Goal: Task Accomplishment & Management: Use online tool/utility

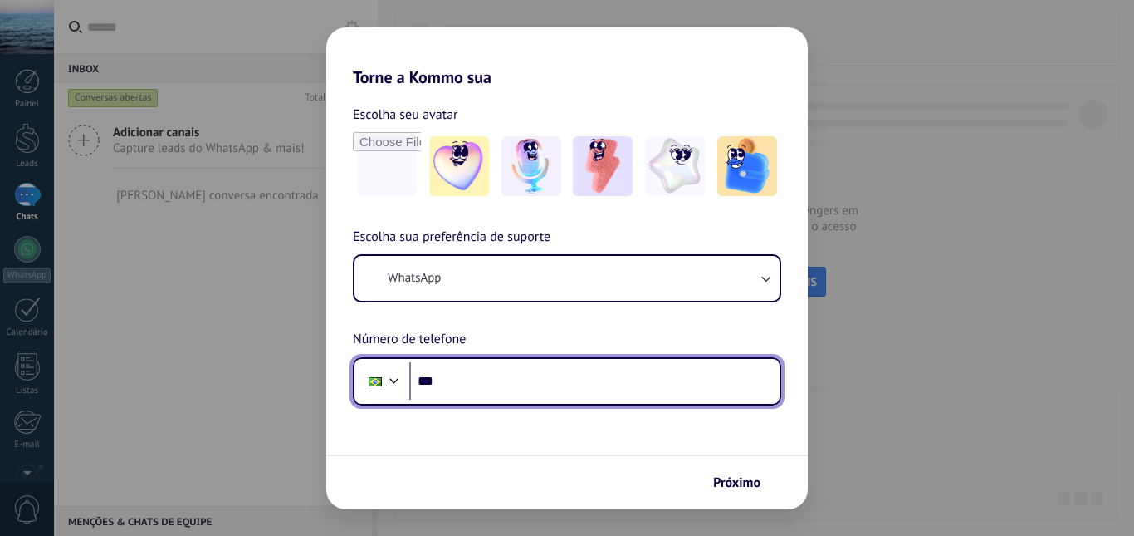
click at [568, 397] on input "***" at bounding box center [594, 381] width 370 height 38
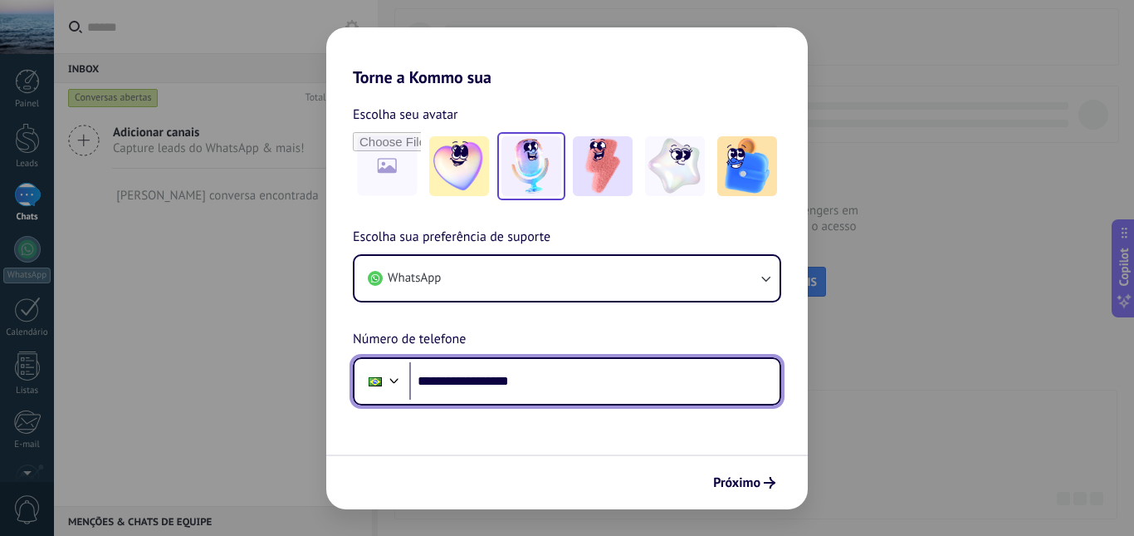
type input "**********"
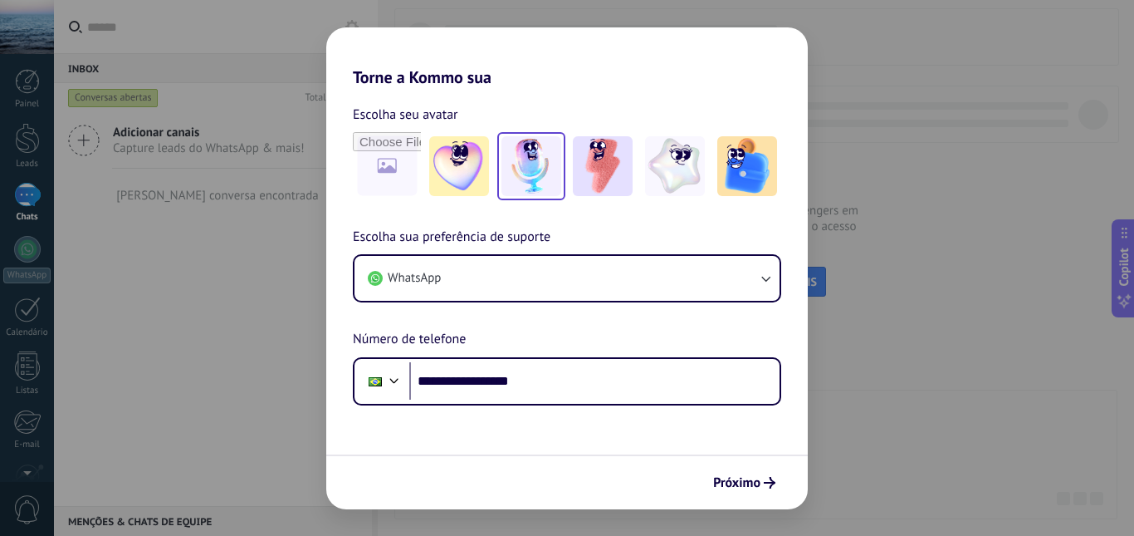
click at [532, 169] on img at bounding box center [532, 166] width 60 height 60
click at [766, 487] on icon "submit" at bounding box center [770, 483] width 12 height 12
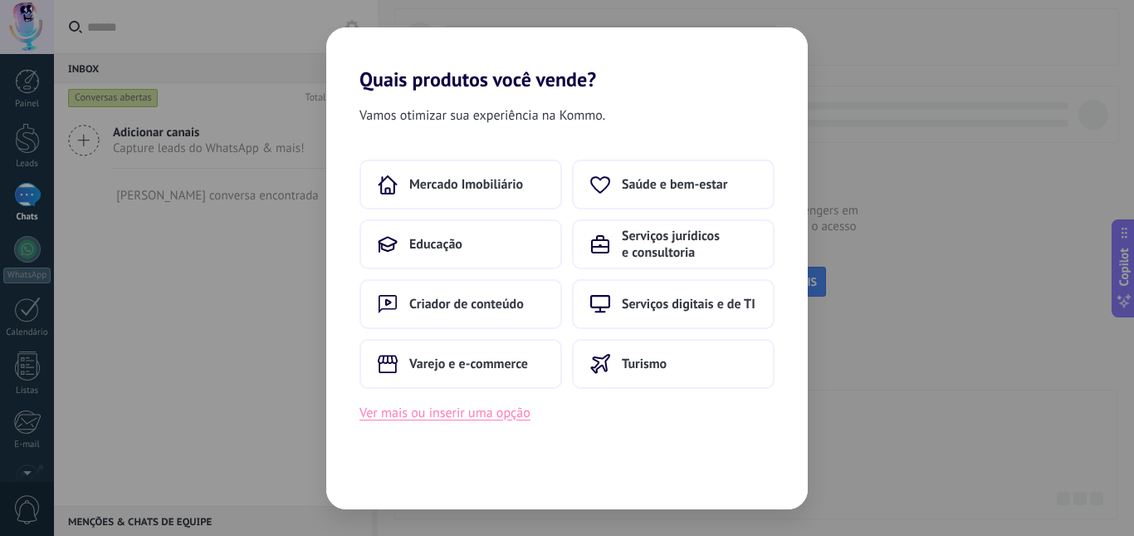
click at [449, 404] on button "Ver mais ou inserir uma opção" at bounding box center [445, 413] width 171 height 22
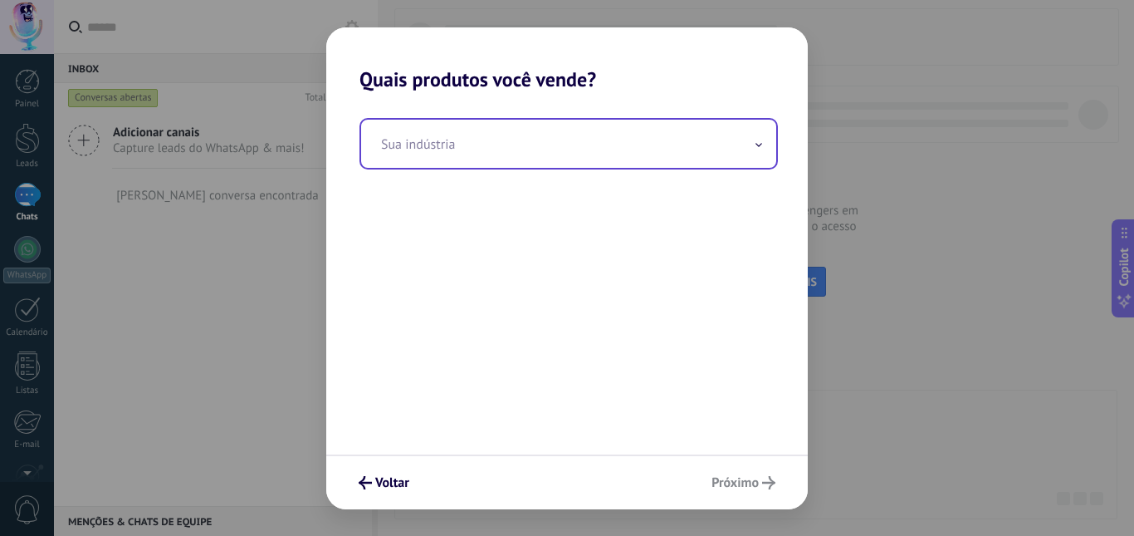
click at [747, 154] on input "text" at bounding box center [568, 144] width 415 height 48
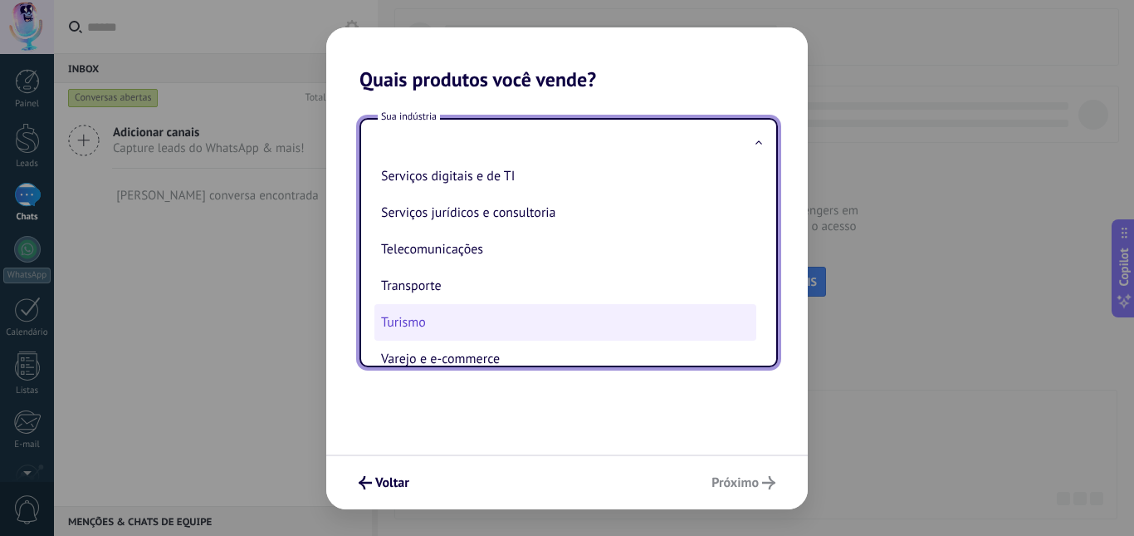
scroll to position [440, 0]
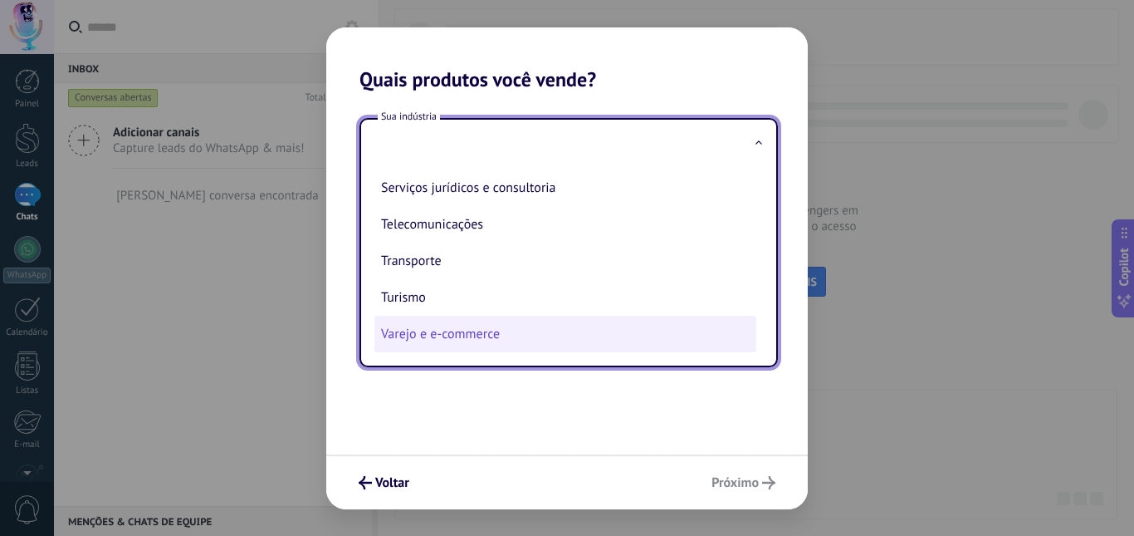
click at [469, 339] on li "Varejo e e-commerce" at bounding box center [566, 334] width 382 height 37
type input "**********"
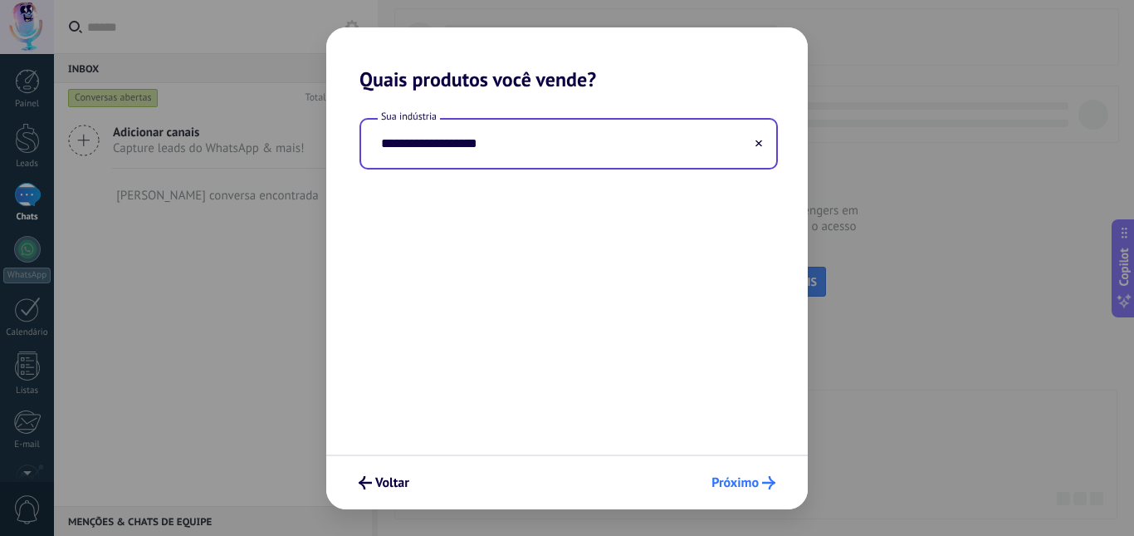
click at [732, 478] on span "Próximo" at bounding box center [735, 483] width 47 height 12
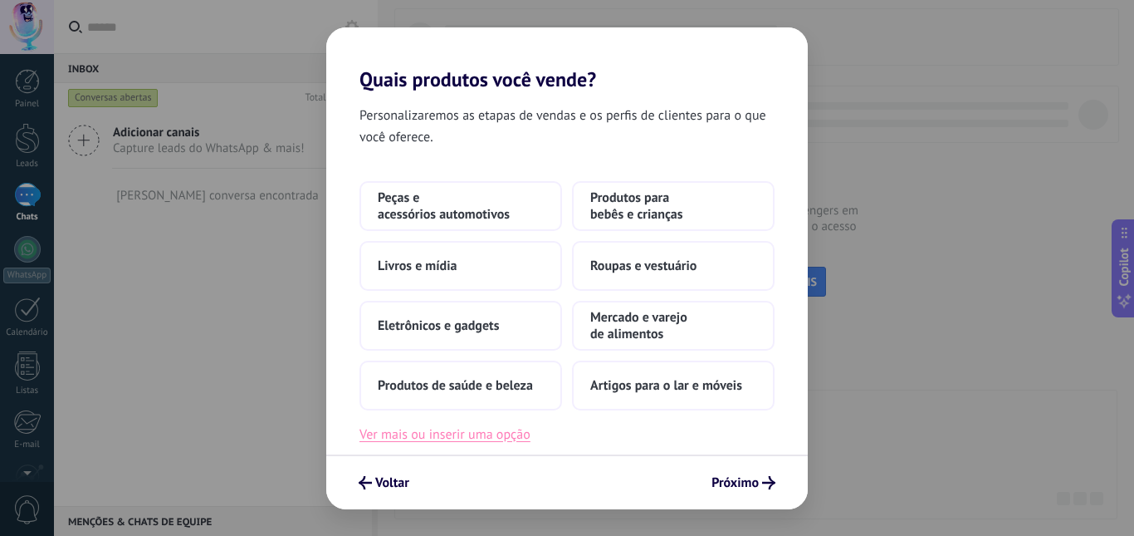
click at [434, 434] on button "Ver mais ou inserir uma opção" at bounding box center [445, 435] width 171 height 22
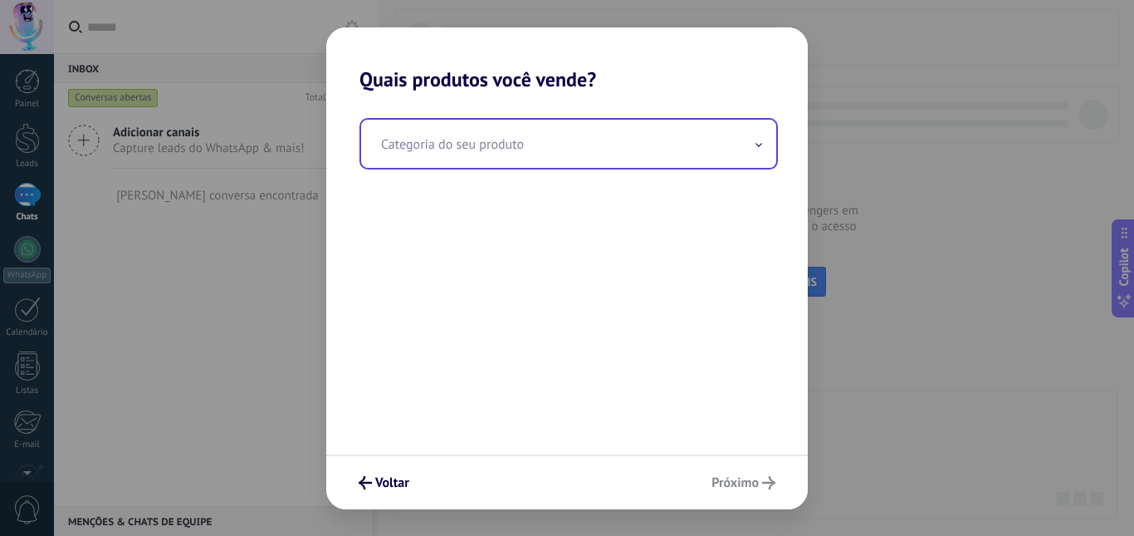
click at [567, 138] on input "text" at bounding box center [568, 144] width 415 height 48
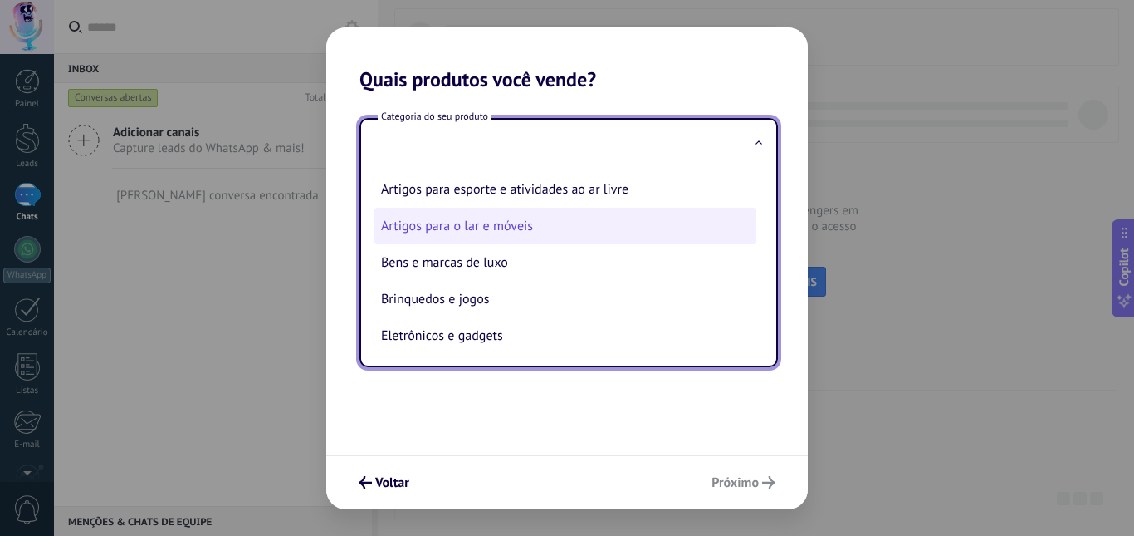
type input "*"
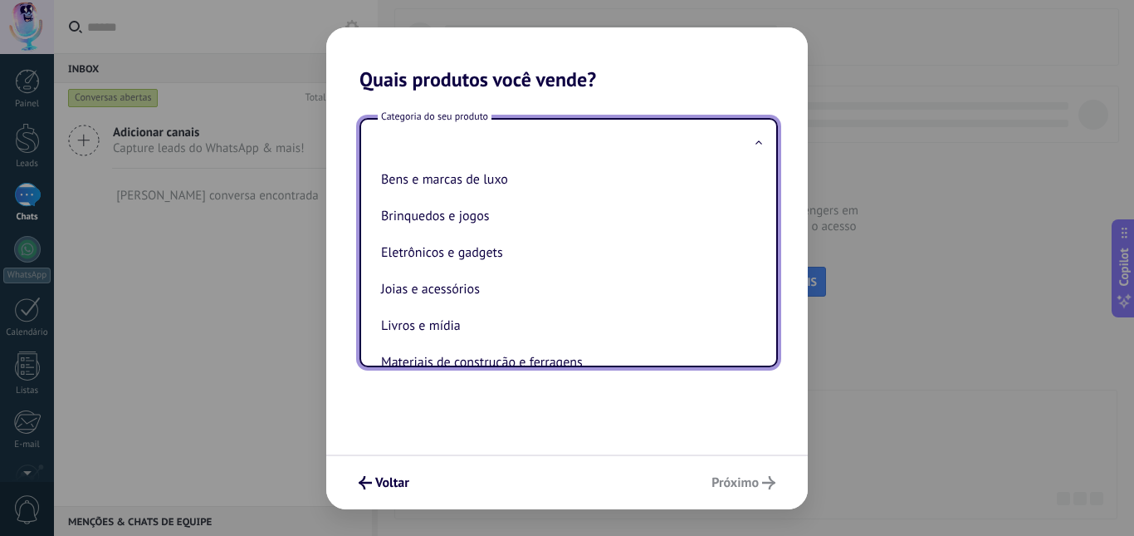
scroll to position [249, 0]
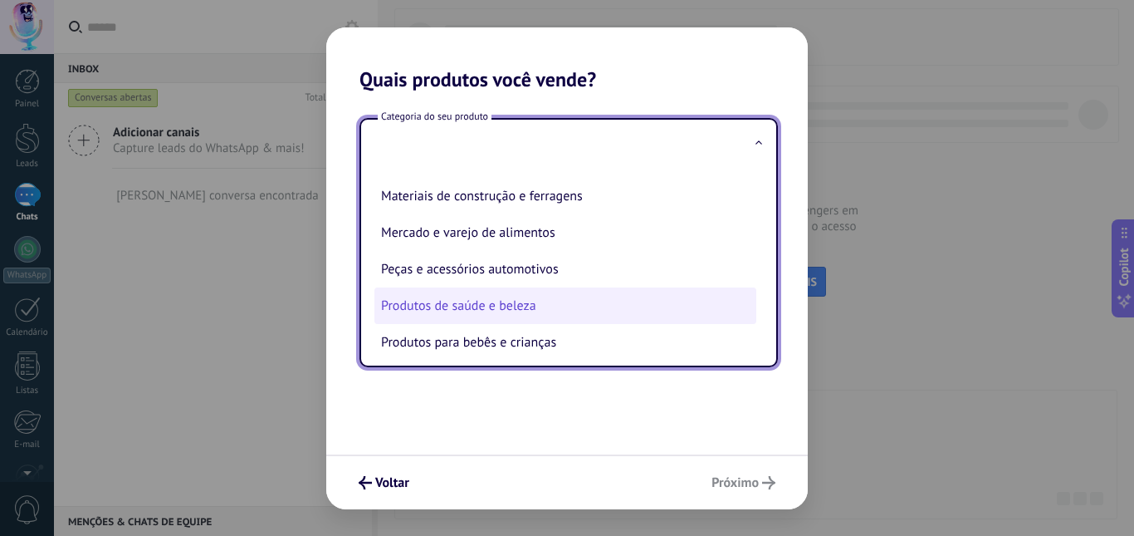
click at [585, 306] on li "Produtos de saúde e beleza" at bounding box center [566, 305] width 382 height 37
type input "**********"
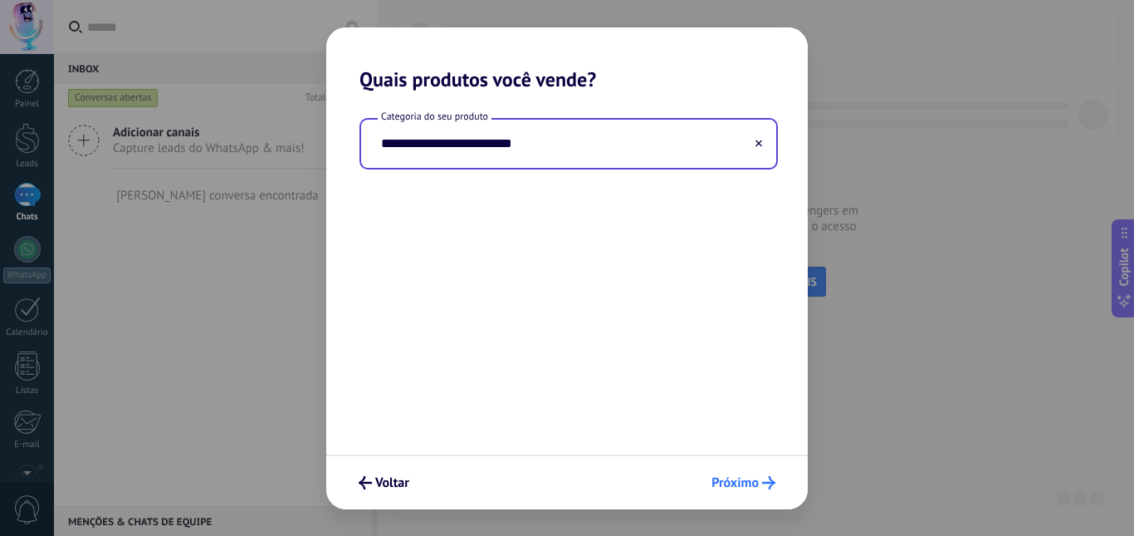
click at [754, 478] on span "Próximo" at bounding box center [735, 483] width 47 height 12
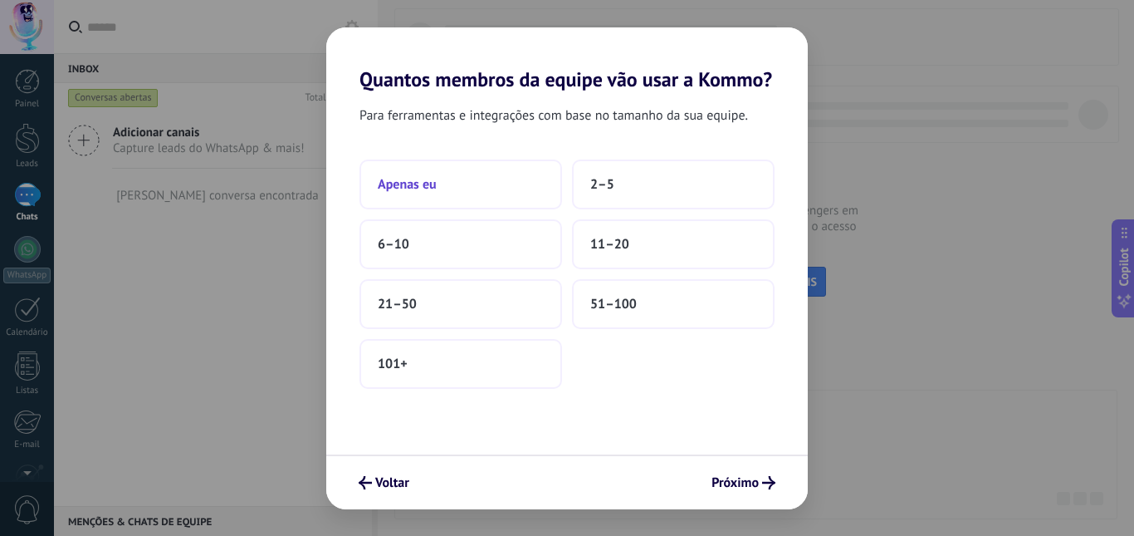
click at [462, 167] on button "Apenas eu" at bounding box center [461, 184] width 203 height 50
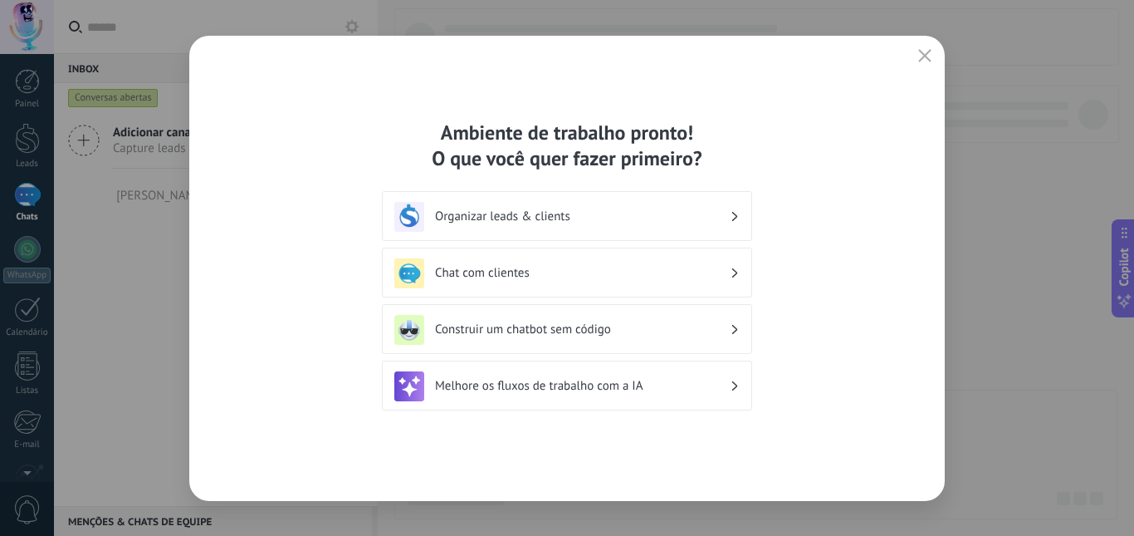
click at [480, 276] on h3 "Chat com clientes" at bounding box center [582, 273] width 295 height 16
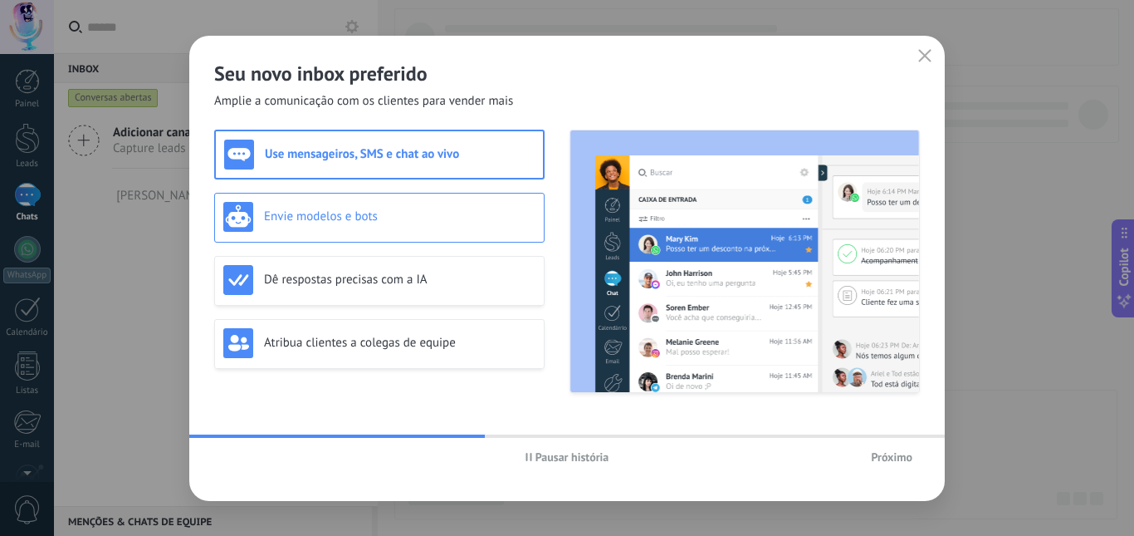
click at [395, 227] on div "Envie modelos e bots" at bounding box center [379, 217] width 312 height 30
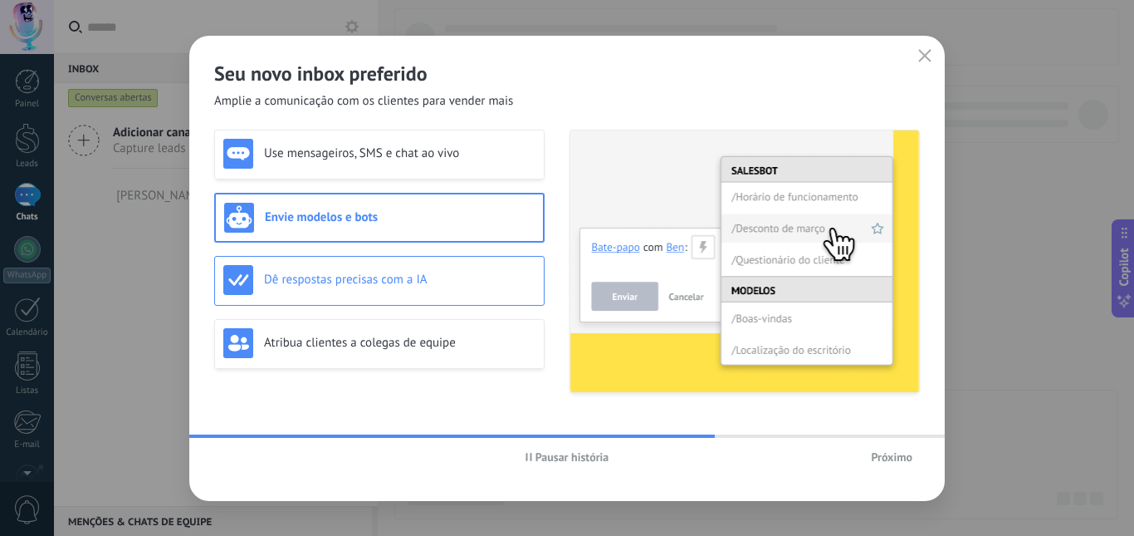
click at [403, 277] on h3 "Dê respostas precisas com a IA" at bounding box center [400, 280] width 272 height 16
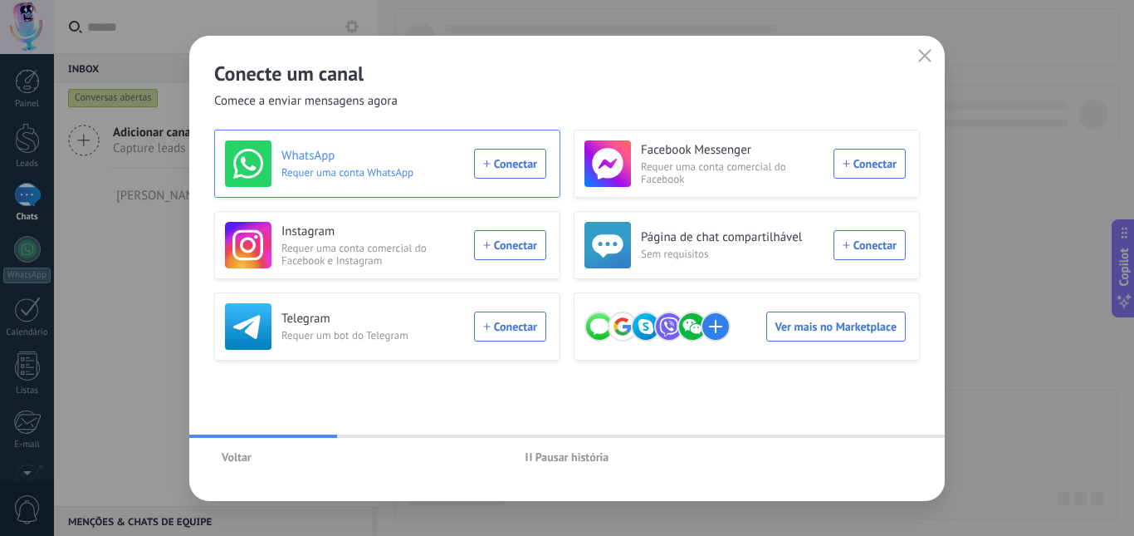
click at [510, 169] on div "WhatsApp Requer uma conta WhatsApp Conectar" at bounding box center [385, 163] width 321 height 47
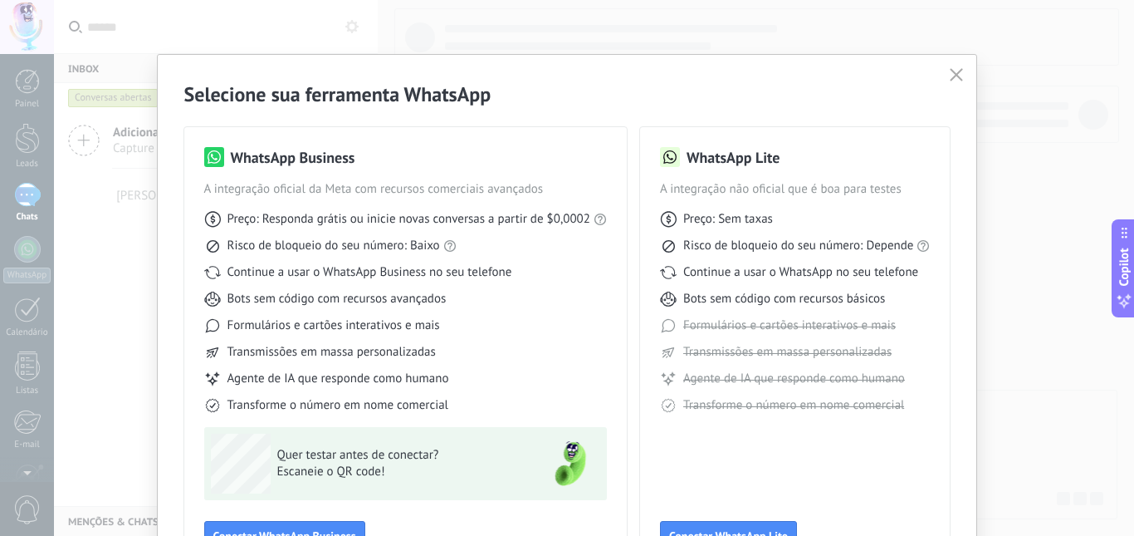
scroll to position [83, 0]
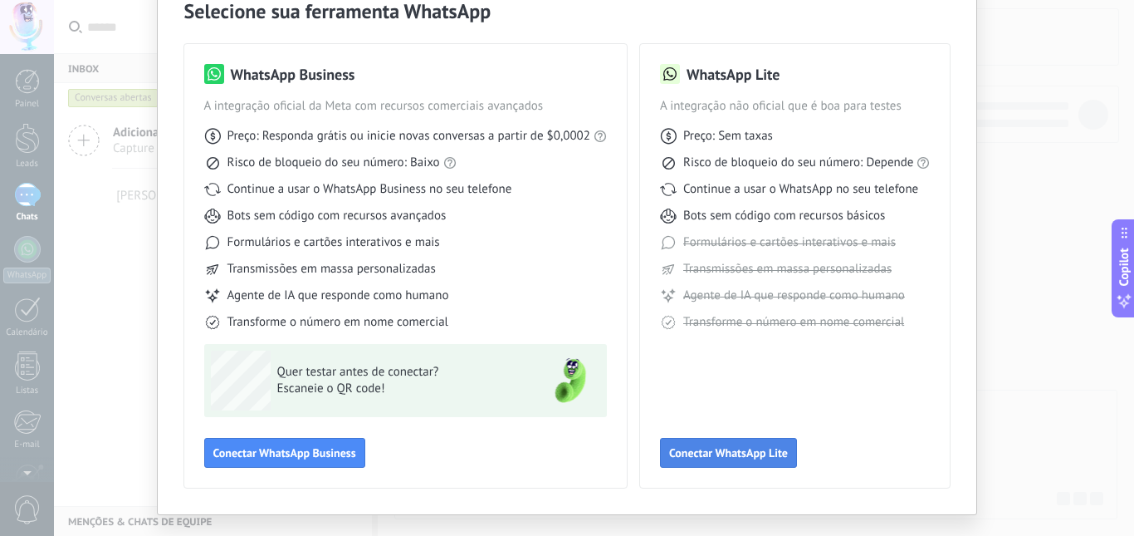
click at [728, 453] on span "Conectar WhatsApp Lite" at bounding box center [728, 453] width 119 height 12
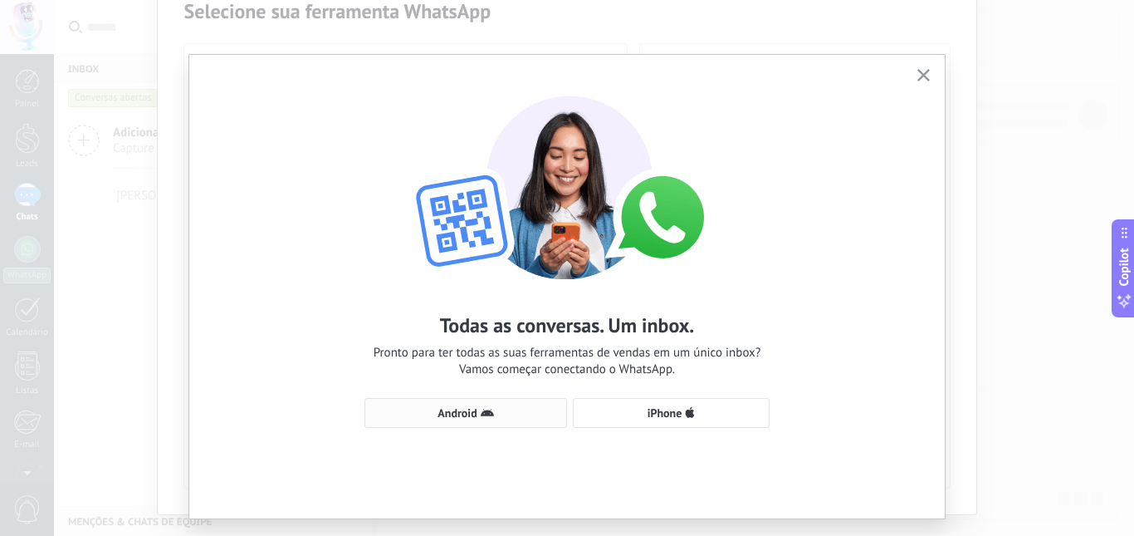
click at [525, 408] on span "Android" at bounding box center [466, 412] width 184 height 13
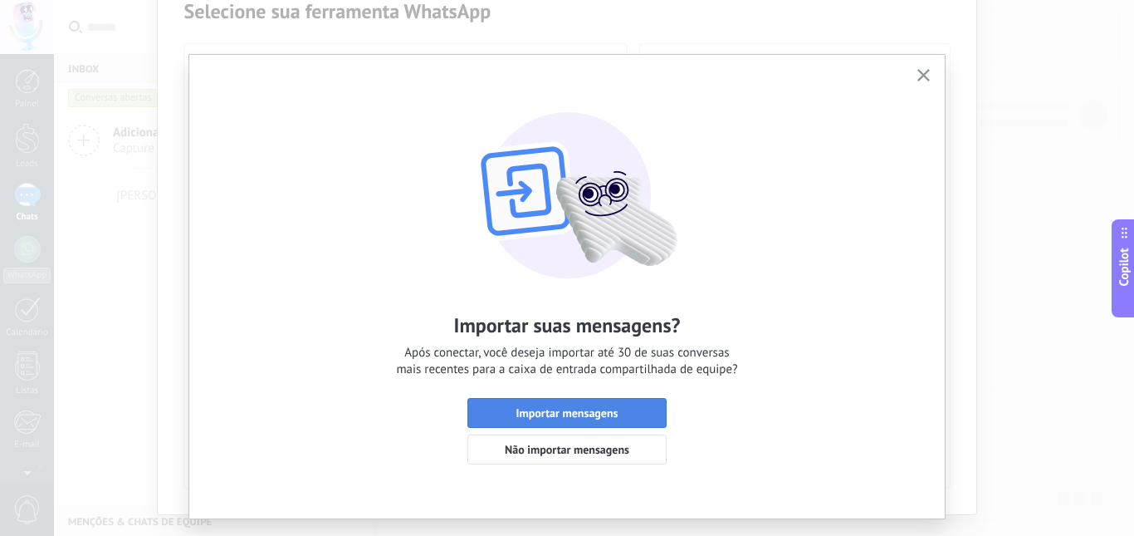
click at [568, 417] on span "Importar mensagens" at bounding box center [568, 413] width 102 height 12
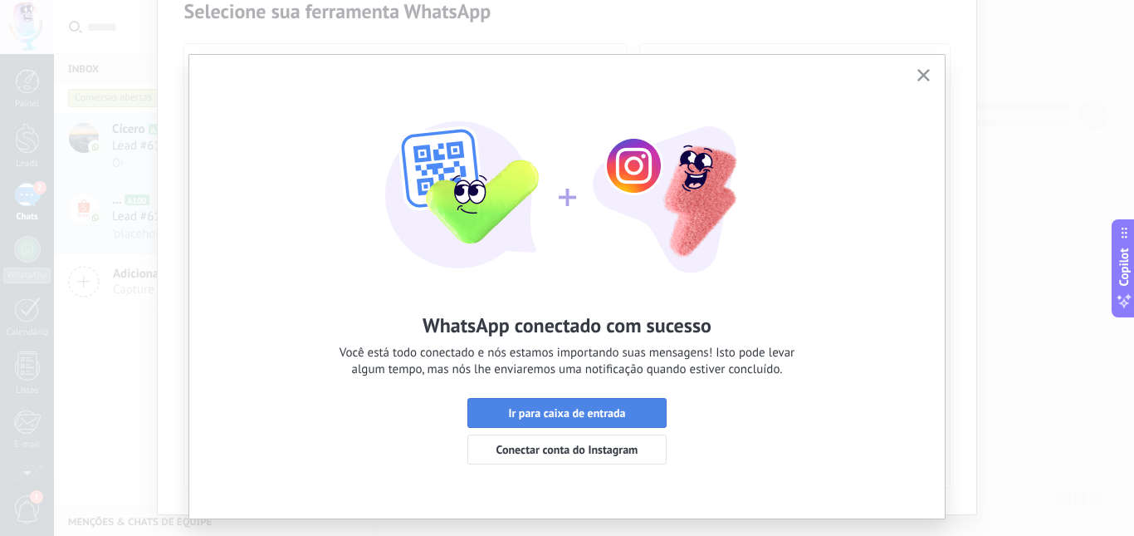
click at [595, 403] on button "Ir para caixa de entrada" at bounding box center [567, 413] width 199 height 30
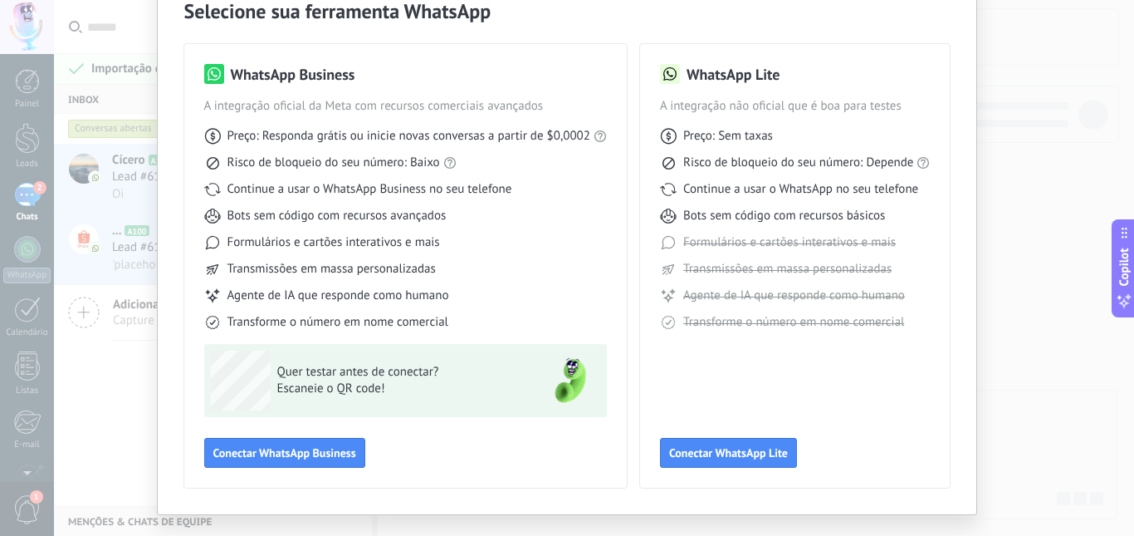
click at [126, 388] on div "Selecione sua ferramenta WhatsApp WhatsApp Business A integração oficial da Met…" at bounding box center [567, 268] width 1134 height 536
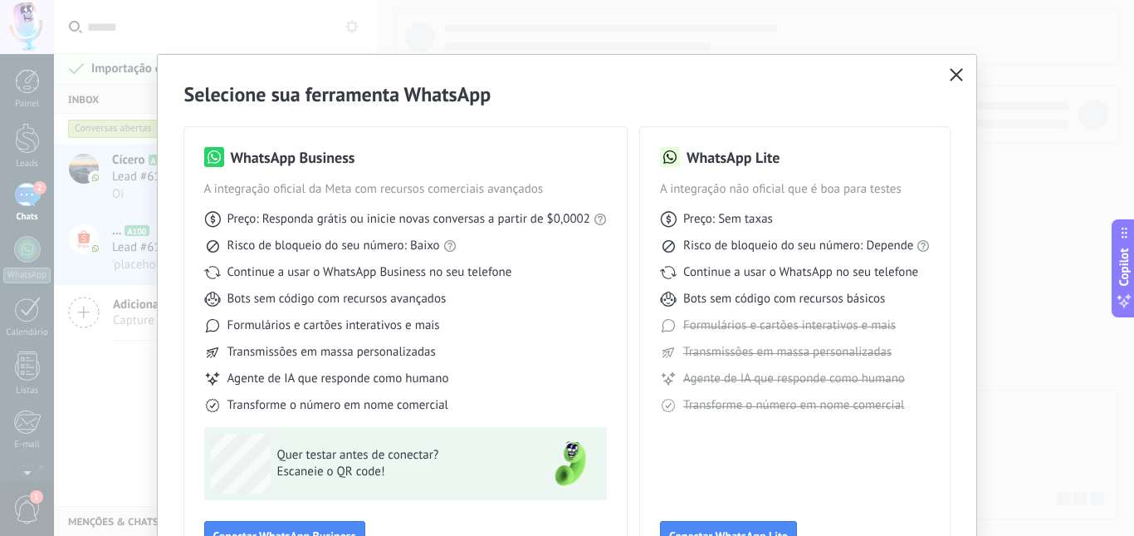
click at [953, 76] on use "button" at bounding box center [957, 74] width 12 height 12
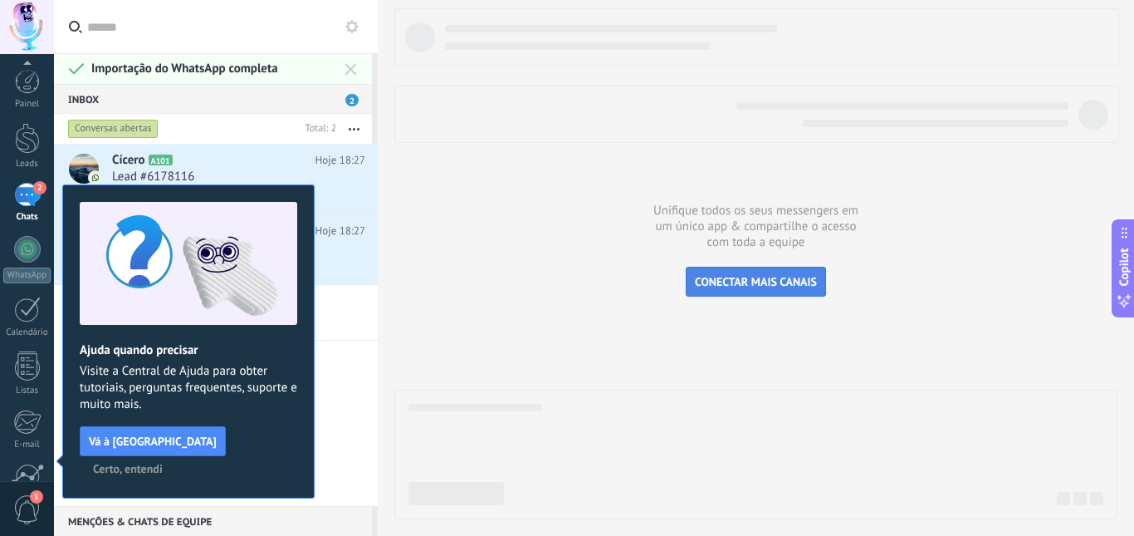
scroll to position [155, 0]
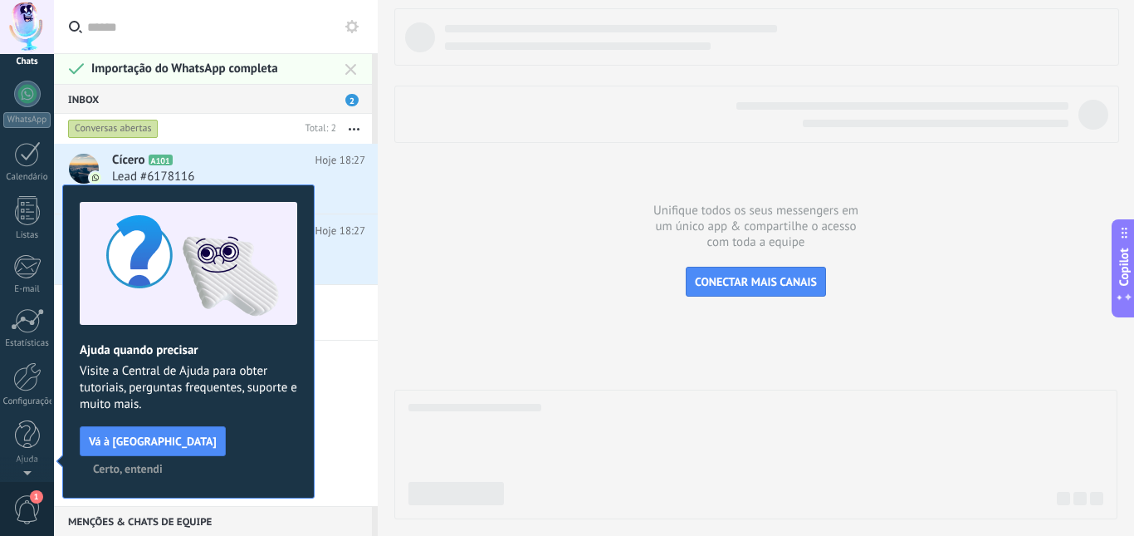
click at [355, 375] on div "Cícero A101 Hoje 18:27 Lead #6178116 Oi ... A100 Hoje 18:27 Lead #6178112 'plac…" at bounding box center [216, 325] width 324 height 362
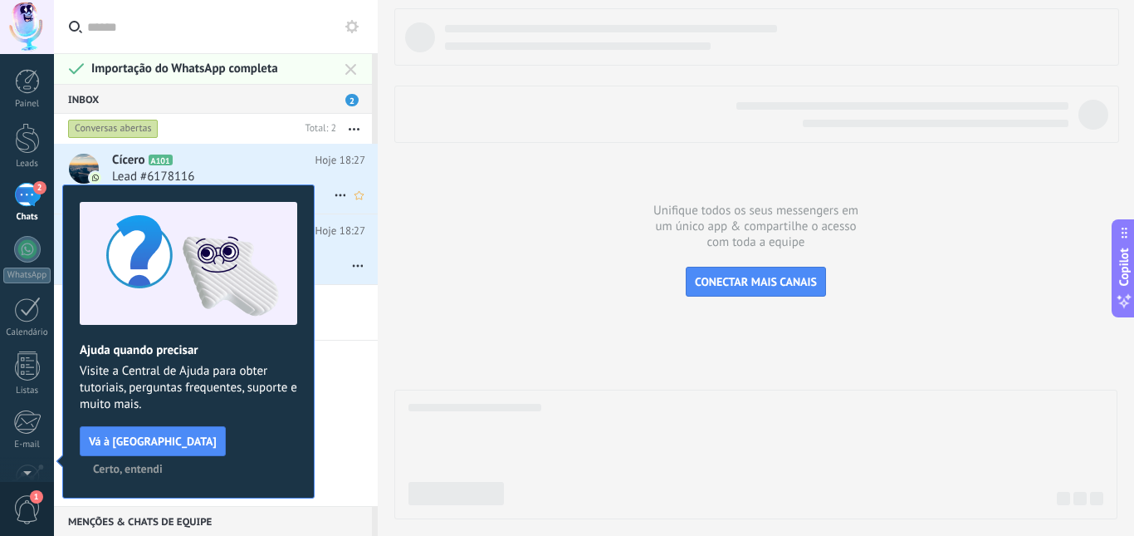
click at [292, 165] on h2 "Cícero A101" at bounding box center [213, 160] width 203 height 17
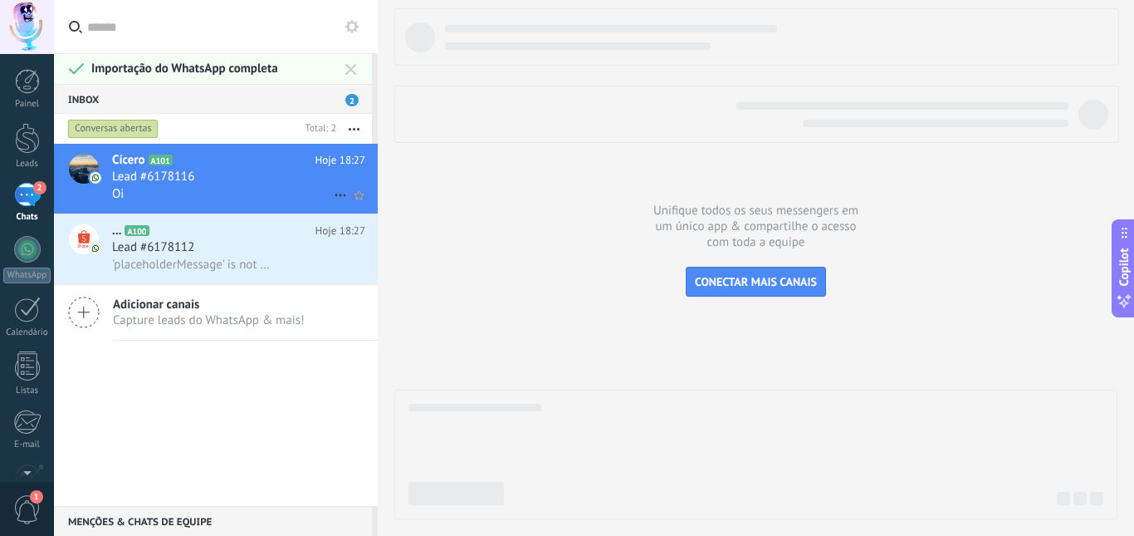
click at [124, 167] on span "Cícero" at bounding box center [128, 160] width 33 height 17
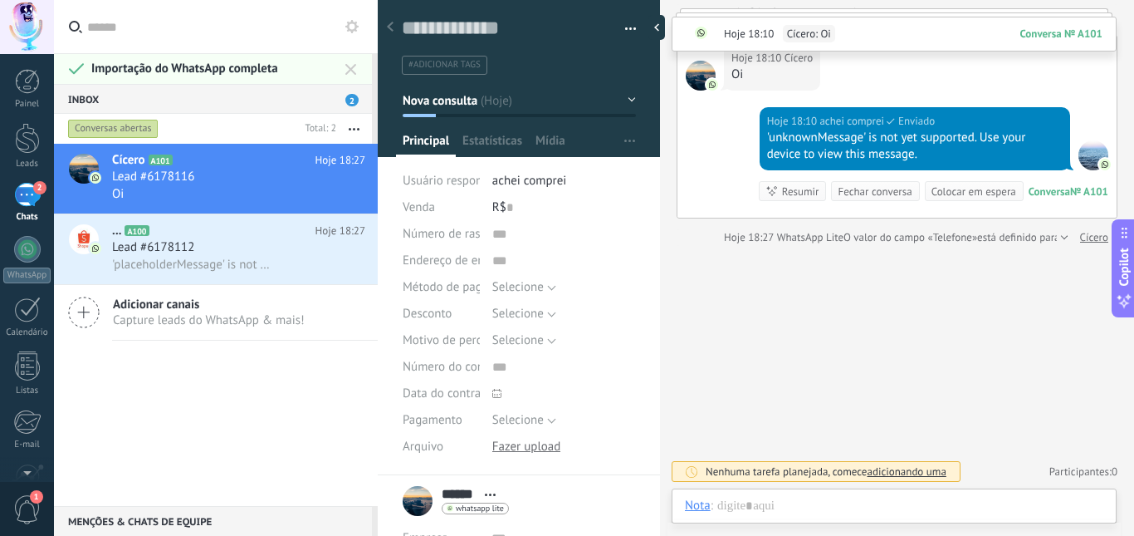
scroll to position [25, 0]
click at [353, 24] on icon at bounding box center [351, 26] width 13 height 13
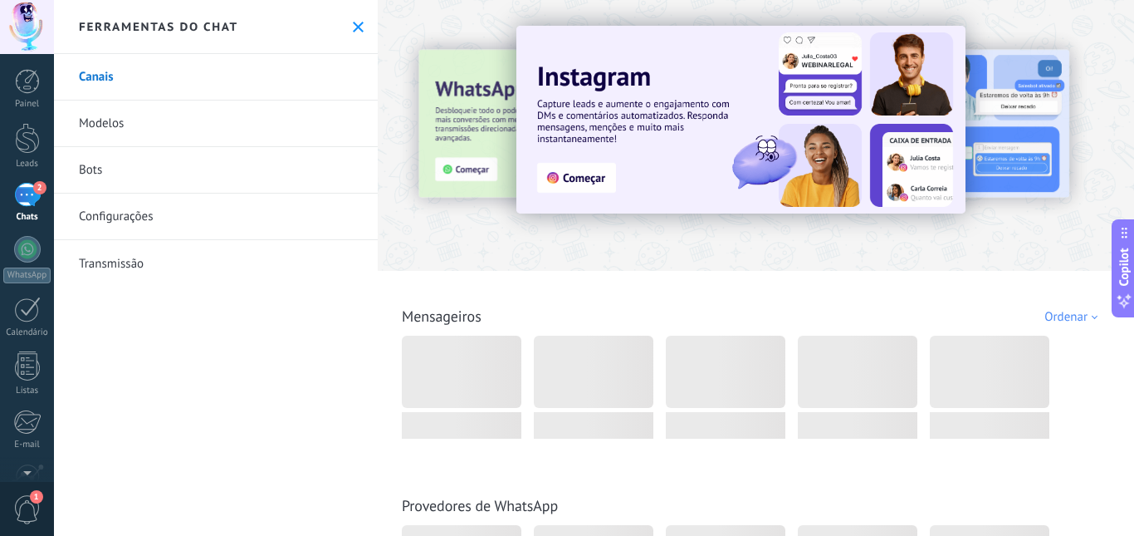
click at [172, 113] on link "Modelos" at bounding box center [216, 123] width 324 height 47
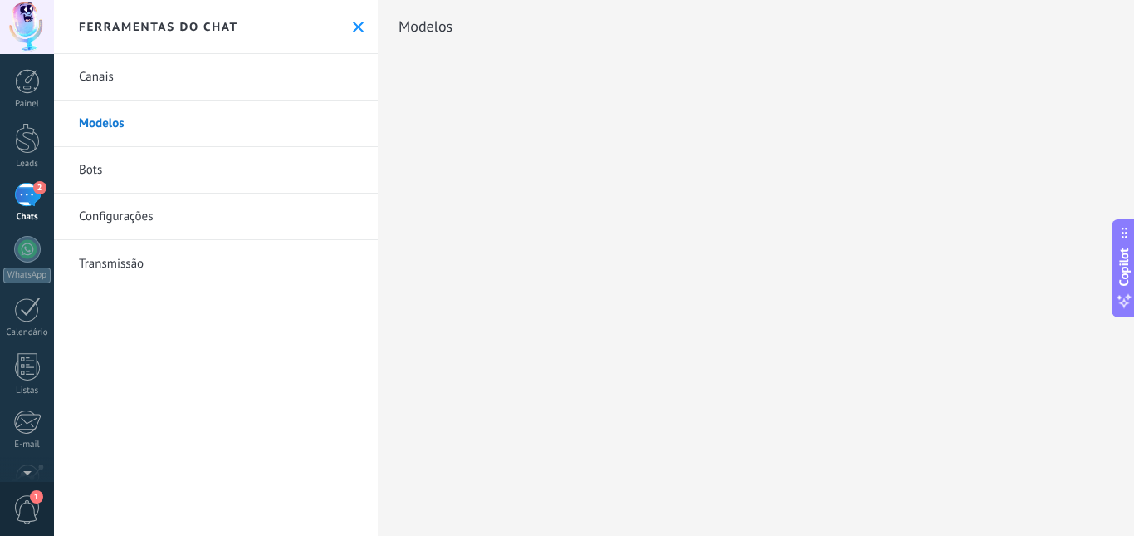
click at [153, 167] on link "Bots" at bounding box center [216, 170] width 324 height 47
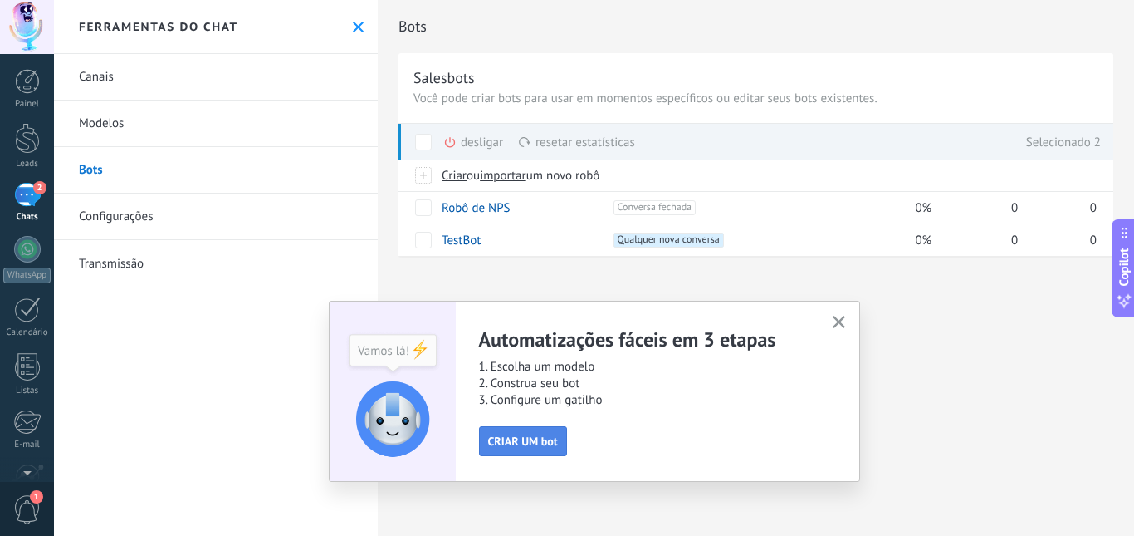
click at [527, 443] on span "CRIAR UM bot" at bounding box center [523, 441] width 70 height 12
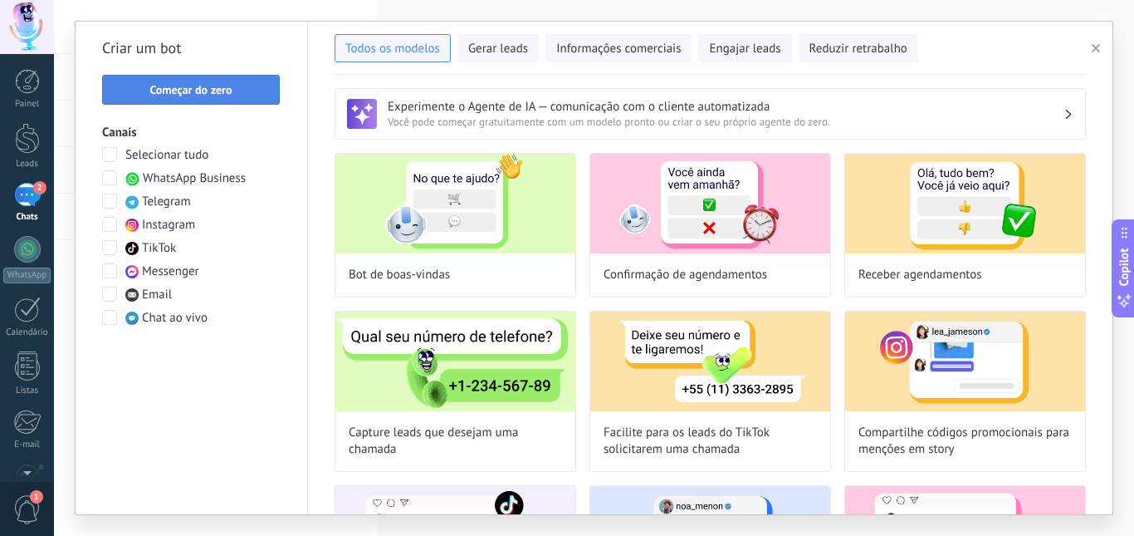
click at [207, 101] on button "Começar do zero" at bounding box center [191, 90] width 178 height 30
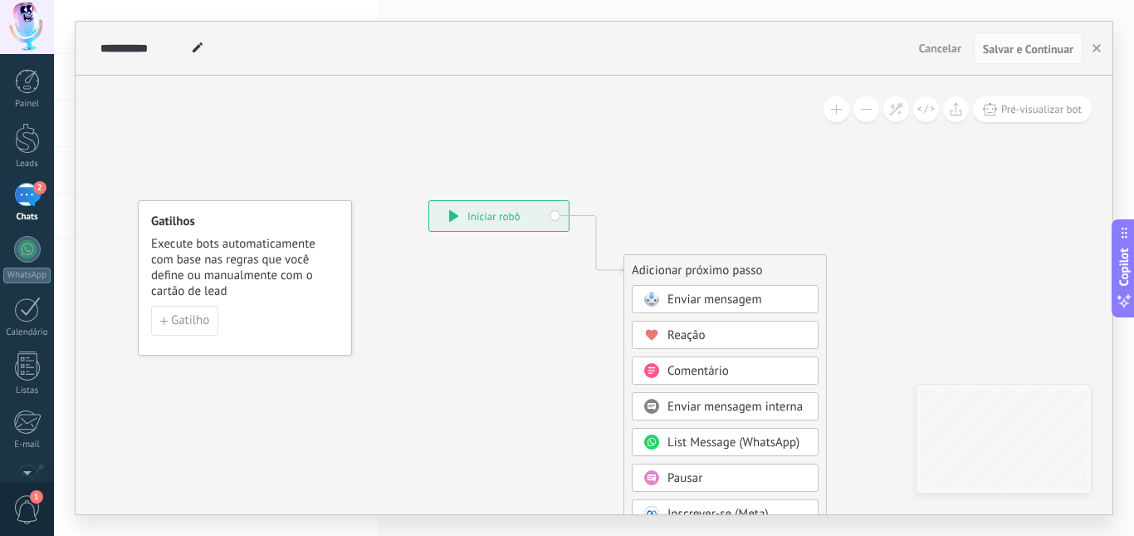
click at [671, 297] on span "Enviar mensagem" at bounding box center [715, 299] width 95 height 16
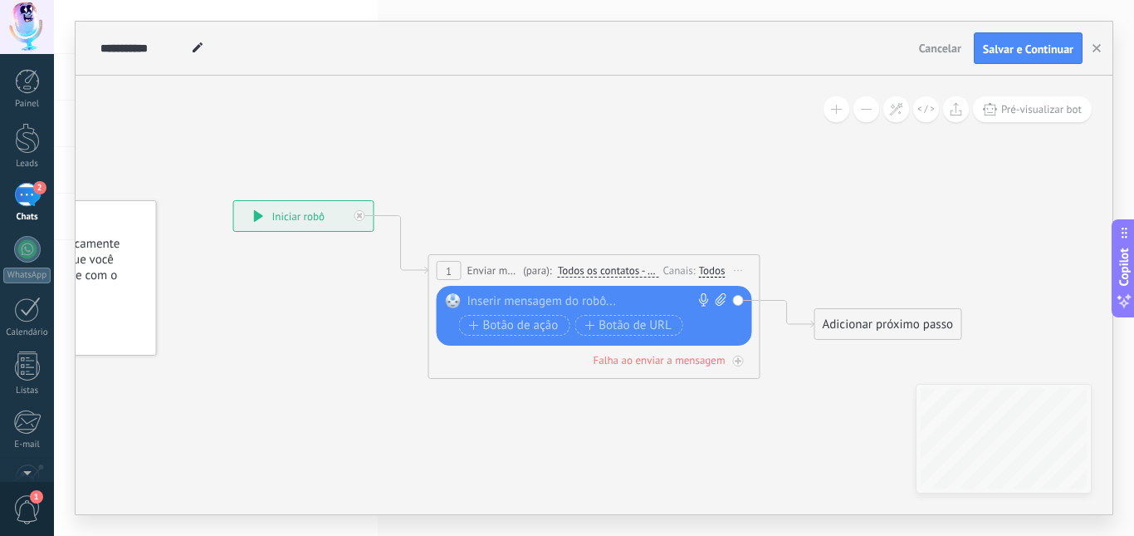
click at [579, 297] on div at bounding box center [591, 301] width 247 height 17
paste div
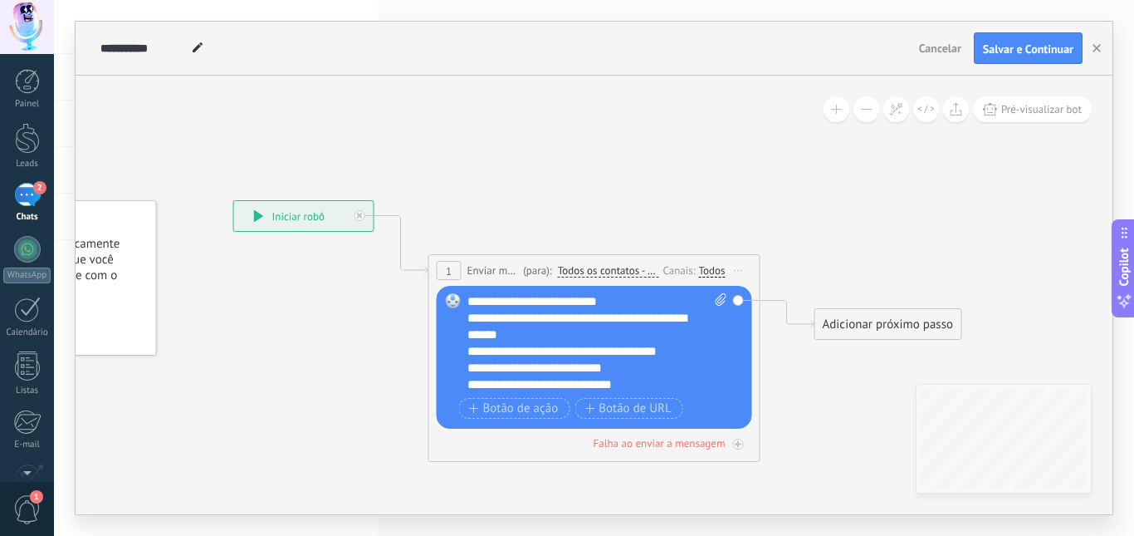
scroll to position [83, 0]
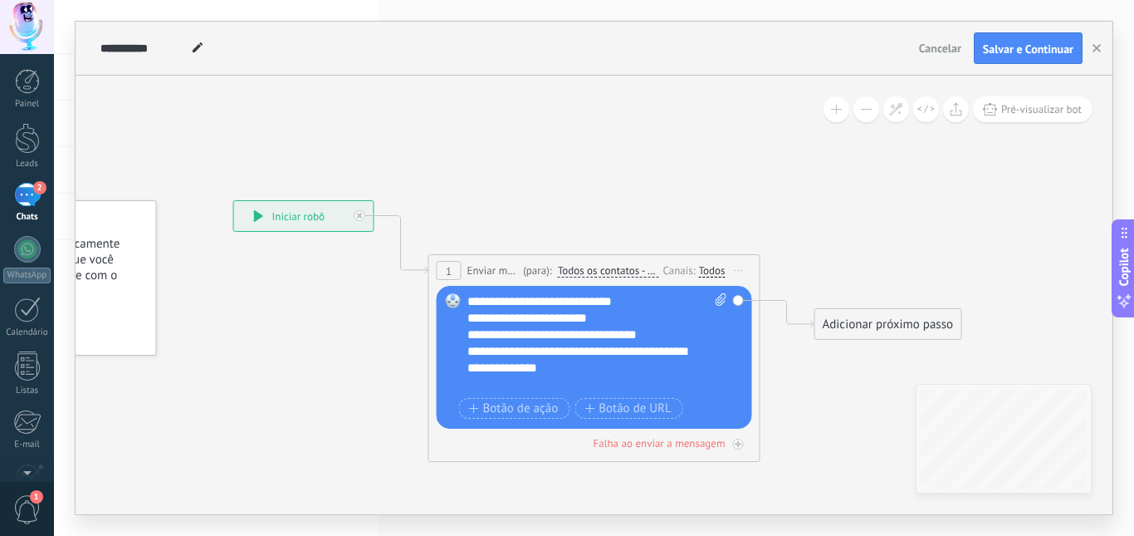
click at [844, 320] on div "Adicionar próximo passo" at bounding box center [889, 324] width 146 height 27
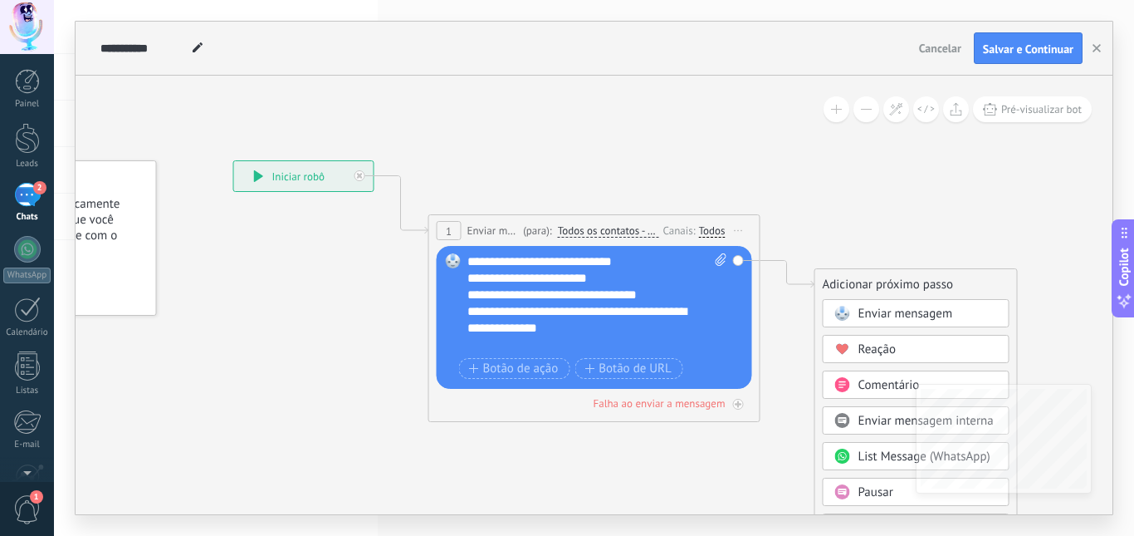
click at [871, 352] on span "Reação" at bounding box center [878, 349] width 38 height 16
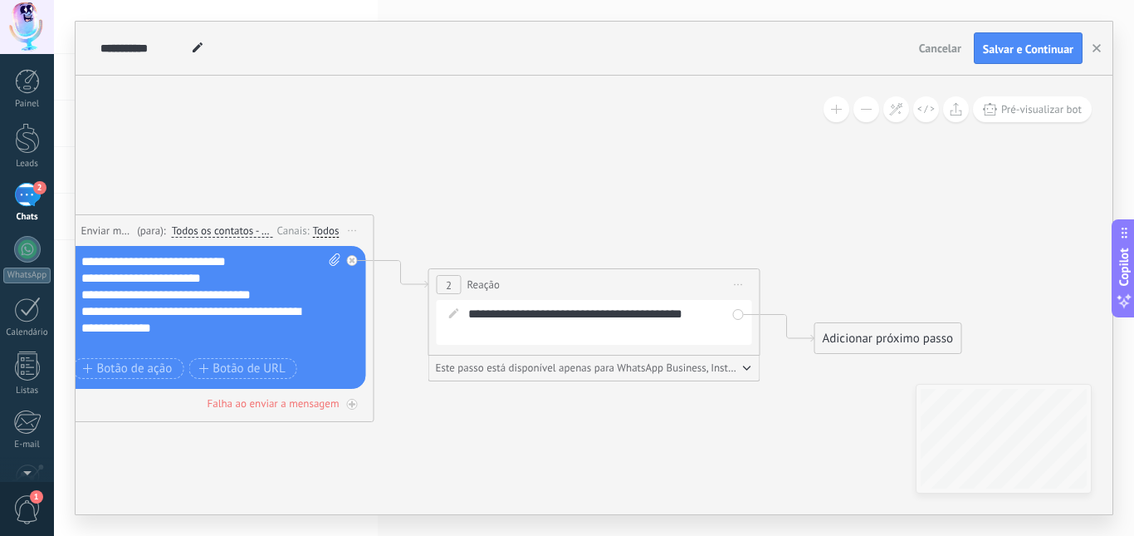
scroll to position [0, 0]
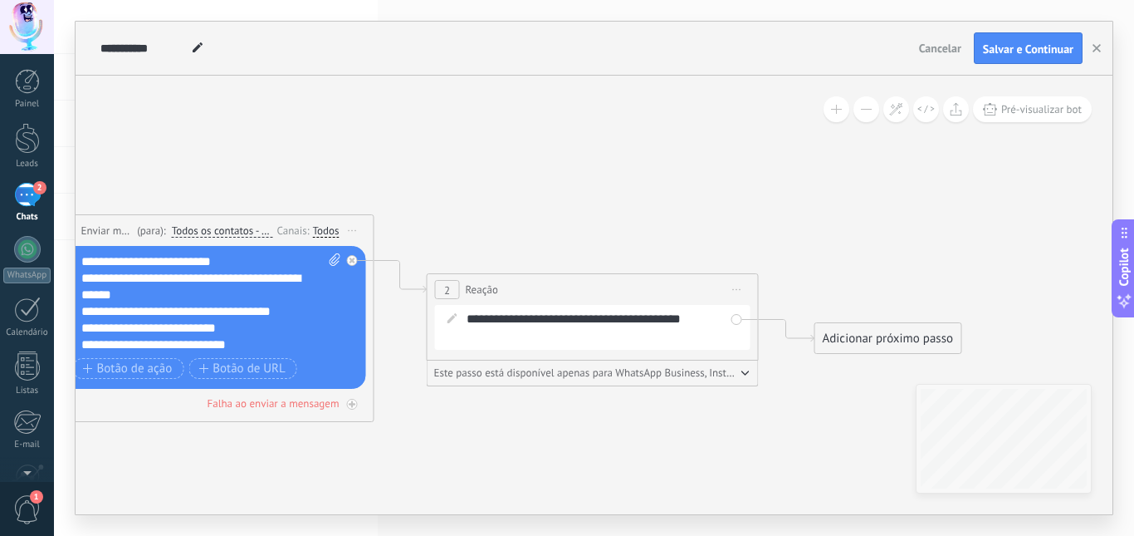
drag, startPoint x: 602, startPoint y: 293, endPoint x: 667, endPoint y: 293, distance: 64.8
click at [532, 252] on icon at bounding box center [376, 291] width 1889 height 1092
click at [730, 291] on span "Iniciar pré-visualização aqui Renomear Duplicar Excluir" at bounding box center [737, 289] width 27 height 24
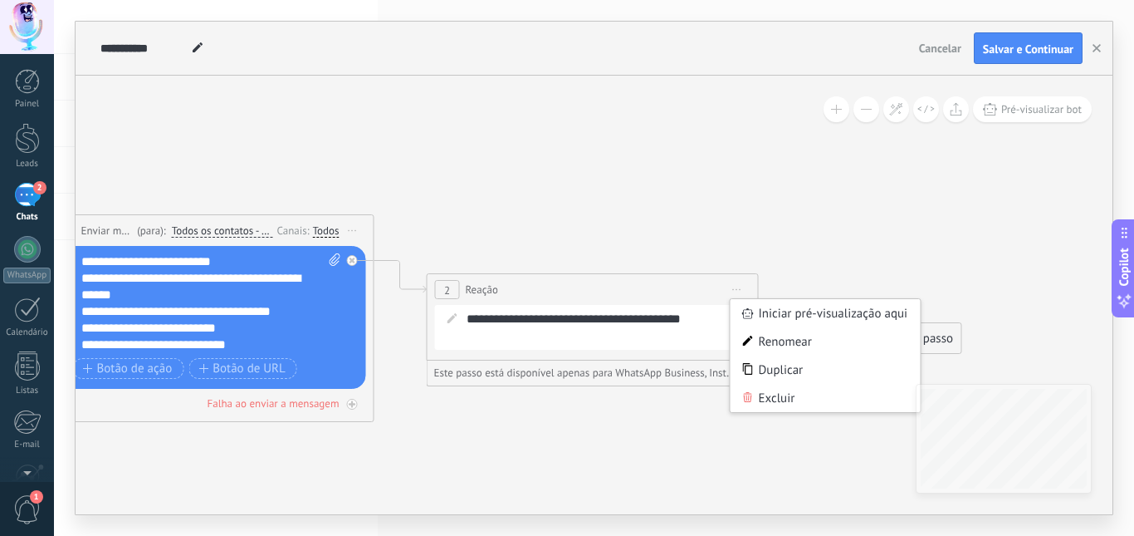
drag, startPoint x: 770, startPoint y: 399, endPoint x: 510, endPoint y: 331, distance: 268.9
click at [769, 400] on div "Excluir" at bounding box center [826, 398] width 190 height 28
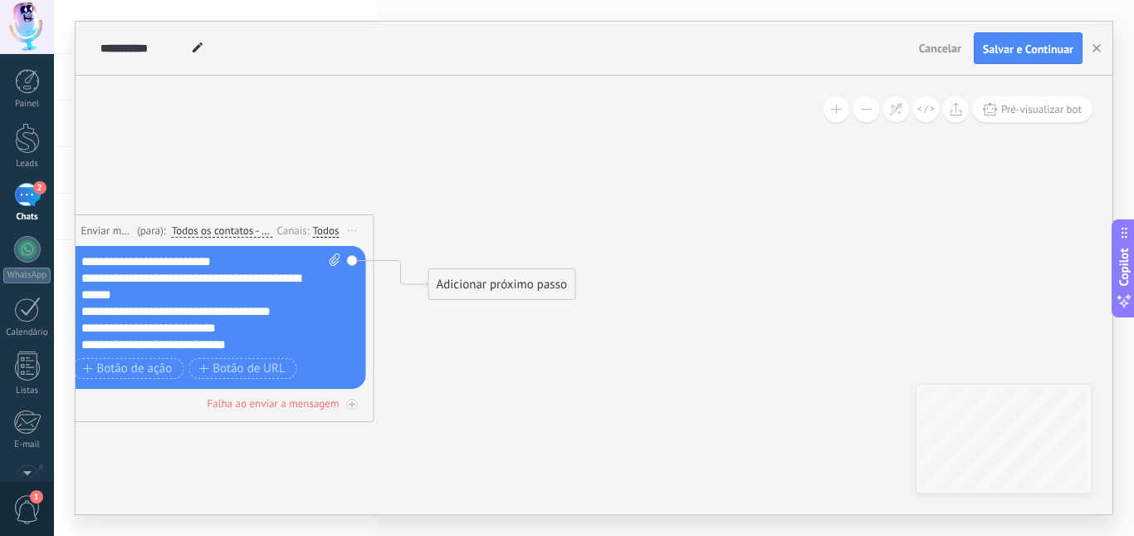
click at [350, 258] on div "Substituir Remover Converter para mensagem de voz Arraste a imagem aqui para an…" at bounding box center [209, 317] width 316 height 143
click at [449, 281] on div "Adicionar próximo passo" at bounding box center [502, 284] width 146 height 27
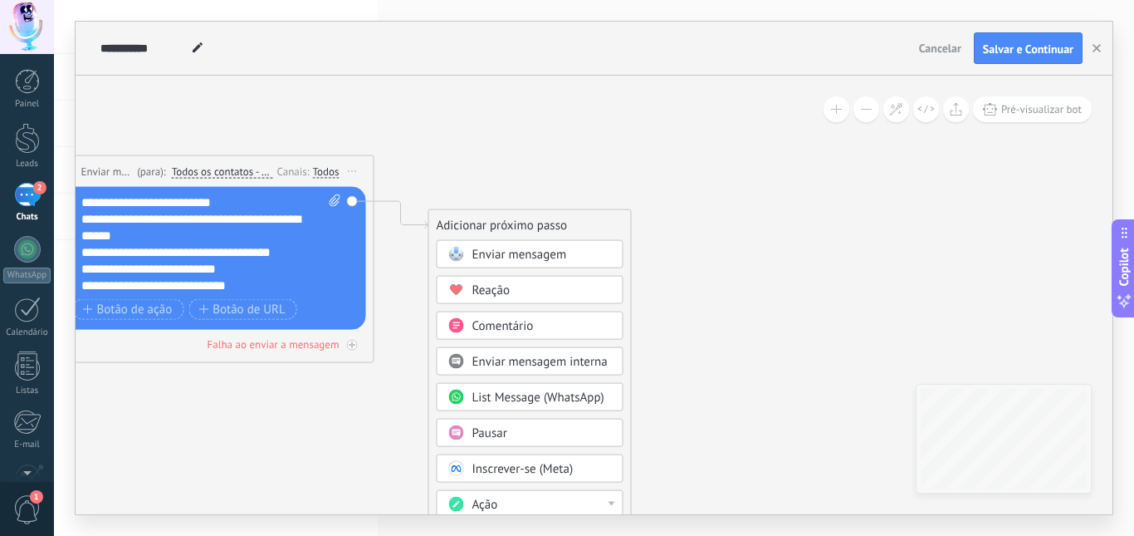
click at [502, 328] on span "Comentário" at bounding box center [503, 326] width 61 height 16
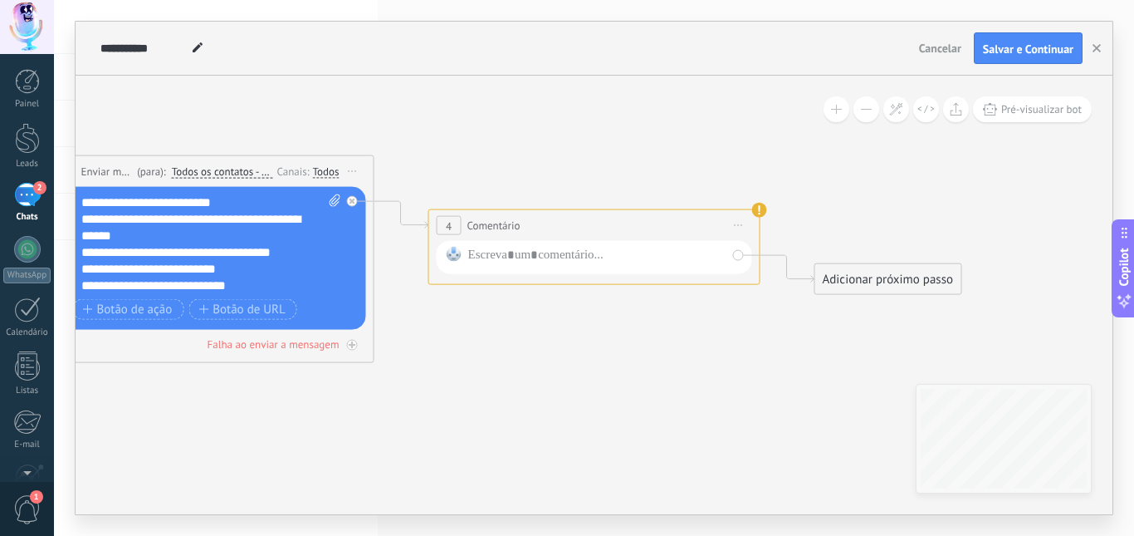
click at [453, 232] on div "4" at bounding box center [449, 225] width 25 height 19
click at [744, 223] on span "Iniciar pré-visualização aqui Renomear Duplicar Excluir" at bounding box center [739, 225] width 27 height 24
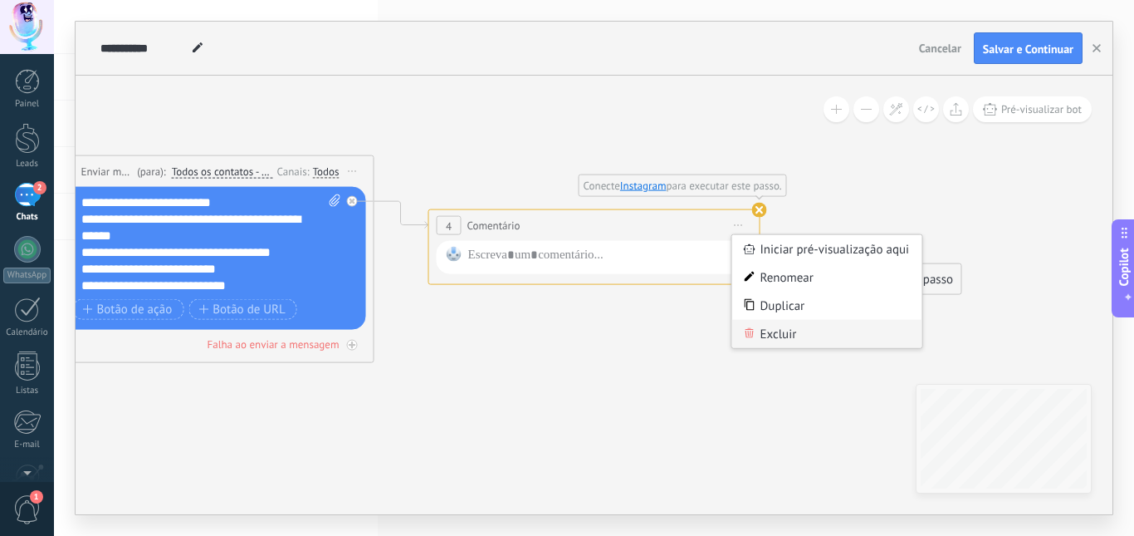
click at [788, 332] on div "Excluir" at bounding box center [827, 334] width 190 height 28
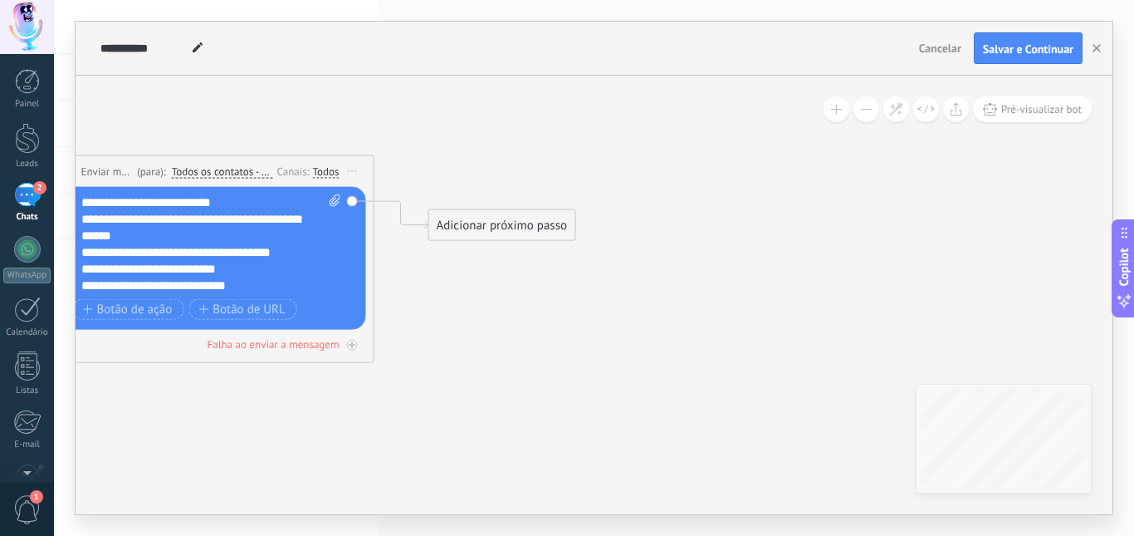
click at [354, 206] on div "Substituir Remover Converter para mensagem de voz Arraste a imagem aqui para an…" at bounding box center [209, 258] width 316 height 143
drag, startPoint x: 346, startPoint y: 200, endPoint x: 424, endPoint y: 215, distance: 78.7
click at [461, 237] on div "Adicionar próximo passo" at bounding box center [502, 225] width 146 height 27
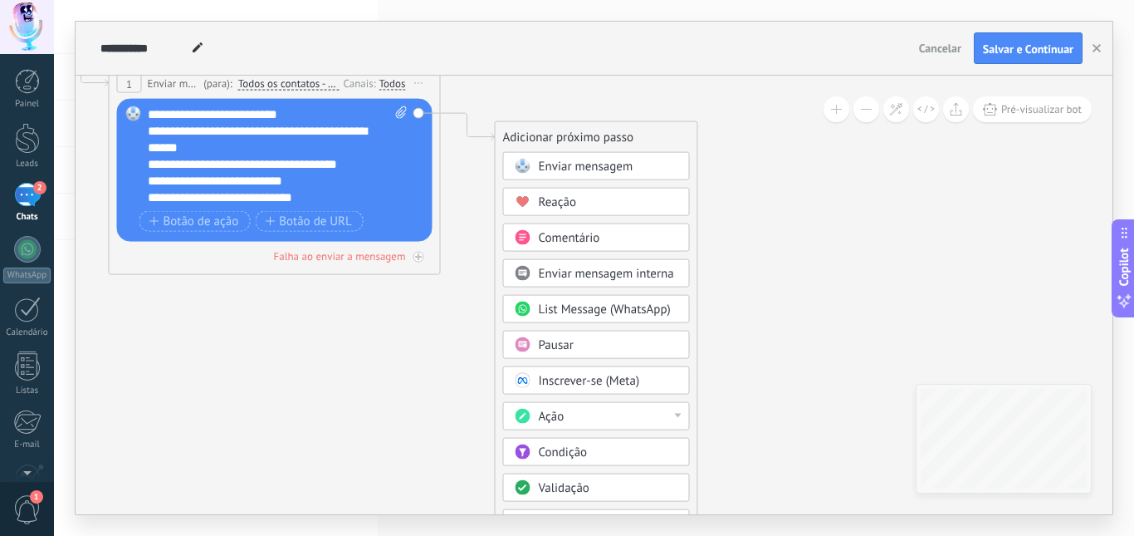
drag, startPoint x: 174, startPoint y: 322, endPoint x: 240, endPoint y: 354, distance: 73.6
click at [240, 354] on icon at bounding box center [249, 144] width 1502 height 1092
click at [184, 228] on span "Botão de ação" at bounding box center [194, 220] width 90 height 13
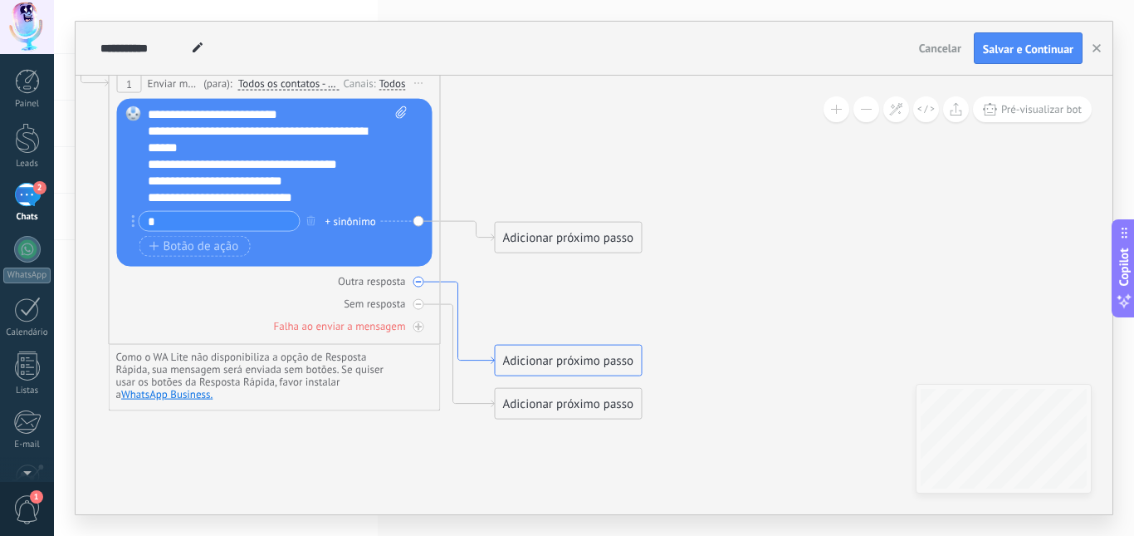
type input "*"
click at [451, 282] on icon at bounding box center [468, 323] width 54 height 82
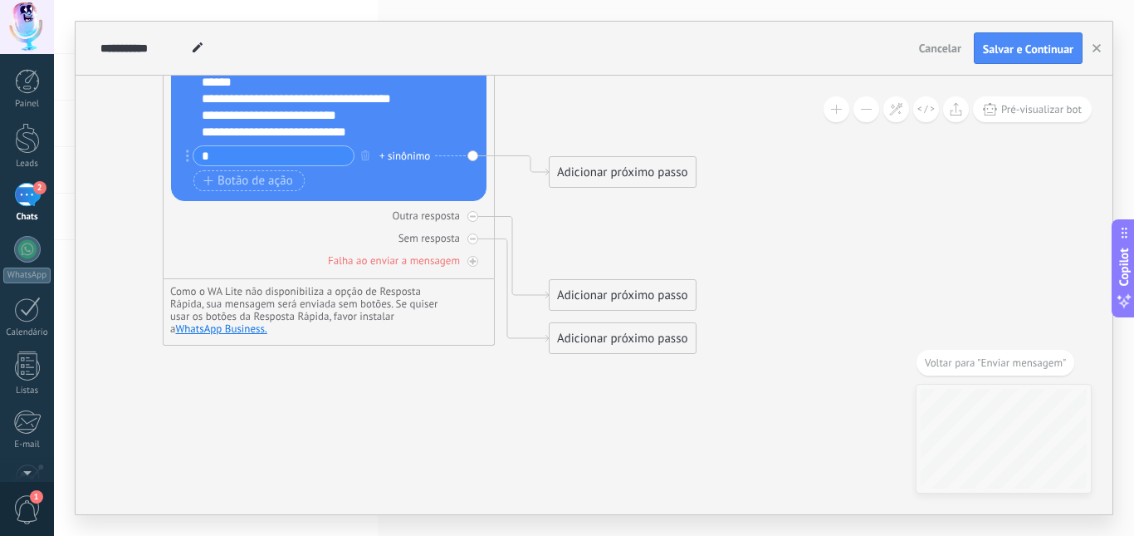
click at [271, 152] on input "*" at bounding box center [274, 155] width 160 height 19
click at [578, 171] on div "Adicionar próximo passo" at bounding box center [623, 172] width 146 height 27
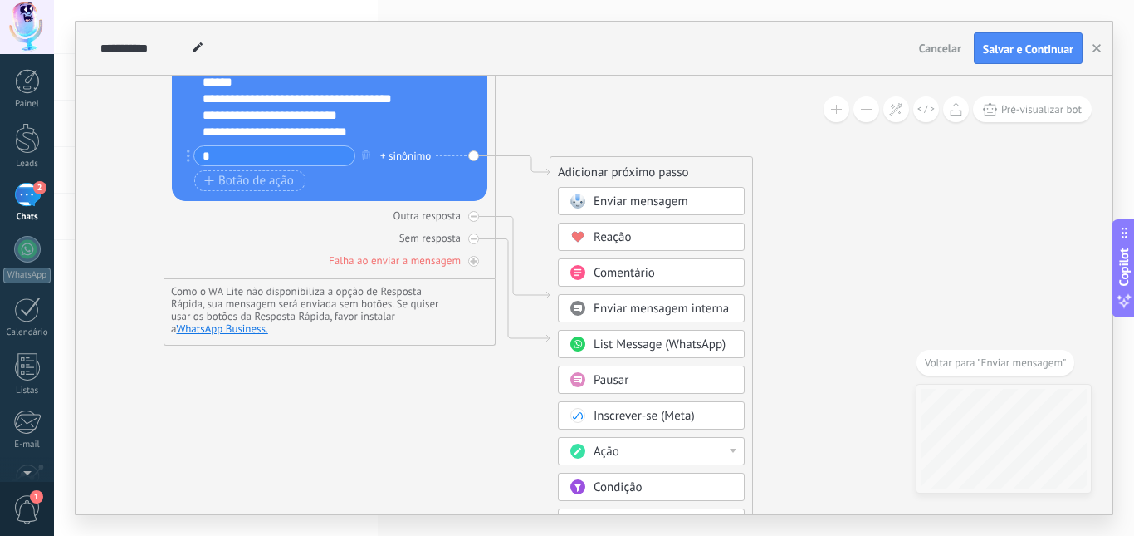
click at [796, 204] on icon at bounding box center [304, 411] width 1502 height 1759
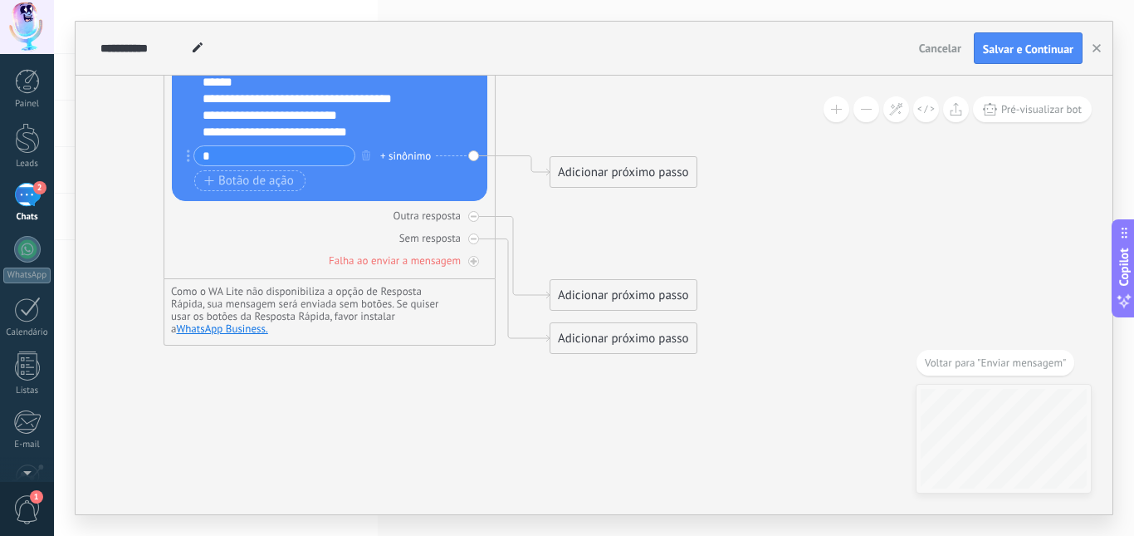
click at [671, 179] on div "Adicionar próximo passo" at bounding box center [624, 172] width 146 height 27
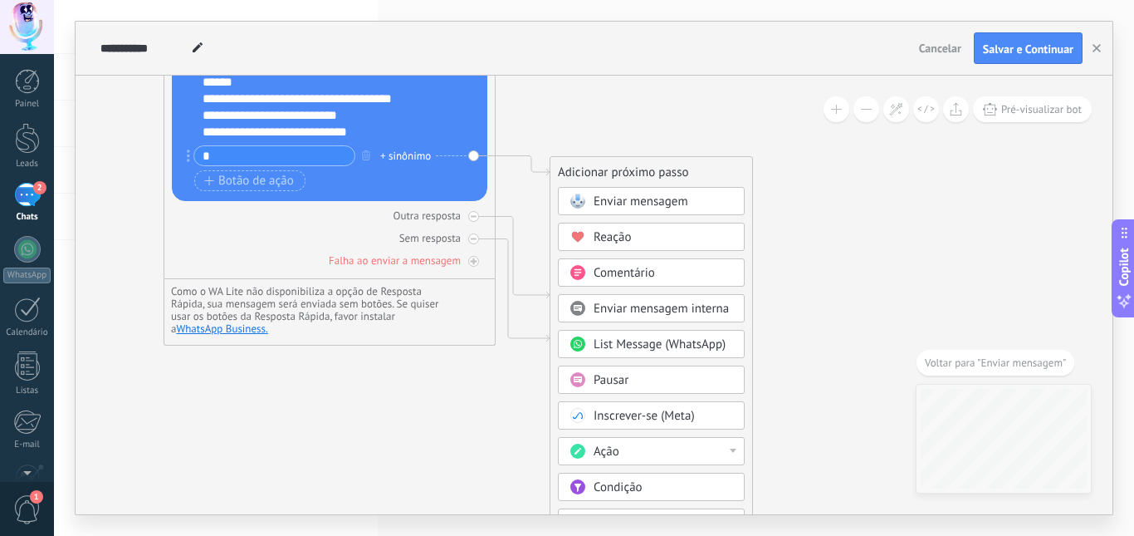
click at [658, 204] on span "Enviar mensagem" at bounding box center [641, 202] width 95 height 16
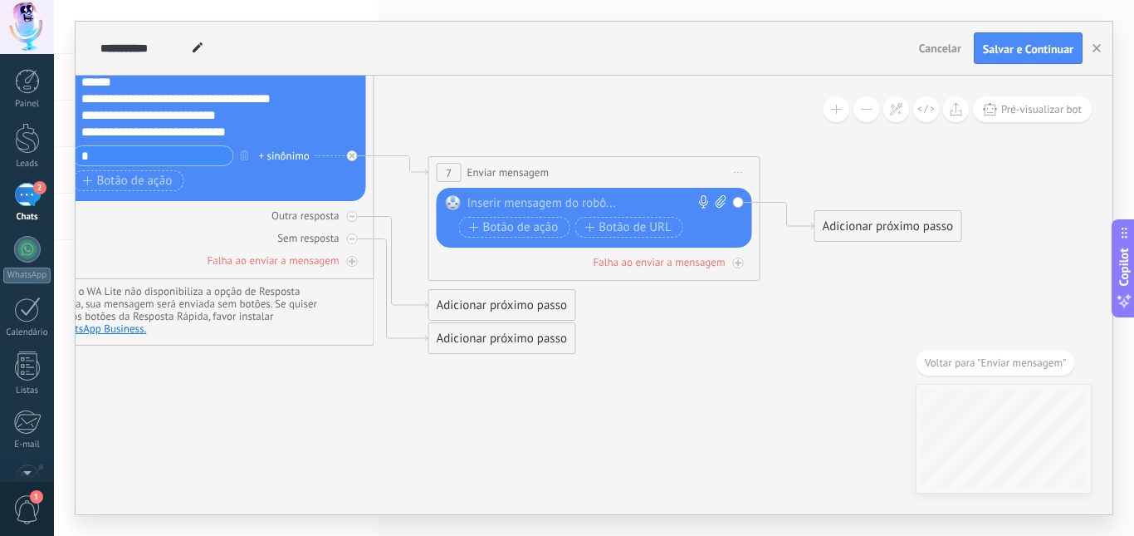
click at [614, 192] on div "Substituir Remover Converter para mensagem de voz Arraste a imagem aqui para an…" at bounding box center [595, 218] width 316 height 60
click at [600, 208] on div at bounding box center [591, 203] width 247 height 17
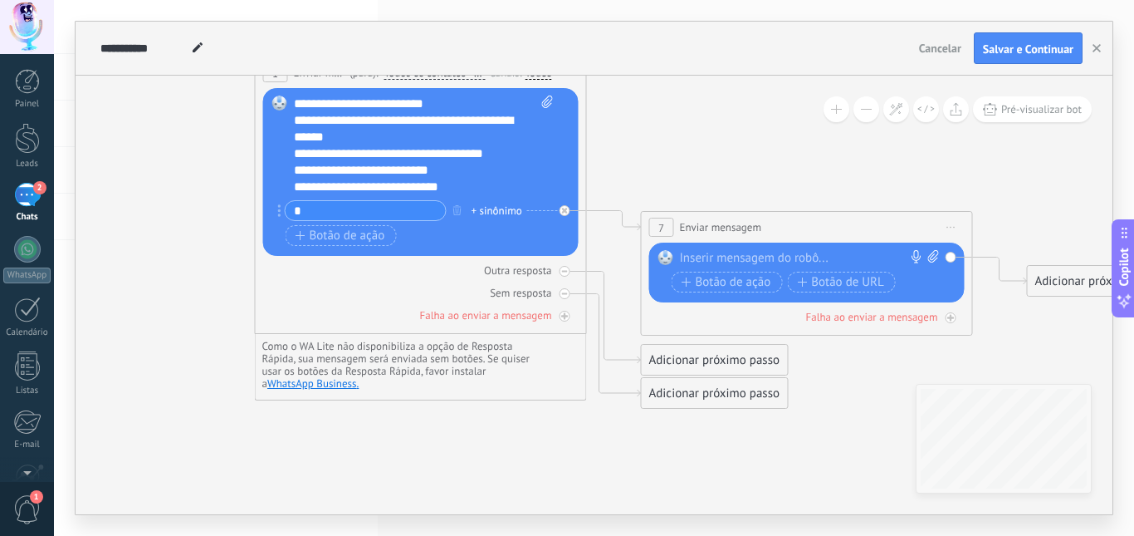
drag, startPoint x: 140, startPoint y: 419, endPoint x: 500, endPoint y: 414, distance: 360.5
click at [328, 473] on icon at bounding box center [589, 205] width 1889 height 1237
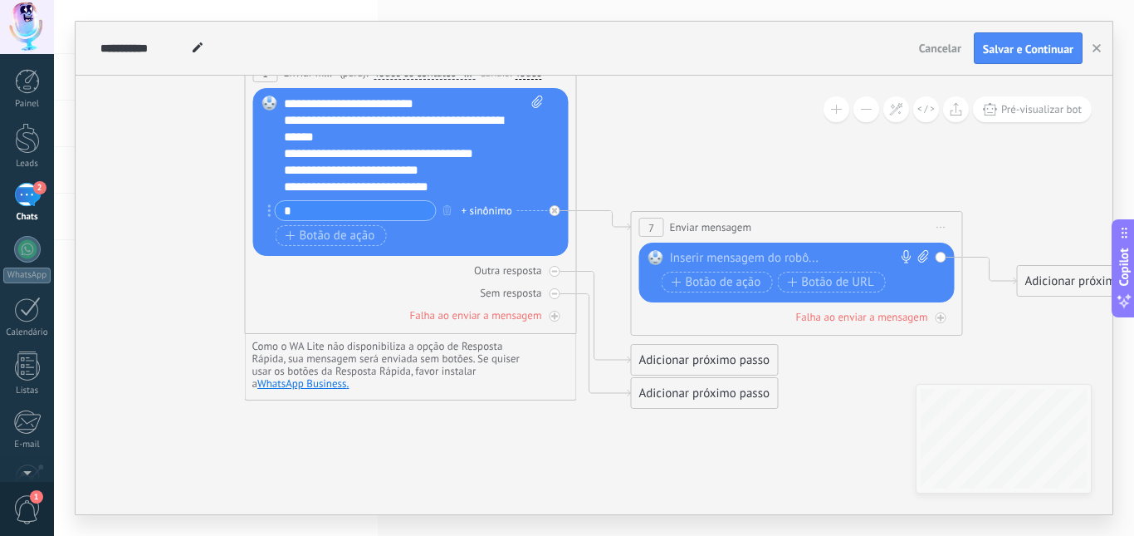
click at [716, 263] on div at bounding box center [793, 258] width 247 height 17
paste div
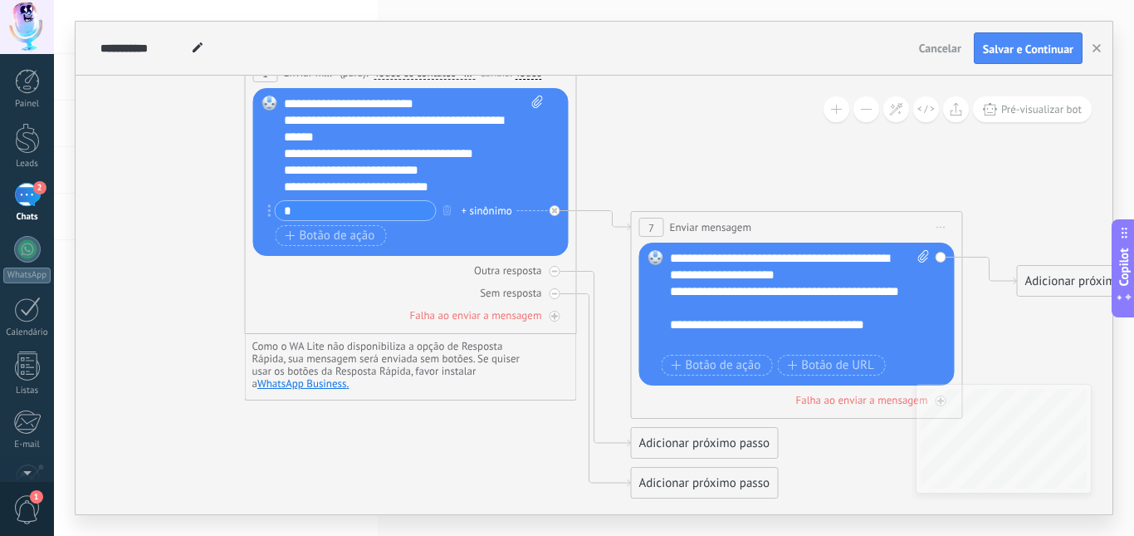
scroll to position [17, 0]
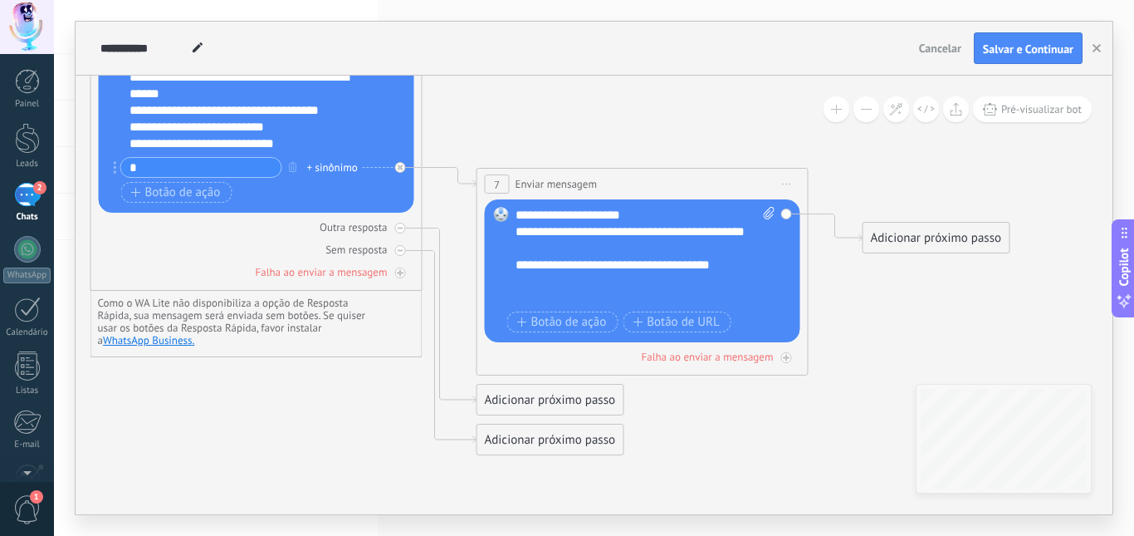
drag, startPoint x: 465, startPoint y: 463, endPoint x: 303, endPoint y: 415, distance: 168.7
click at [304, 416] on icon at bounding box center [424, 162] width 1889 height 1237
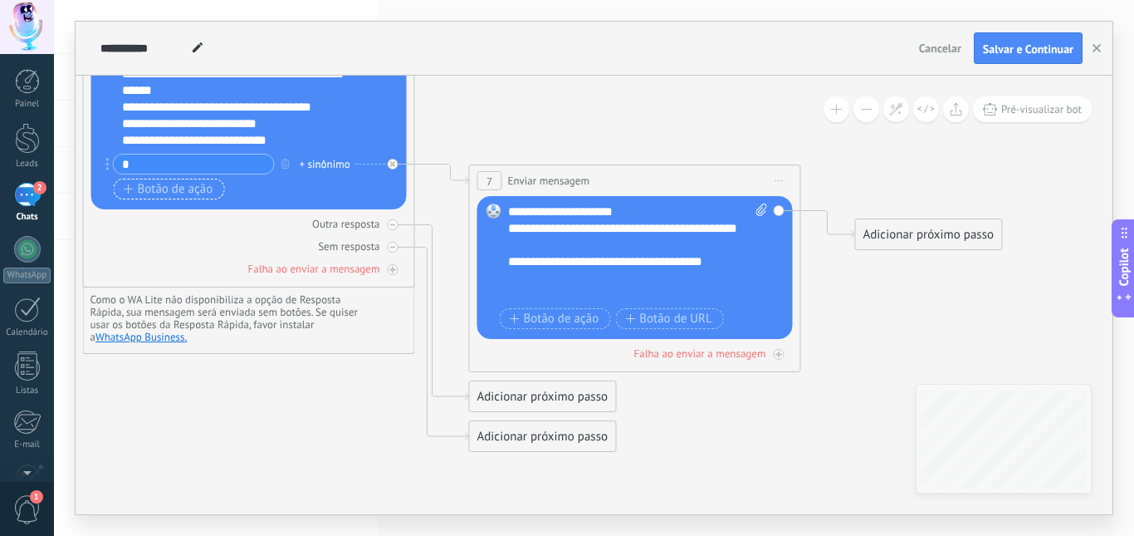
click at [184, 188] on span "Botão de ação" at bounding box center [169, 189] width 90 height 13
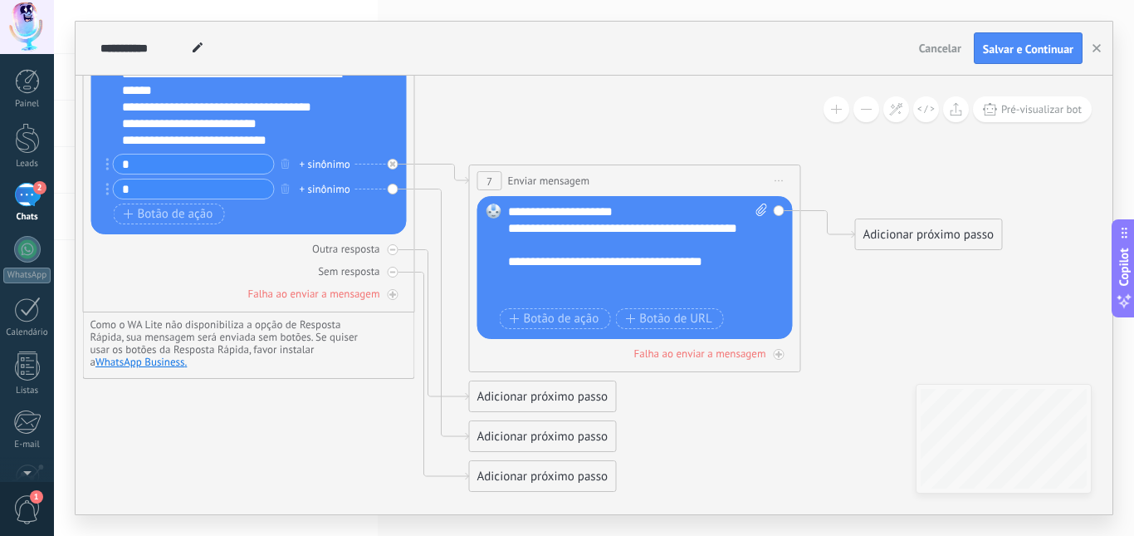
type input "*"
click at [478, 435] on div "Adicionar próximo passo" at bounding box center [543, 436] width 146 height 27
click at [555, 468] on span "Enviar mensagem" at bounding box center [560, 466] width 95 height 16
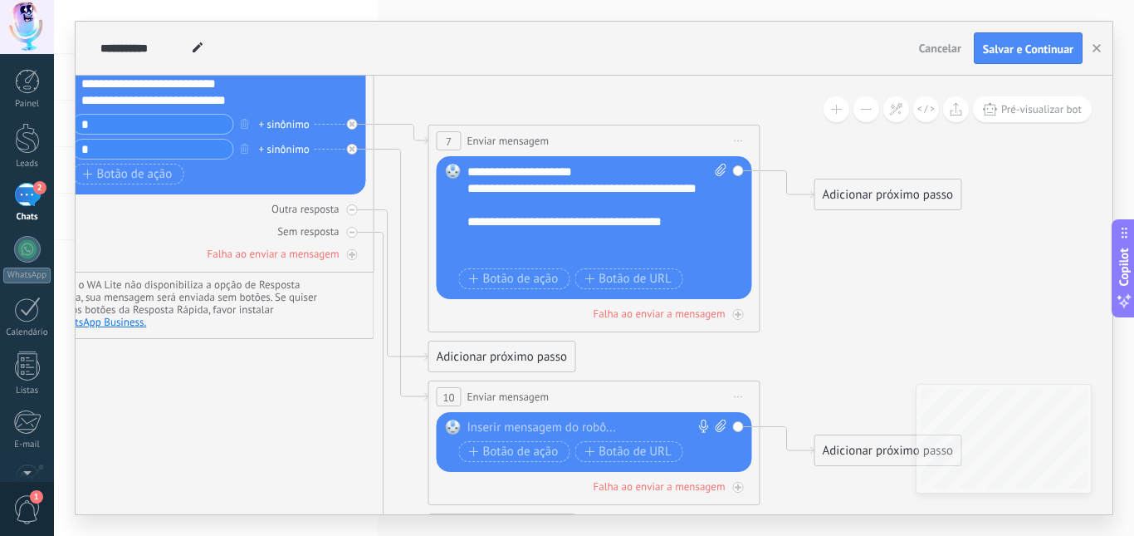
click at [537, 420] on div at bounding box center [591, 427] width 247 height 17
paste div
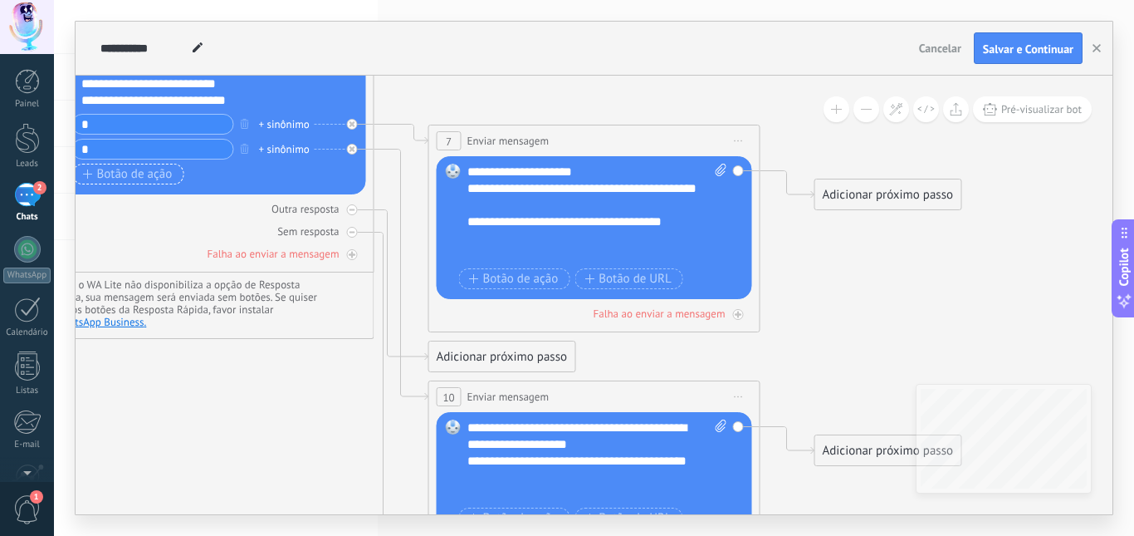
click at [143, 172] on span "Botão de ação" at bounding box center [128, 174] width 90 height 13
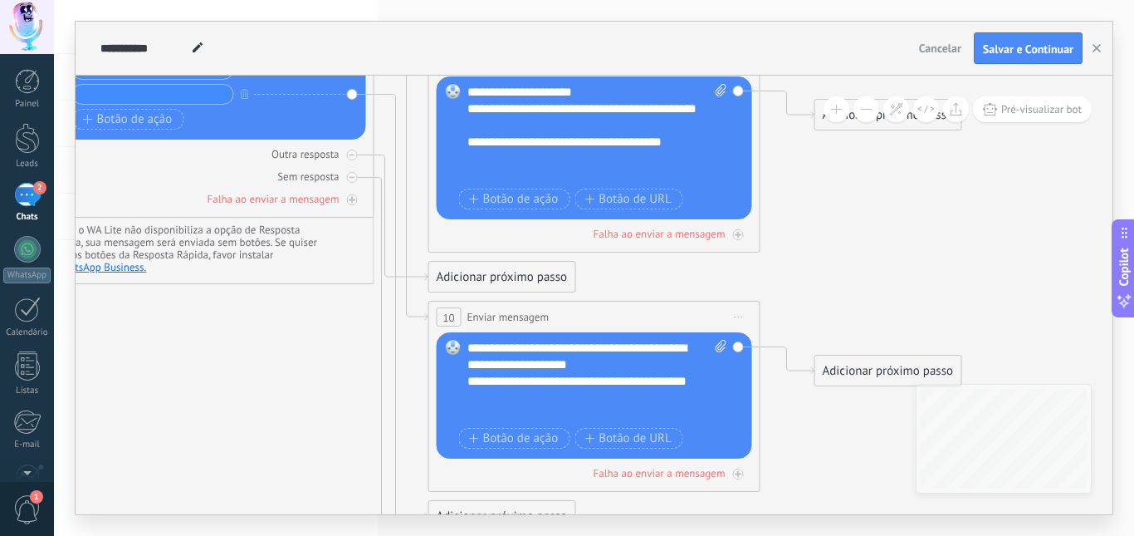
type input "*"
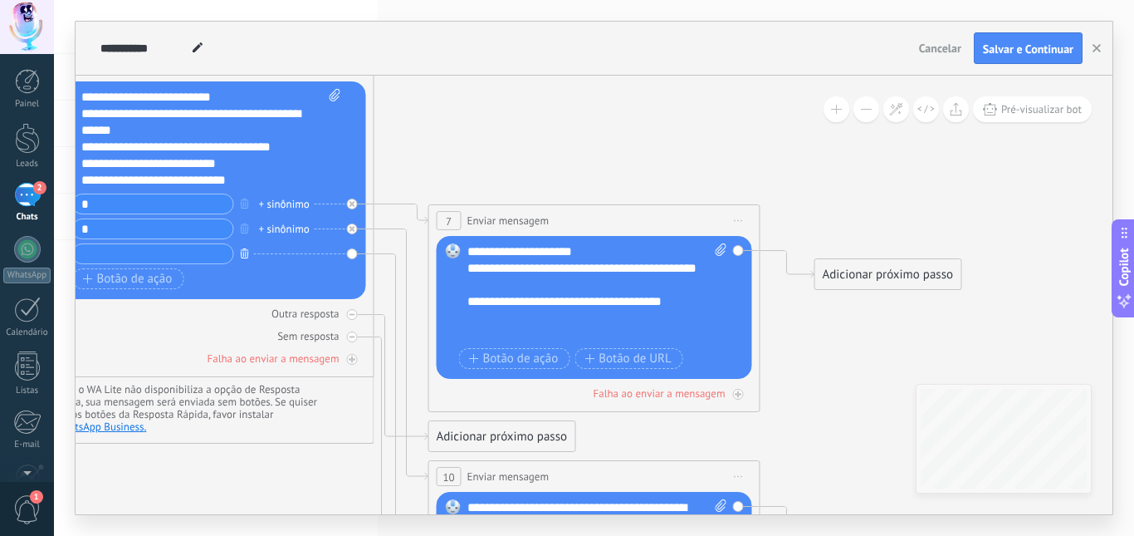
click at [245, 248] on icon "button" at bounding box center [245, 253] width 8 height 10
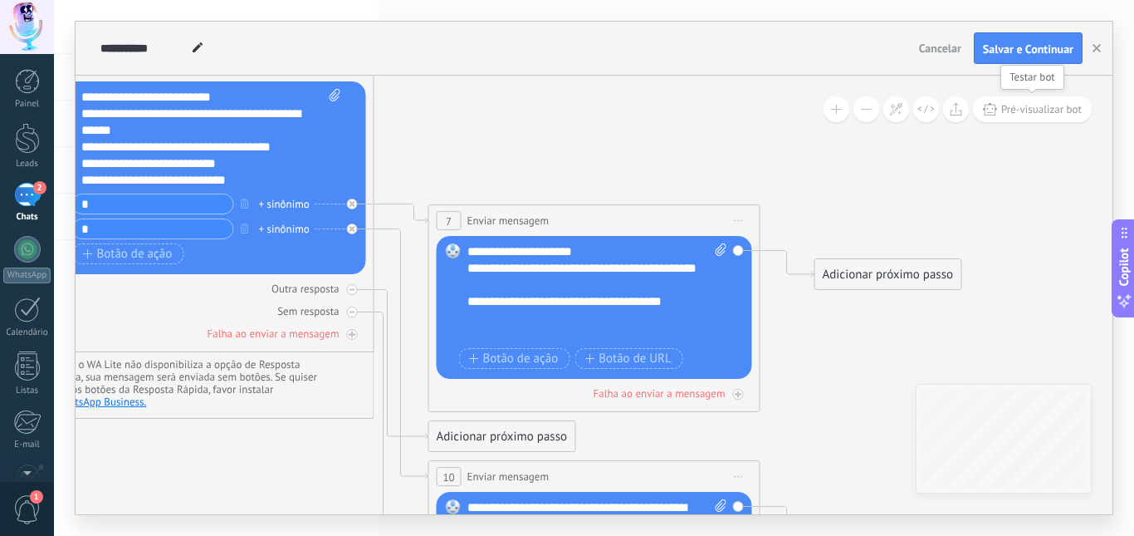
click at [1016, 110] on span "Pré-visualizar bot" at bounding box center [1042, 109] width 81 height 14
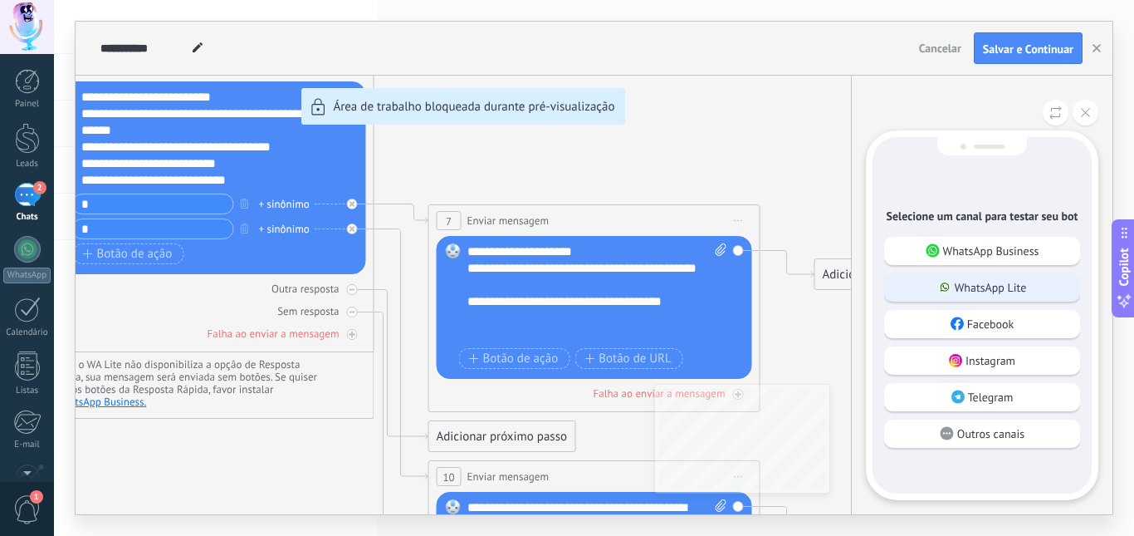
click at [974, 284] on p "WhatsApp Lite" at bounding box center [991, 287] width 72 height 15
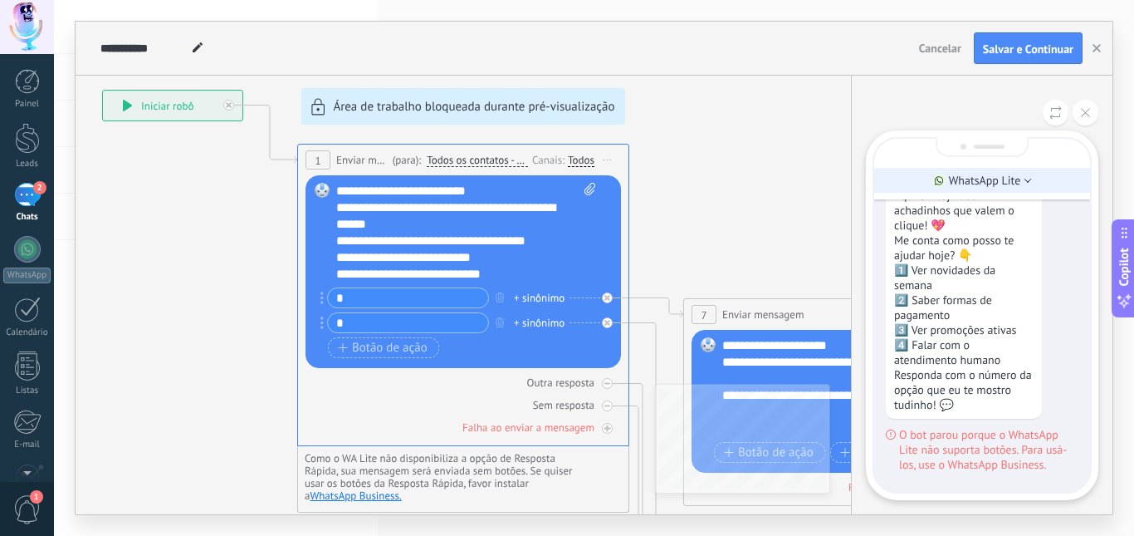
click at [1025, 184] on li "WhatsApp Lite" at bounding box center [982, 180] width 216 height 25
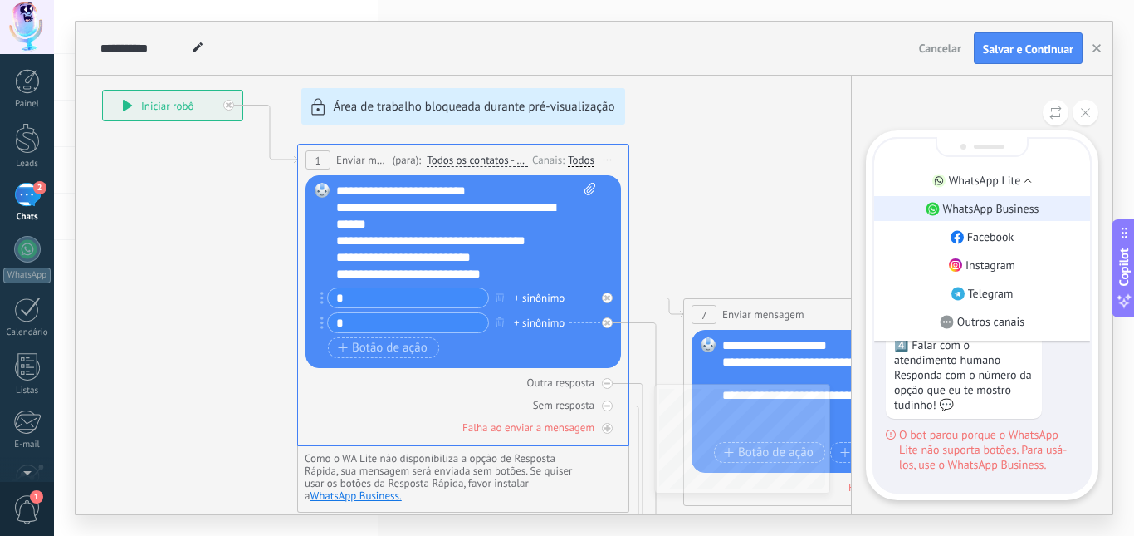
click at [1000, 203] on p "WhatsApp Business" at bounding box center [991, 208] width 96 height 15
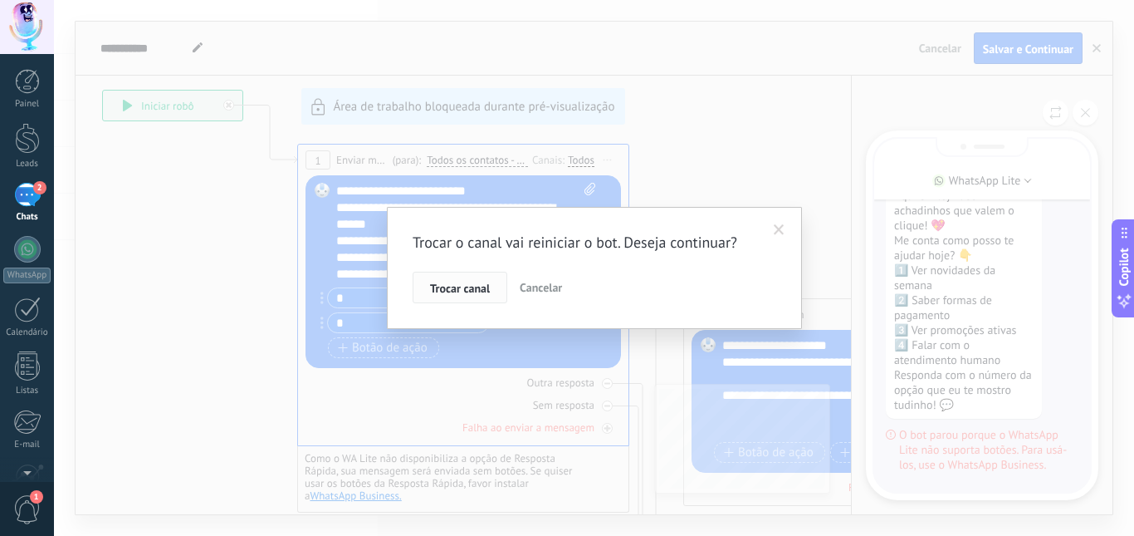
click at [453, 291] on span "Trocar canal" at bounding box center [460, 288] width 60 height 12
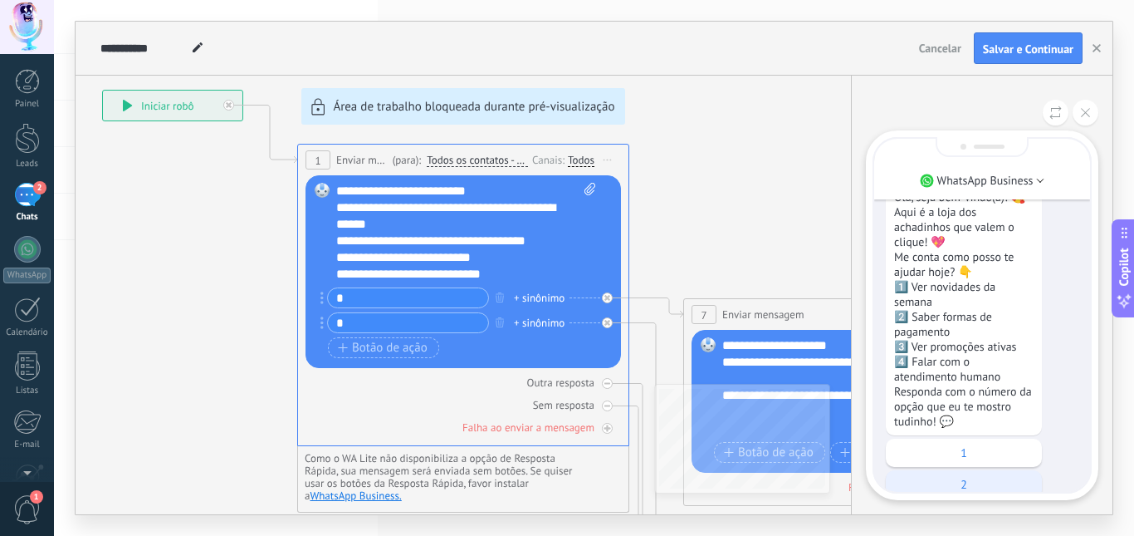
scroll to position [0, 0]
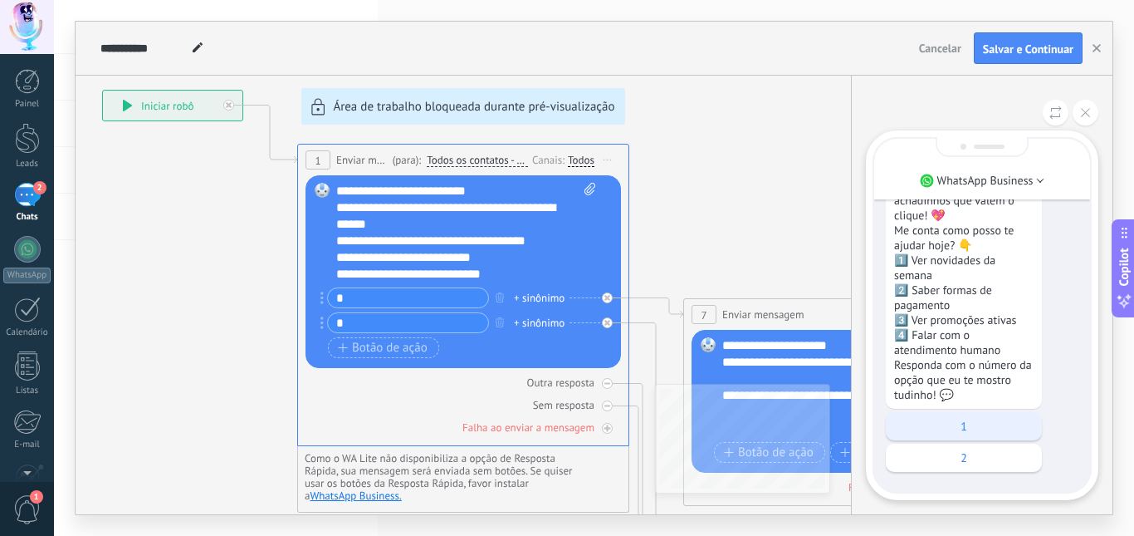
click at [961, 426] on p "1" at bounding box center [964, 426] width 140 height 15
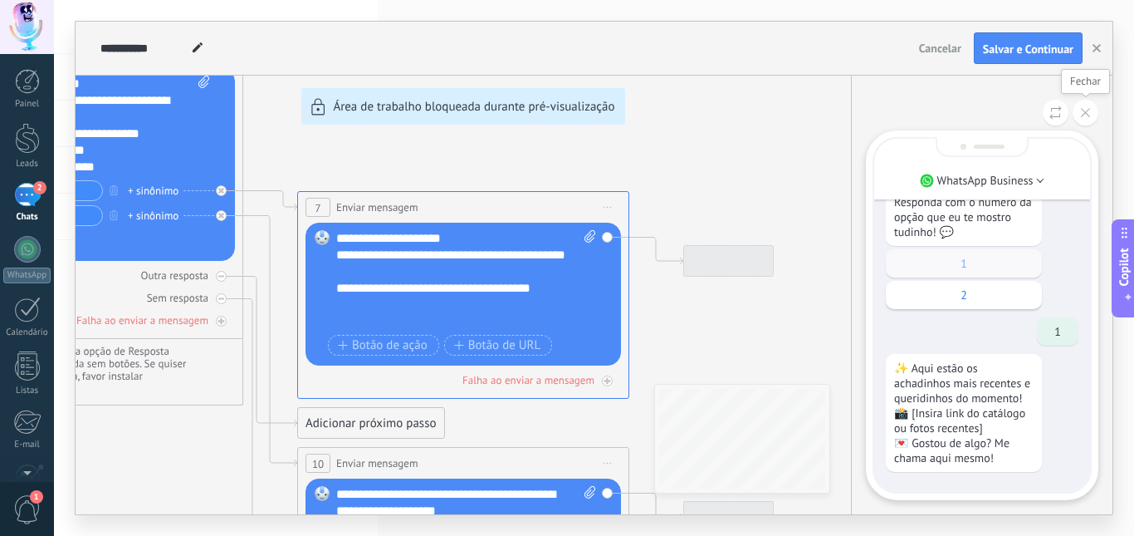
click at [1080, 117] on button at bounding box center [1086, 113] width 26 height 26
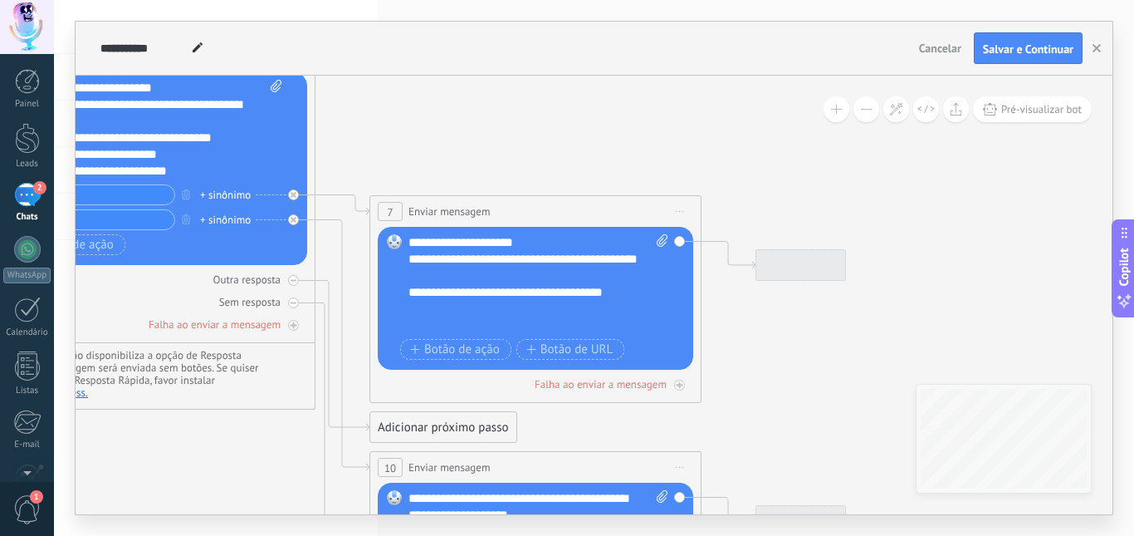
drag, startPoint x: 336, startPoint y: 144, endPoint x: 229, endPoint y: 192, distance: 117.5
click at [424, 148] on icon at bounding box center [317, 353] width 1889 height 1565
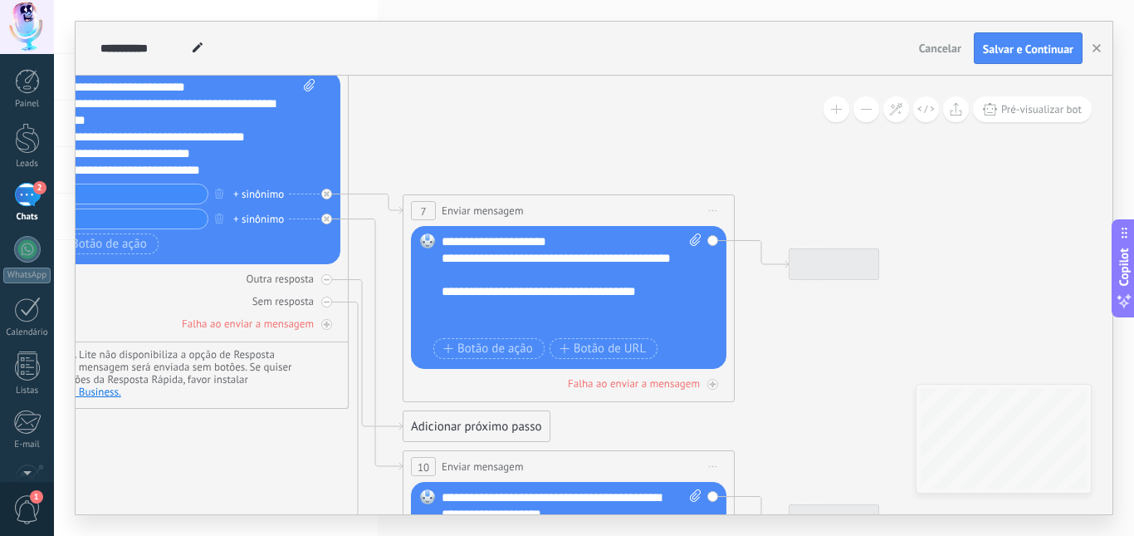
scroll to position [83, 0]
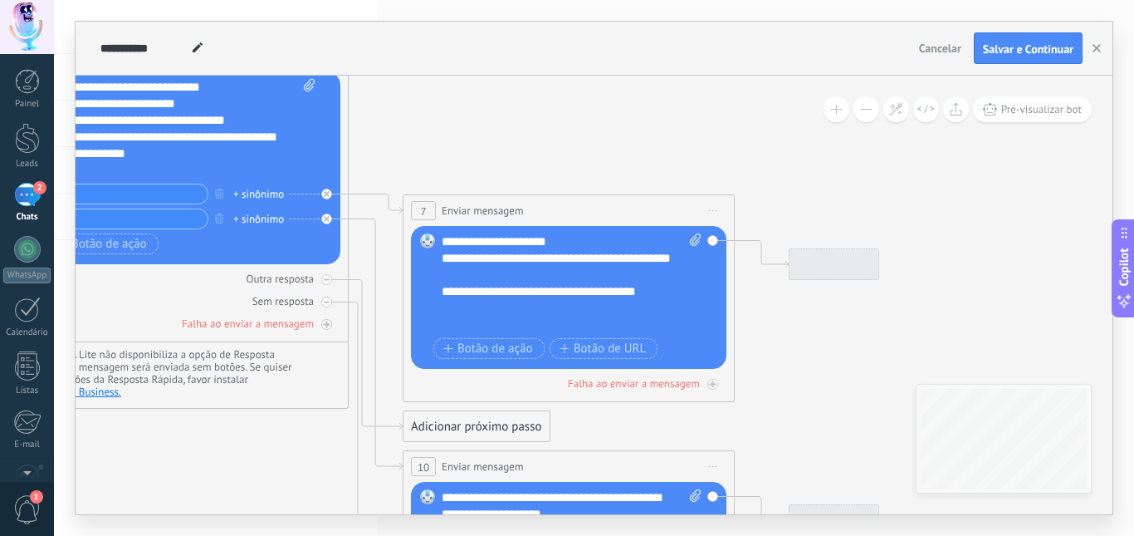
drag, startPoint x: 441, startPoint y: 139, endPoint x: 468, endPoint y: 171, distance: 41.9
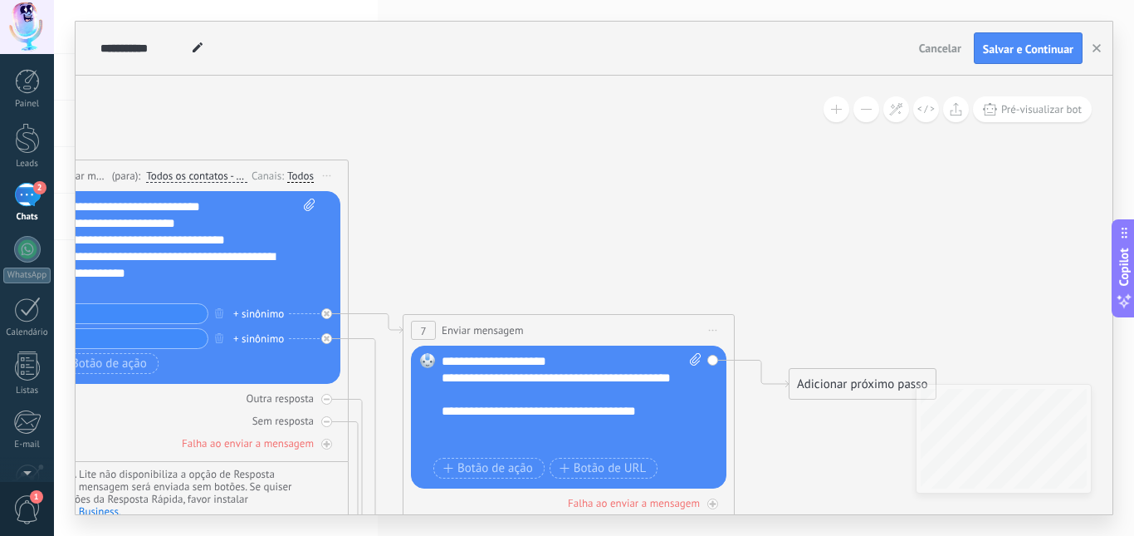
scroll to position [0, 0]
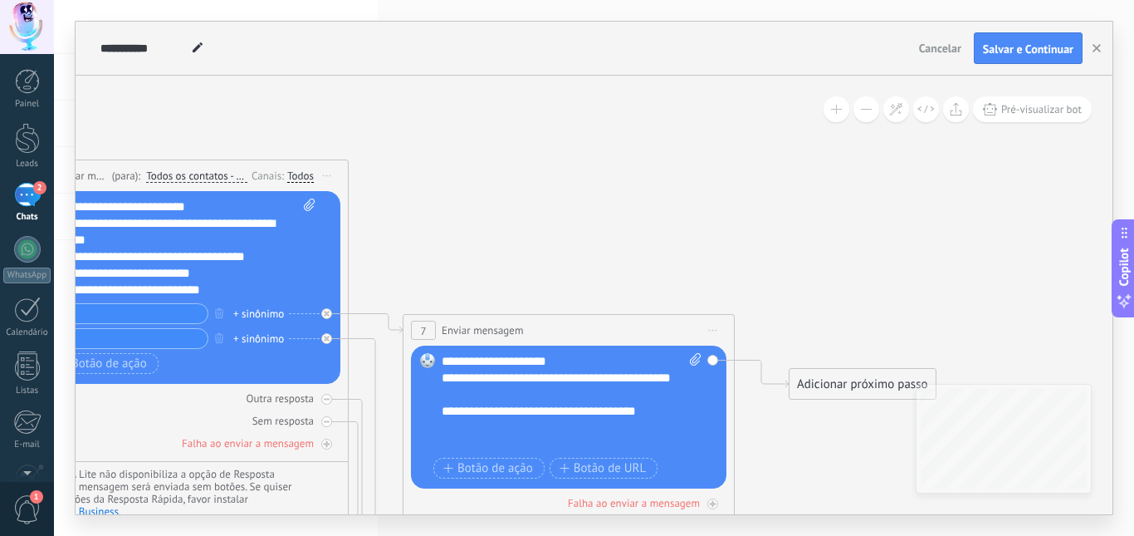
drag, startPoint x: 115, startPoint y: 148, endPoint x: 200, endPoint y: 106, distance: 95.1
drag, startPoint x: 200, startPoint y: 106, endPoint x: 507, endPoint y: 205, distance: 322.0
click at [655, 178] on icon at bounding box center [350, 472] width 1889 height 1565
click at [833, 109] on button at bounding box center [837, 109] width 26 height 26
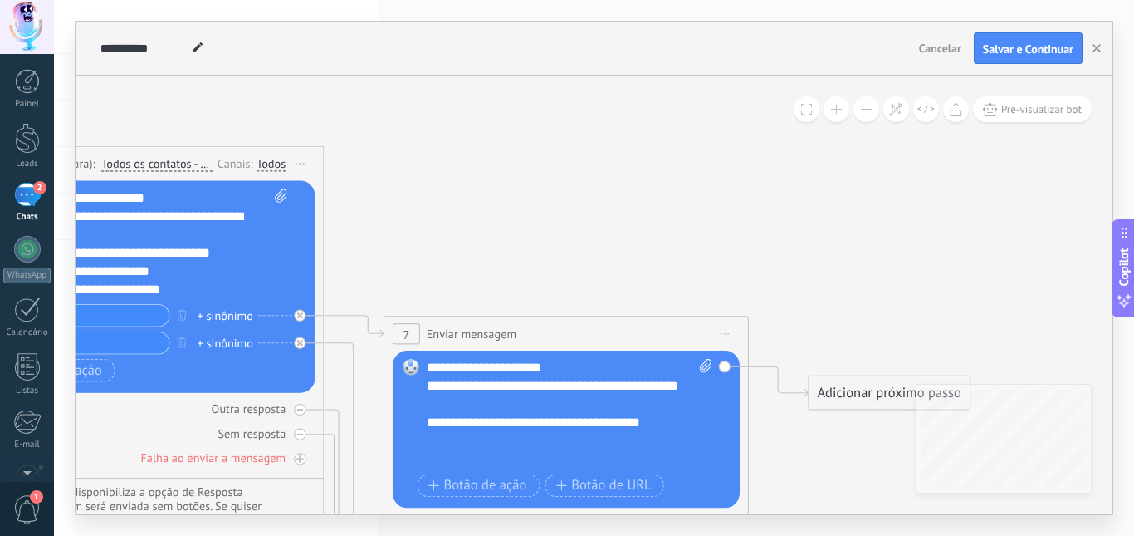
click at [874, 112] on button at bounding box center [867, 109] width 26 height 26
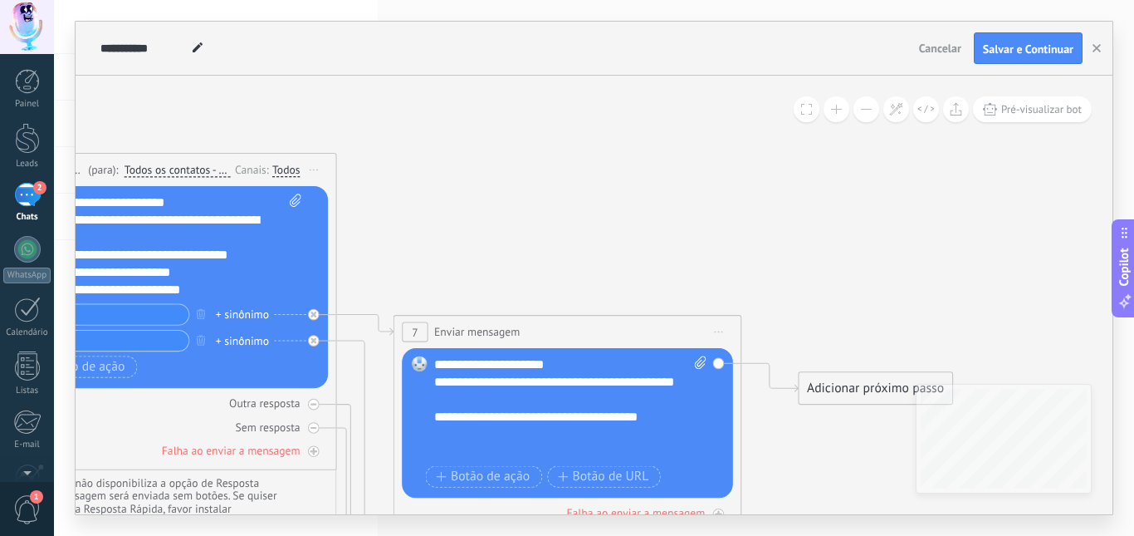
click at [809, 115] on button at bounding box center [807, 109] width 26 height 26
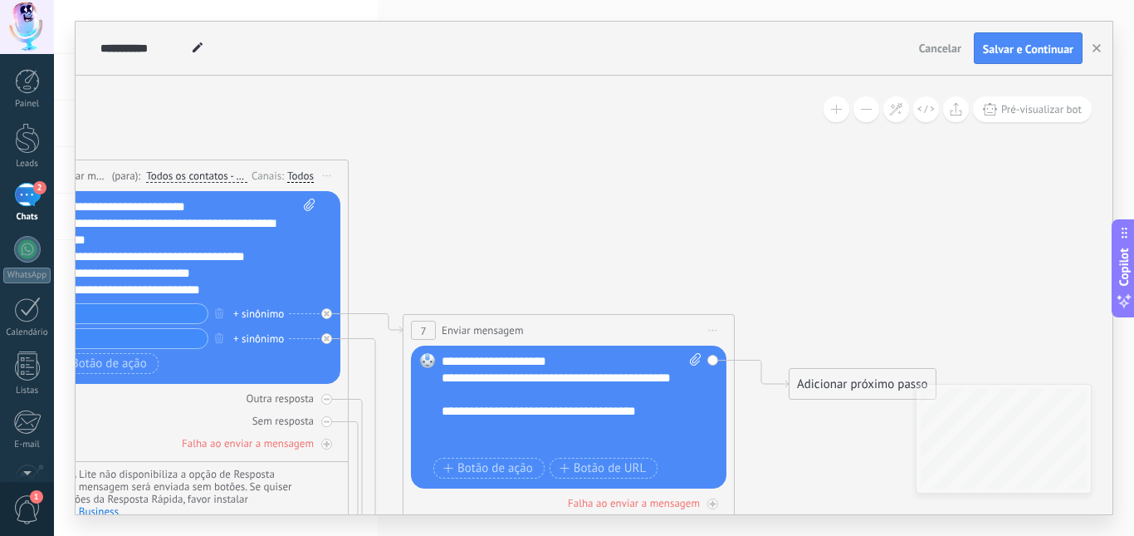
click at [839, 109] on button at bounding box center [837, 109] width 26 height 26
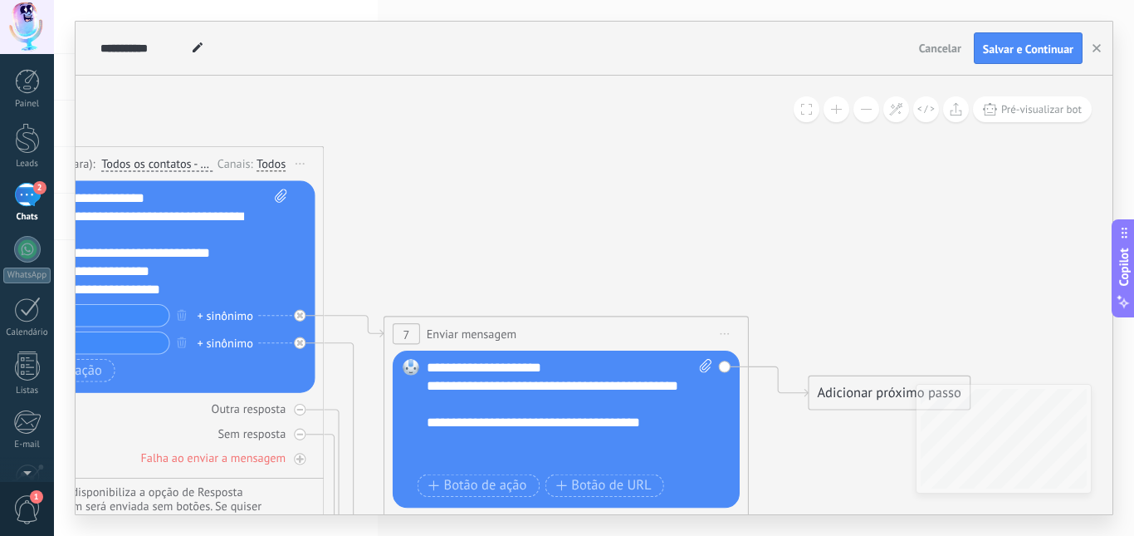
click at [858, 115] on button at bounding box center [867, 109] width 26 height 26
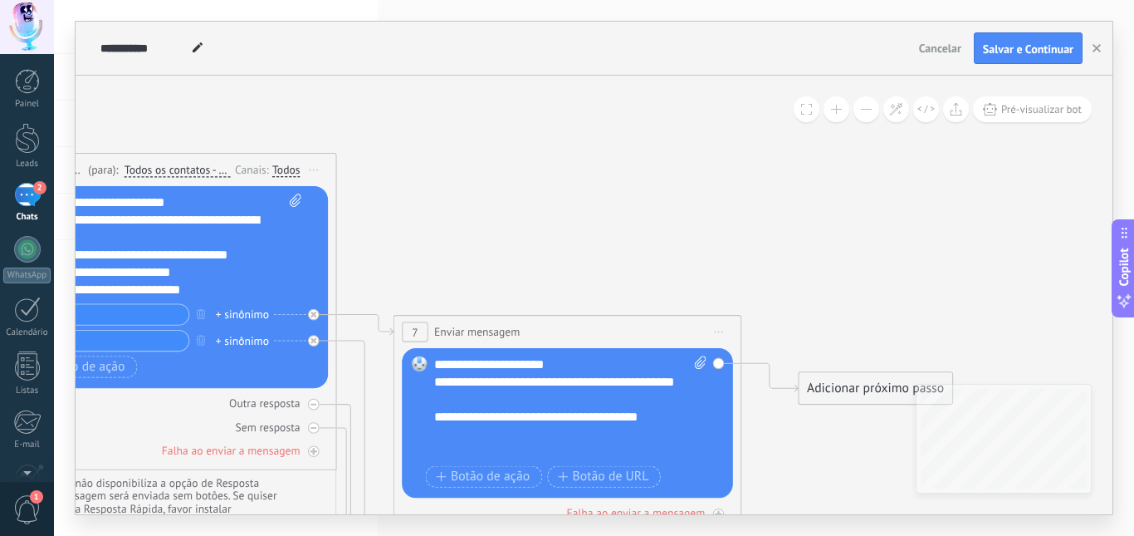
click at [858, 115] on button at bounding box center [867, 109] width 26 height 26
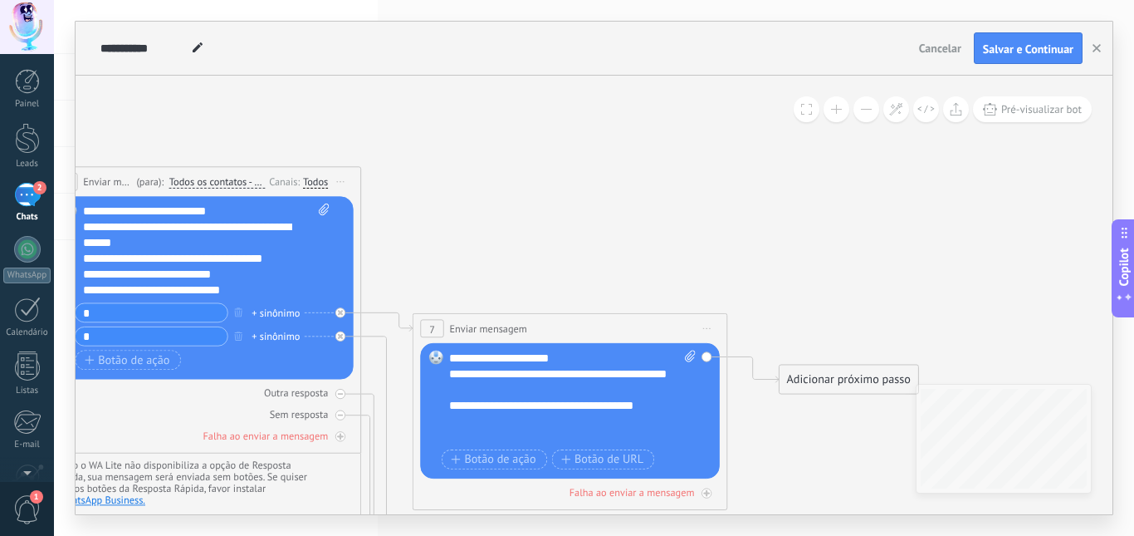
click at [858, 115] on button at bounding box center [867, 109] width 26 height 26
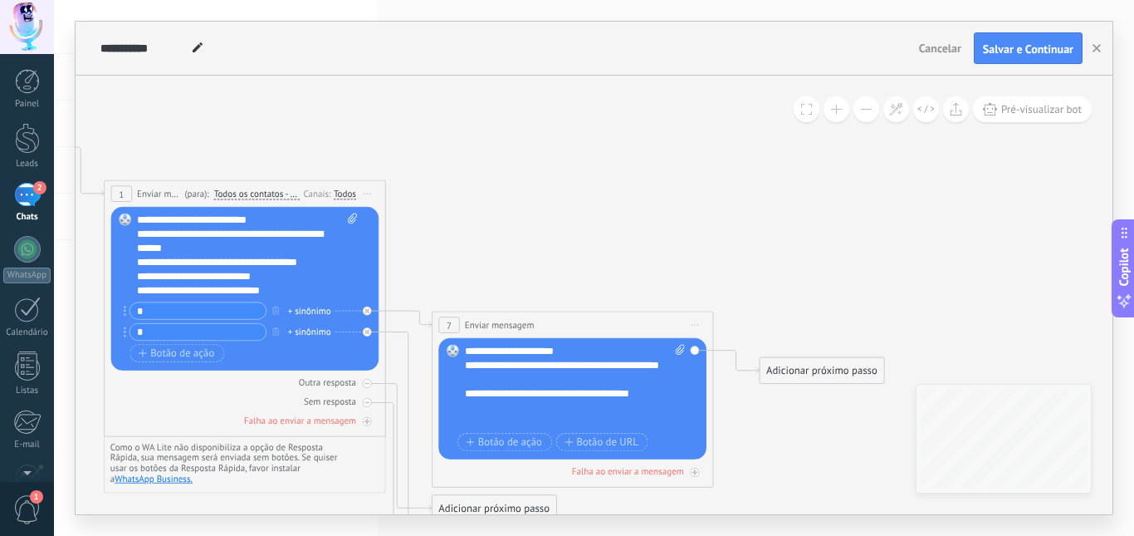
scroll to position [83, 0]
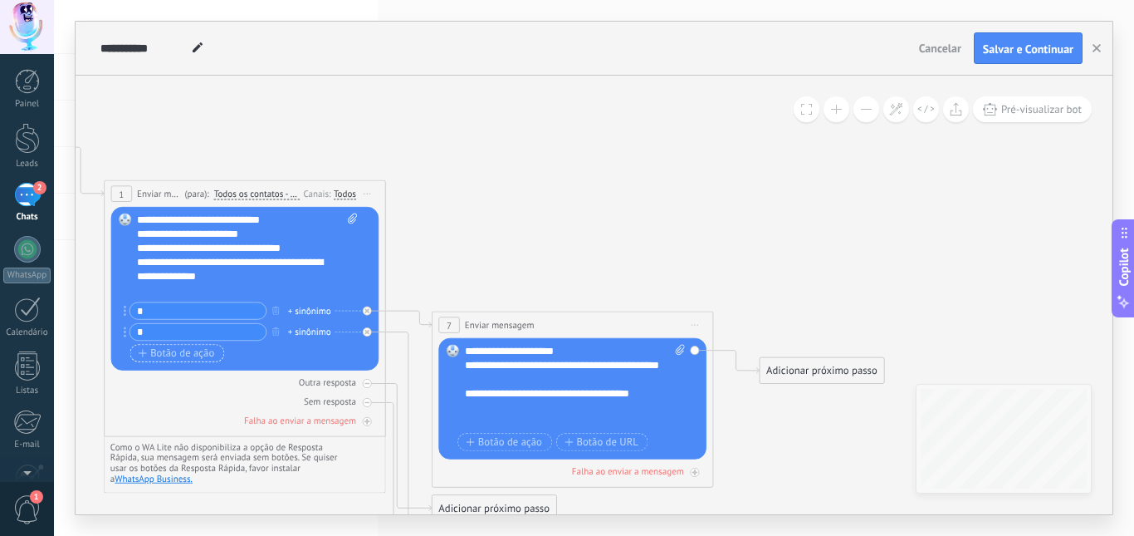
click at [200, 348] on span "Botão de ação" at bounding box center [177, 353] width 76 height 12
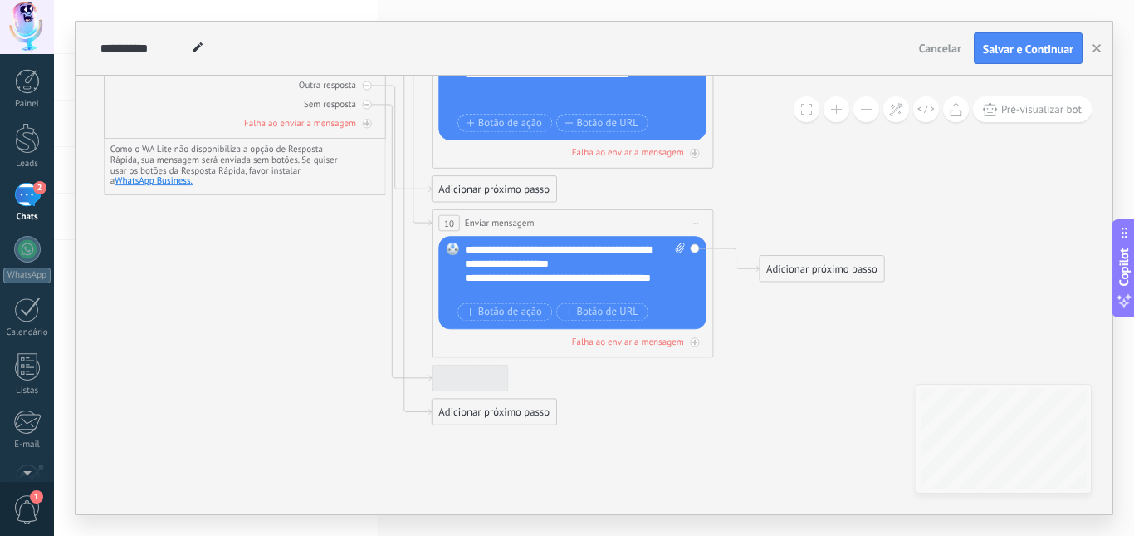
type input "*"
click at [486, 414] on div "Adicionar próximo passo" at bounding box center [495, 411] width 124 height 23
click at [493, 437] on span "Enviar mensagem" at bounding box center [509, 436] width 80 height 13
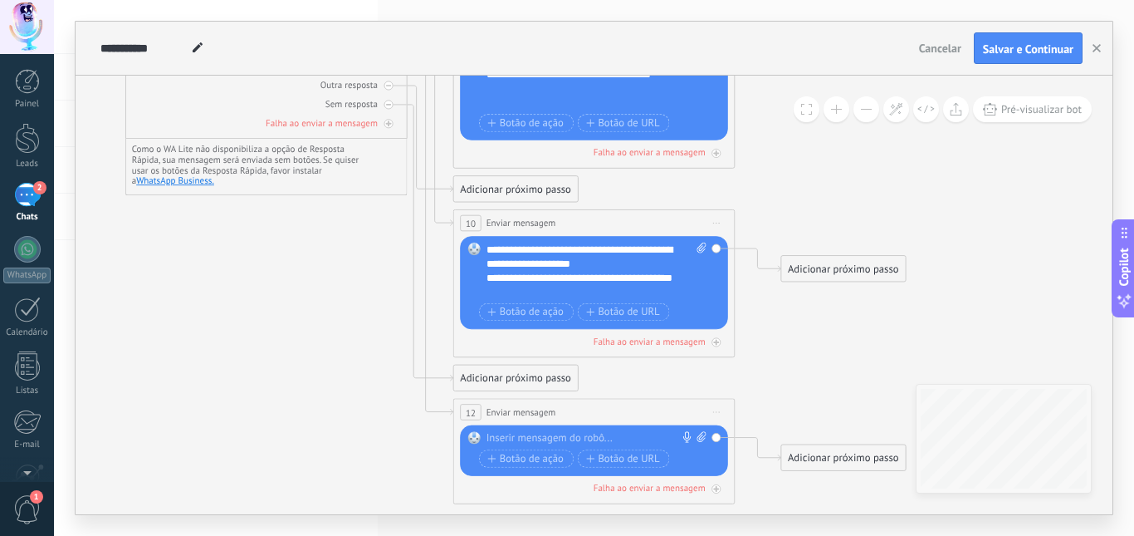
click at [541, 434] on div at bounding box center [591, 438] width 209 height 14
paste div
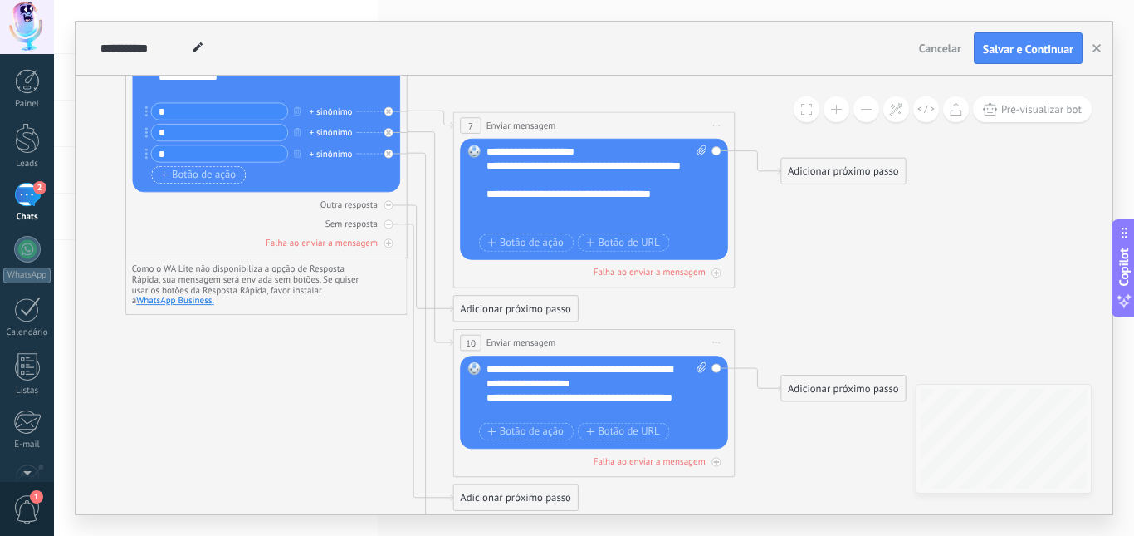
click at [223, 166] on button "Botão de ação" at bounding box center [198, 174] width 95 height 17
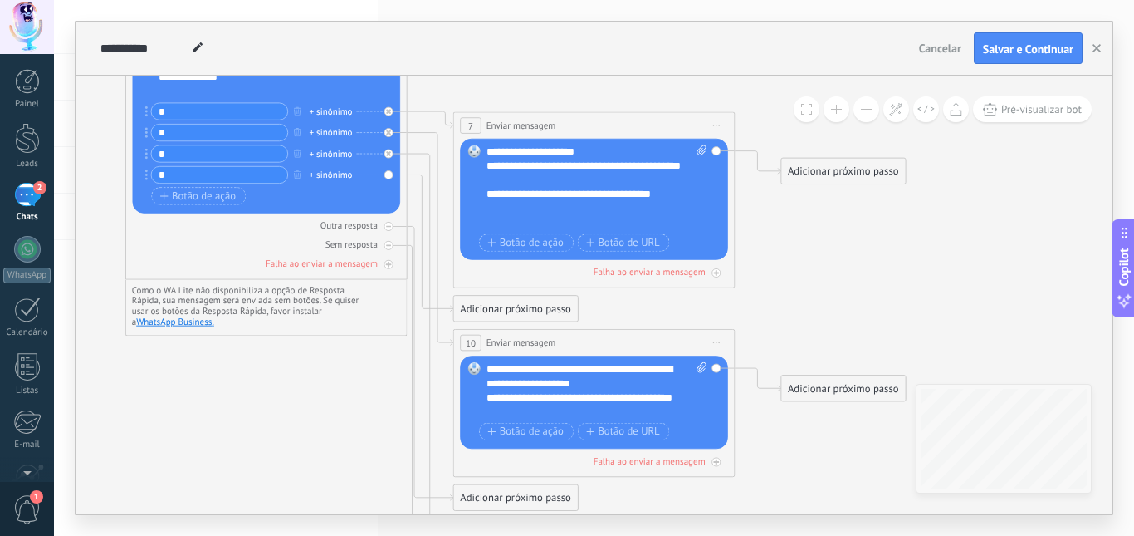
type input "*"
click at [489, 309] on div "Adicionar próximo passo" at bounding box center [516, 308] width 124 height 23
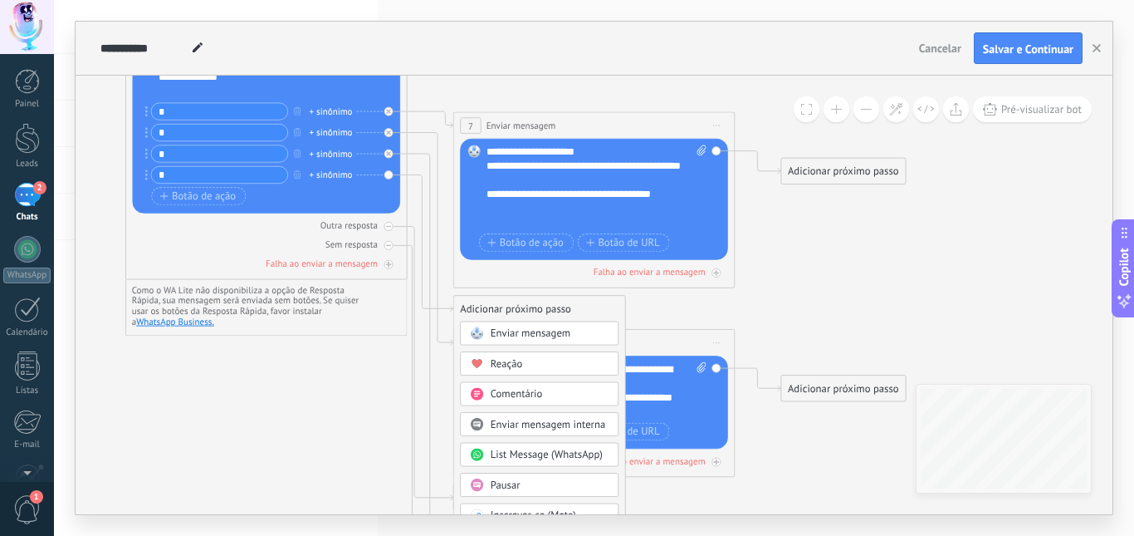
click at [507, 326] on div "Enviar mensagem" at bounding box center [539, 333] width 159 height 24
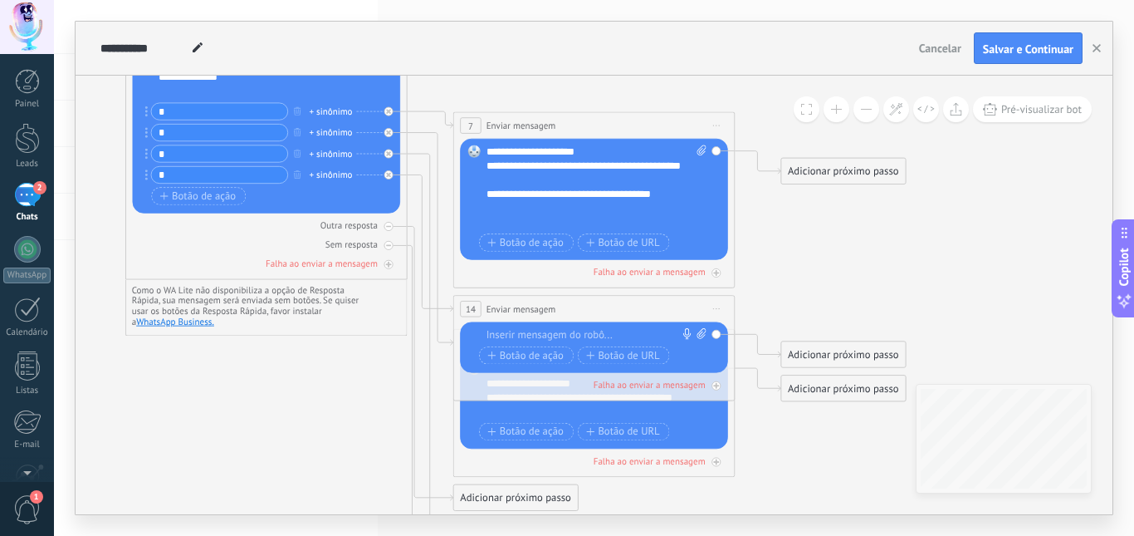
click at [551, 328] on div at bounding box center [591, 335] width 209 height 14
paste div
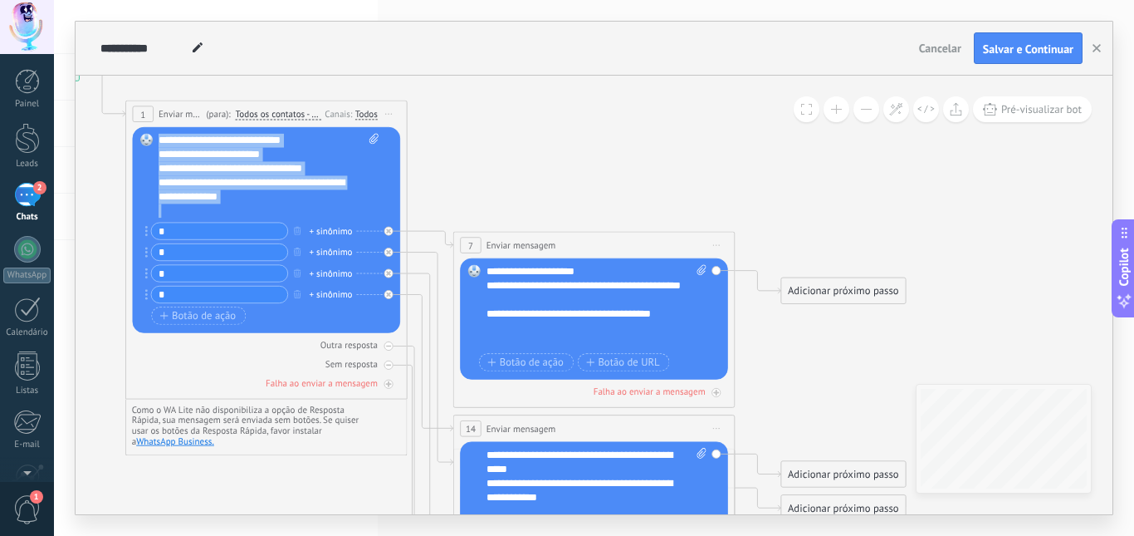
drag, startPoint x: 159, startPoint y: 139, endPoint x: 345, endPoint y: 262, distance: 222.7
click at [345, 262] on div "**********" at bounding box center [269, 231] width 220 height 194
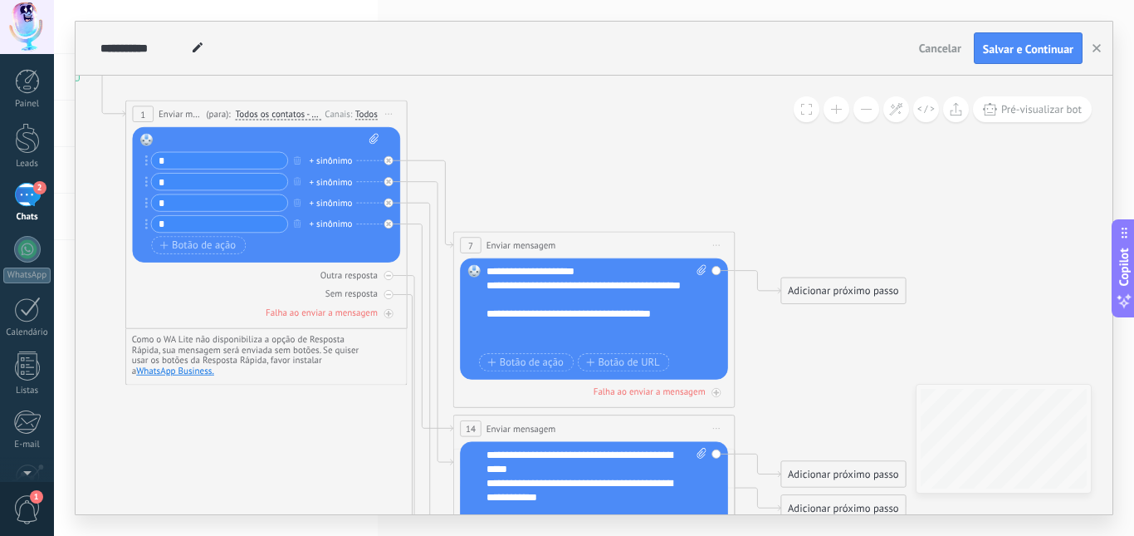
scroll to position [0, 0]
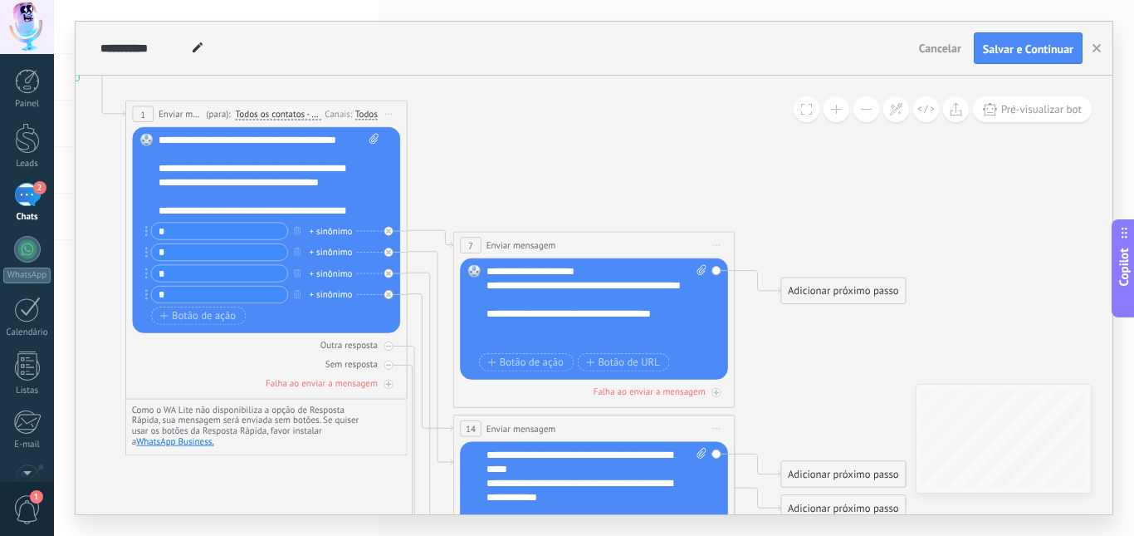
click at [245, 230] on input "*" at bounding box center [219, 231] width 136 height 17
paste input "**********"
type input "**********"
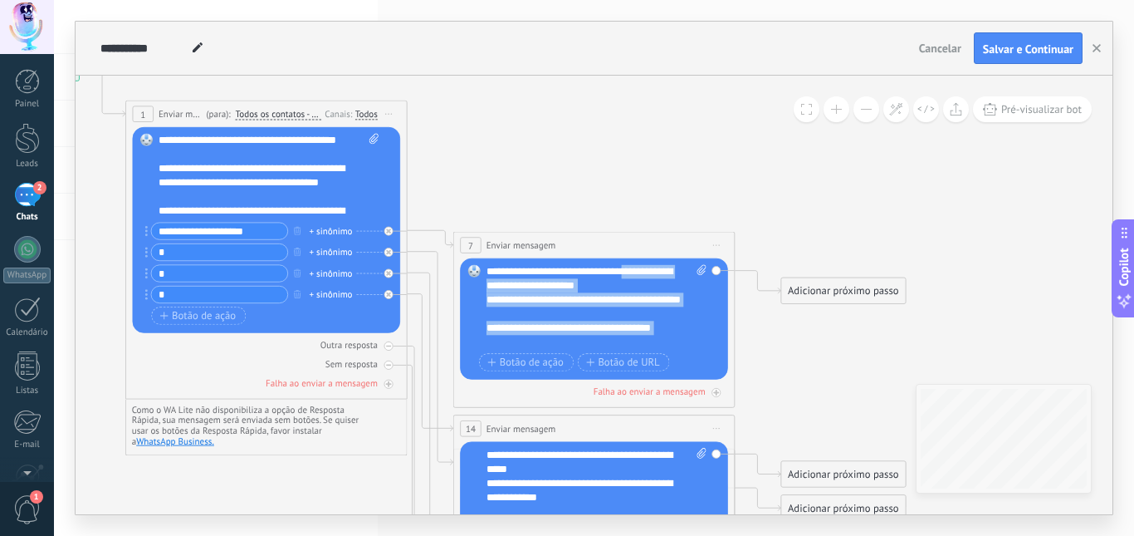
scroll to position [17, 0]
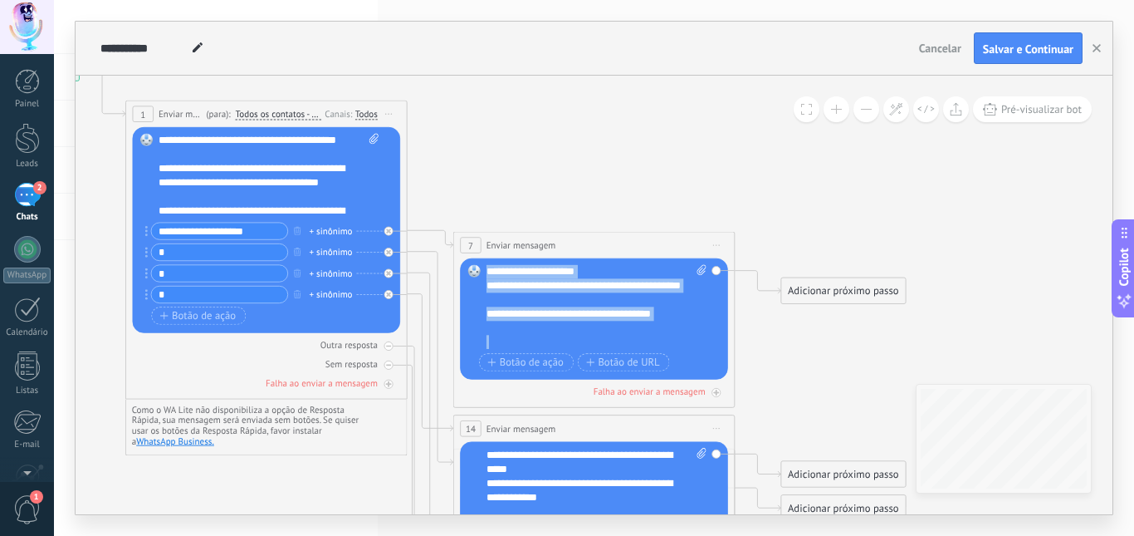
drag, startPoint x: 487, startPoint y: 273, endPoint x: 663, endPoint y: 341, distance: 188.0
click at [663, 344] on div "**********" at bounding box center [597, 306] width 221 height 85
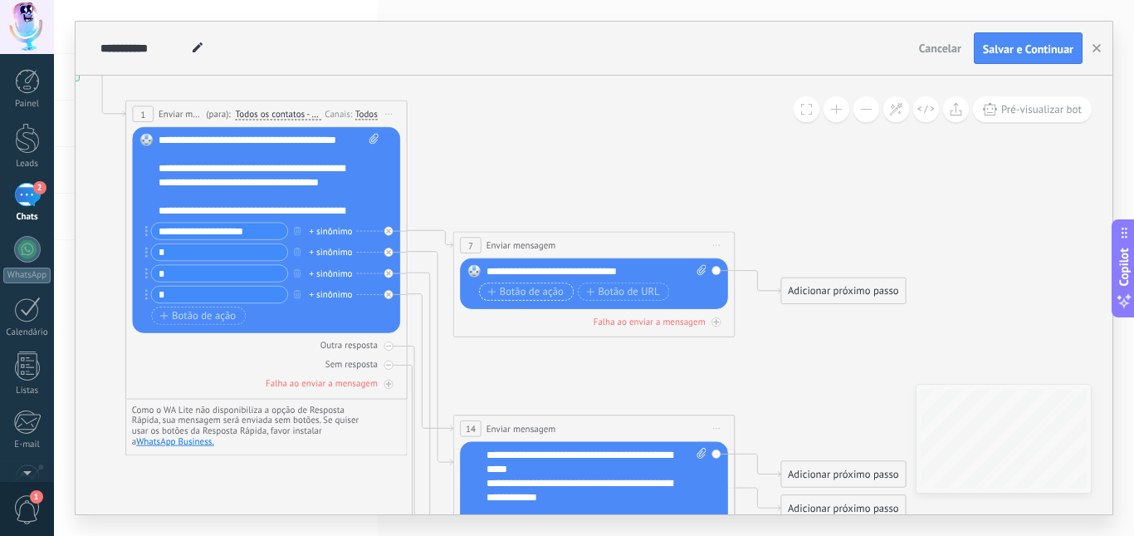
scroll to position [0, 0]
drag, startPoint x: 492, startPoint y: 265, endPoint x: 679, endPoint y: 263, distance: 187.7
click at [679, 263] on div "Substituir Remover Converter para mensagem de voz Arraste a imagem aqui para an…" at bounding box center [594, 283] width 268 height 51
click at [273, 233] on input "**********" at bounding box center [219, 231] width 136 height 17
click at [296, 234] on icon "button" at bounding box center [297, 230] width 7 height 8
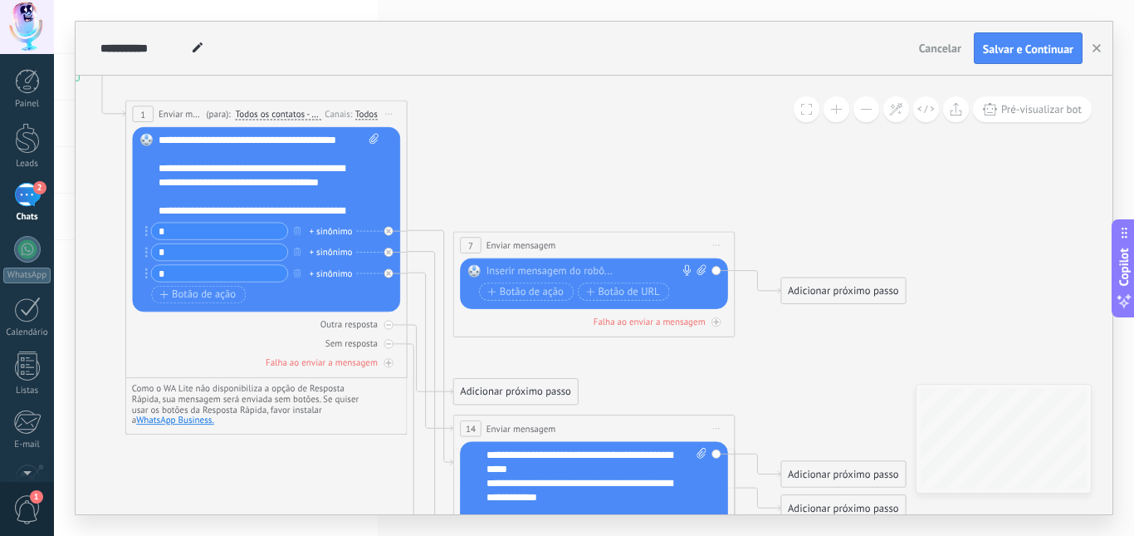
click at [145, 229] on icon at bounding box center [146, 231] width 2 height 11
click at [145, 231] on circle at bounding box center [146, 231] width 2 height 2
click at [174, 231] on input "*" at bounding box center [219, 231] width 136 height 17
type input "**********"
click at [248, 260] on input "*" at bounding box center [219, 252] width 136 height 17
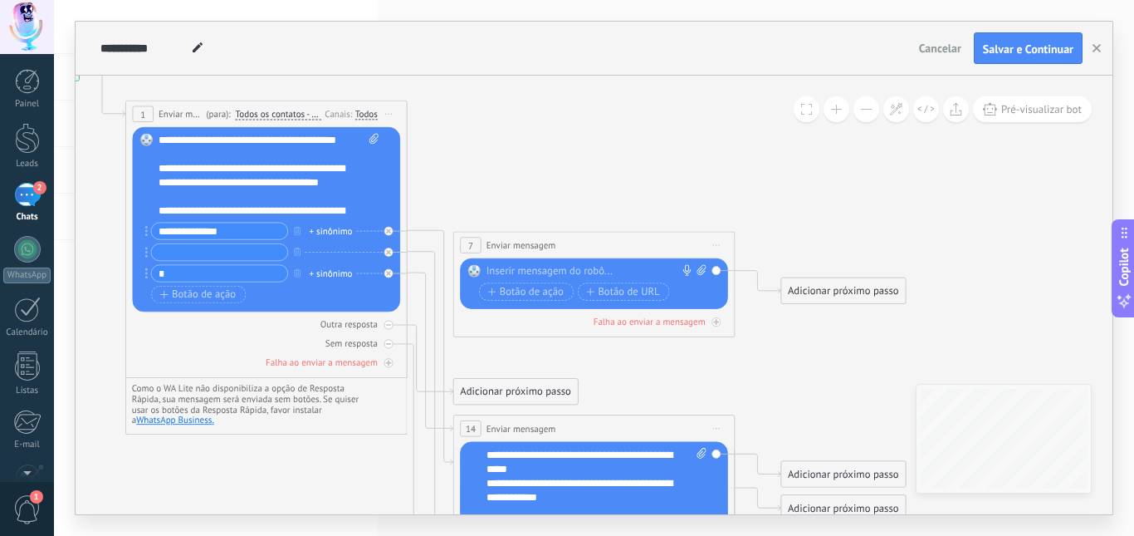
paste input "**********"
click at [184, 253] on input "**********" at bounding box center [219, 252] width 136 height 17
click at [238, 252] on input "**********" at bounding box center [219, 252] width 136 height 17
type input "**********"
click at [247, 272] on input "*" at bounding box center [219, 273] width 136 height 17
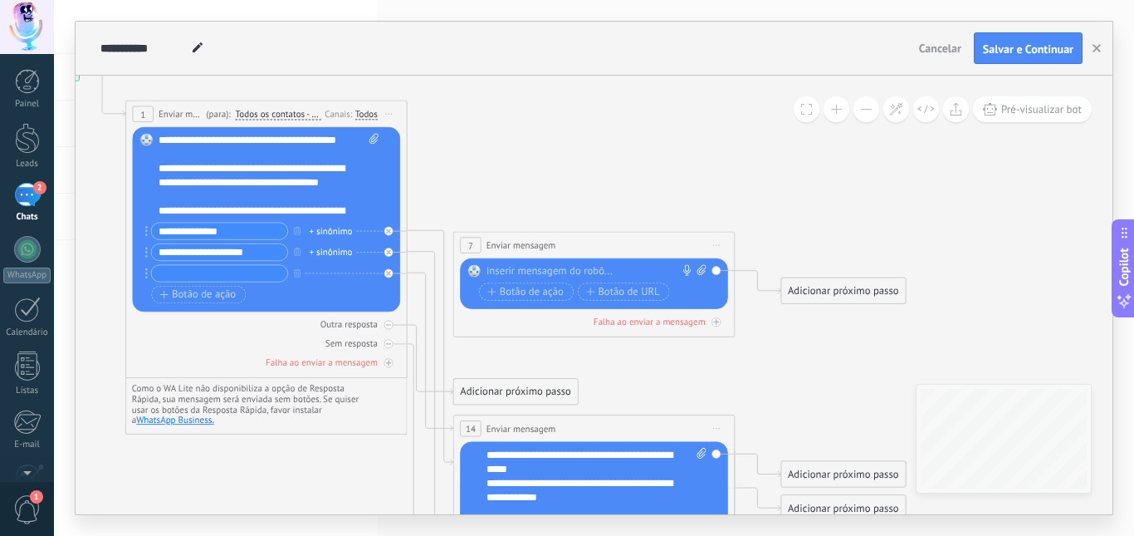
paste input "**********"
type input "**********"
click at [218, 290] on span "Botão de ação" at bounding box center [198, 295] width 76 height 12
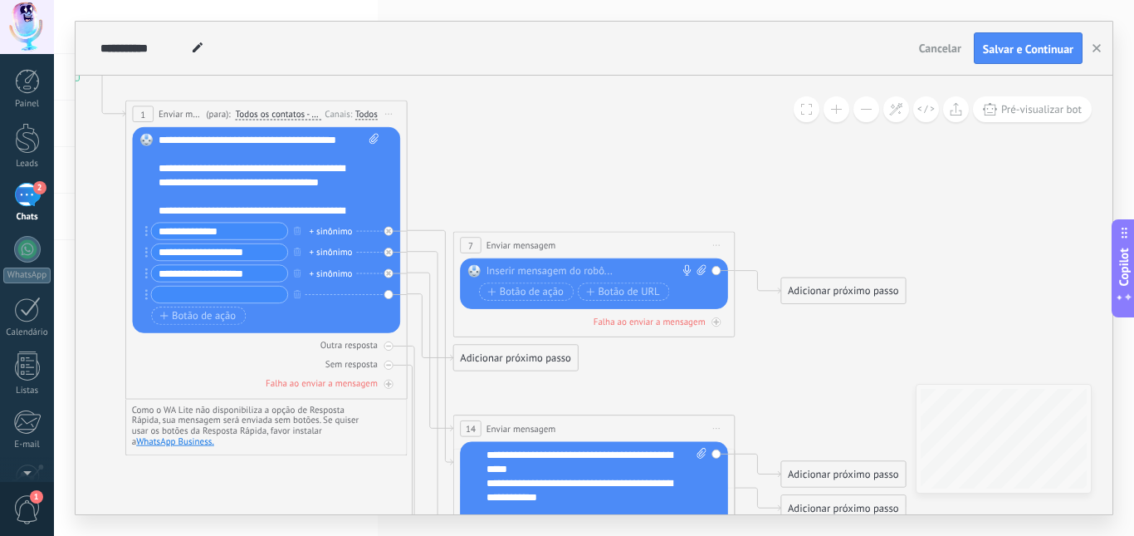
drag, startPoint x: 253, startPoint y: 287, endPoint x: 263, endPoint y: 295, distance: 12.5
paste input "**********"
click at [158, 292] on input "**********" at bounding box center [219, 295] width 136 height 17
click at [257, 298] on input "**********" at bounding box center [219, 295] width 136 height 17
click at [213, 294] on input "**********" at bounding box center [219, 295] width 136 height 17
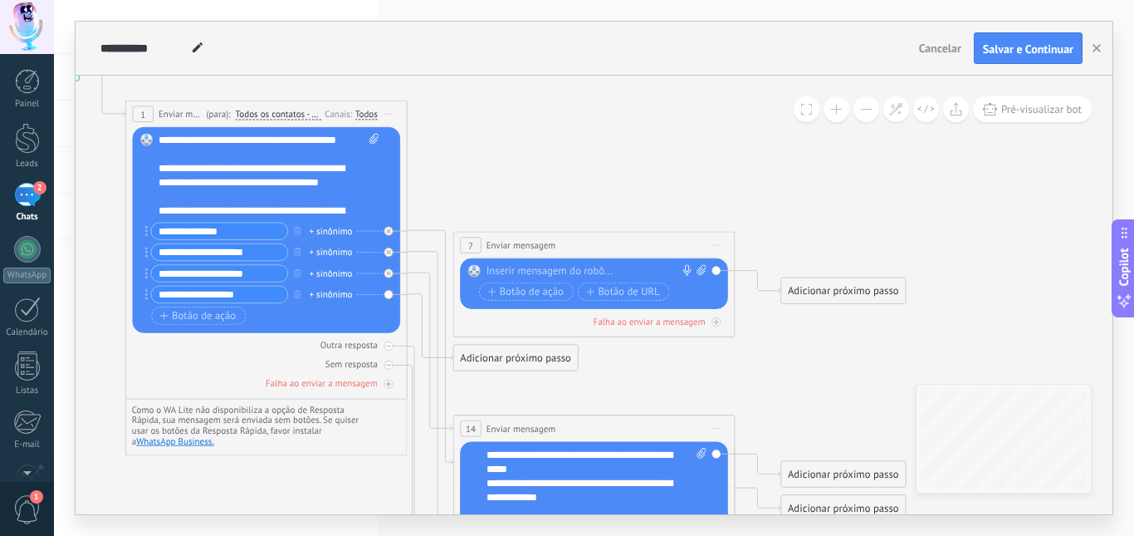
click at [258, 293] on input "**********" at bounding box center [219, 295] width 136 height 17
type input "**********"
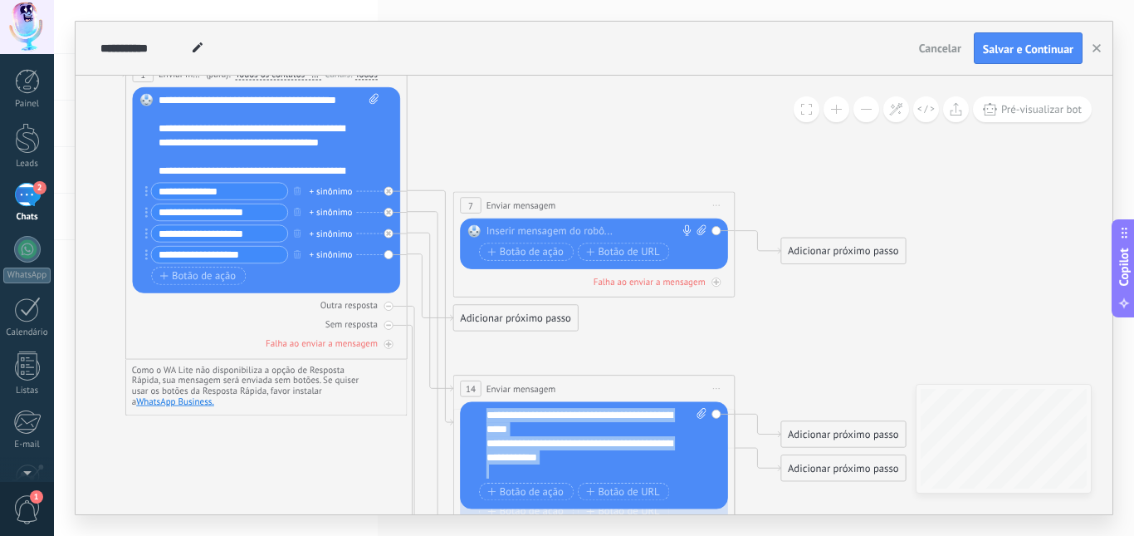
drag, startPoint x: 490, startPoint y: 409, endPoint x: 637, endPoint y: 479, distance: 162.7
click at [637, 479] on div "**********" at bounding box center [597, 456] width 220 height 96
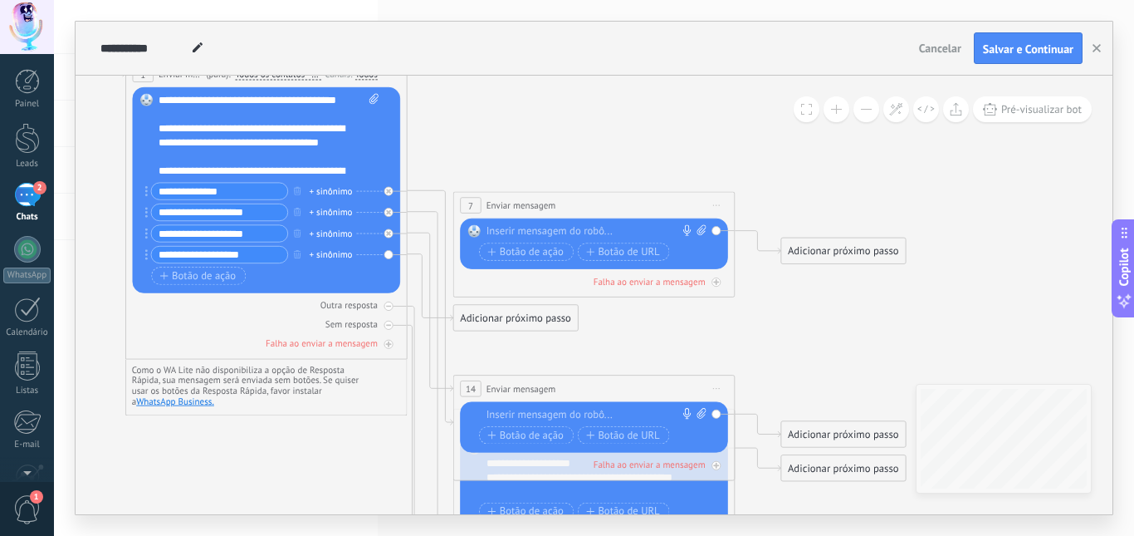
drag, startPoint x: 567, startPoint y: 407, endPoint x: 548, endPoint y: 415, distance: 20.8
click at [548, 415] on div at bounding box center [584, 415] width 195 height 14
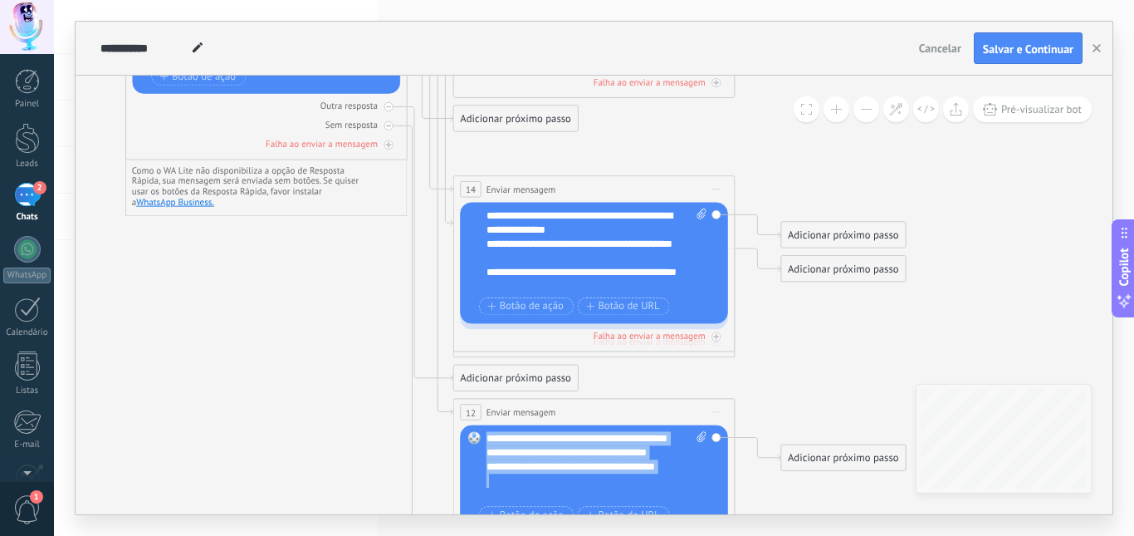
drag, startPoint x: 488, startPoint y: 436, endPoint x: 605, endPoint y: 491, distance: 129.3
click at [605, 491] on div "**********" at bounding box center [597, 466] width 221 height 71
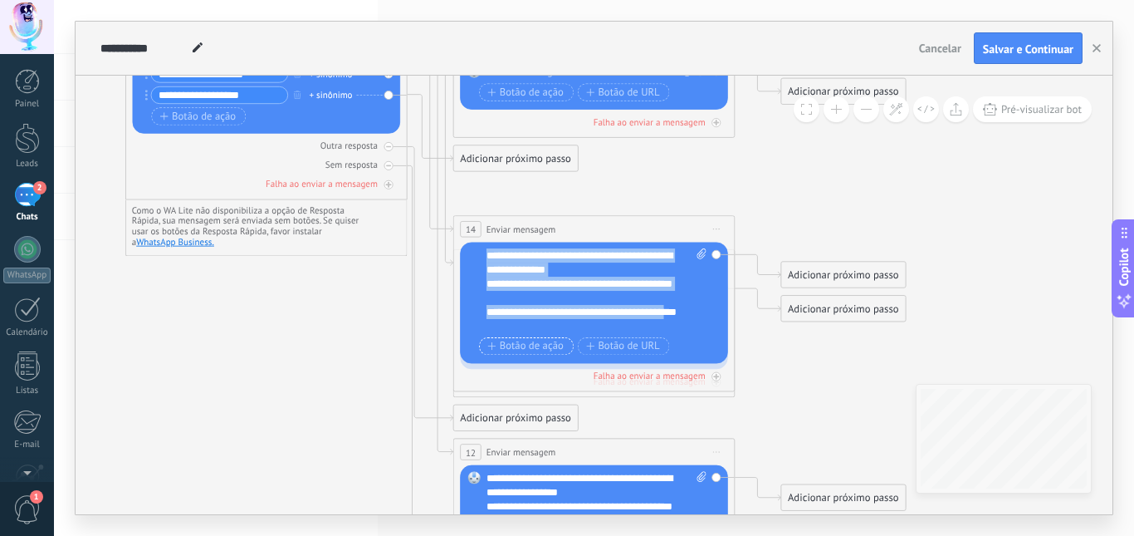
scroll to position [17, 0]
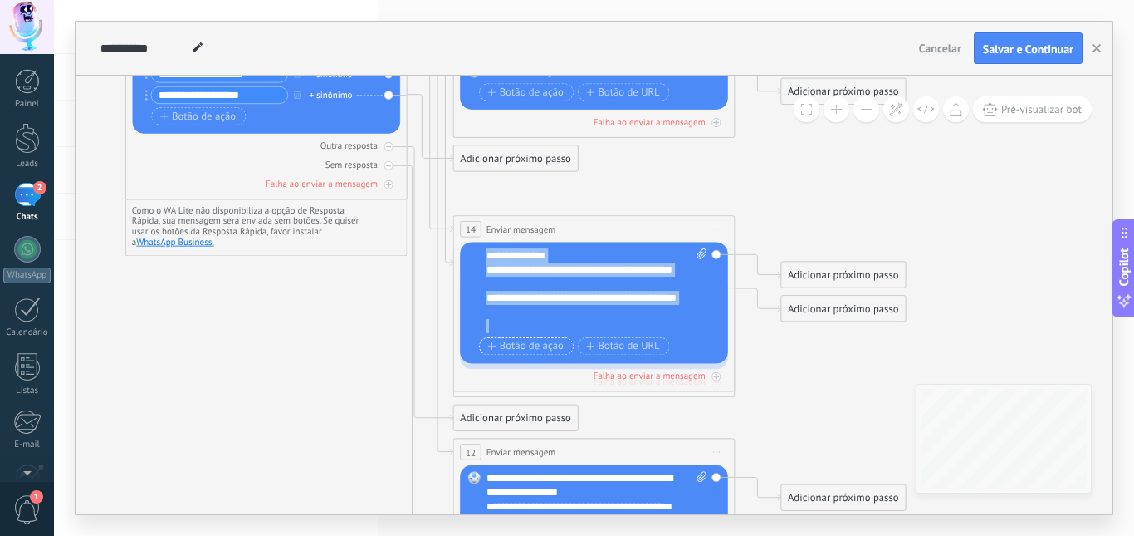
drag, startPoint x: 492, startPoint y: 249, endPoint x: 555, endPoint y: 338, distance: 108.5
click at [555, 338] on div "**********" at bounding box center [597, 303] width 220 height 110
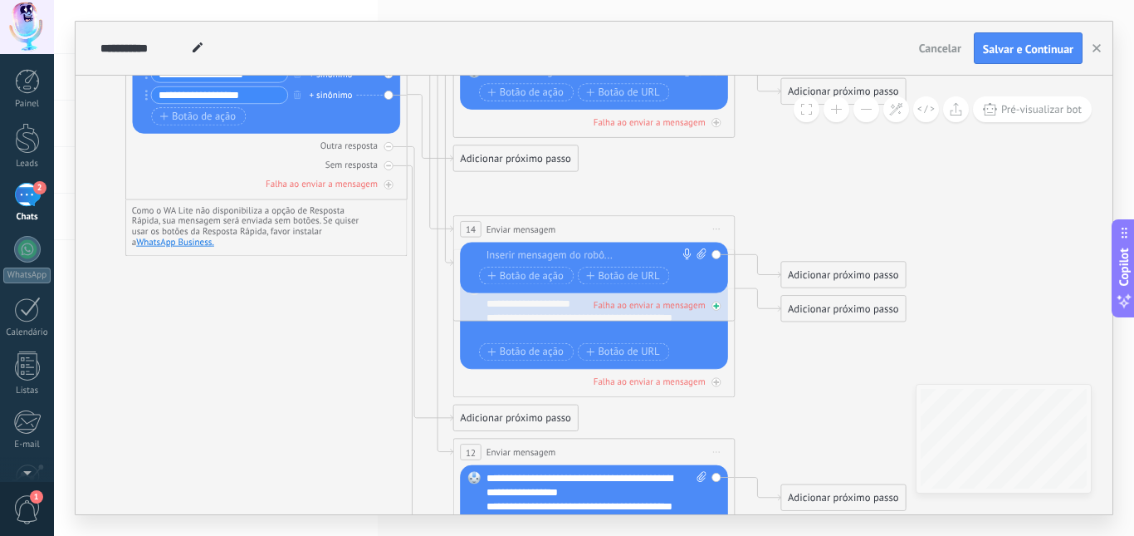
scroll to position [0, 0]
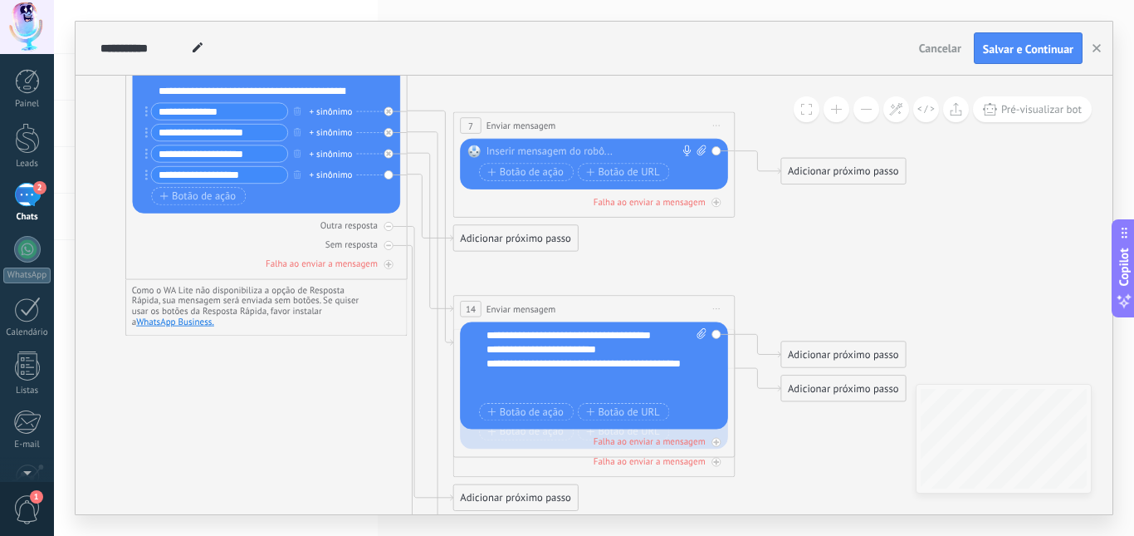
click at [502, 239] on div "Adicionar próximo passo" at bounding box center [516, 238] width 124 height 23
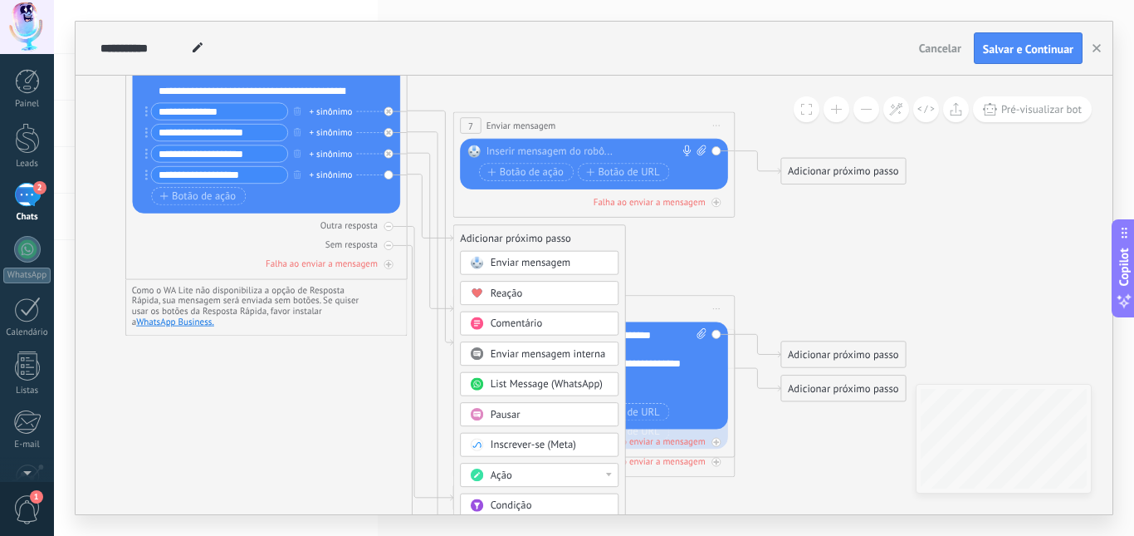
click at [510, 265] on span "Enviar mensagem" at bounding box center [531, 263] width 80 height 13
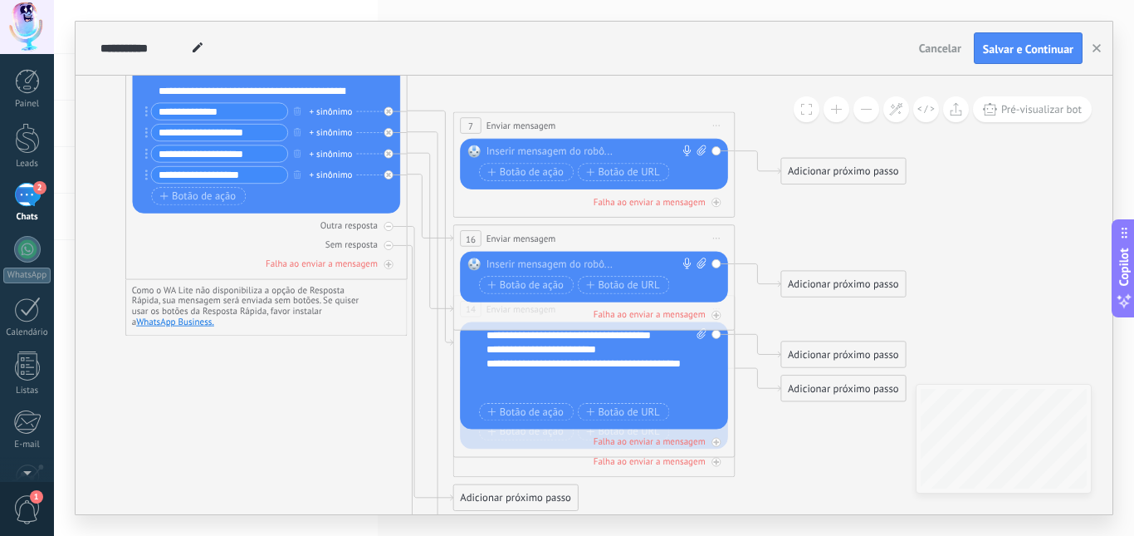
click at [510, 265] on div at bounding box center [591, 264] width 209 height 14
paste div
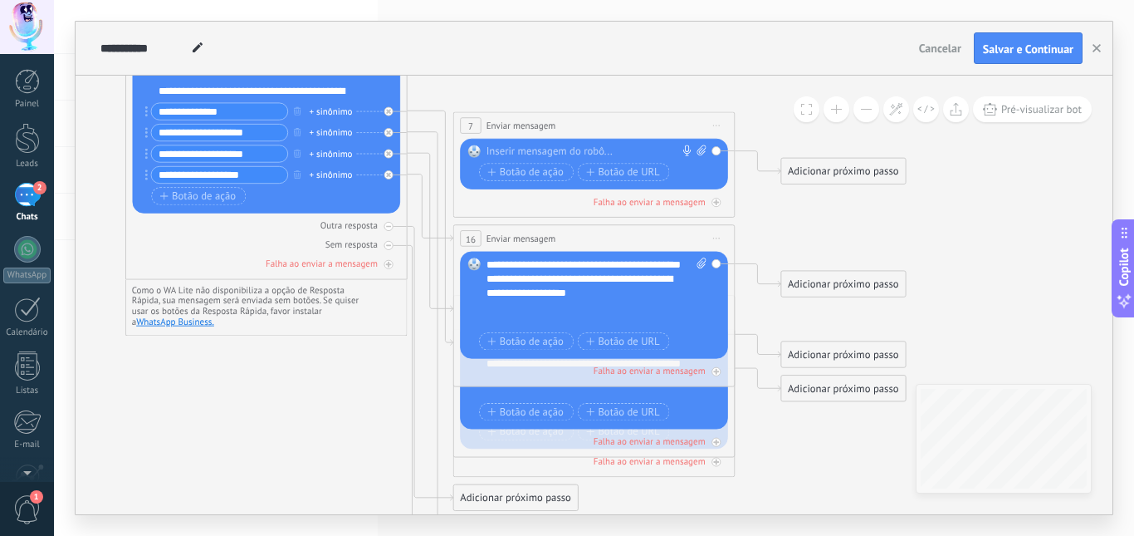
click at [815, 234] on icon at bounding box center [408, 324] width 1603 height 1484
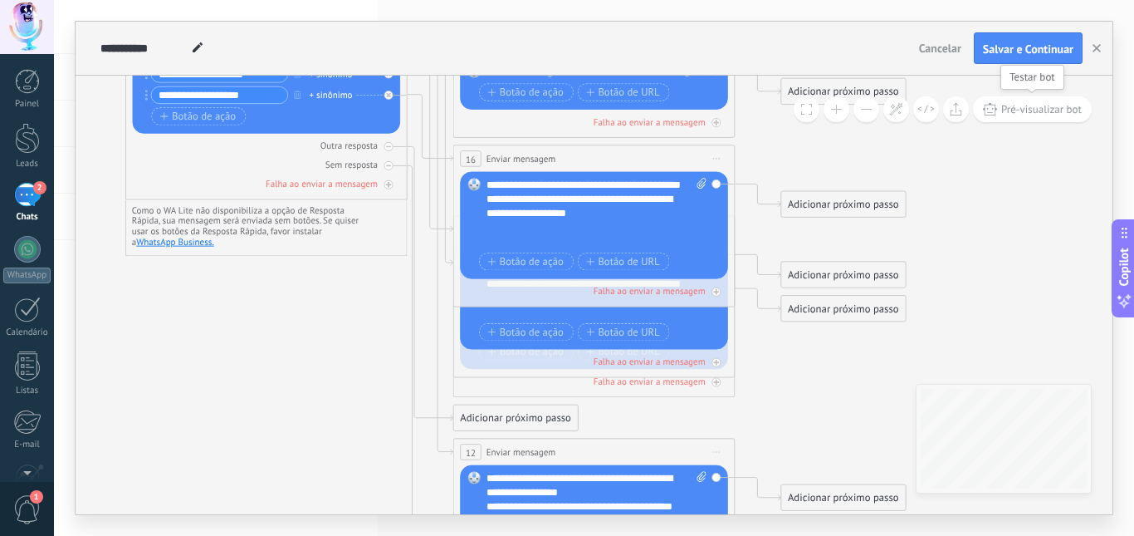
click at [1036, 115] on span "Pré-visualizar bot" at bounding box center [1042, 109] width 81 height 14
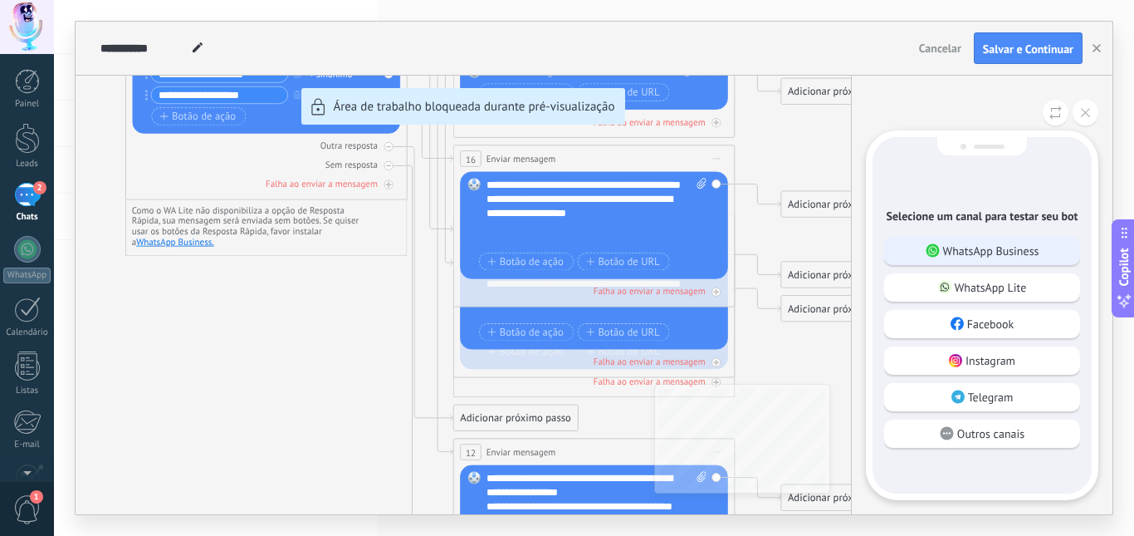
click at [958, 255] on p "WhatsApp Business" at bounding box center [991, 250] width 96 height 15
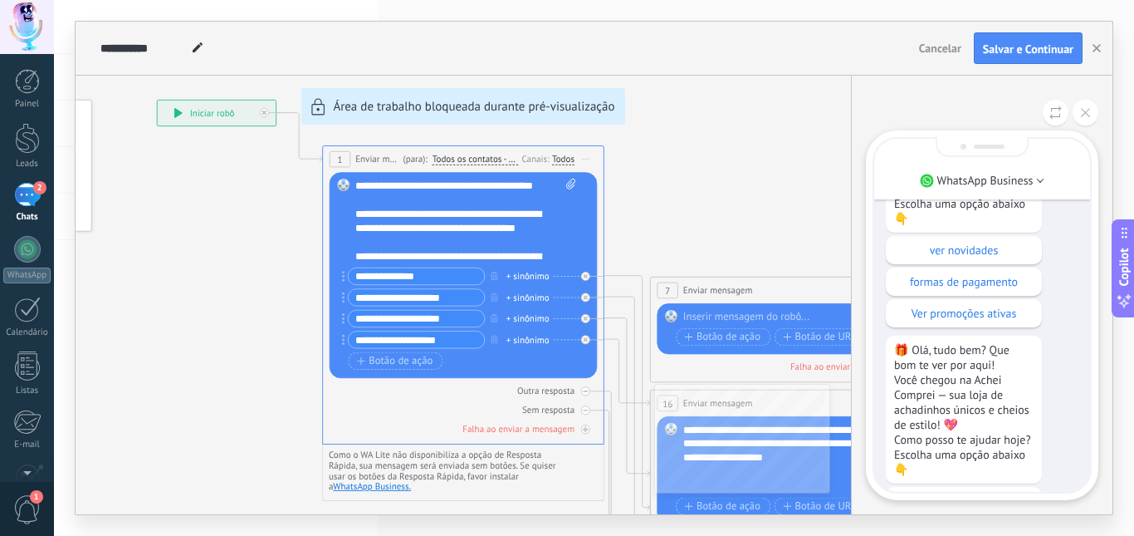
scroll to position [-97, 0]
click at [1053, 113] on icon at bounding box center [1056, 112] width 12 height 14
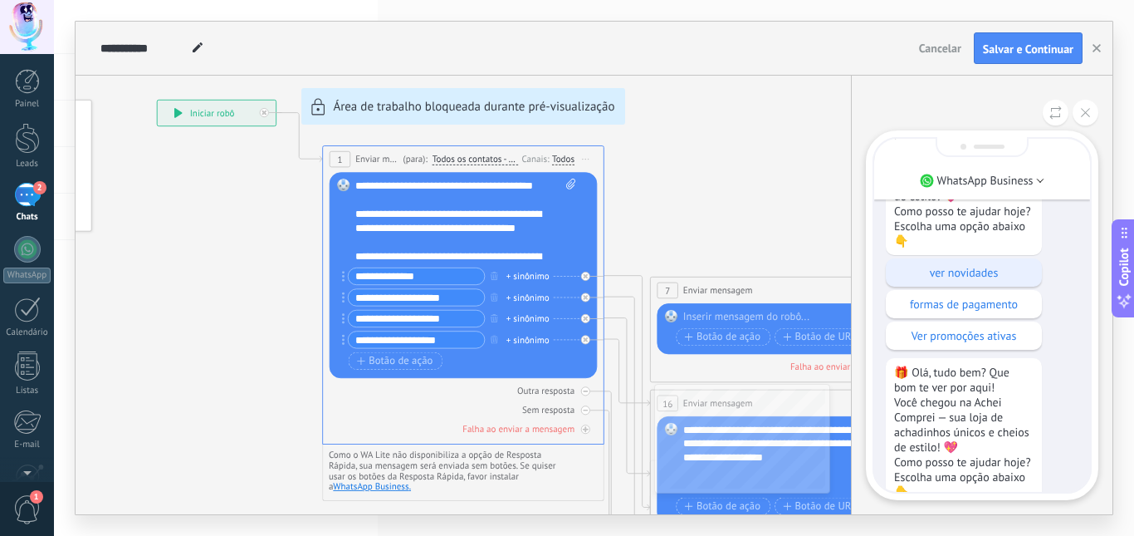
scroll to position [-166, 0]
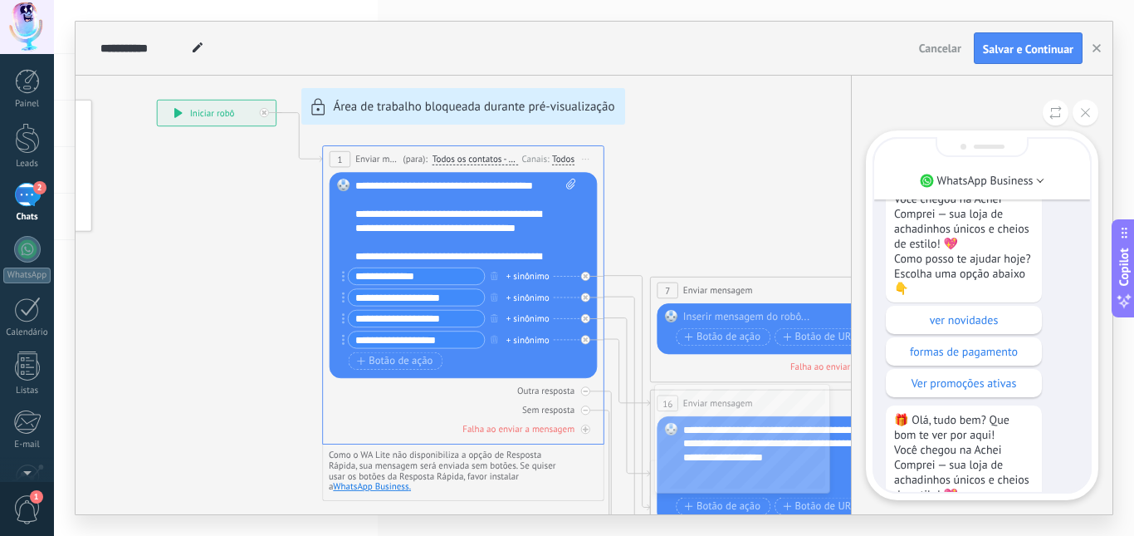
click at [699, 196] on div "**********" at bounding box center [594, 268] width 1037 height 492
click at [1087, 112] on icon at bounding box center [1085, 112] width 9 height 9
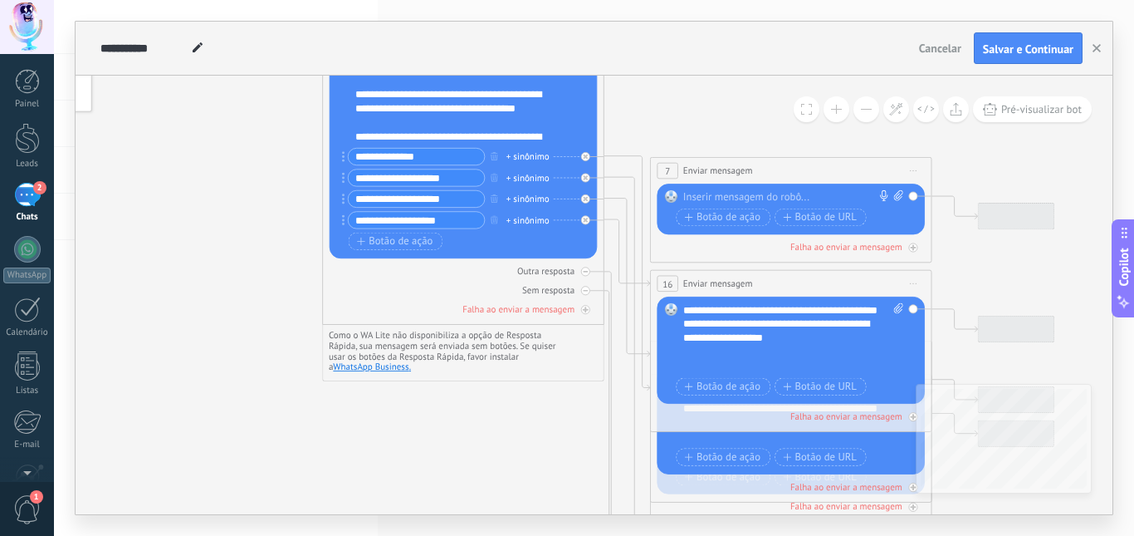
click at [545, 450] on icon at bounding box center [605, 369] width 1603 height 1484
click at [914, 172] on span "Iniciar pré-visualização aqui Renomear Duplicar Excluir" at bounding box center [914, 170] width 22 height 21
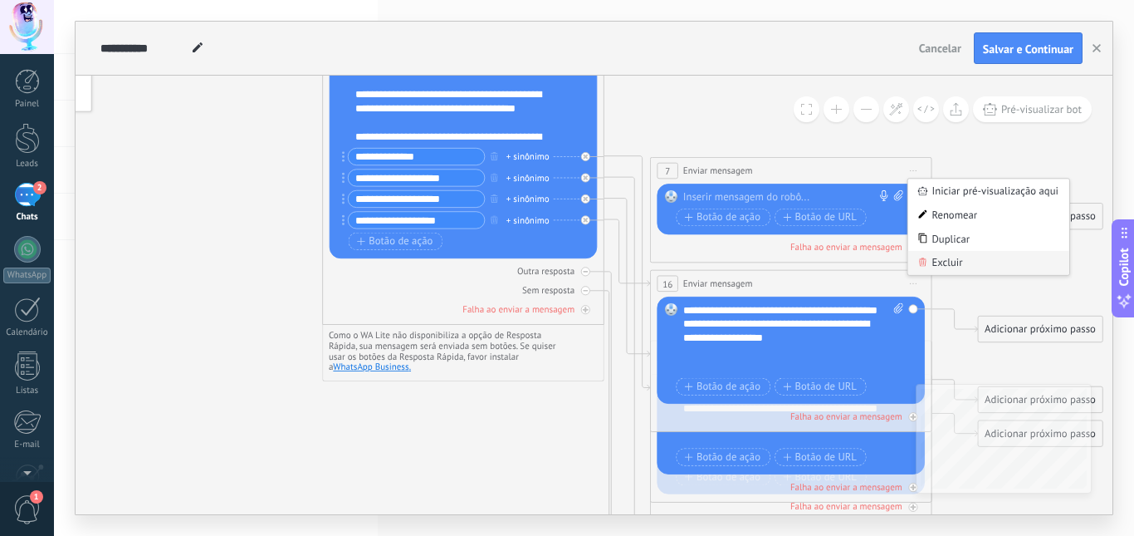
click at [949, 263] on div "Excluir" at bounding box center [989, 263] width 161 height 24
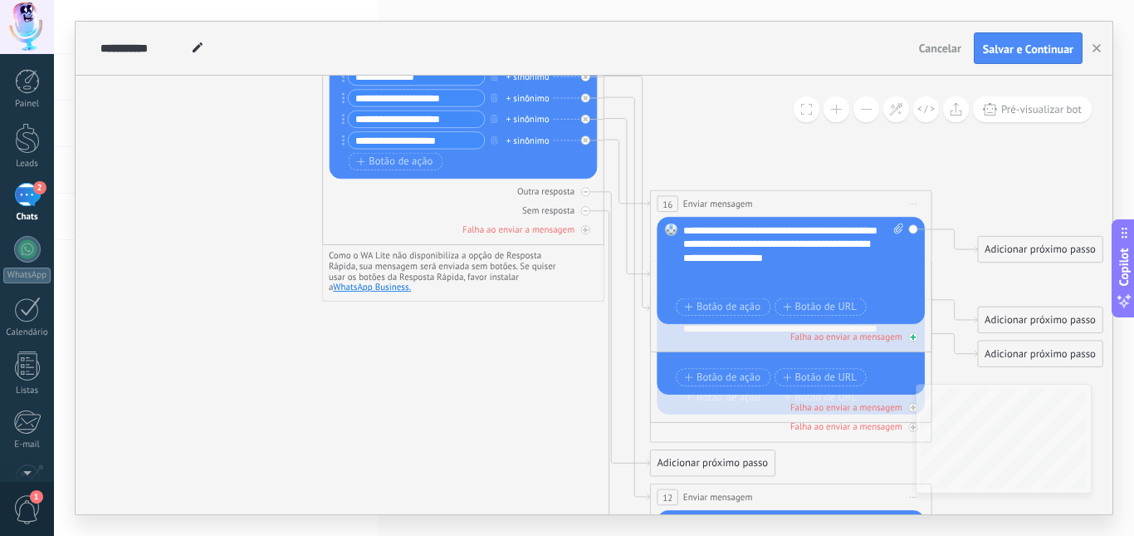
click at [752, 341] on div "Falha ao enviar a mensagem" at bounding box center [791, 336] width 268 height 13
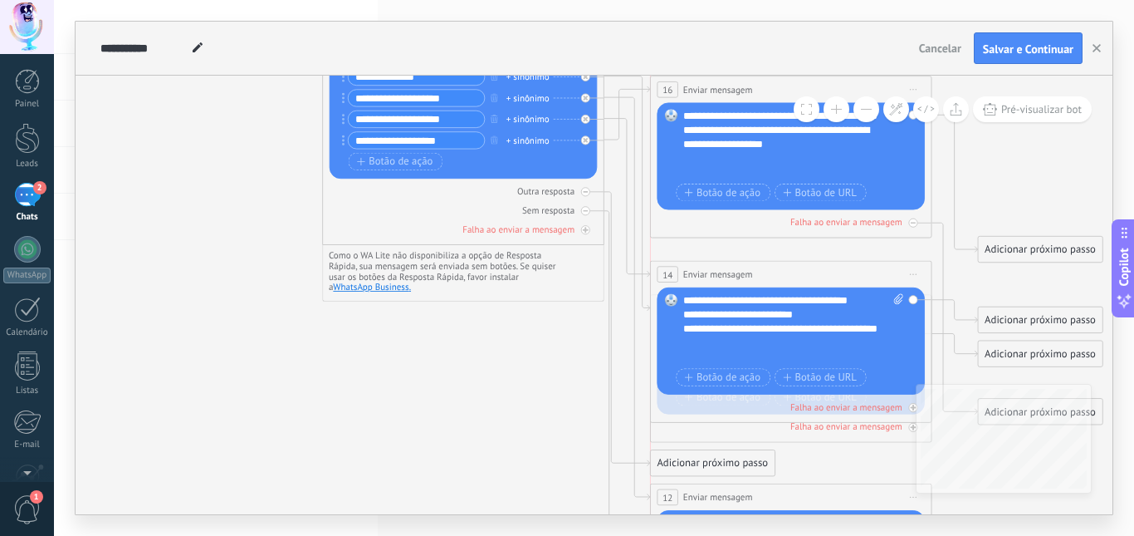
drag, startPoint x: 767, startPoint y: 197, endPoint x: 767, endPoint y: 83, distance: 113.8
click at [767, 83] on div "**********" at bounding box center [791, 89] width 281 height 26
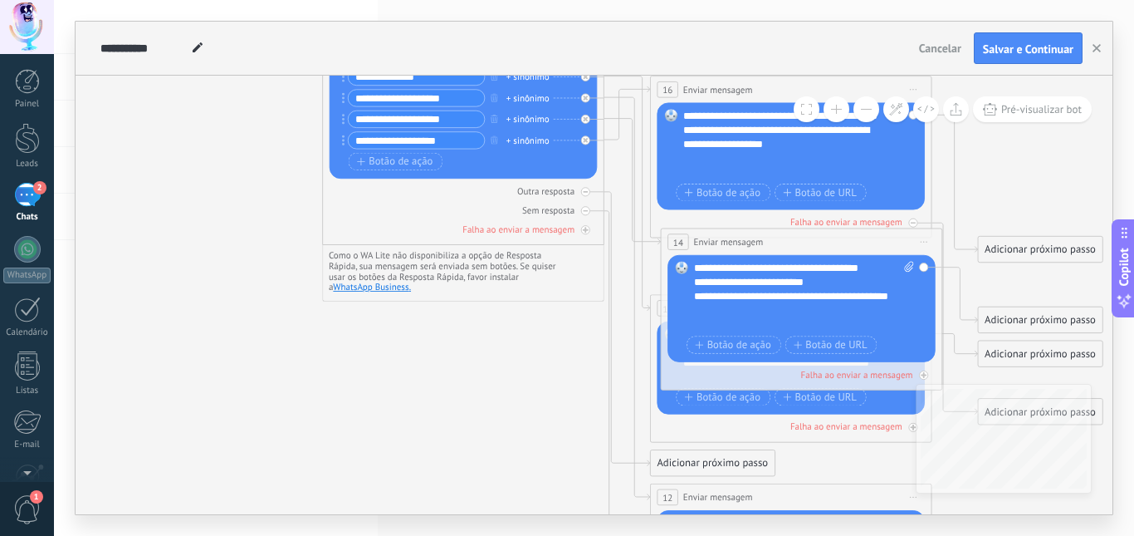
drag, startPoint x: 683, startPoint y: 269, endPoint x: 693, endPoint y: 237, distance: 34.1
click at [694, 237] on span "Enviar mensagem" at bounding box center [729, 241] width 70 height 13
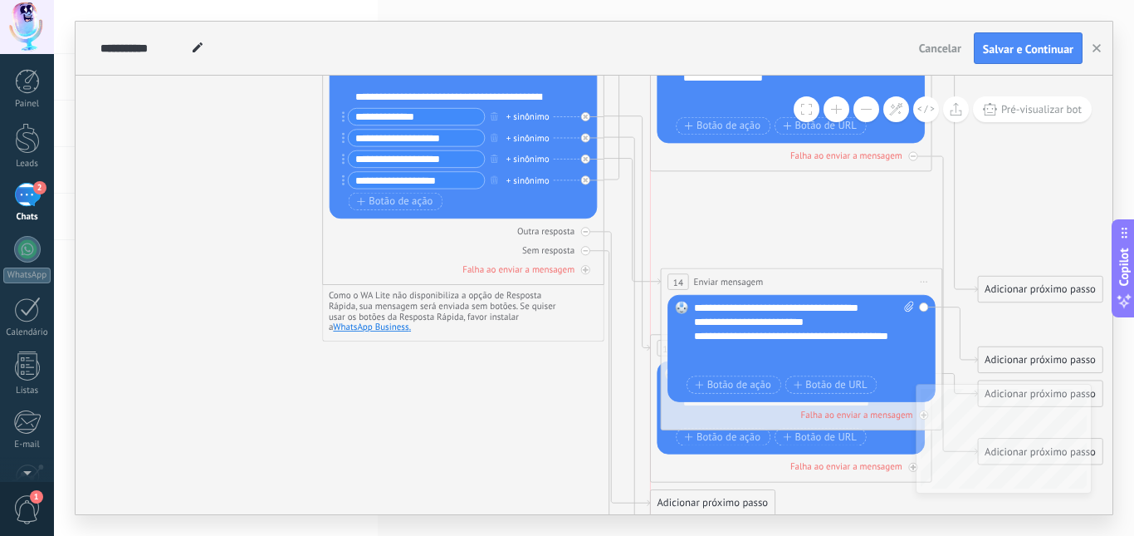
drag, startPoint x: 714, startPoint y: 123, endPoint x: 731, endPoint y: 174, distance: 54.1
click at [718, 16] on div "**********" at bounding box center [594, 268] width 1080 height 536
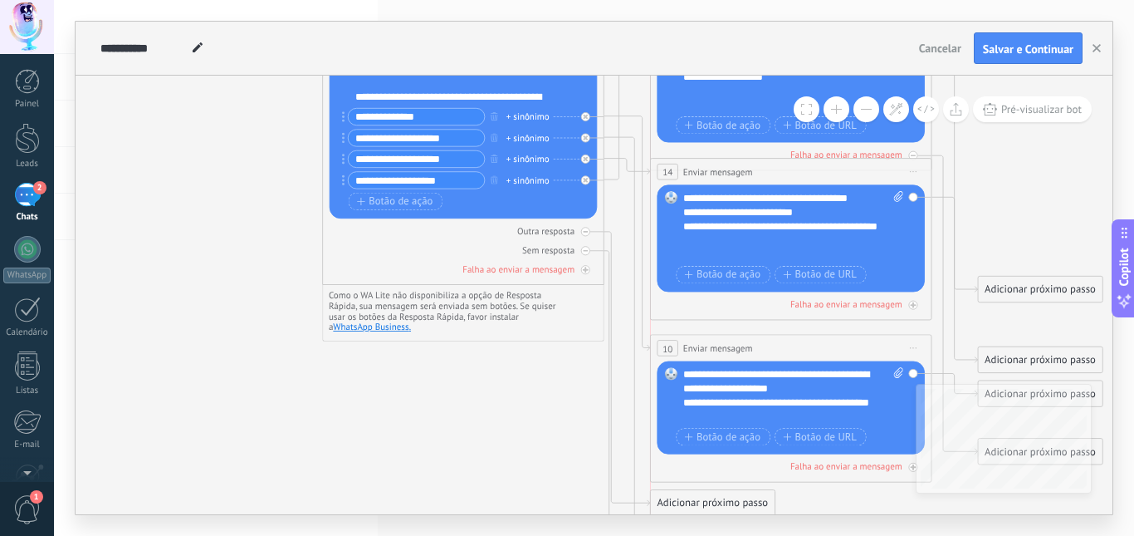
drag, startPoint x: 746, startPoint y: 283, endPoint x: 671, endPoint y: 199, distance: 112.3
click at [742, 172] on span "Enviar mensagem" at bounding box center [718, 171] width 70 height 13
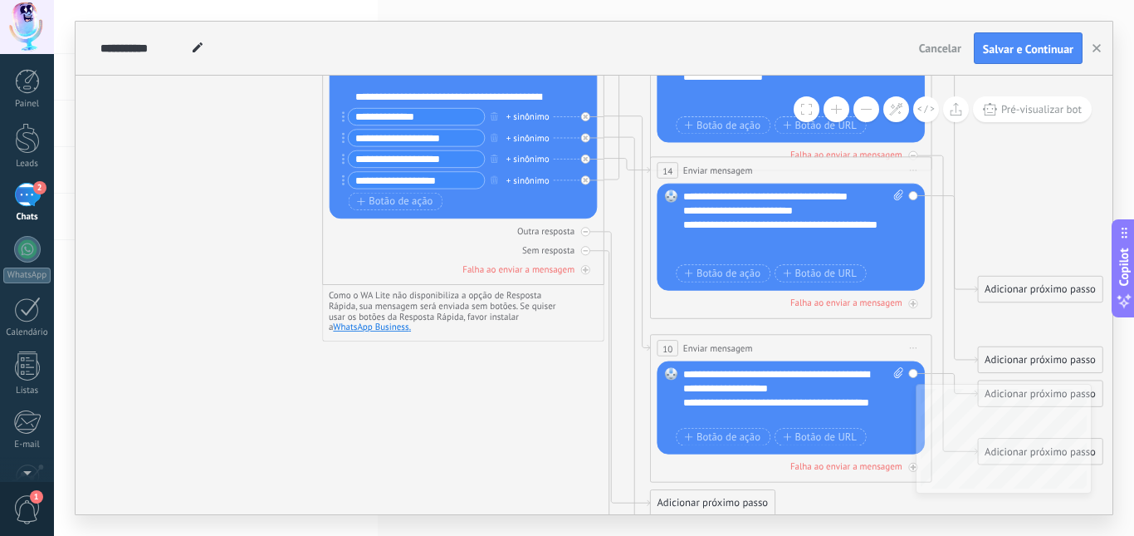
click at [683, 371] on div "**********" at bounding box center [793, 395] width 221 height 56
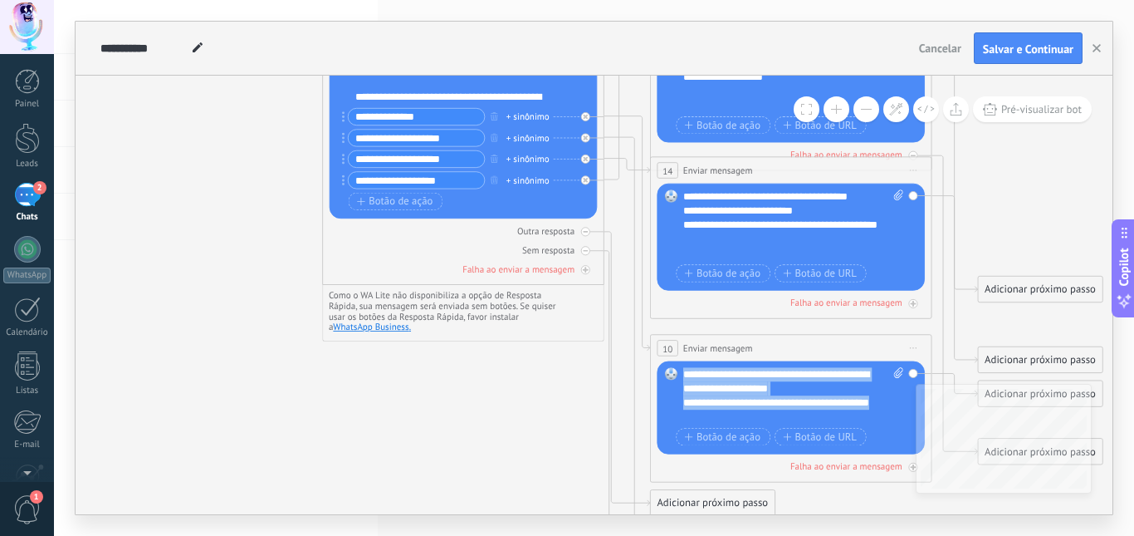
drag, startPoint x: 683, startPoint y: 372, endPoint x: 835, endPoint y: 448, distance: 169.7
click at [835, 448] on div "**********" at bounding box center [793, 407] width 220 height 81
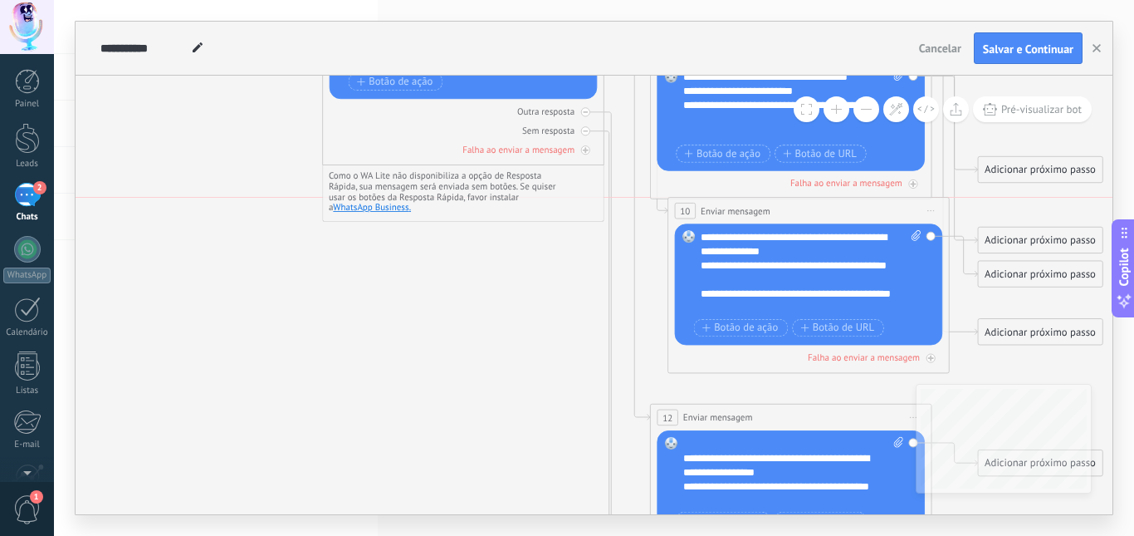
drag, startPoint x: 723, startPoint y: 227, endPoint x: 742, endPoint y: 206, distance: 27.7
click at [742, 206] on span "Enviar mensagem" at bounding box center [736, 210] width 70 height 13
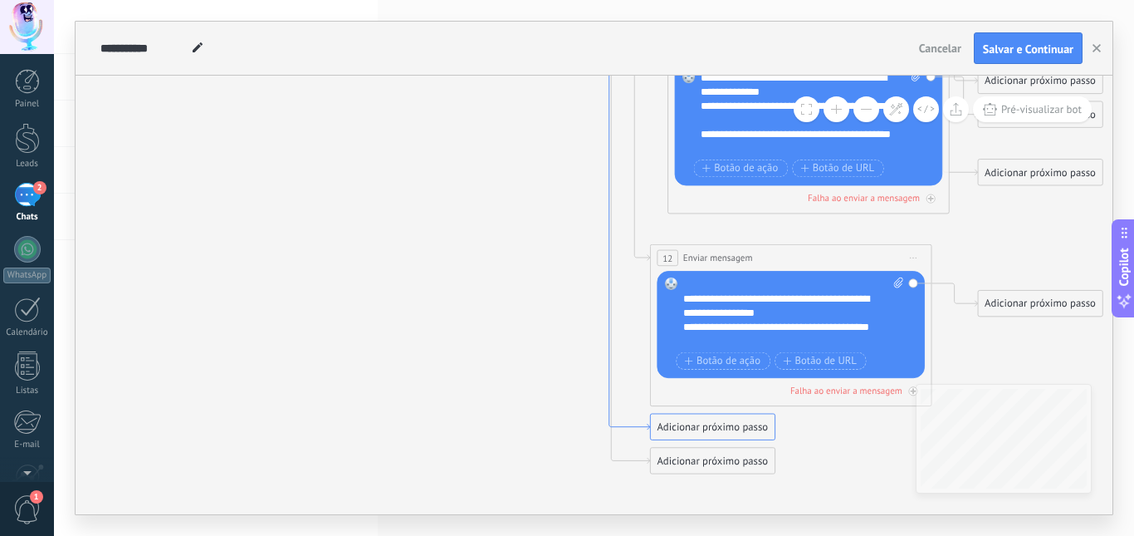
drag, startPoint x: 608, startPoint y: 364, endPoint x: 517, endPoint y: 385, distance: 92.9
click at [517, 386] on icon at bounding box center [605, 66] width 1603 height 1517
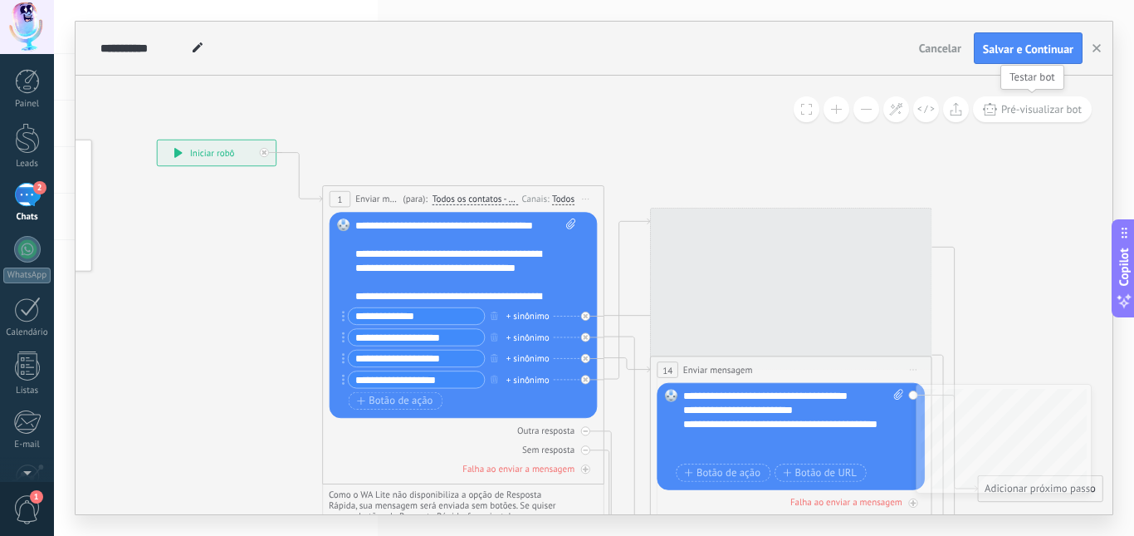
click at [1017, 105] on span "Pré-visualizar bot" at bounding box center [1042, 109] width 81 height 14
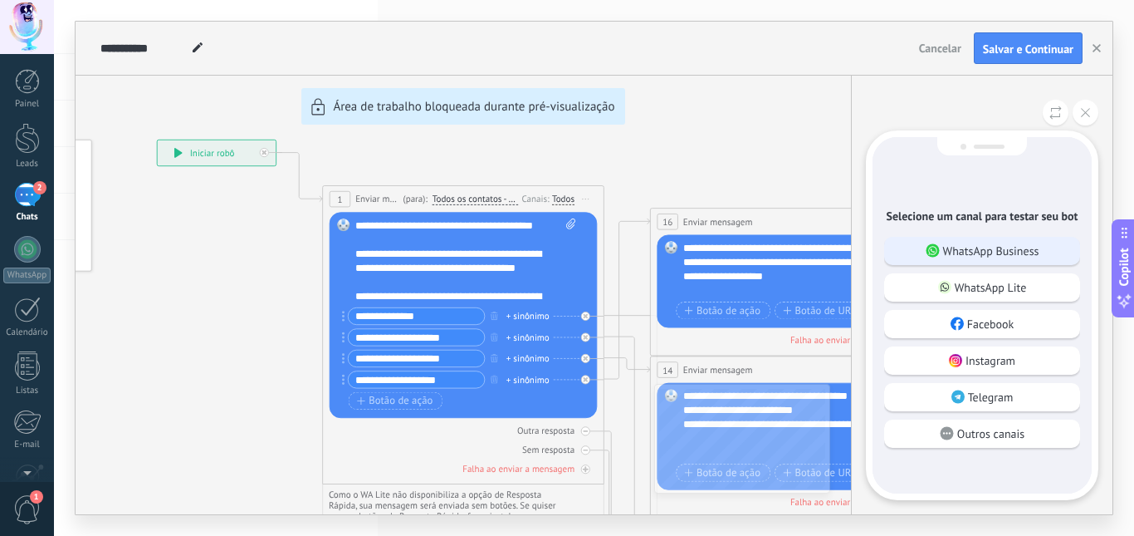
click at [996, 256] on p "WhatsApp Business" at bounding box center [991, 250] width 96 height 15
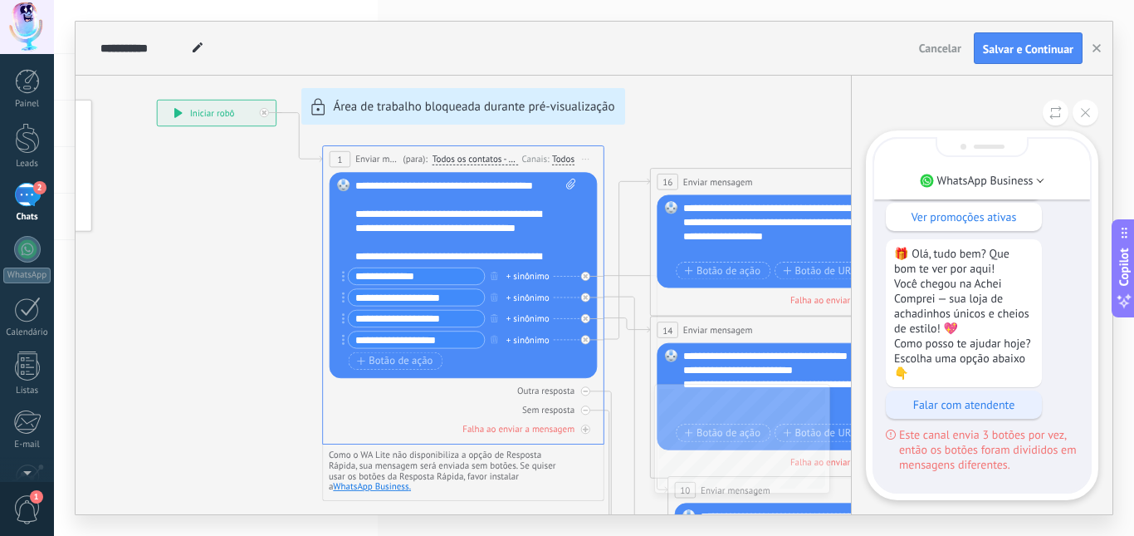
click at [967, 402] on p "Falar com atendente" at bounding box center [964, 404] width 140 height 15
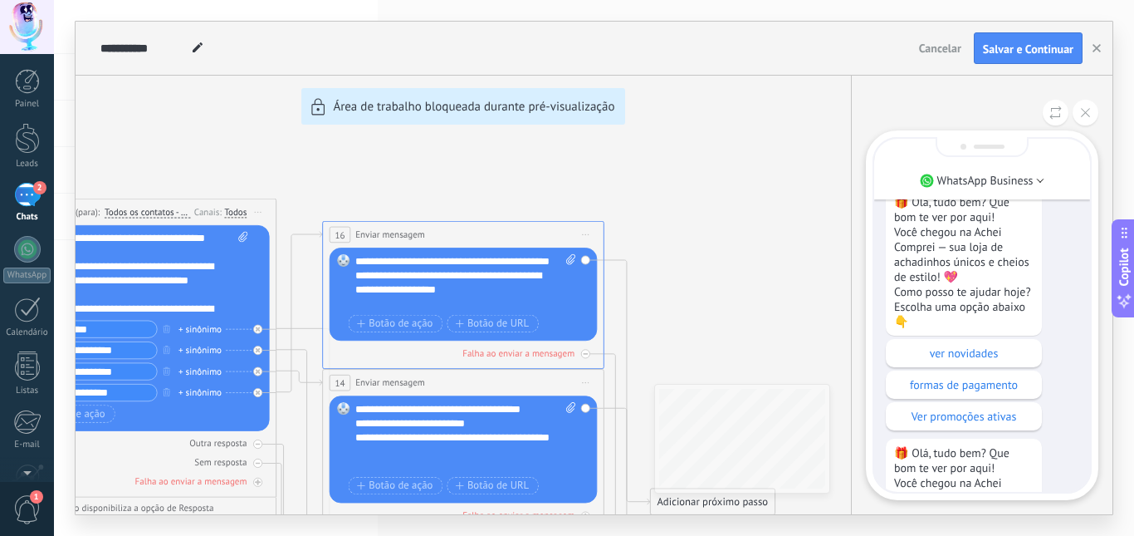
scroll to position [-397, 0]
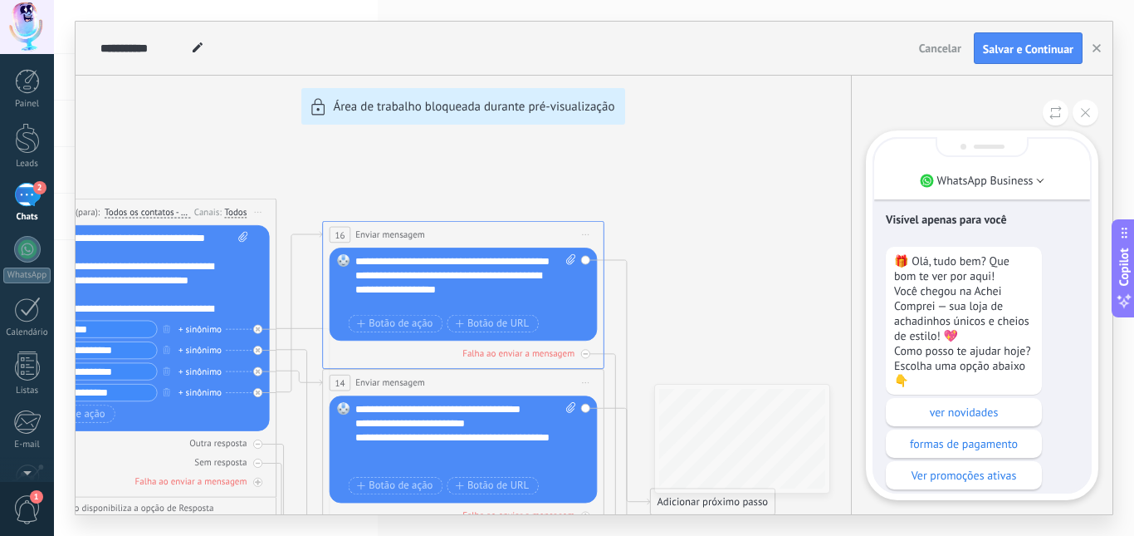
click at [936, 43] on span "Cancelar" at bounding box center [940, 48] width 42 height 15
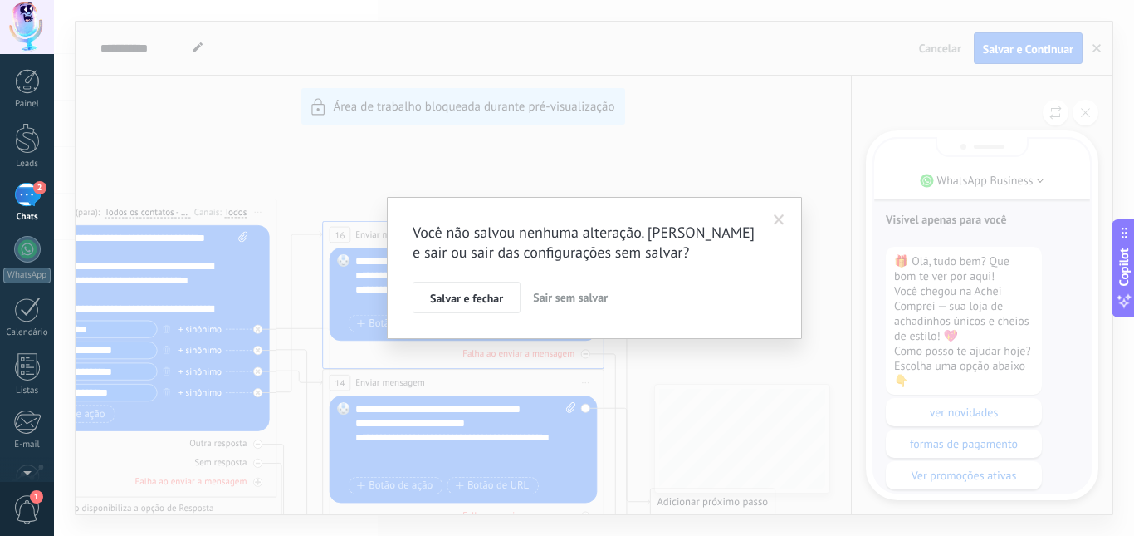
click at [560, 296] on span "Sair sem salvar" at bounding box center [570, 297] width 75 height 15
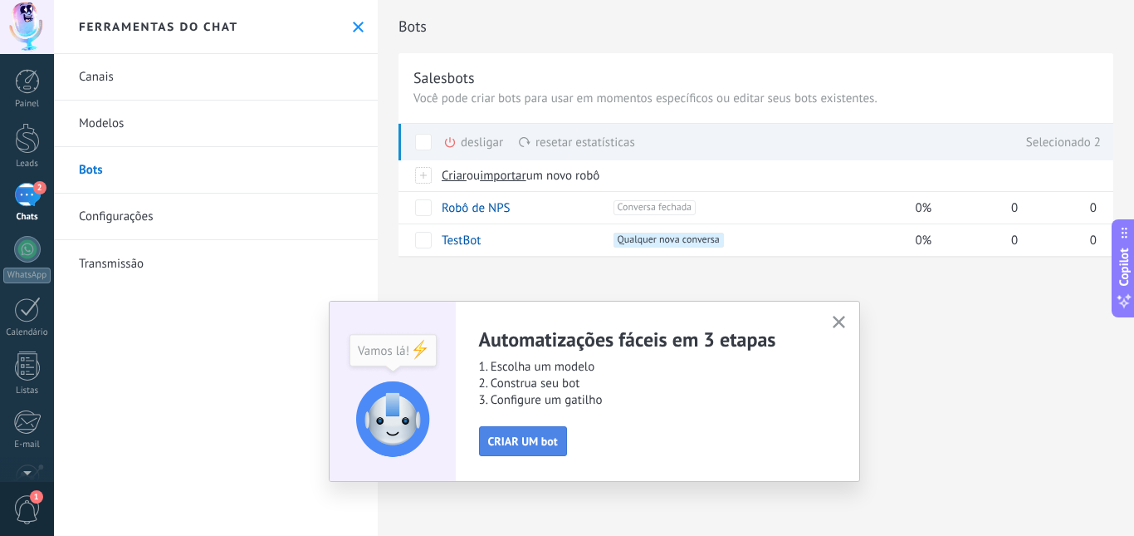
click at [539, 437] on span "CRIAR UM bot" at bounding box center [523, 441] width 70 height 12
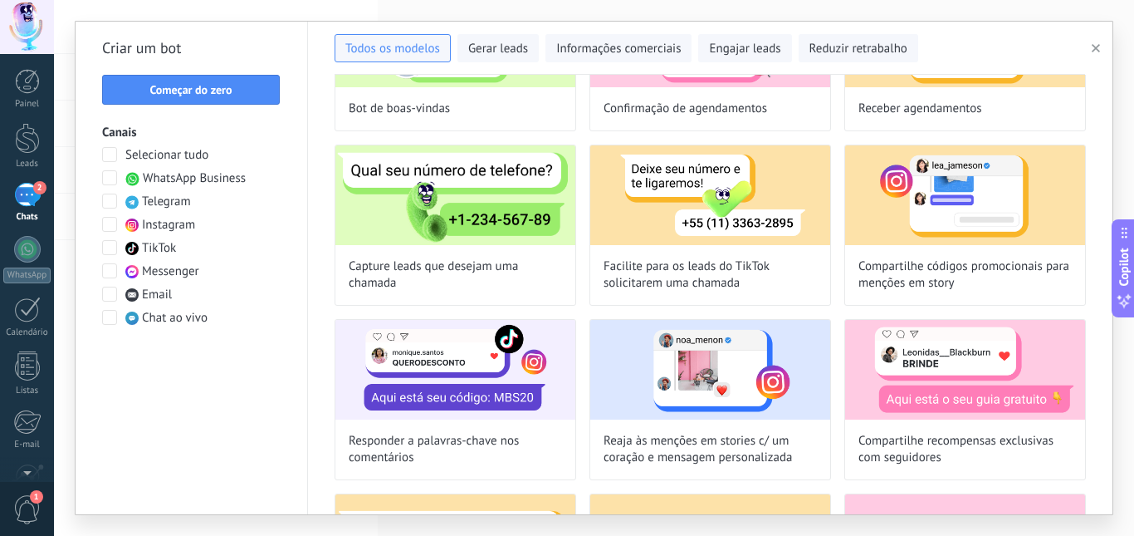
scroll to position [0, 0]
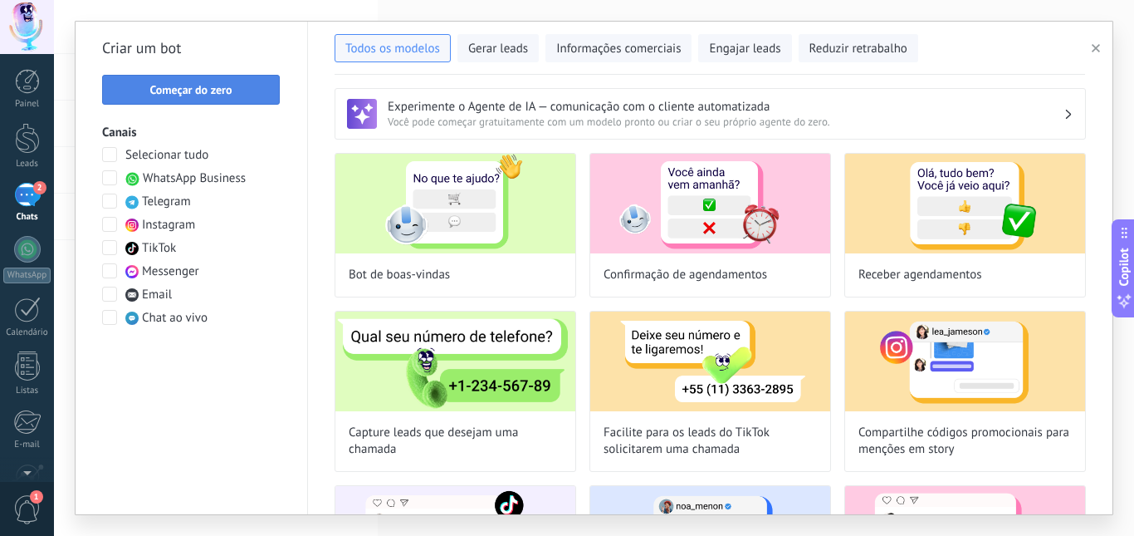
click at [194, 97] on button "Começar do zero" at bounding box center [191, 90] width 178 height 30
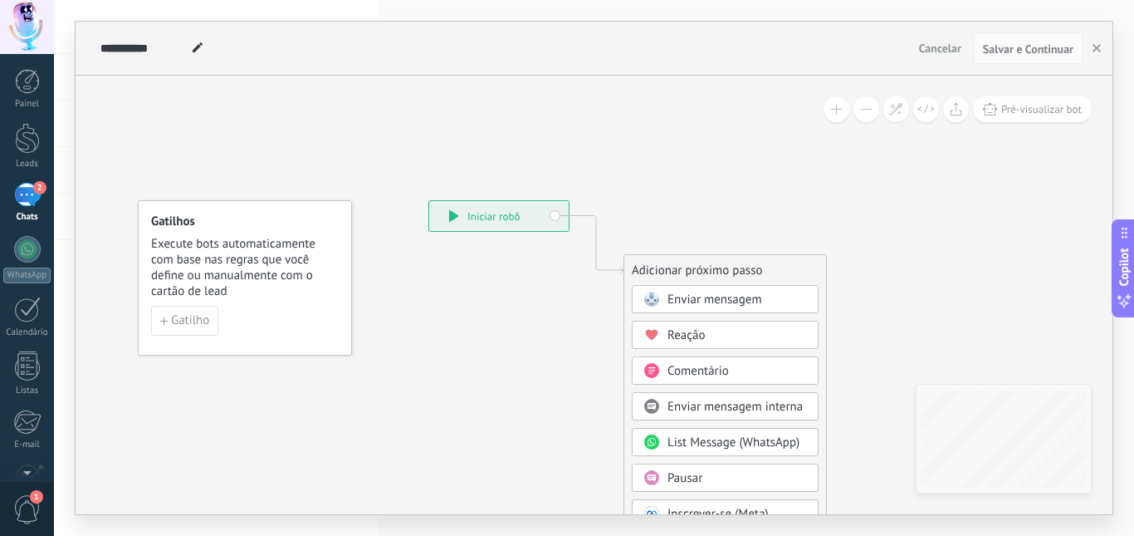
click at [679, 291] on span "Enviar mensagem" at bounding box center [715, 299] width 95 height 16
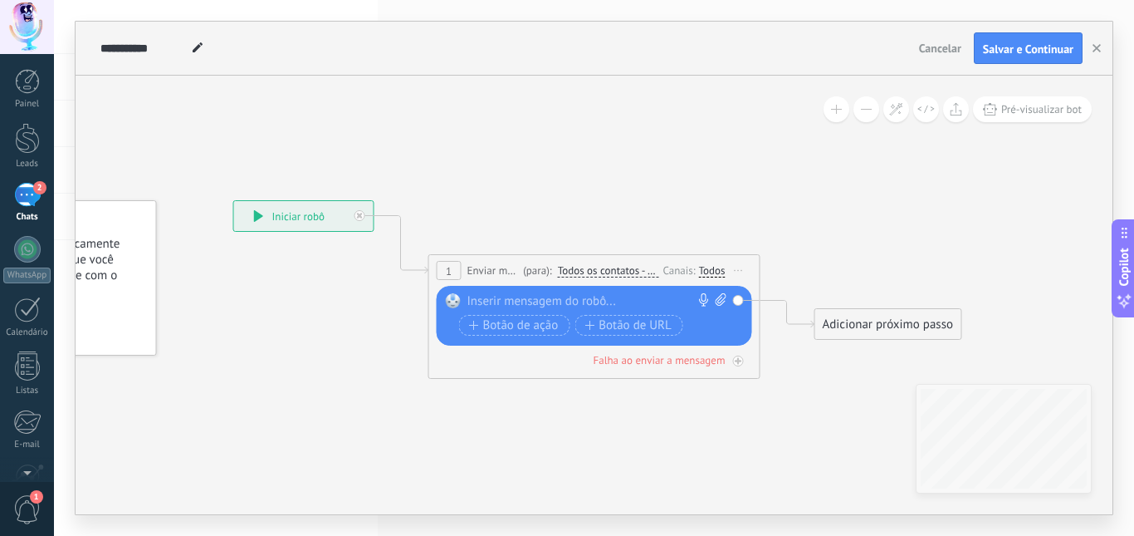
click at [613, 296] on div at bounding box center [591, 301] width 247 height 17
paste div
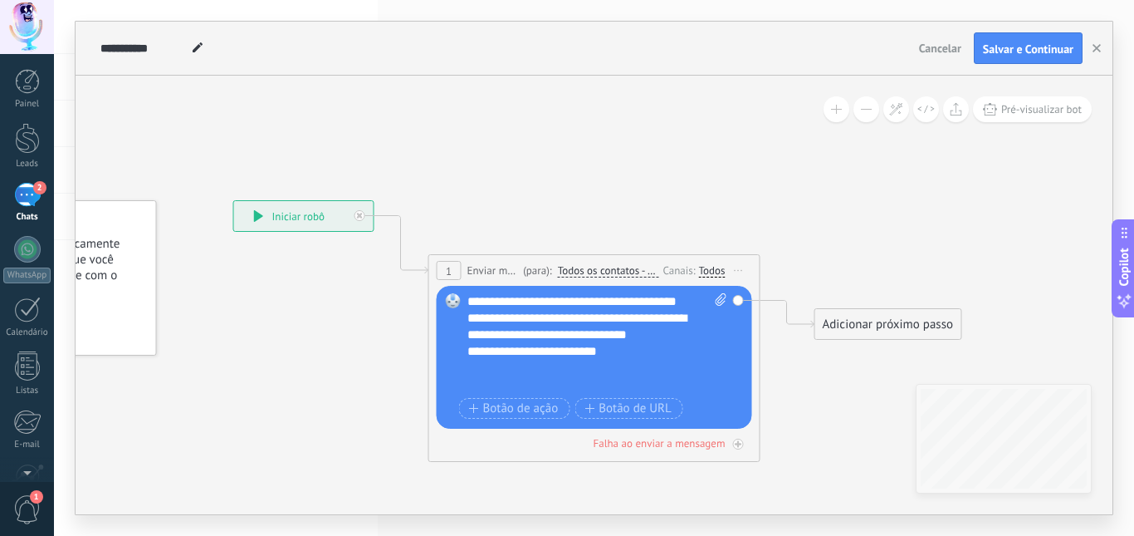
click at [904, 334] on div "Adicionar próximo passo" at bounding box center [889, 324] width 146 height 27
click at [905, 349] on span "Enviar mensagem" at bounding box center [906, 353] width 95 height 16
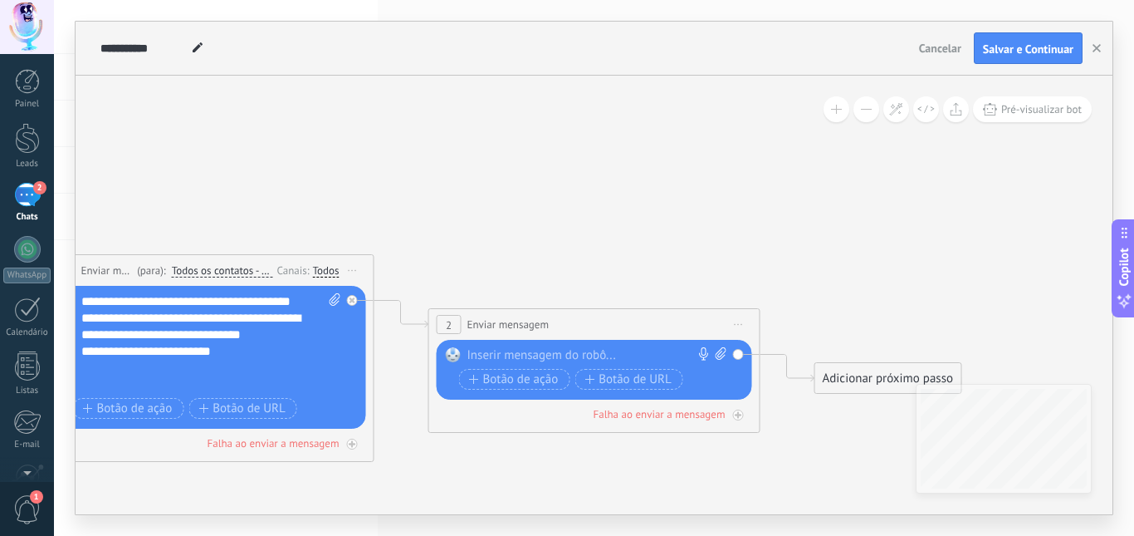
drag, startPoint x: 746, startPoint y: 319, endPoint x: 534, endPoint y: 301, distance: 212.6
click at [596, 234] on icon at bounding box center [376, 331] width 1889 height 1092
click at [735, 324] on icon at bounding box center [739, 325] width 8 height 2
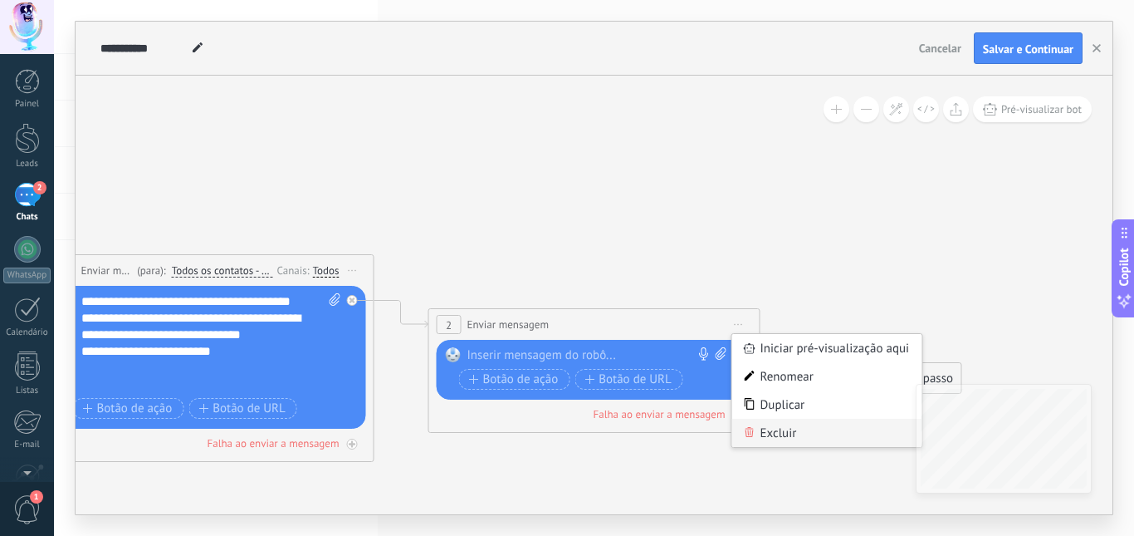
click at [762, 436] on div "Excluir" at bounding box center [827, 433] width 190 height 28
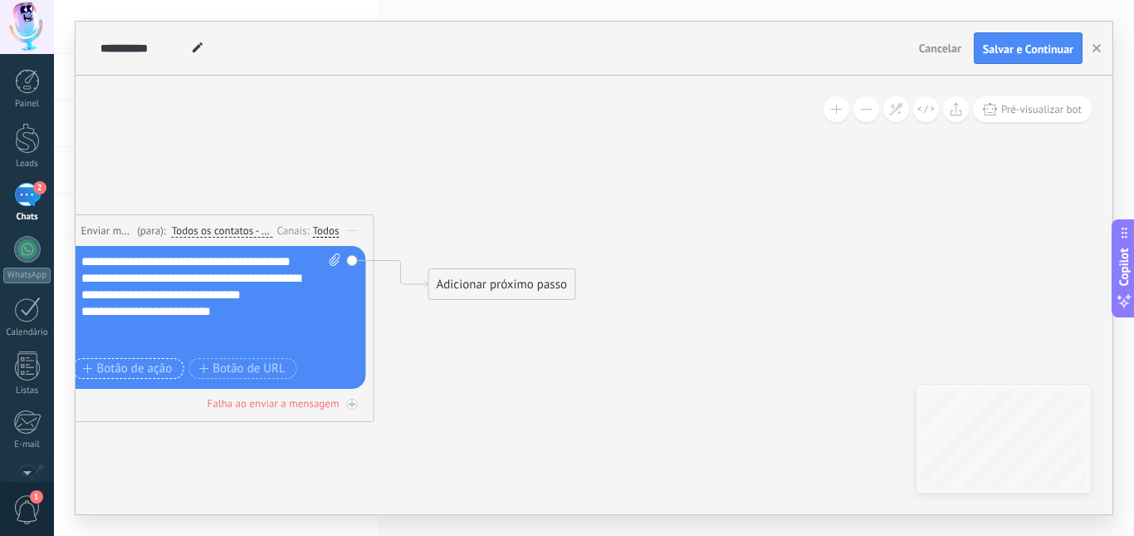
click at [131, 370] on span "Botão de ação" at bounding box center [128, 368] width 90 height 13
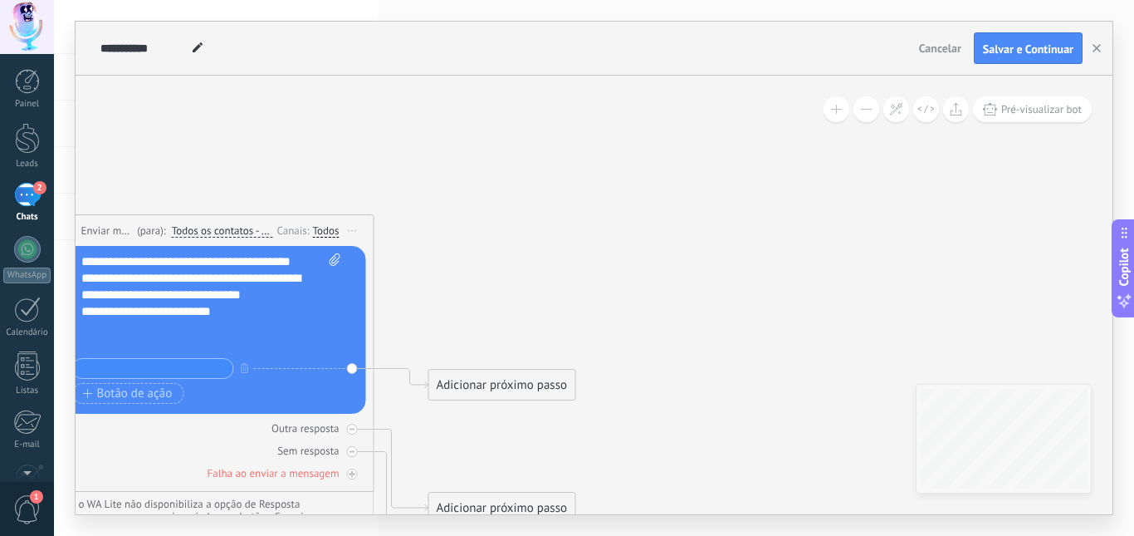
paste input "**********"
type input "**********"
click at [161, 397] on span "Botão de ação" at bounding box center [128, 393] width 90 height 13
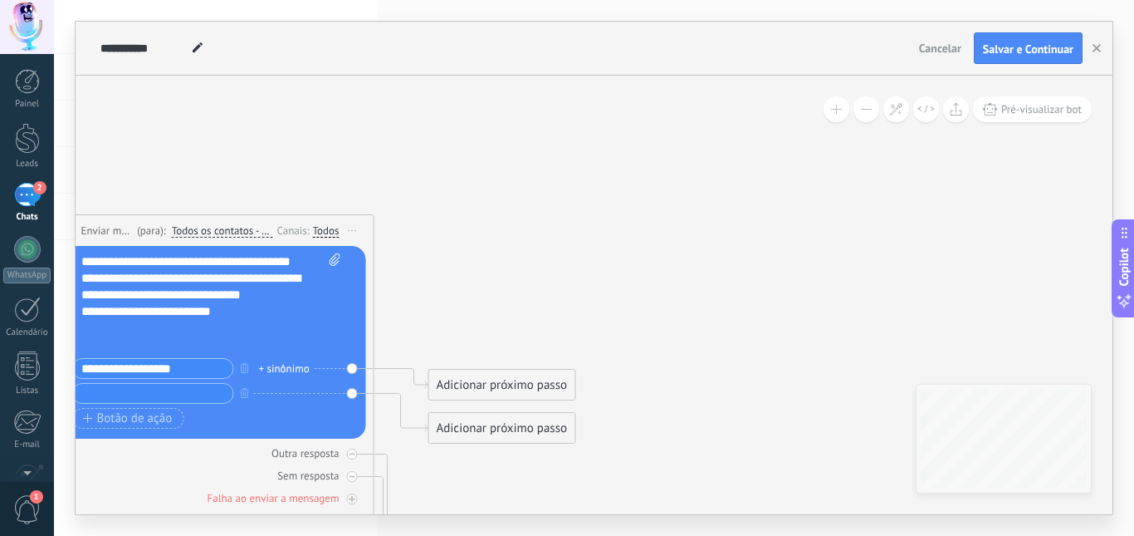
paste input "**********"
click at [217, 389] on input "**********" at bounding box center [153, 393] width 160 height 19
type input "**********"
drag, startPoint x: 140, startPoint y: 414, endPoint x: 196, endPoint y: 47, distance: 371.3
click at [140, 414] on span "Botão de ação" at bounding box center [128, 418] width 90 height 13
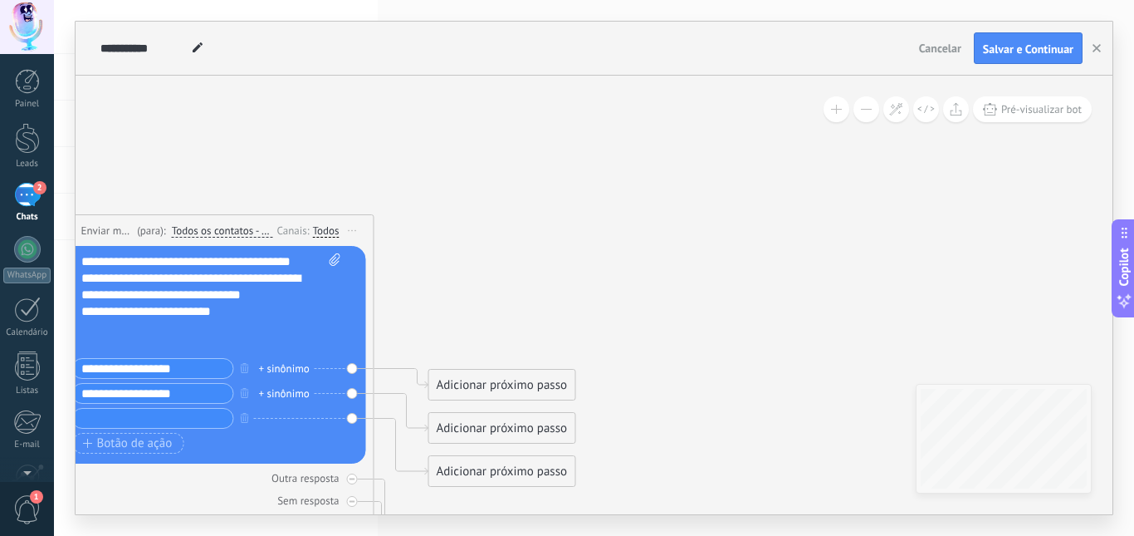
paste input "**********"
type input "**********"
click at [144, 440] on span "Botão de ação" at bounding box center [128, 443] width 90 height 13
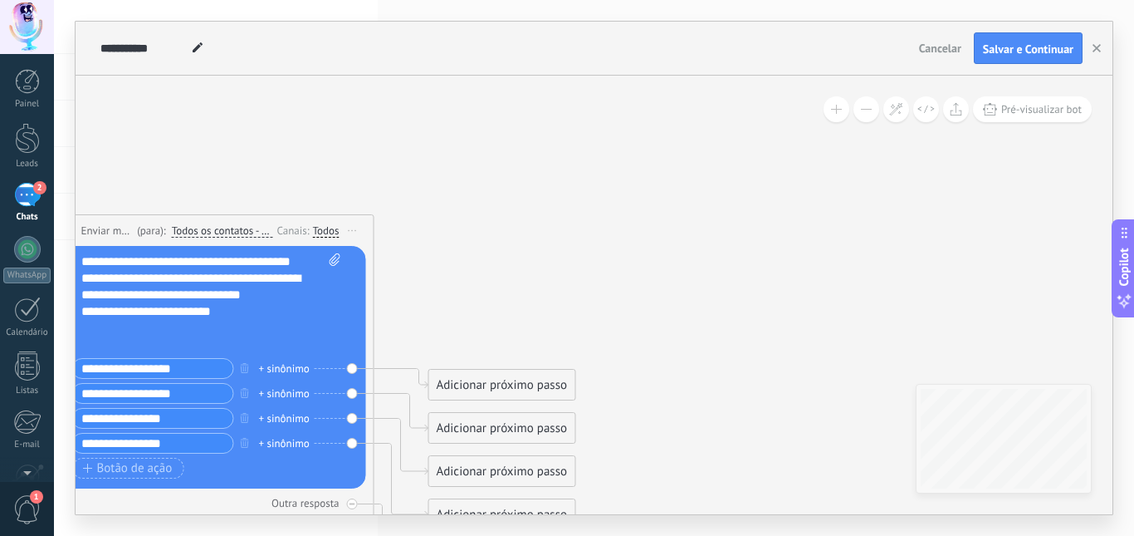
drag, startPoint x: 898, startPoint y: 189, endPoint x: 772, endPoint y: 233, distance: 133.7
click at [898, 189] on icon at bounding box center [183, 400] width 1502 height 1311
click at [171, 442] on input "**********" at bounding box center [153, 443] width 160 height 19
drag, startPoint x: 94, startPoint y: 442, endPoint x: 130, endPoint y: 414, distance: 45.0
click at [94, 442] on input "**********" at bounding box center [153, 443] width 160 height 19
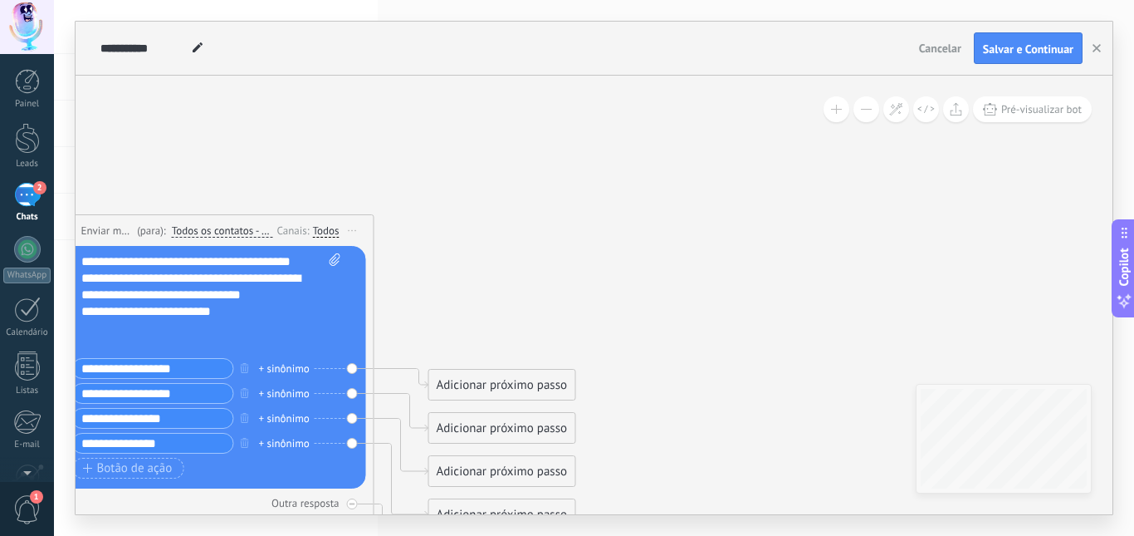
click at [174, 448] on input "**********" at bounding box center [153, 443] width 160 height 19
type input "**********"
click at [449, 380] on div "Adicionar próximo passo" at bounding box center [502, 384] width 146 height 27
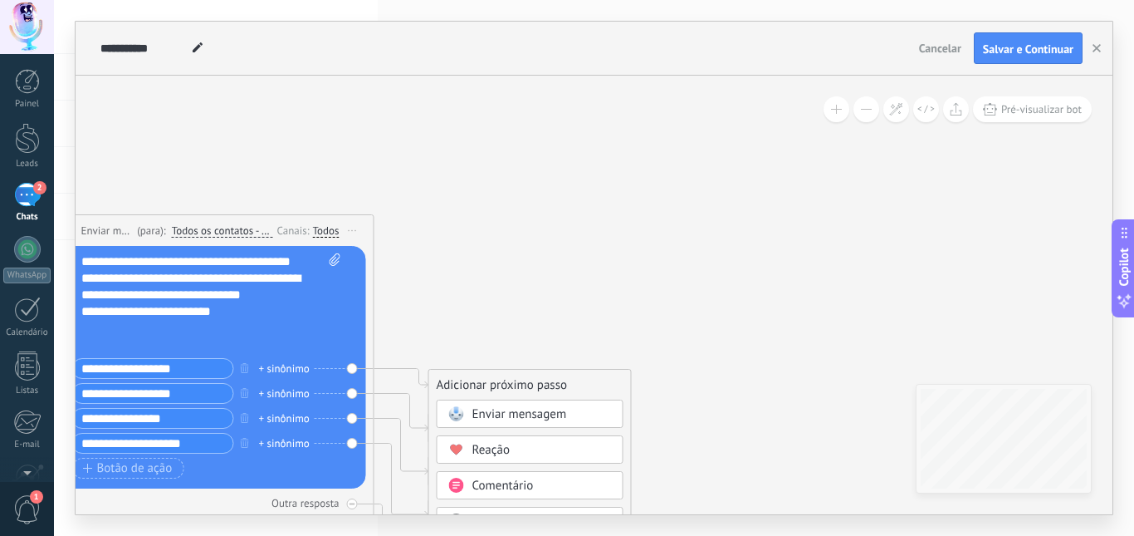
click at [470, 409] on span at bounding box center [456, 413] width 32 height 13
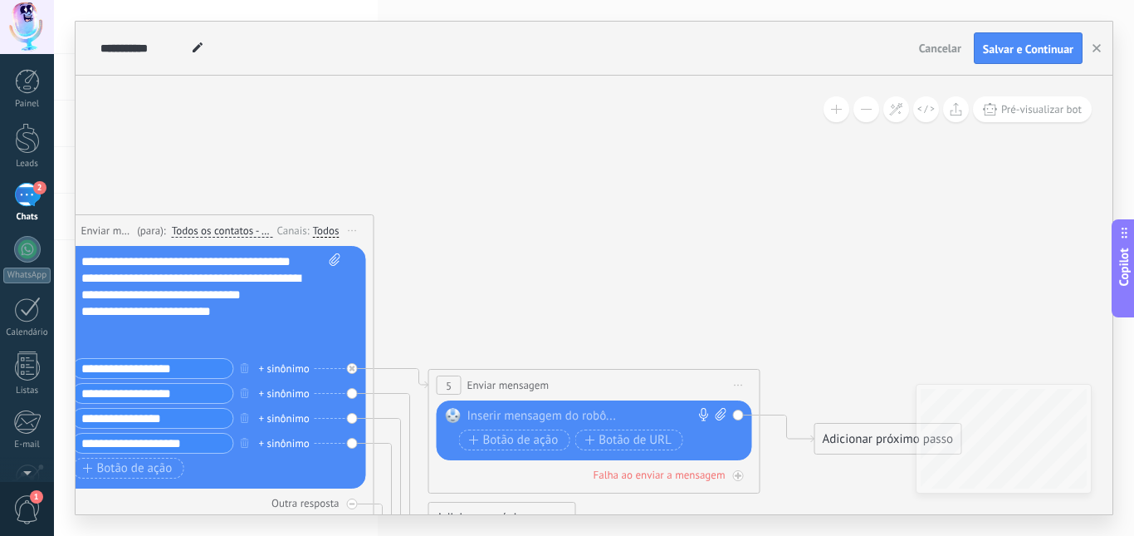
paste div
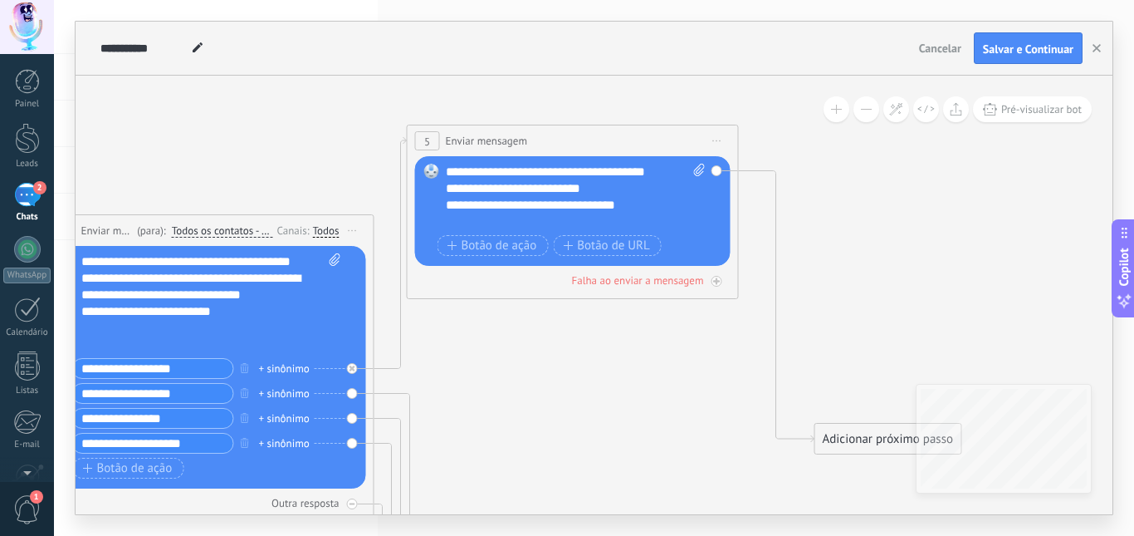
drag, startPoint x: 527, startPoint y: 383, endPoint x: 506, endPoint y: 139, distance: 245.1
click at [506, 139] on span "Enviar mensagem" at bounding box center [487, 141] width 82 height 16
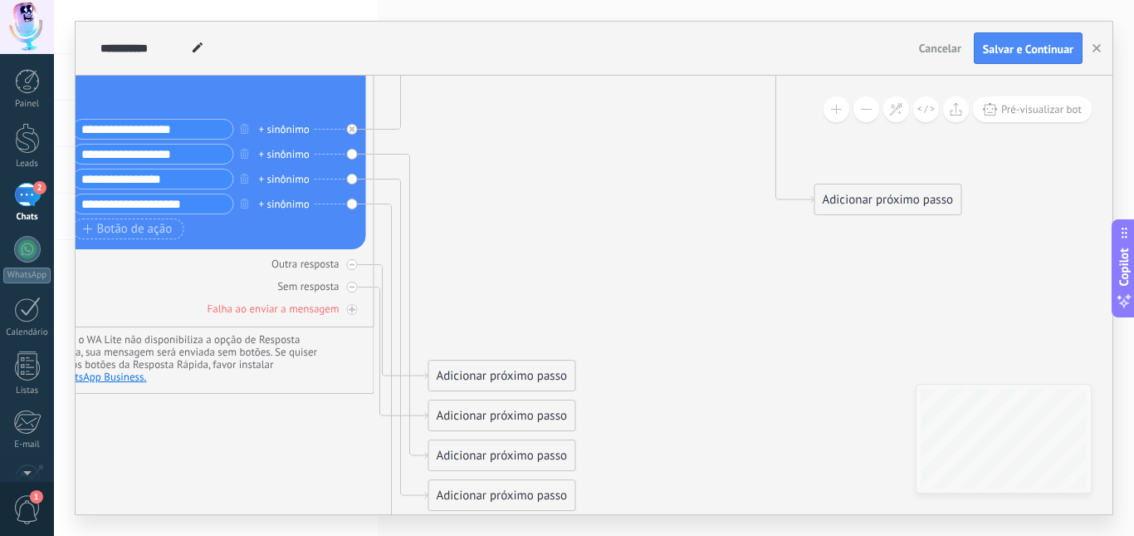
click at [459, 450] on div "Adicionar próximo passo" at bounding box center [502, 455] width 146 height 27
drag, startPoint x: 483, startPoint y: 480, endPoint x: 475, endPoint y: 434, distance: 47.2
click at [480, 480] on span "Enviar mensagem" at bounding box center [520, 485] width 95 height 16
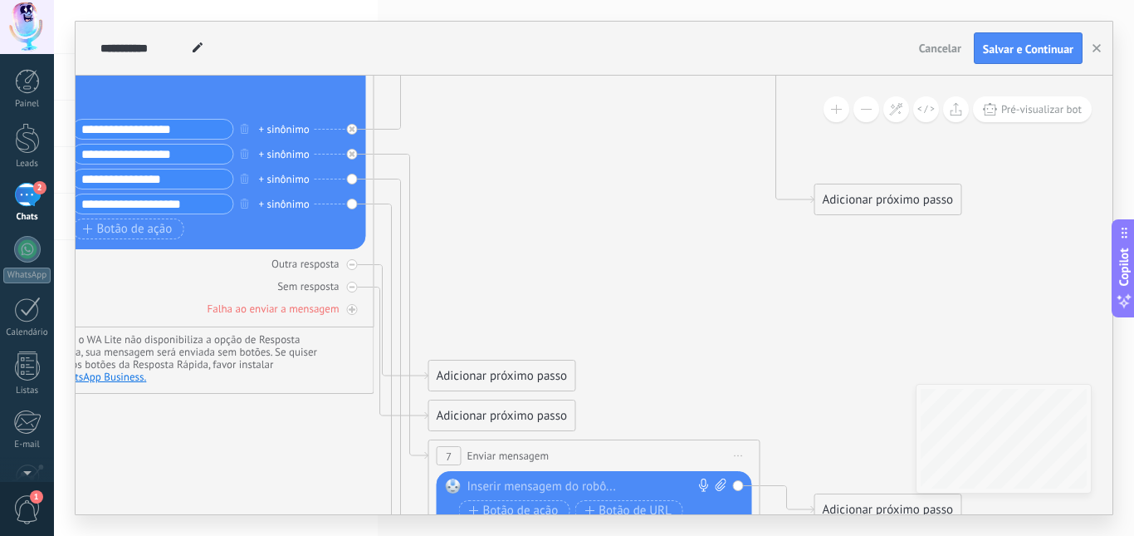
click at [502, 481] on div at bounding box center [591, 486] width 247 height 17
paste div
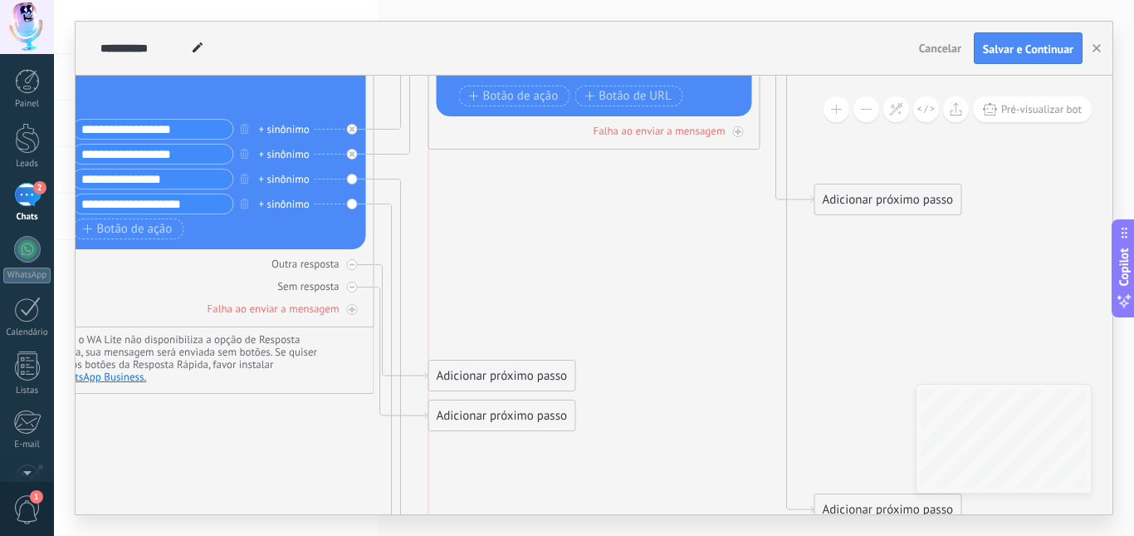
drag, startPoint x: 579, startPoint y: 448, endPoint x: 593, endPoint y: 371, distance: 78.5
click at [579, 0] on html ".abccls-1,.abccls-2{fill-rule:evenodd}.abccls-2{fill:#fff} .abfcls-1{fill:none}…" at bounding box center [567, 268] width 1134 height 536
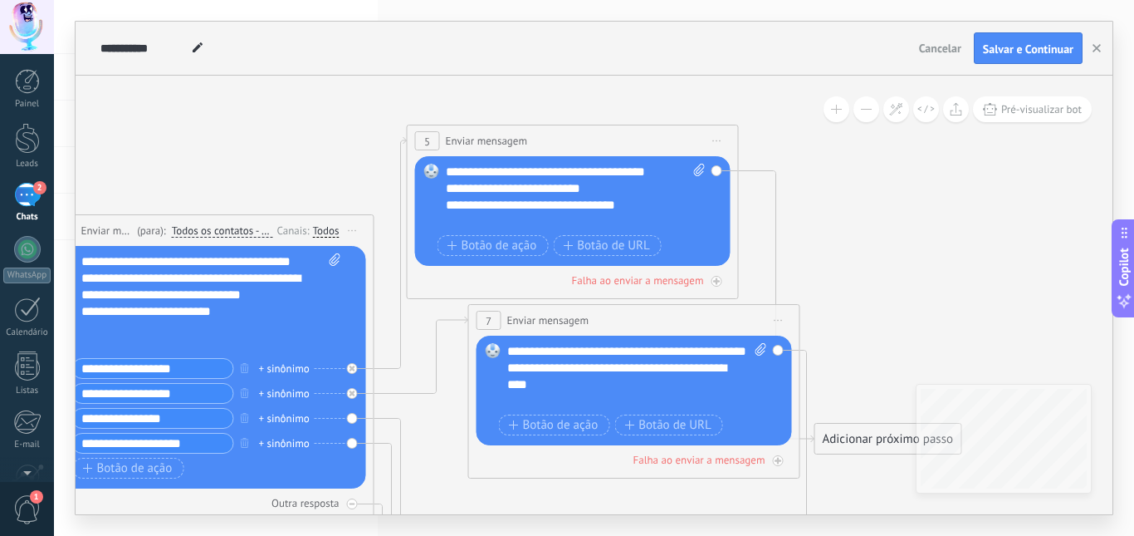
drag, startPoint x: 561, startPoint y: 229, endPoint x: 610, endPoint y: 319, distance: 102.2
click at [600, 318] on div "**********" at bounding box center [634, 320] width 331 height 31
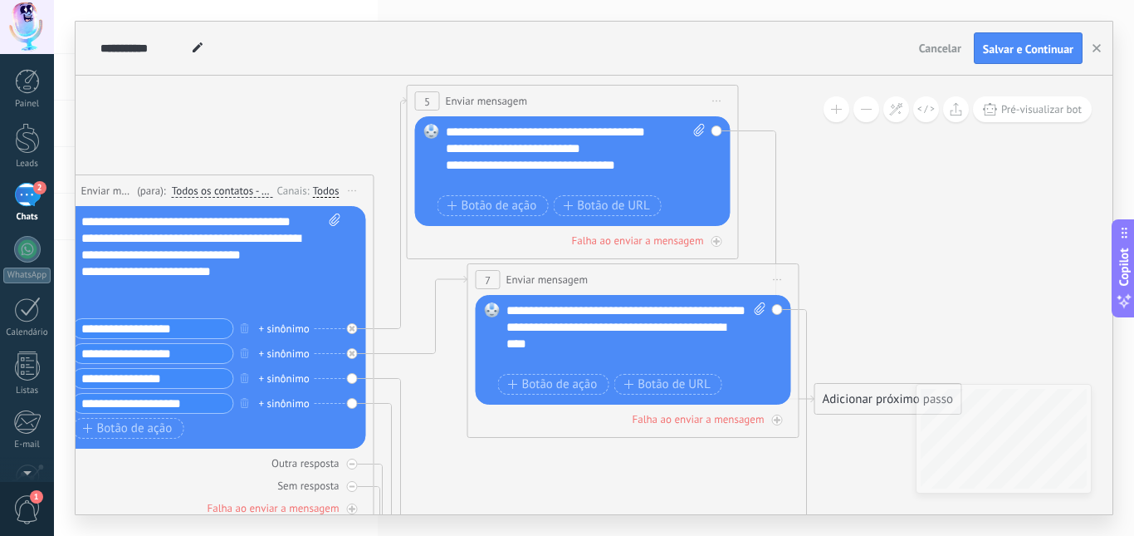
scroll to position [25, 0]
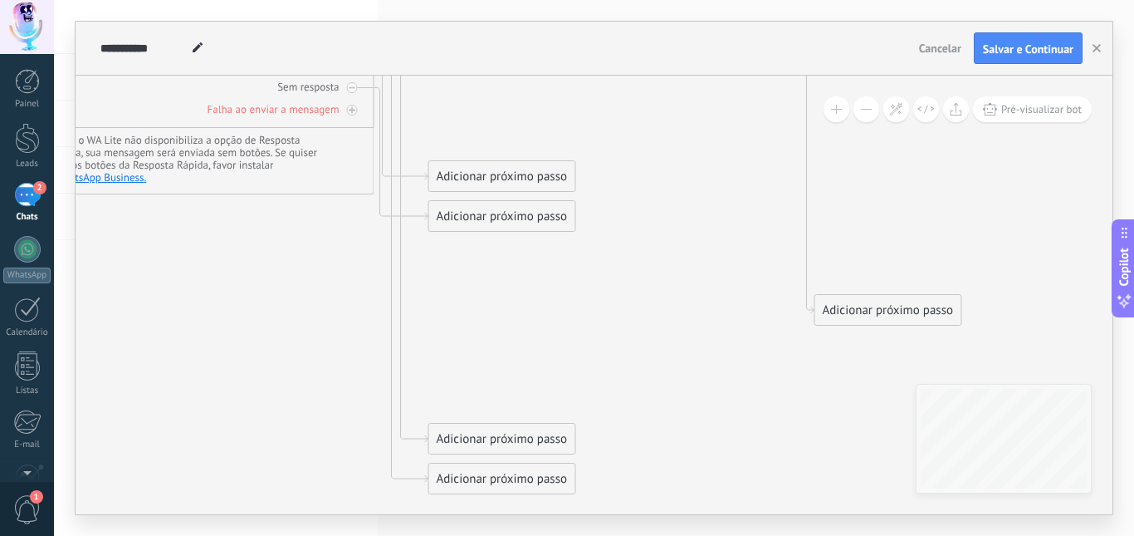
click at [481, 437] on div "Adicionar próximo passo" at bounding box center [502, 438] width 146 height 27
click at [497, 458] on div "Enviar mensagem" at bounding box center [530, 467] width 187 height 28
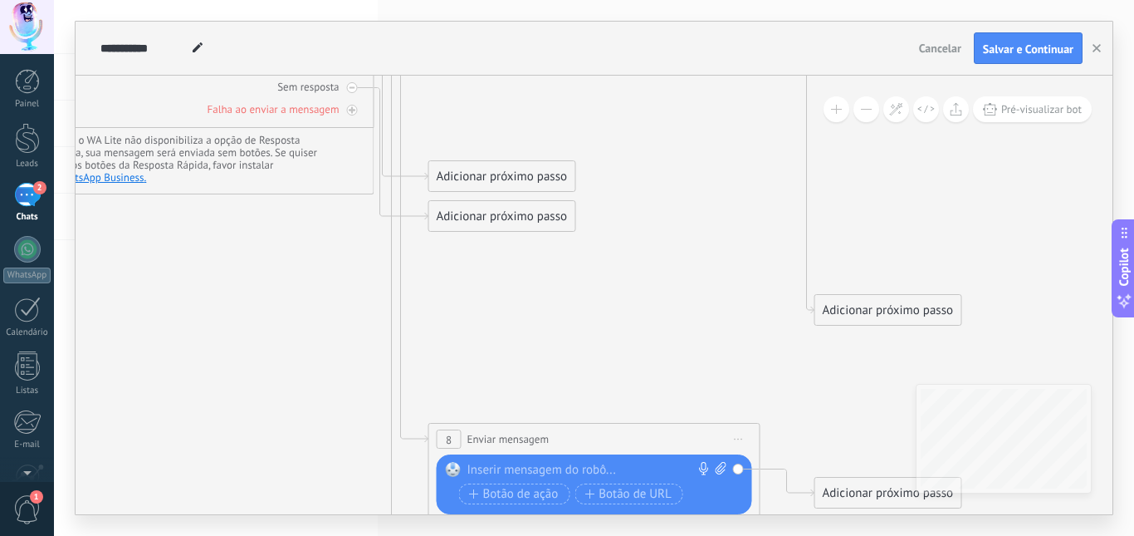
paste div
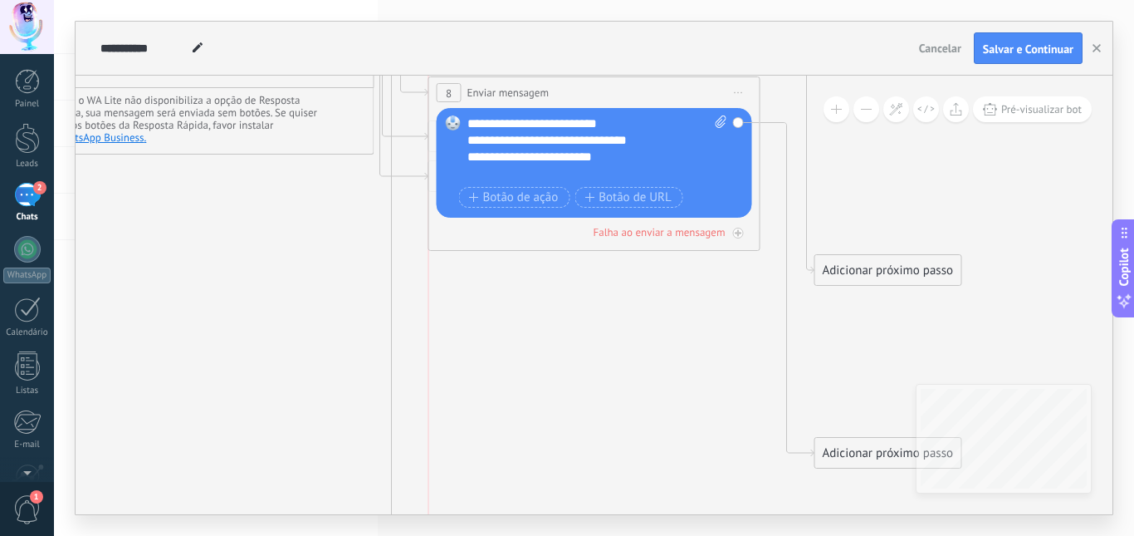
drag, startPoint x: 556, startPoint y: 403, endPoint x: 512, endPoint y: 331, distance: 84.2
click at [565, 58] on div "**********" at bounding box center [594, 268] width 1037 height 492
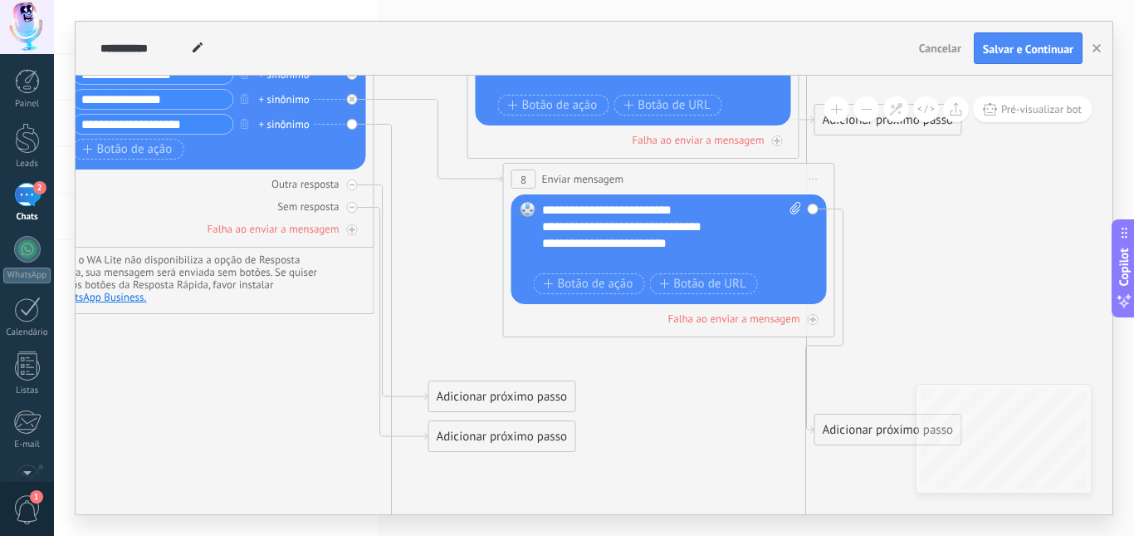
drag, startPoint x: 527, startPoint y: 212, endPoint x: 590, endPoint y: 176, distance: 73.2
click at [590, 176] on span "Enviar mensagem" at bounding box center [583, 179] width 82 height 16
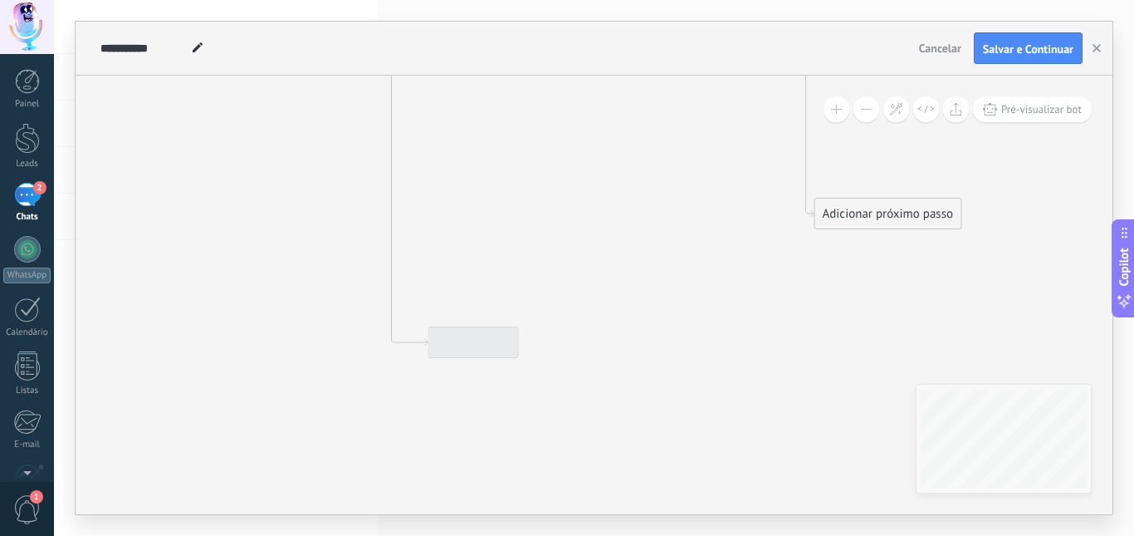
click at [468, 346] on div at bounding box center [474, 342] width 91 height 32
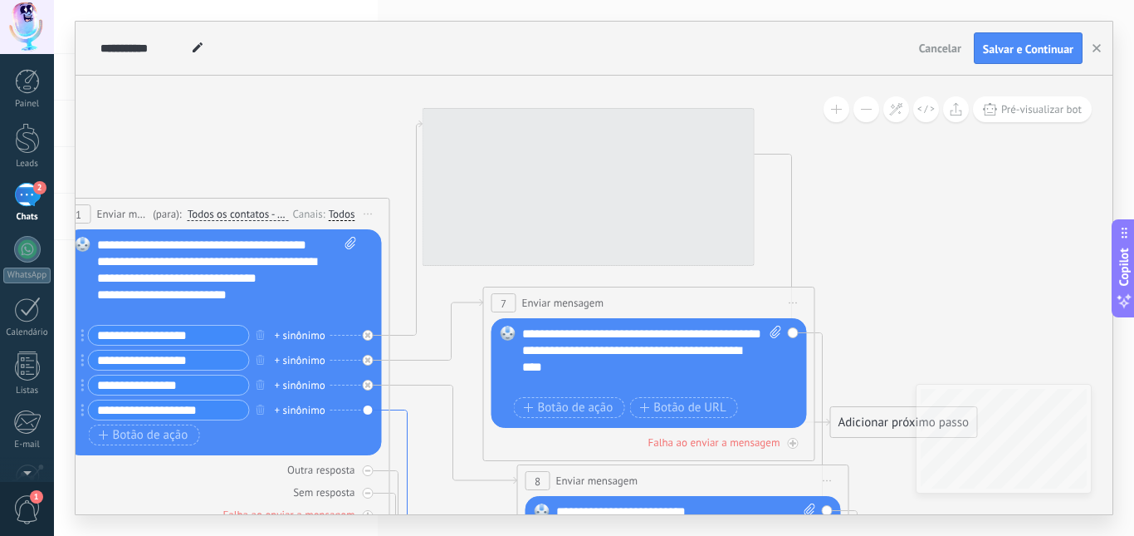
drag, startPoint x: 378, startPoint y: 426, endPoint x: 394, endPoint y: 405, distance: 26.6
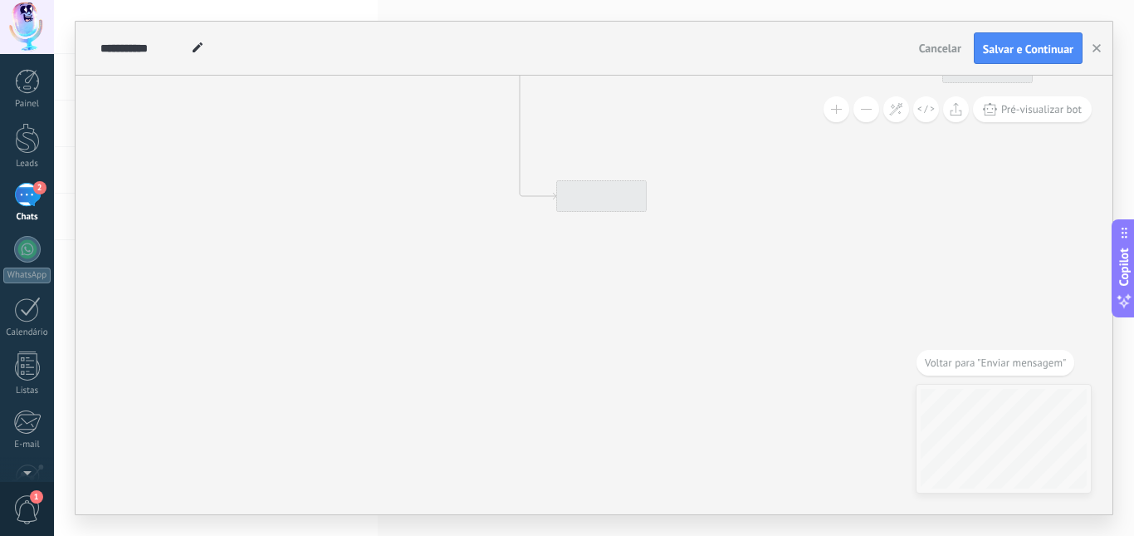
drag, startPoint x: 576, startPoint y: 297, endPoint x: 578, endPoint y: 179, distance: 118.8
click at [583, 180] on div at bounding box center [601, 196] width 91 height 32
click at [577, 179] on div at bounding box center [601, 177] width 91 height 32
drag, startPoint x: 536, startPoint y: 179, endPoint x: 510, endPoint y: 192, distance: 29.0
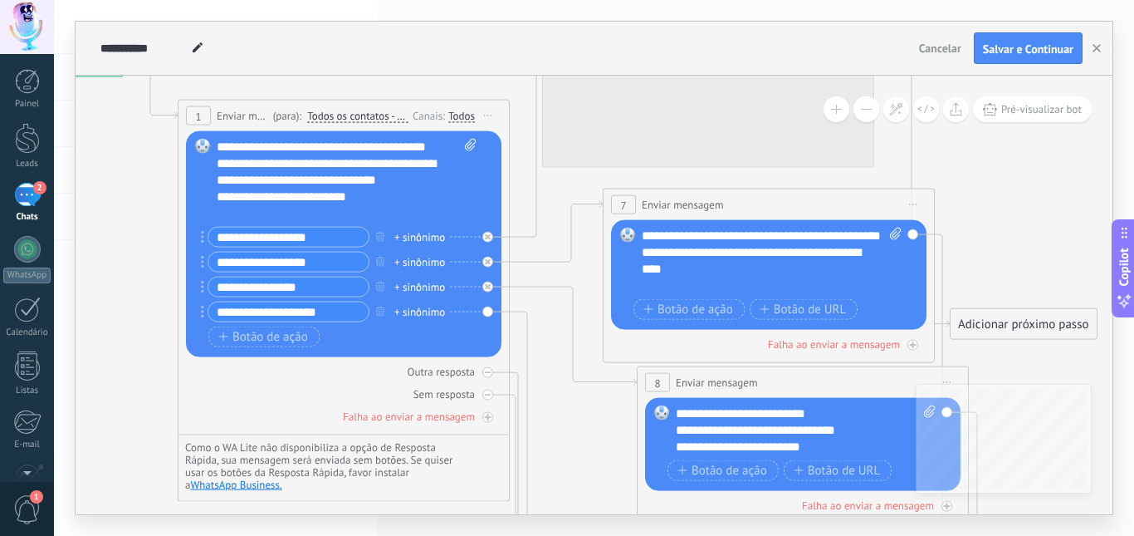
click at [487, 310] on div "Substituir Remover Converter para mensagem de voz Arraste a imagem aqui para an…" at bounding box center [344, 244] width 316 height 226
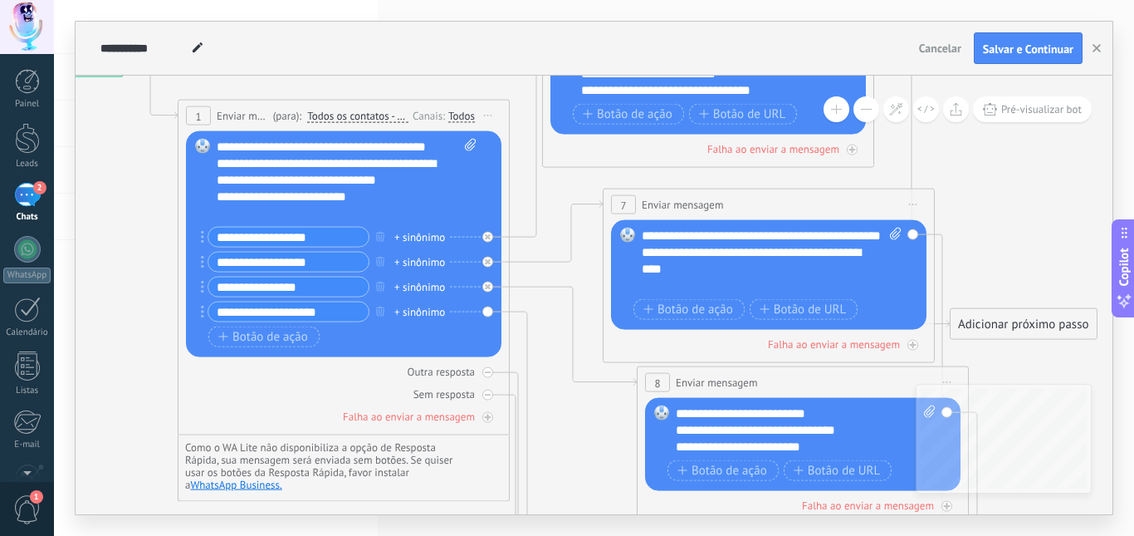
click at [487, 310] on div "Substituir Remover Converter para mensagem de voz Arraste a imagem aqui para an…" at bounding box center [344, 244] width 316 height 226
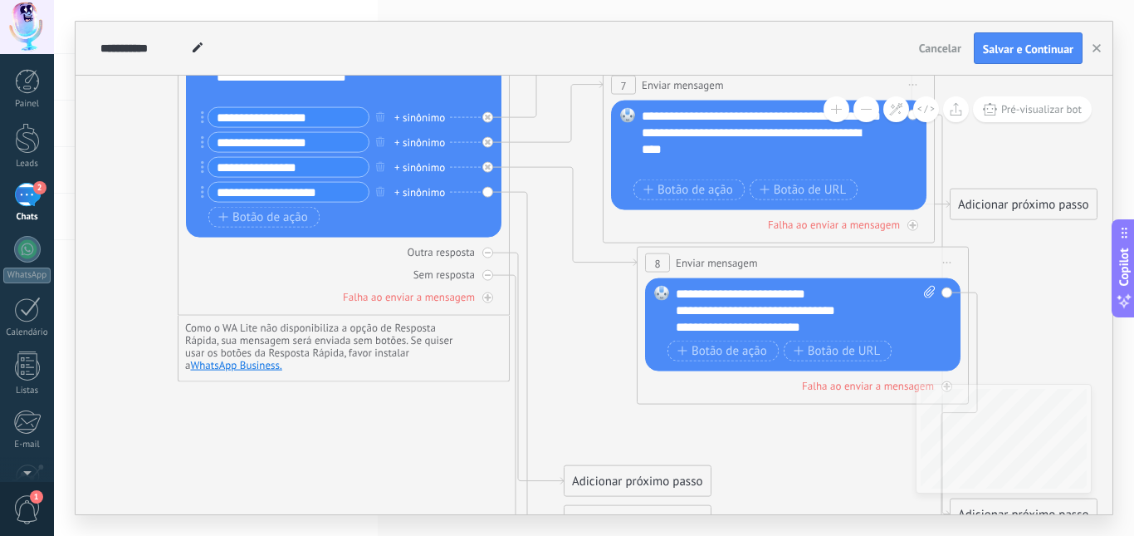
click at [412, 193] on div "+ sinônimo" at bounding box center [419, 192] width 51 height 17
drag, startPoint x: 425, startPoint y: 198, endPoint x: 452, endPoint y: 180, distance: 31.8
click at [345, 253] on div "Outra resposta" at bounding box center [344, 252] width 316 height 16
drag, startPoint x: 452, startPoint y: 182, endPoint x: 512, endPoint y: 187, distance: 60.0
click at [378, 240] on div "Outra resposta Sem resposta Falha ao enviar a mensagem" at bounding box center [344, 271] width 316 height 67
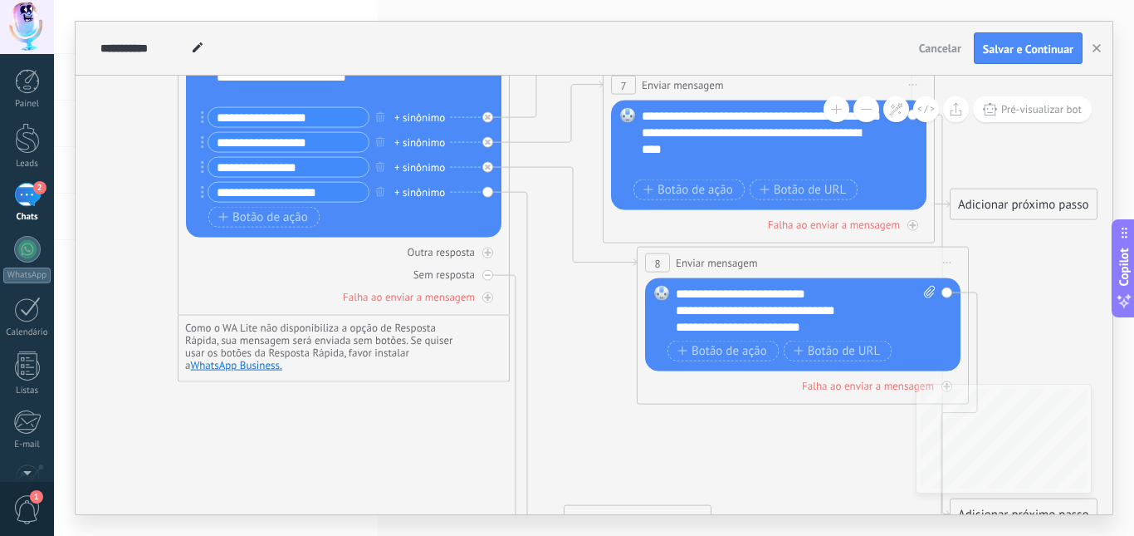
click at [488, 192] on div "Substituir Remover Converter para mensagem de voz Arraste a imagem aqui para an…" at bounding box center [344, 125] width 316 height 226
drag, startPoint x: 487, startPoint y: 192, endPoint x: 454, endPoint y: 192, distance: 33.2
click at [492, 198] on div "Substituir Remover Converter para mensagem de voz Arraste a imagem aqui para an…" at bounding box center [344, 125] width 316 height 226
click at [438, 194] on div "+ sinônimo" at bounding box center [419, 192] width 51 height 17
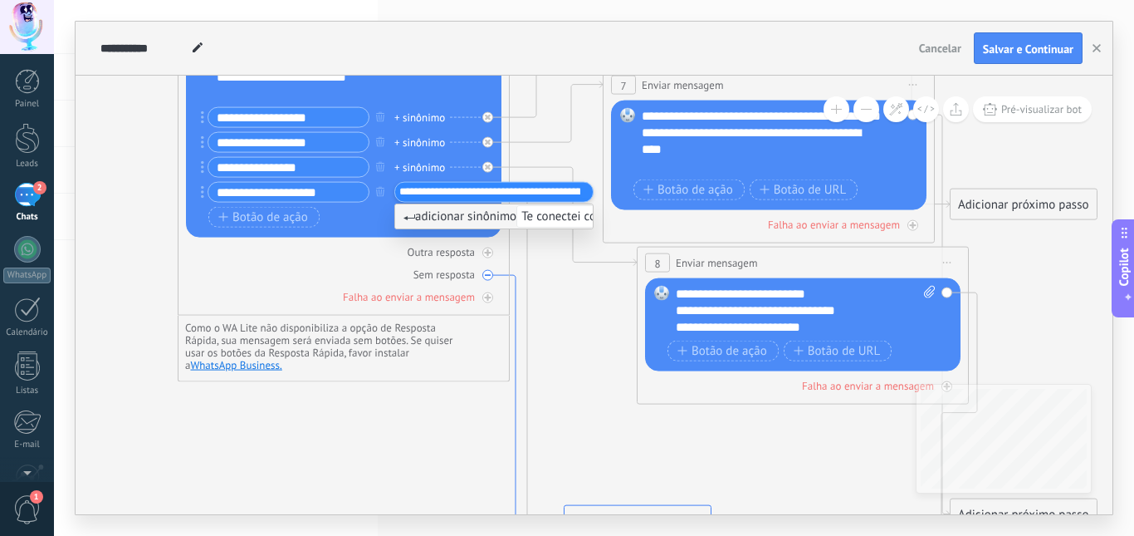
scroll to position [0, 176]
type input "**********"
click at [457, 214] on span "adicionar sinônimo Te conectei com um atendente! 💬 Já já alguém da equipe te re…" at bounding box center [667, 216] width 527 height 16
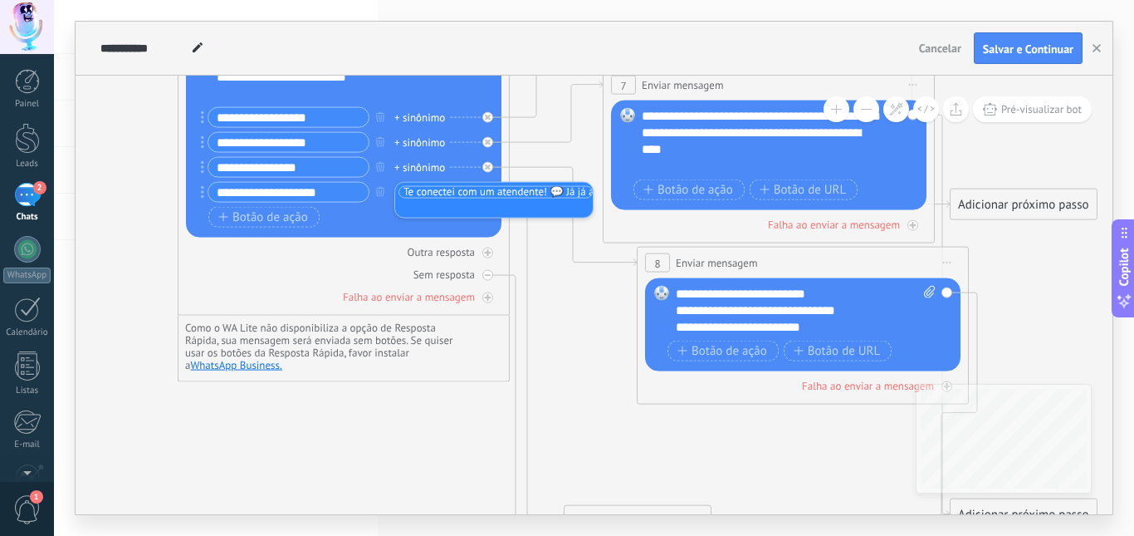
scroll to position [0, 0]
click at [1003, 114] on span "Pré-visualizar bot" at bounding box center [1042, 109] width 81 height 14
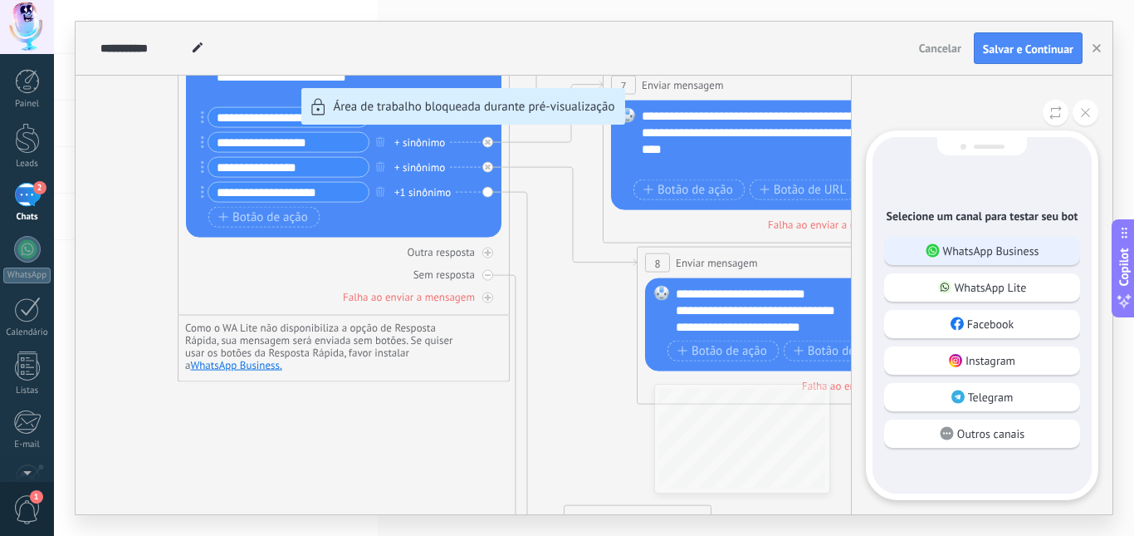
click at [986, 247] on p "WhatsApp Business" at bounding box center [991, 250] width 96 height 15
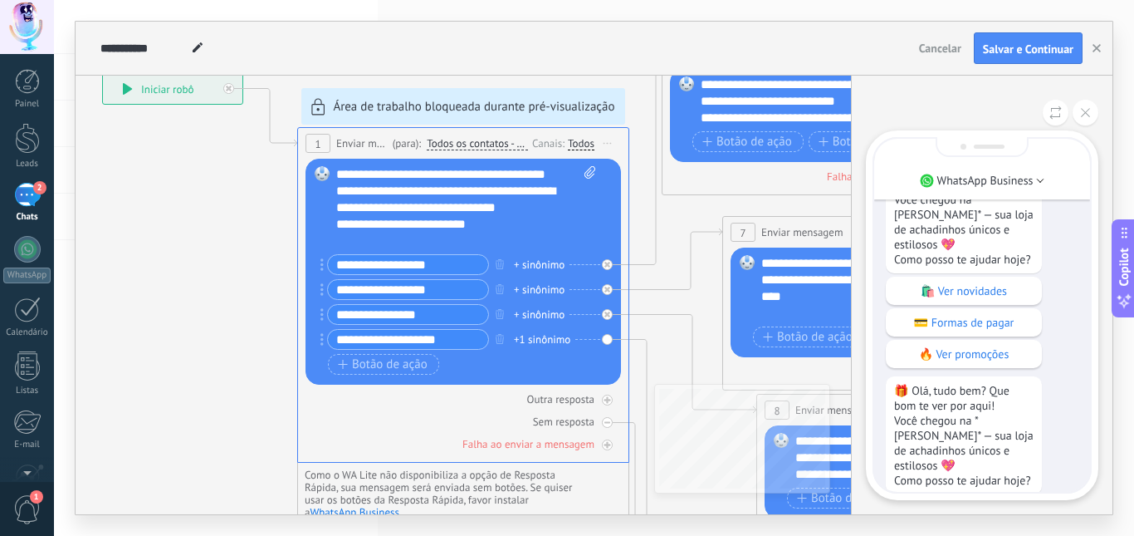
scroll to position [-204, 0]
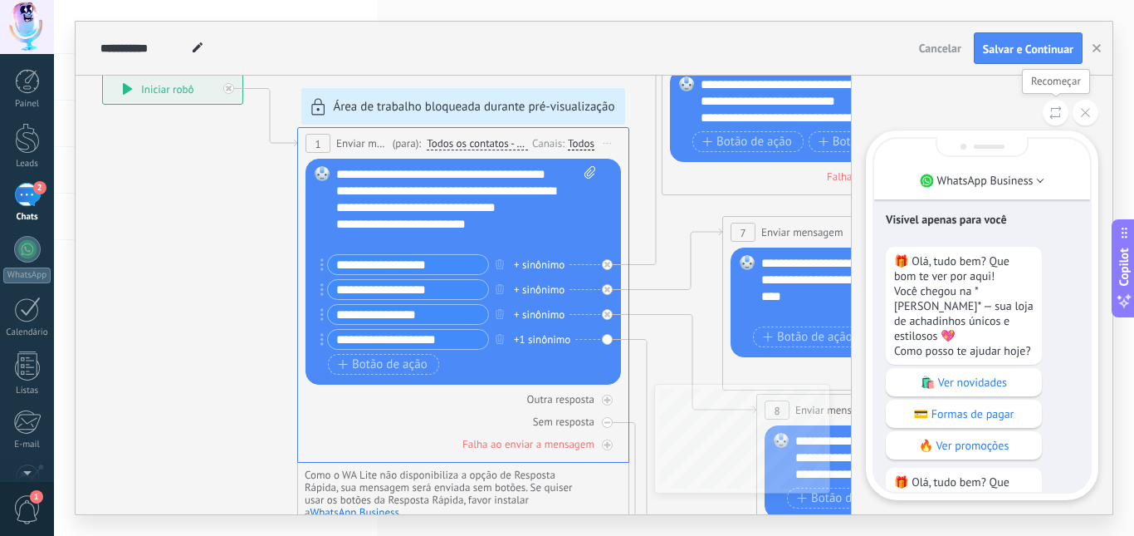
click at [1049, 116] on button at bounding box center [1056, 113] width 26 height 26
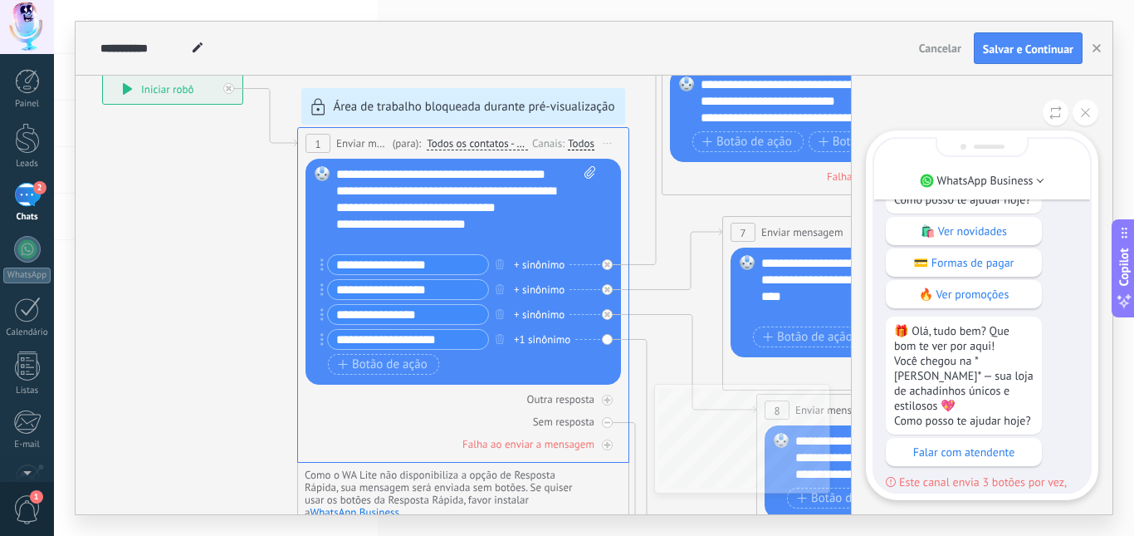
scroll to position [-166, 0]
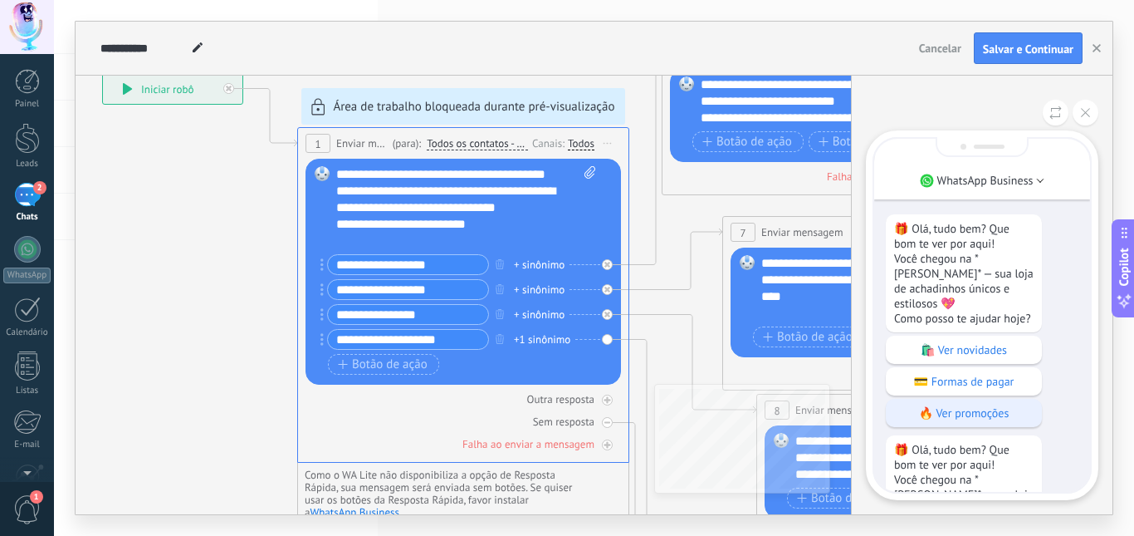
click at [956, 407] on p "🔥 Ver promoções" at bounding box center [964, 412] width 140 height 15
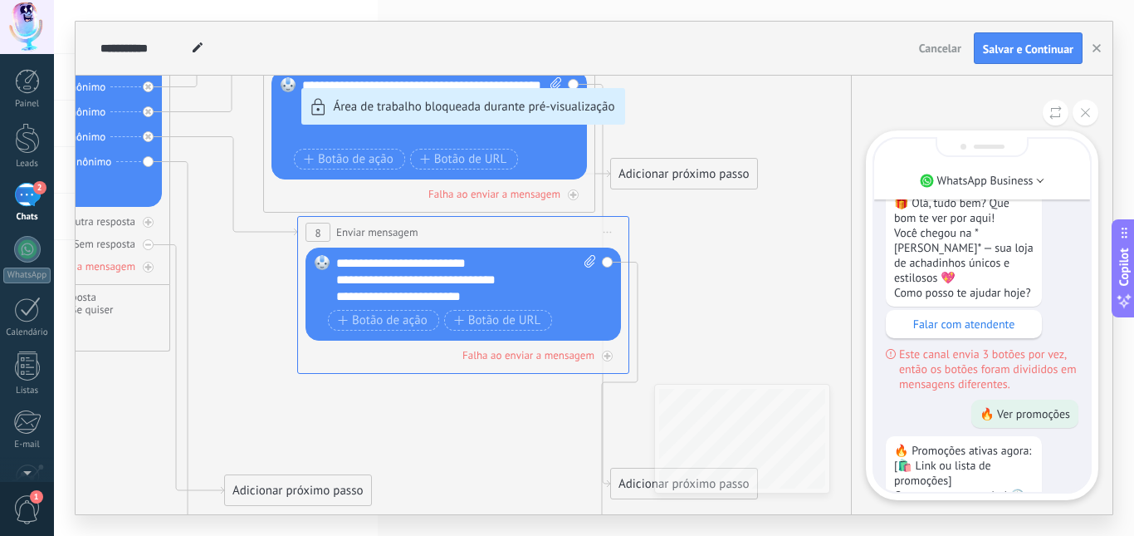
scroll to position [0, 0]
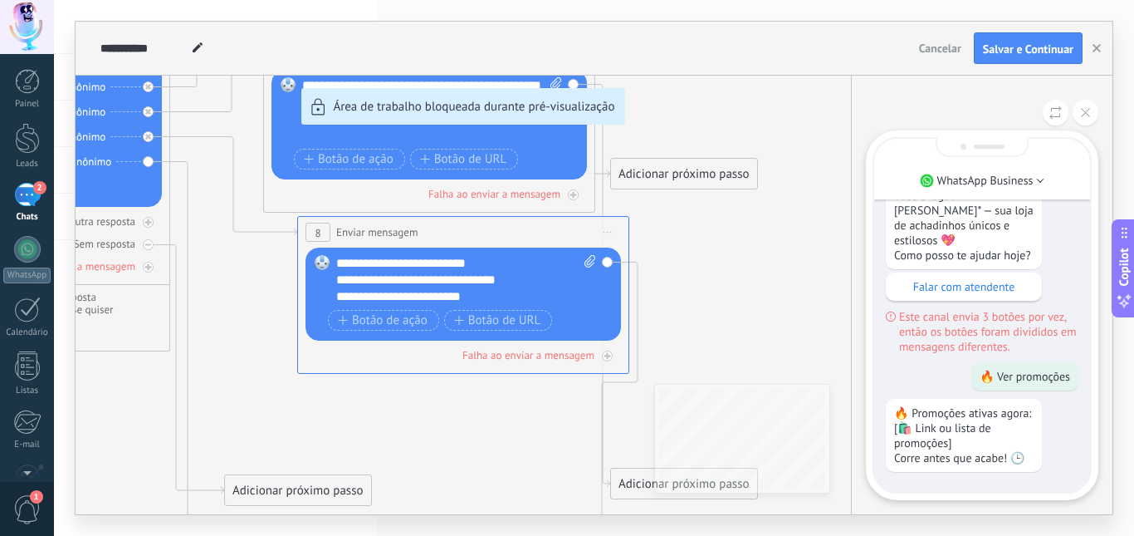
drag, startPoint x: 703, startPoint y: 246, endPoint x: 804, endPoint y: 305, distance: 117.2
click at [804, 305] on div "**********" at bounding box center [594, 268] width 1037 height 492
click at [1087, 119] on button at bounding box center [1086, 113] width 26 height 26
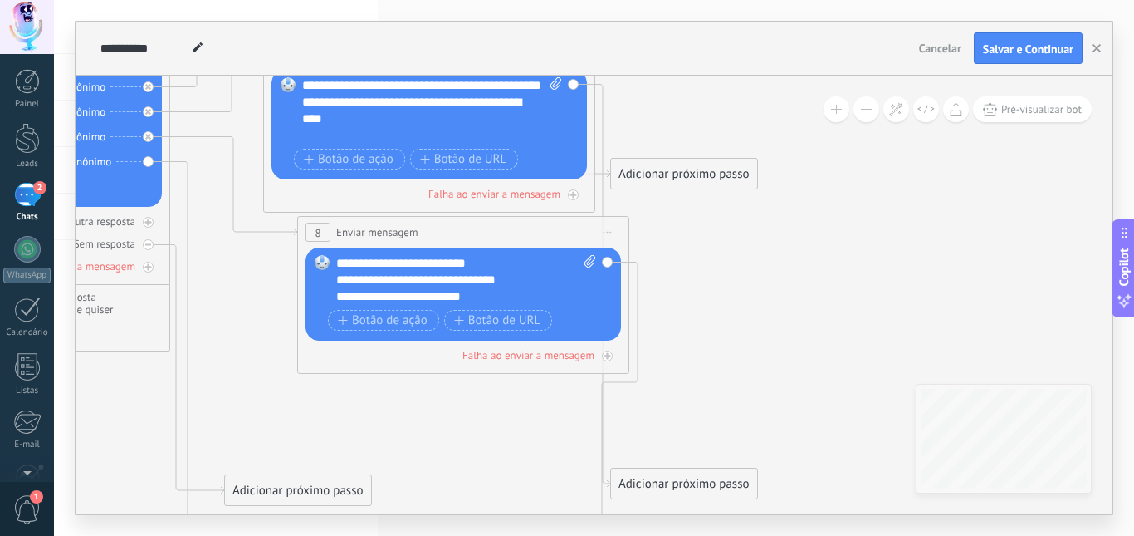
click at [866, 114] on button at bounding box center [867, 109] width 26 height 26
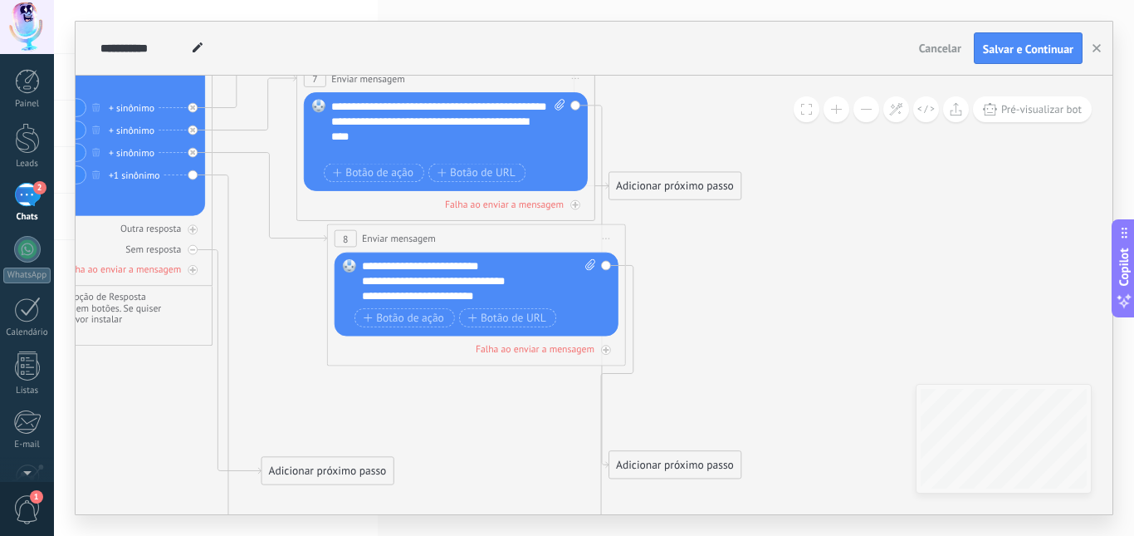
click at [866, 114] on button at bounding box center [867, 109] width 26 height 26
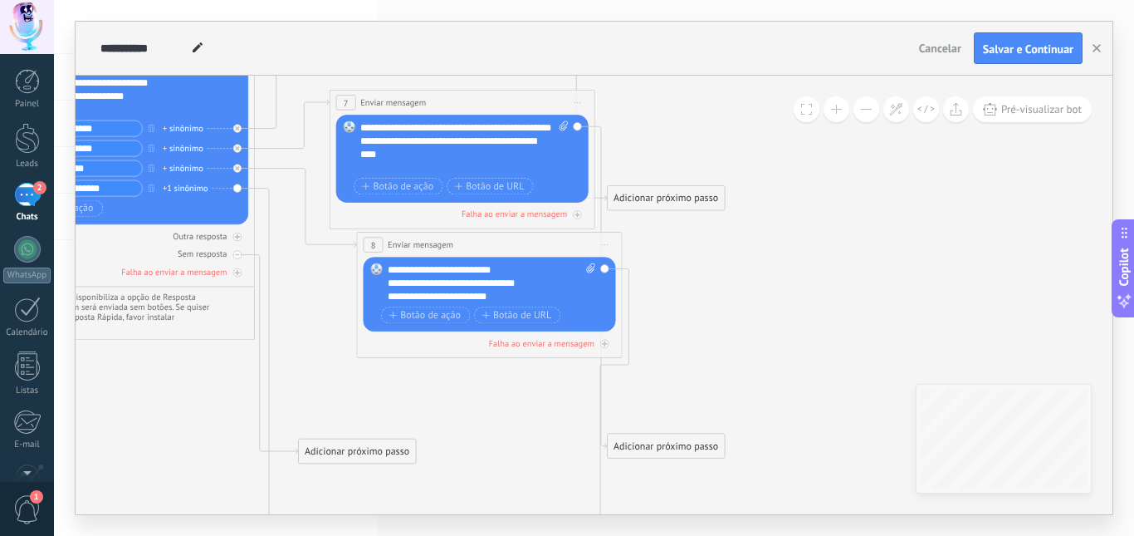
click at [865, 117] on button at bounding box center [867, 109] width 26 height 26
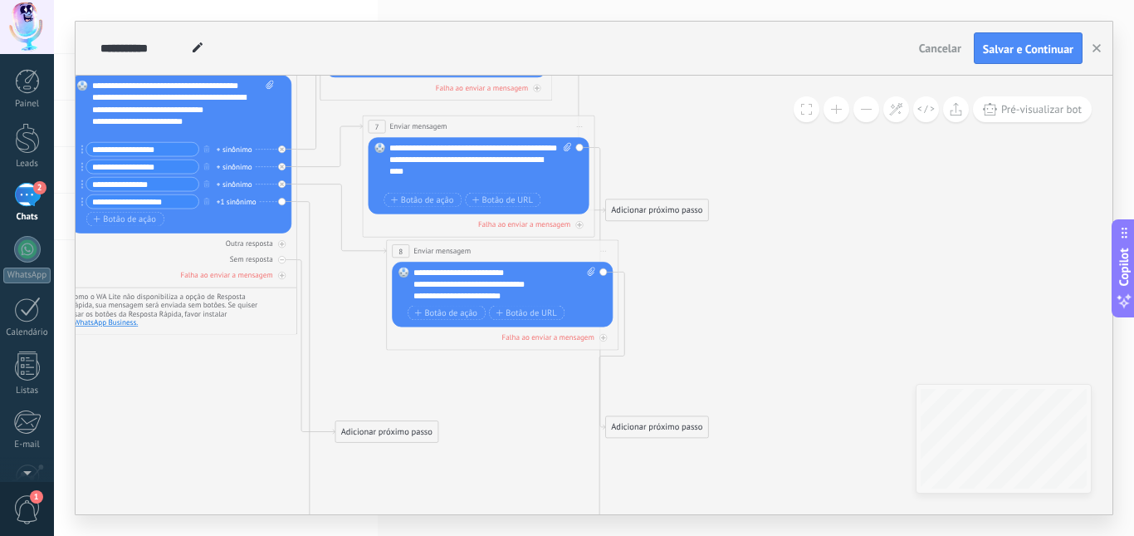
click at [863, 115] on button at bounding box center [867, 109] width 26 height 26
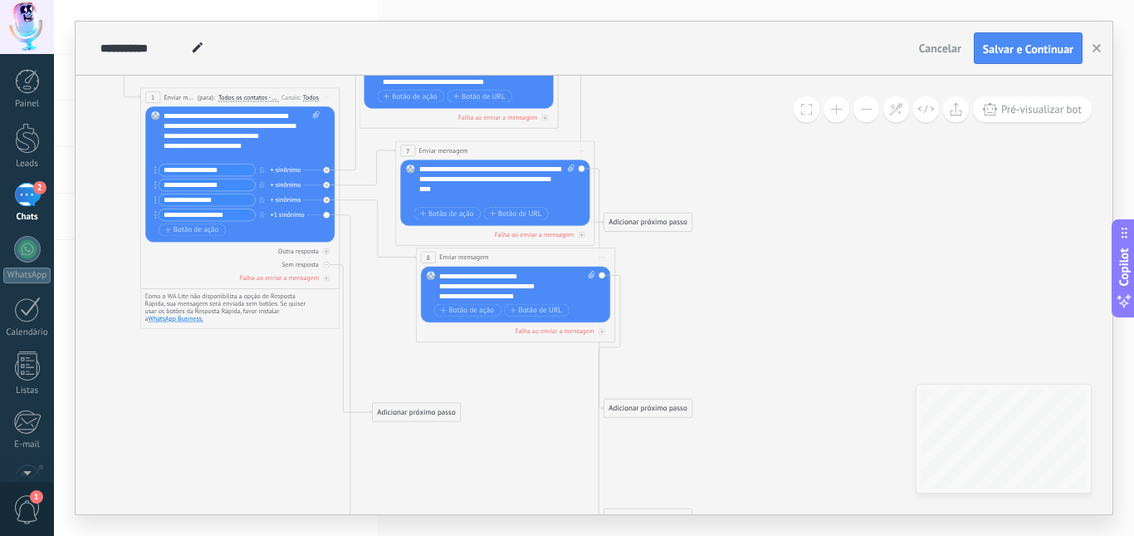
click at [537, 166] on div "**********" at bounding box center [497, 184] width 156 height 40
click at [520, 167] on div "**********" at bounding box center [497, 179] width 156 height 30
click at [519, 168] on div "**********" at bounding box center [497, 179] width 156 height 30
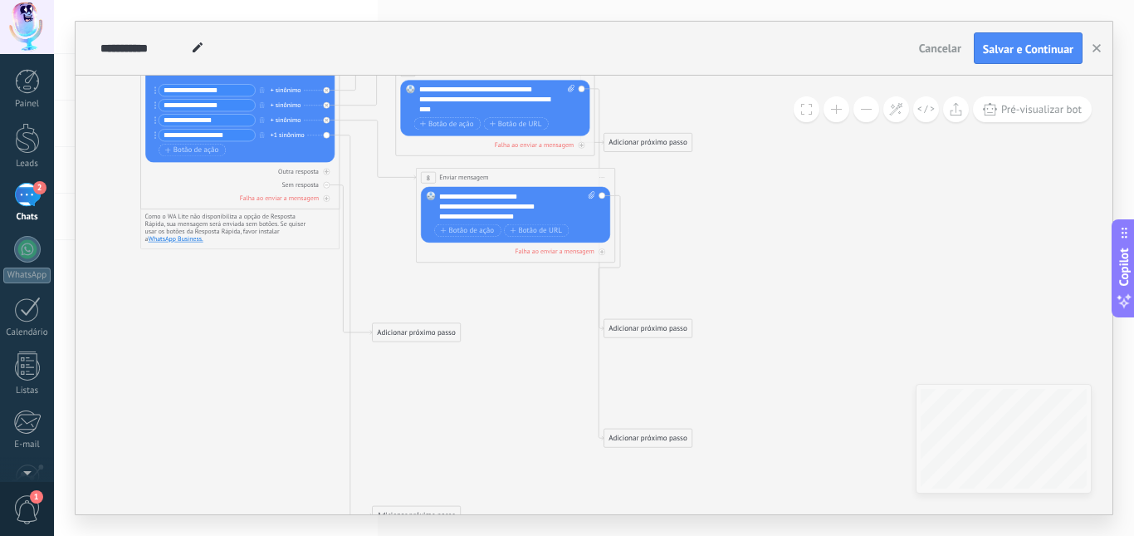
click at [299, 135] on div "+1 sinônimo" at bounding box center [288, 135] width 34 height 10
click at [377, 127] on icon at bounding box center [378, 149] width 76 height 59
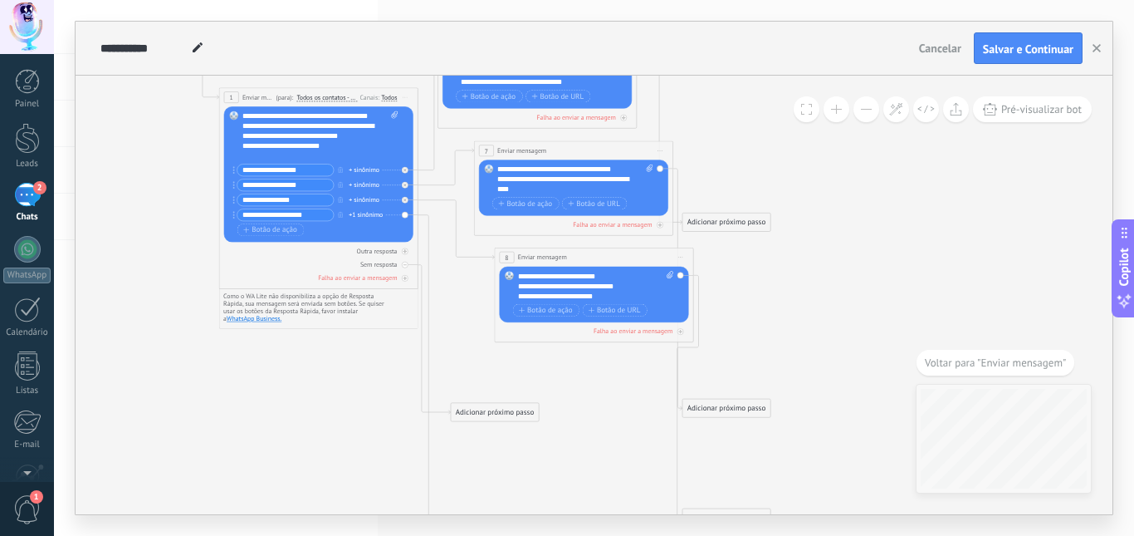
click at [102, 55] on div "**********" at bounding box center [102, 55] width 0 height 0
click at [367, 210] on div "+1 sinônimo" at bounding box center [366, 215] width 34 height 10
click at [394, 213] on span "Te conectei com um atendente! 💬 Já já alguém da equipe te responde aqui." at bounding box center [460, 214] width 210 height 10
click at [414, 211] on li at bounding box center [407, 214] width 112 height 7
click at [379, 332] on icon at bounding box center [419, 319] width 1133 height 1069
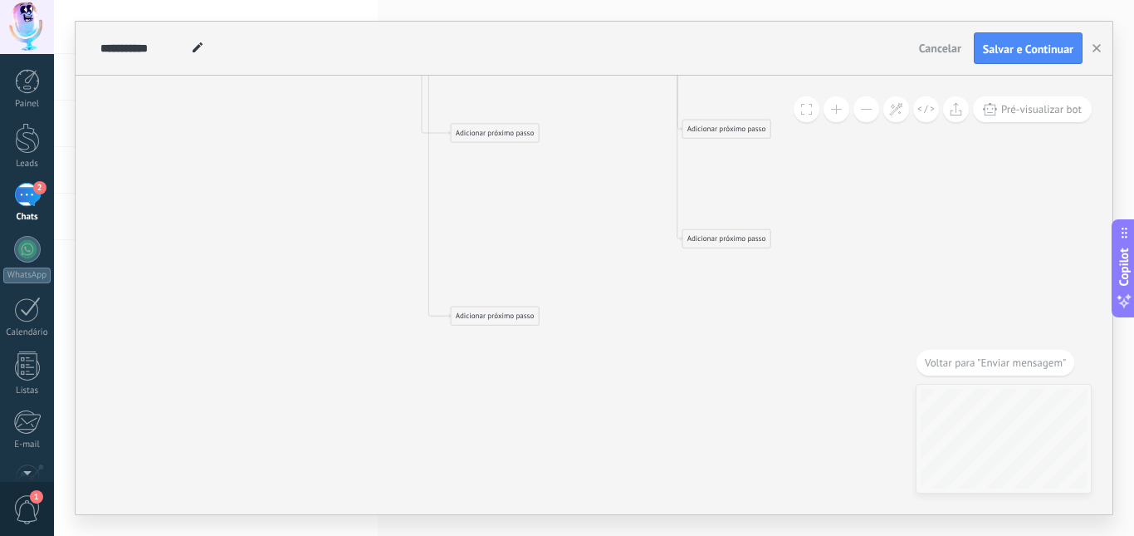
click at [483, 320] on div "Adicionar próximo passo" at bounding box center [494, 316] width 87 height 17
click at [513, 326] on div "Enviar mensagem" at bounding box center [512, 333] width 112 height 17
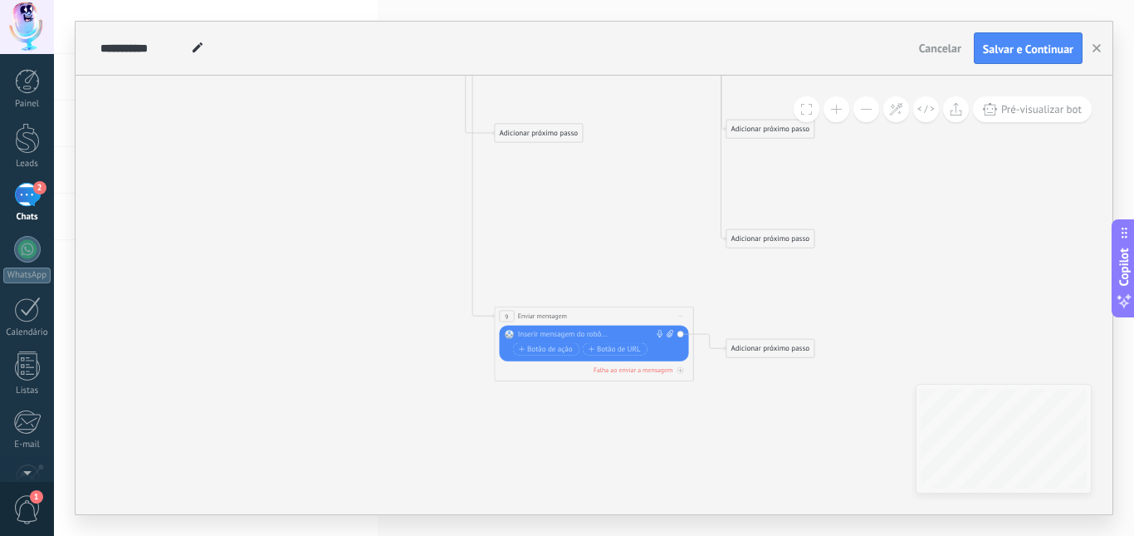
paste div
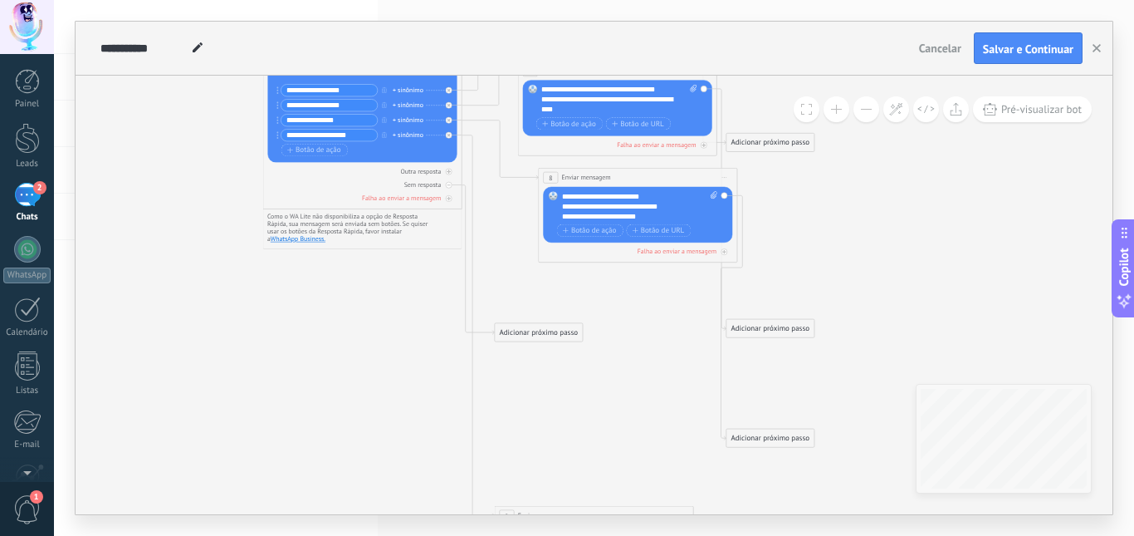
click at [429, 349] on icon at bounding box center [463, 267] width 1133 height 1124
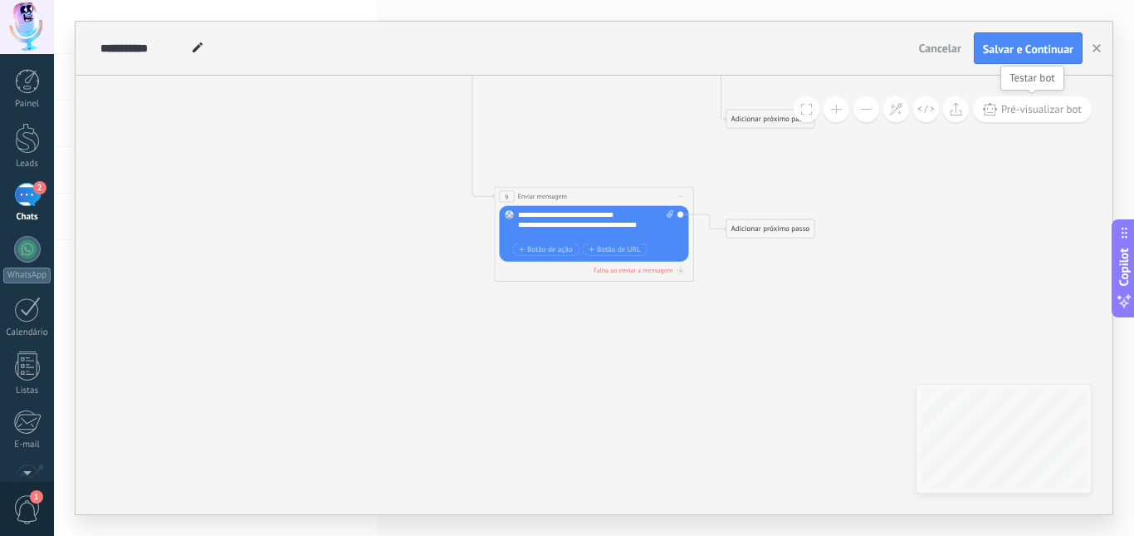
drag, startPoint x: 1036, startPoint y: 100, endPoint x: 904, endPoint y: 151, distance: 140.7
click at [1035, 101] on button "Pré-visualizar bot" at bounding box center [1032, 109] width 119 height 26
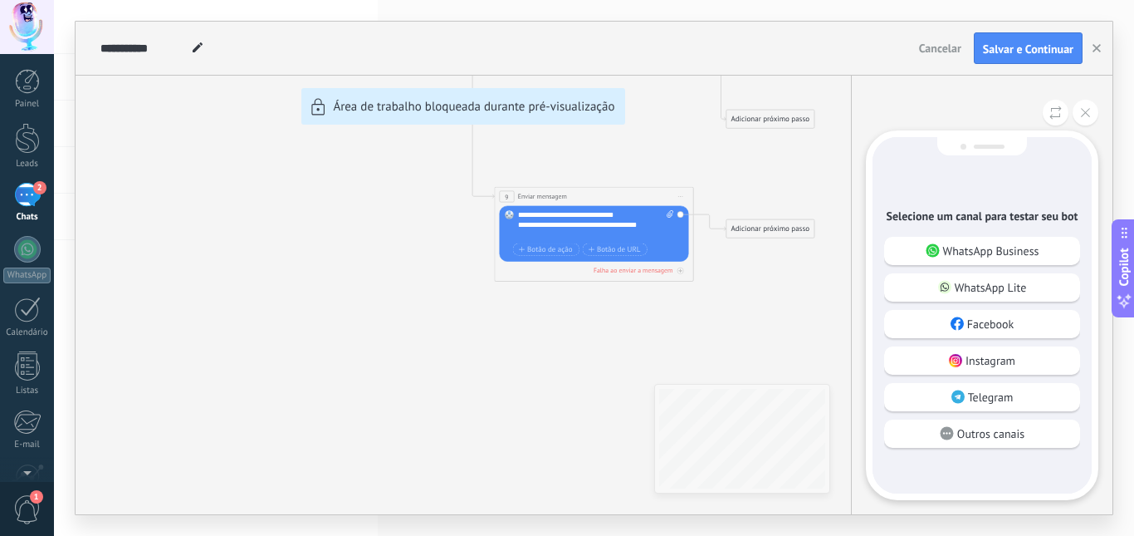
click at [624, 271] on div "**********" at bounding box center [594, 268] width 1037 height 492
click at [970, 261] on div "WhatsApp Business" at bounding box center [982, 251] width 196 height 28
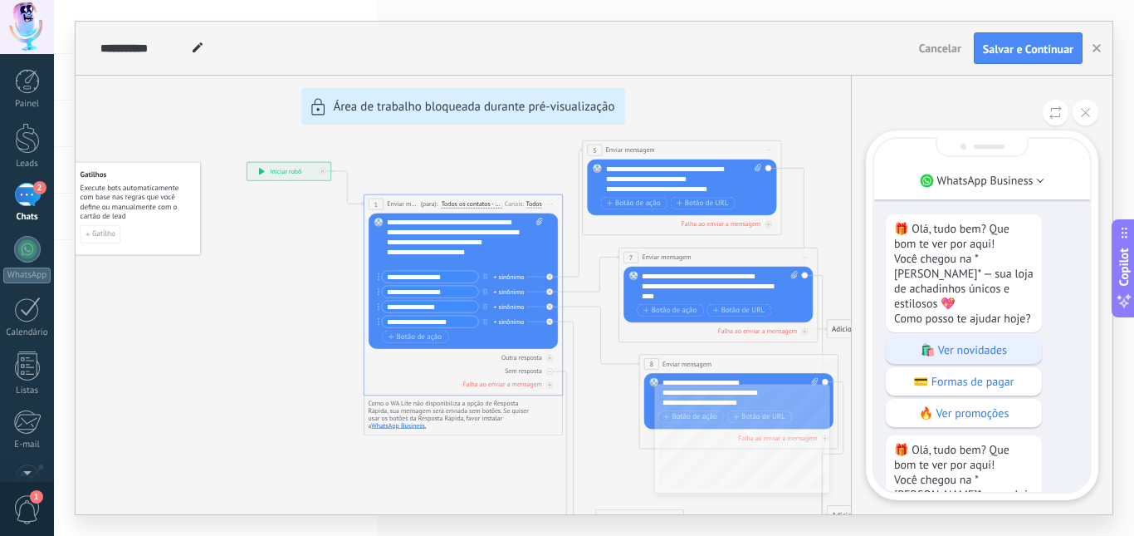
scroll to position [-83, 0]
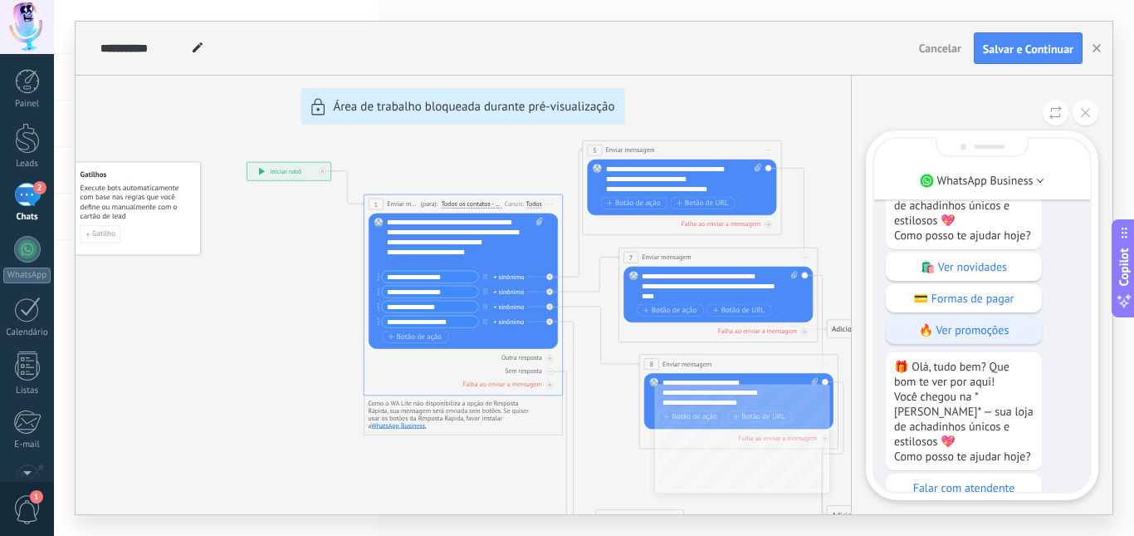
click at [958, 322] on p "🔥 Ver promoções" at bounding box center [964, 329] width 140 height 15
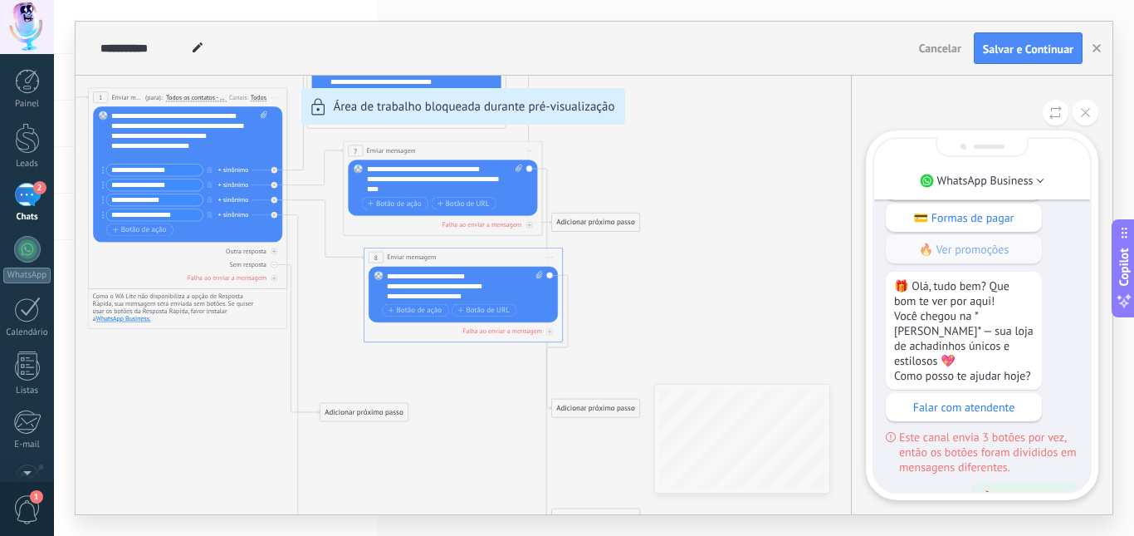
scroll to position [-204, 0]
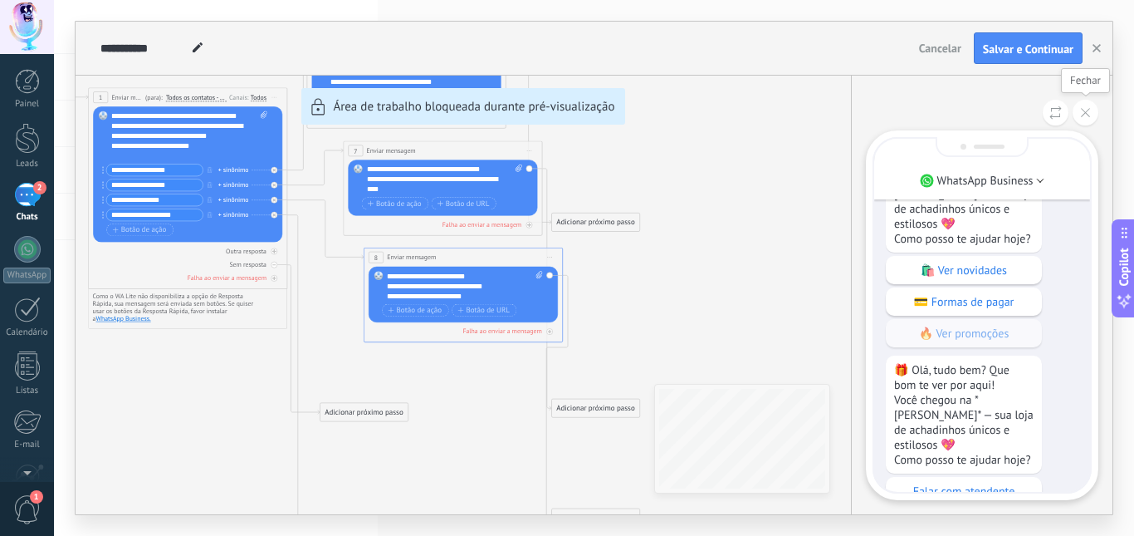
click at [1088, 114] on icon at bounding box center [1085, 112] width 9 height 9
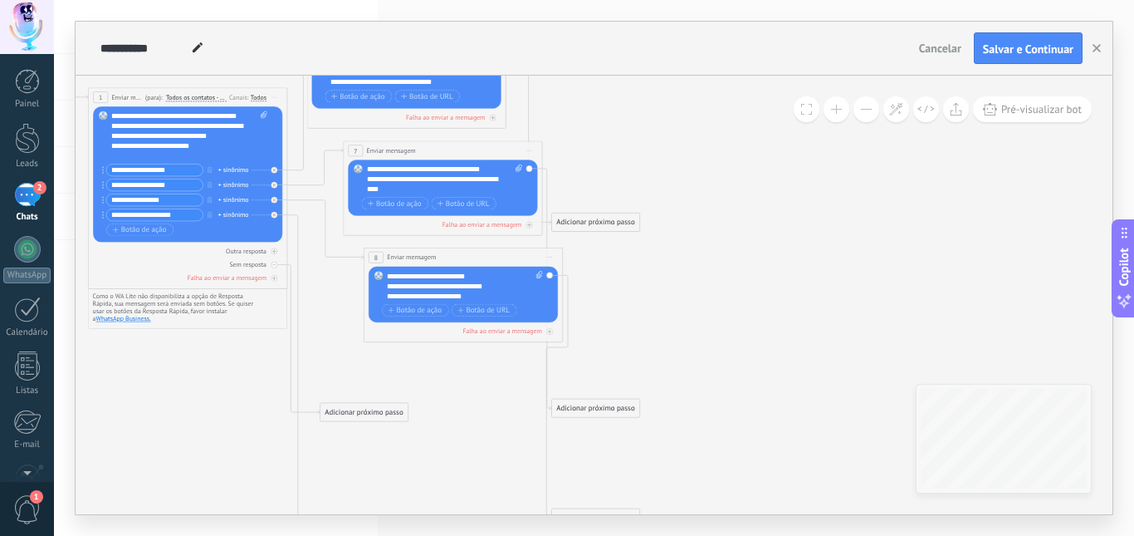
click at [832, 115] on button at bounding box center [837, 109] width 26 height 26
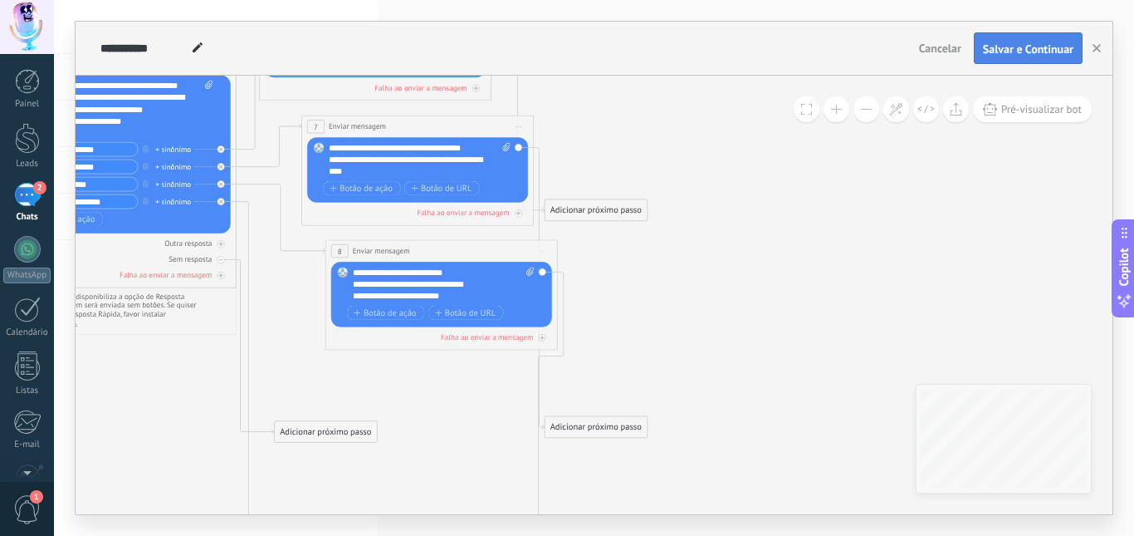
click at [998, 55] on span "Salvar e Continuar" at bounding box center [1028, 49] width 91 height 12
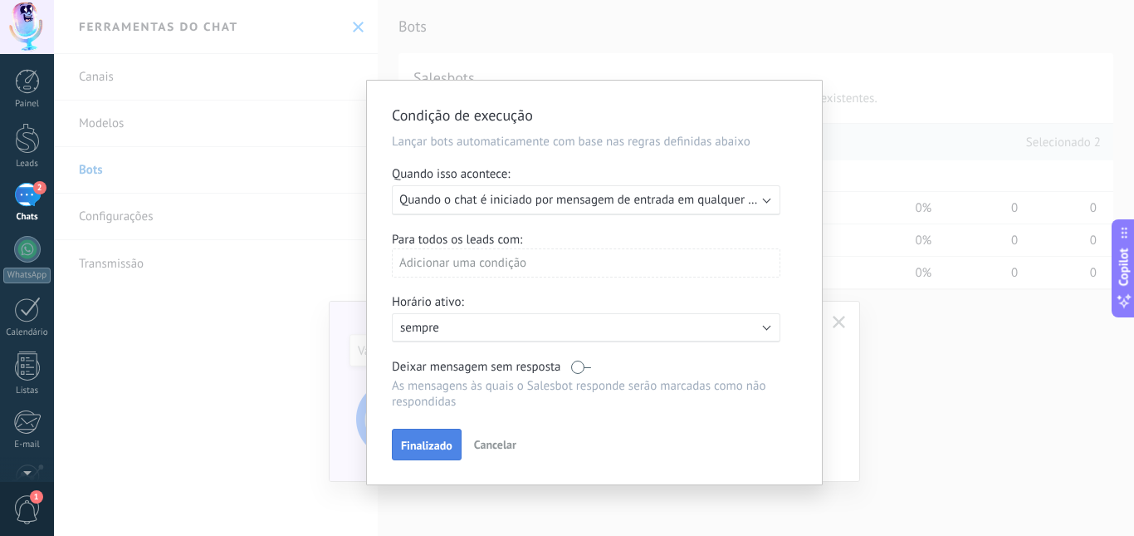
click at [448, 448] on span "Finalizado" at bounding box center [426, 445] width 51 height 12
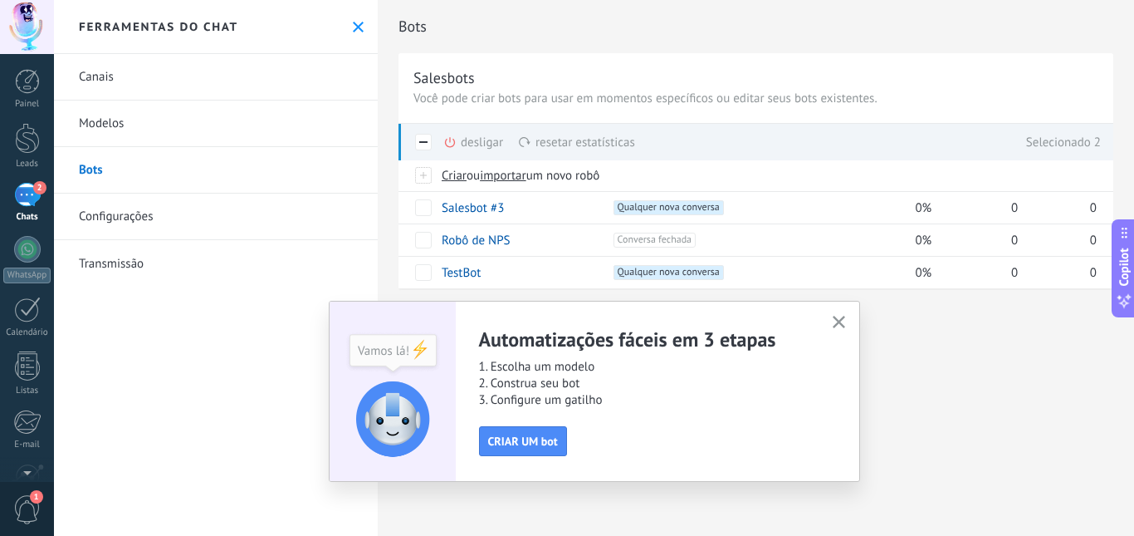
click at [839, 329] on span "button" at bounding box center [839, 323] width 12 height 14
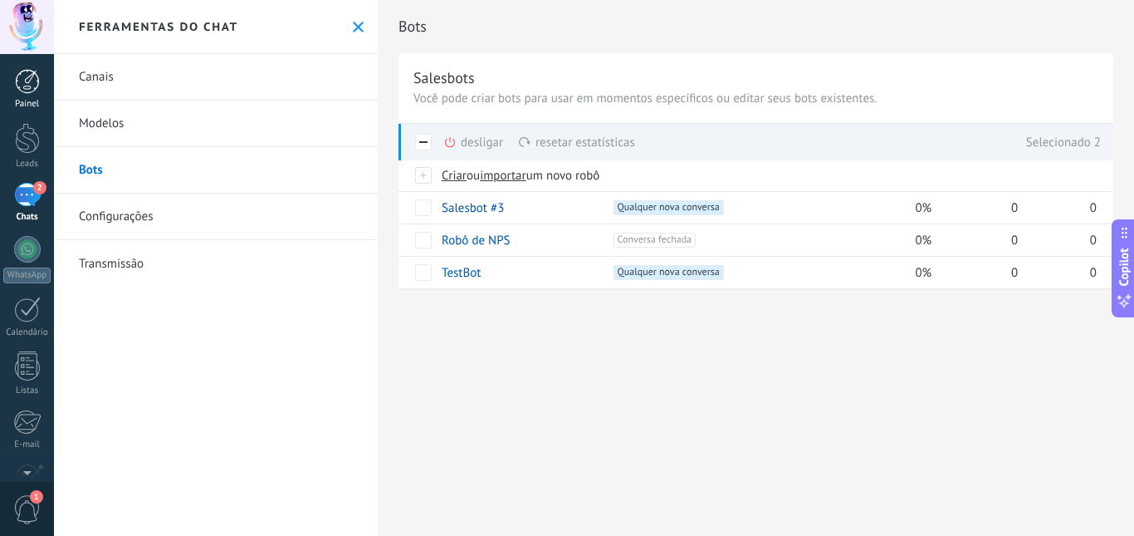
click at [38, 99] on div "Painel" at bounding box center [27, 104] width 48 height 11
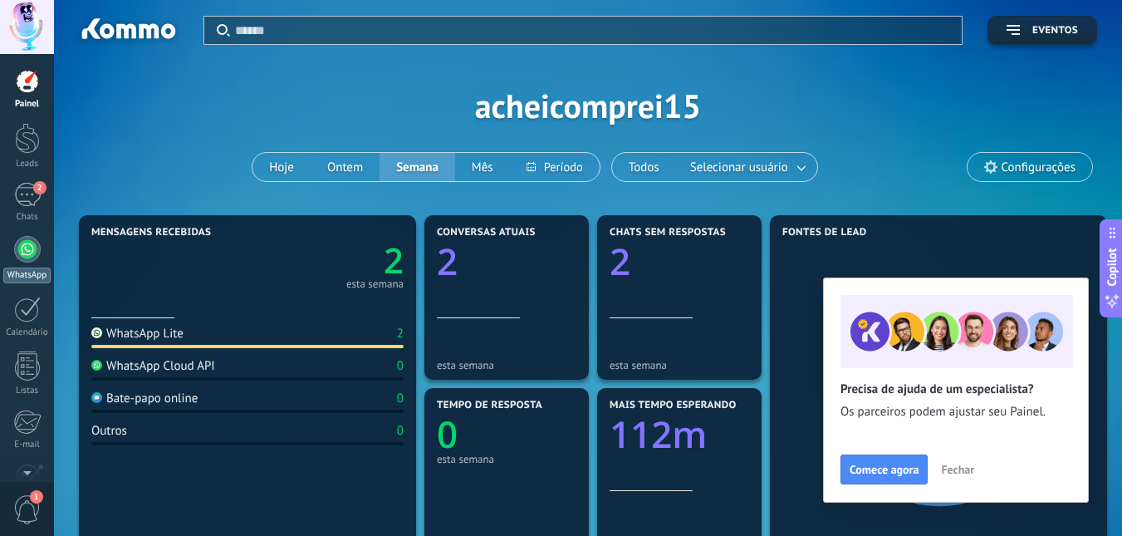
click at [17, 246] on div at bounding box center [27, 249] width 27 height 27
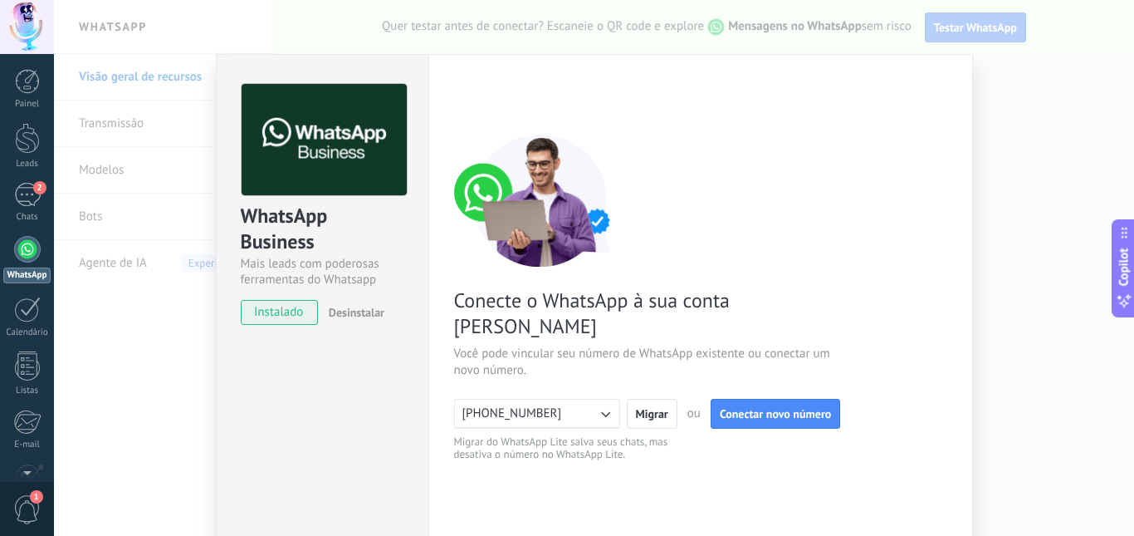
click at [1056, 252] on div "WhatsApp Business Mais leads com poderosas ferramentas do Whatsapp instalado De…" at bounding box center [594, 268] width 1080 height 536
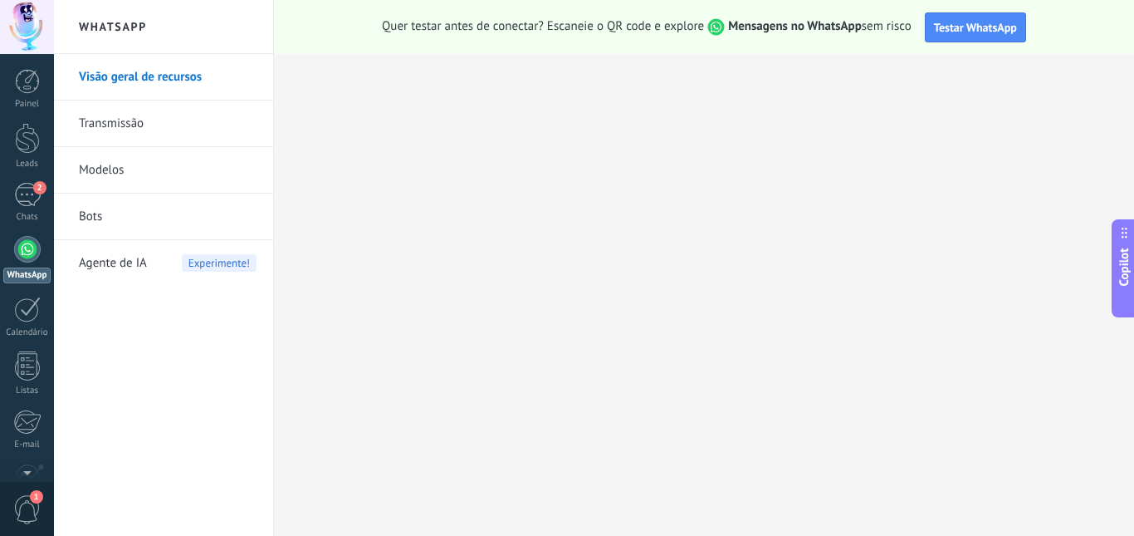
click at [30, 271] on div "WhatsApp" at bounding box center [26, 275] width 47 height 16
click at [42, 205] on link "2 Chats" at bounding box center [27, 203] width 54 height 40
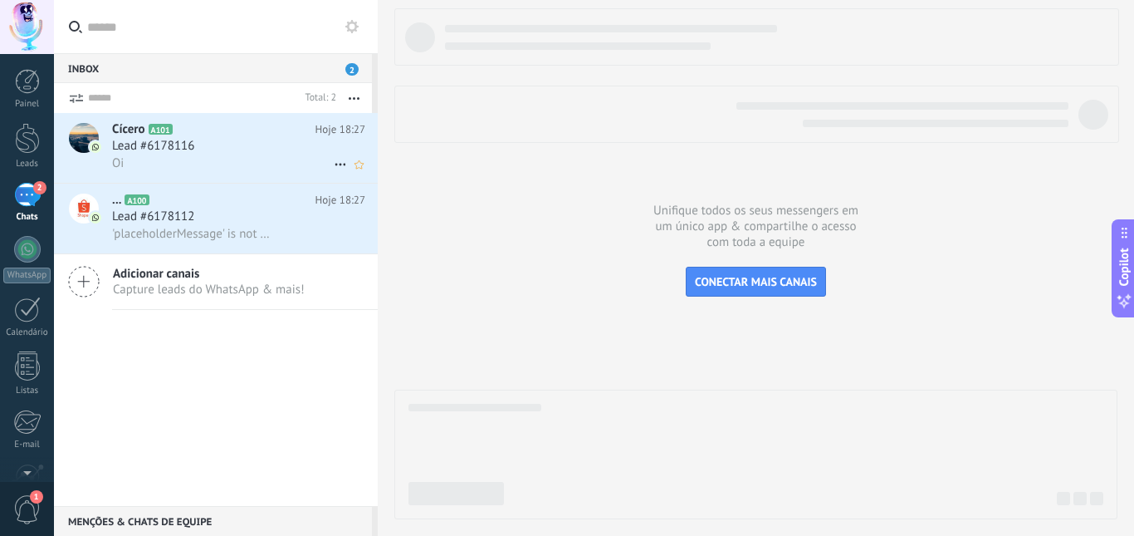
click at [189, 149] on span "Lead #6178116" at bounding box center [153, 146] width 82 height 17
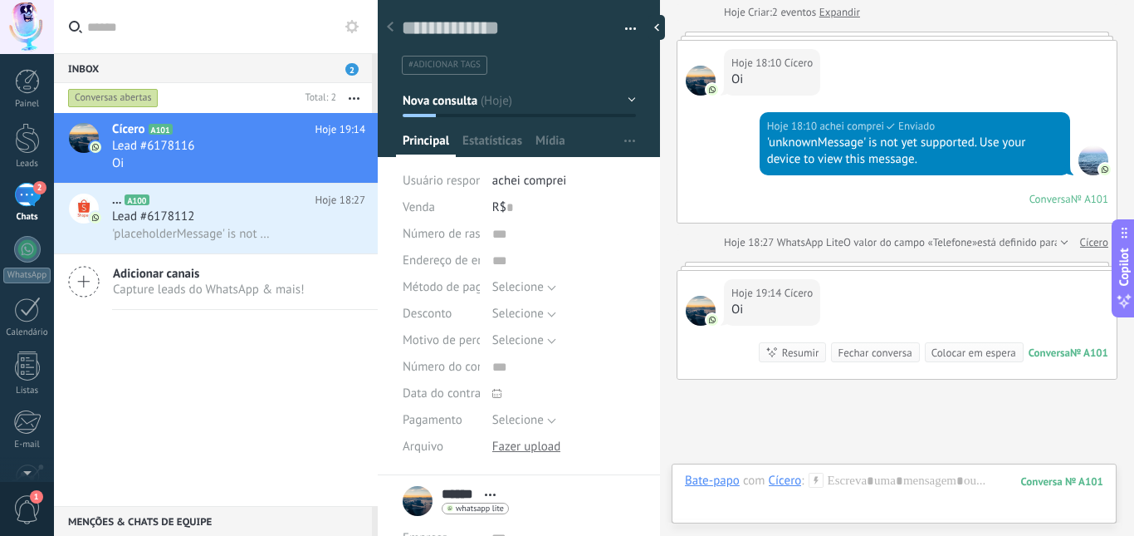
scroll to position [80, 0]
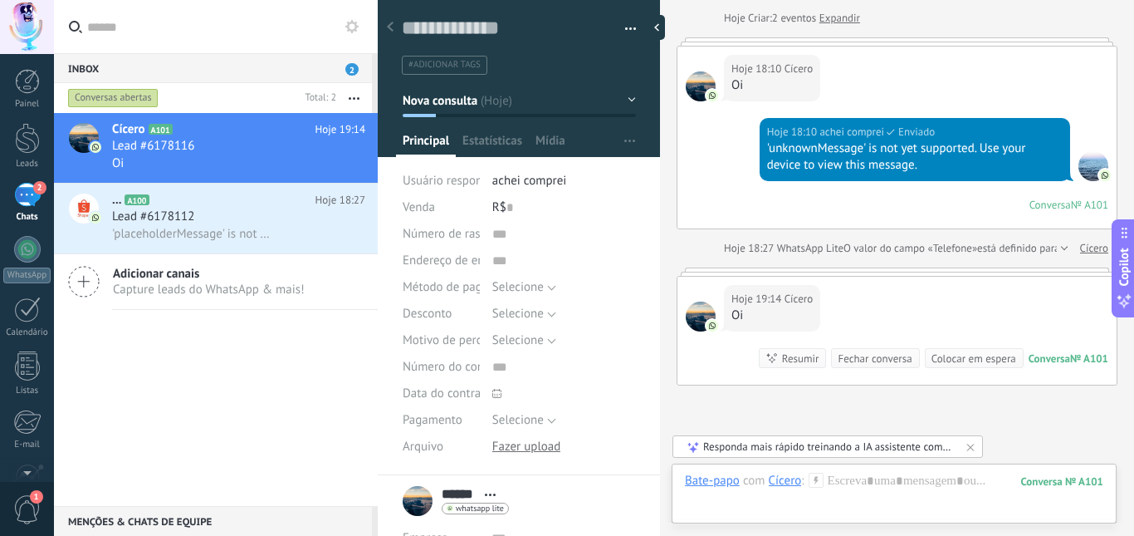
click at [813, 452] on div "Responda mais rápido treinando a IA assistente com sua fonte de dados" at bounding box center [828, 446] width 251 height 14
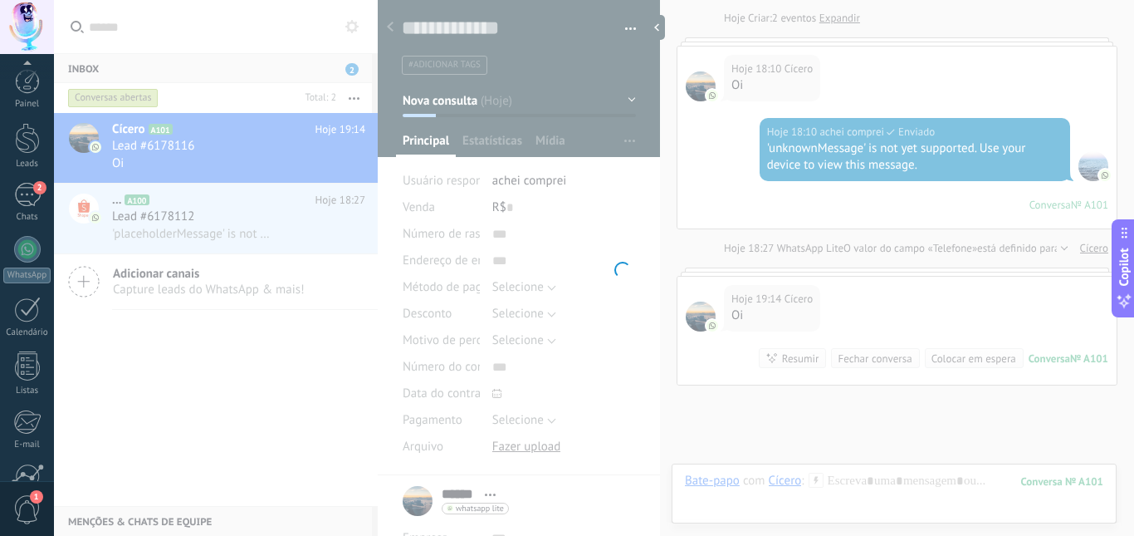
scroll to position [155, 0]
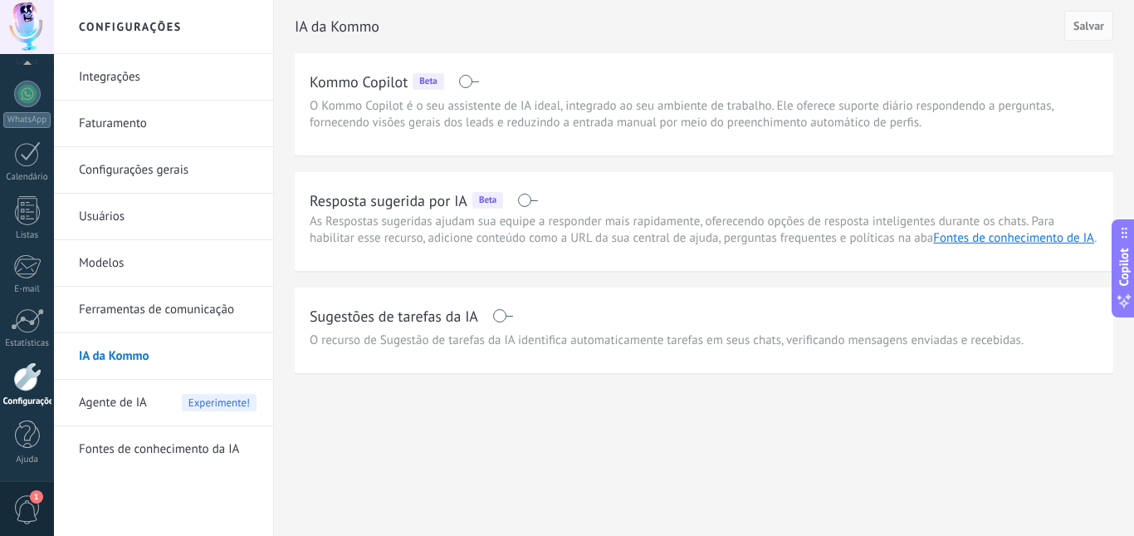
click at [523, 200] on span at bounding box center [527, 200] width 21 height 13
click at [1083, 24] on span "Salvar" at bounding box center [1089, 26] width 31 height 12
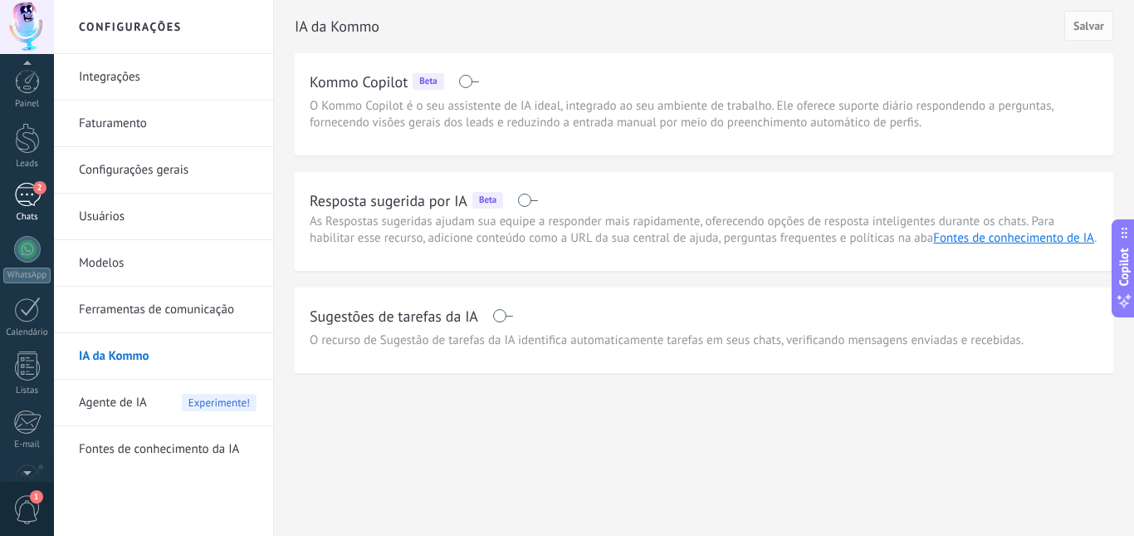
click at [30, 190] on div "2" at bounding box center [27, 195] width 27 height 24
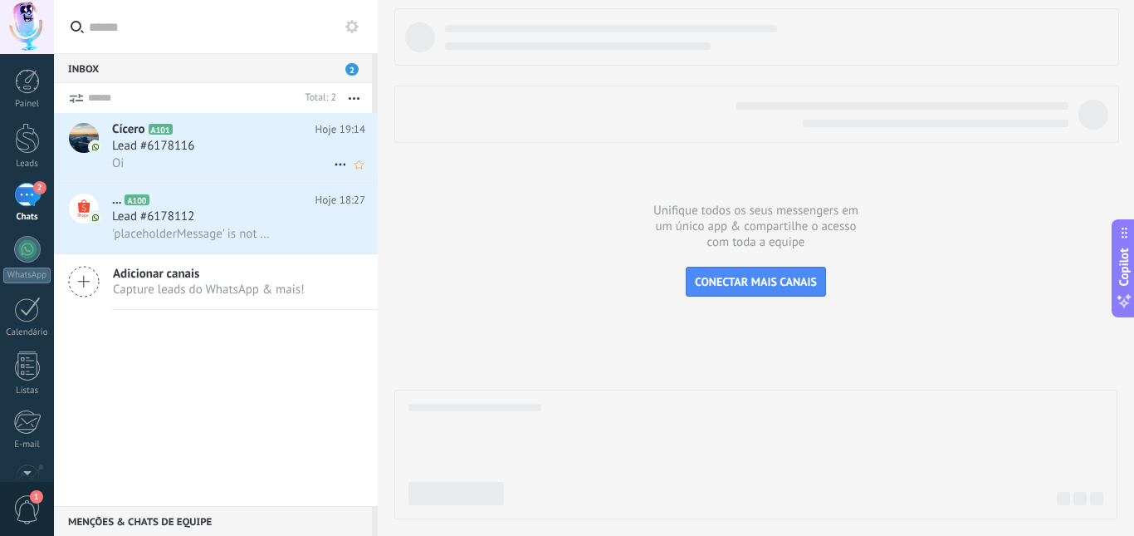
click at [277, 161] on div "Oi" at bounding box center [238, 162] width 253 height 17
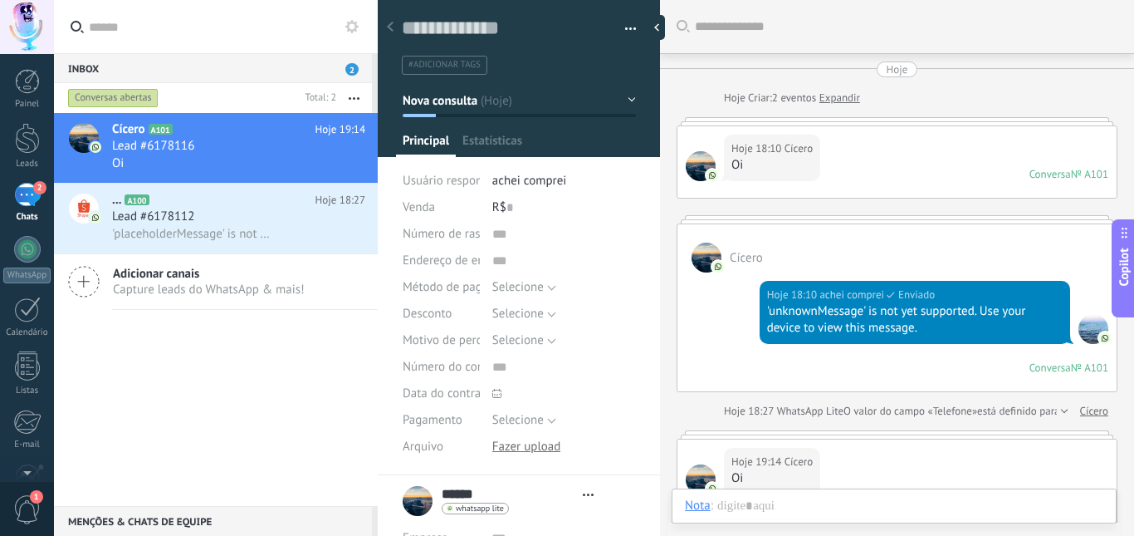
type textarea "**********"
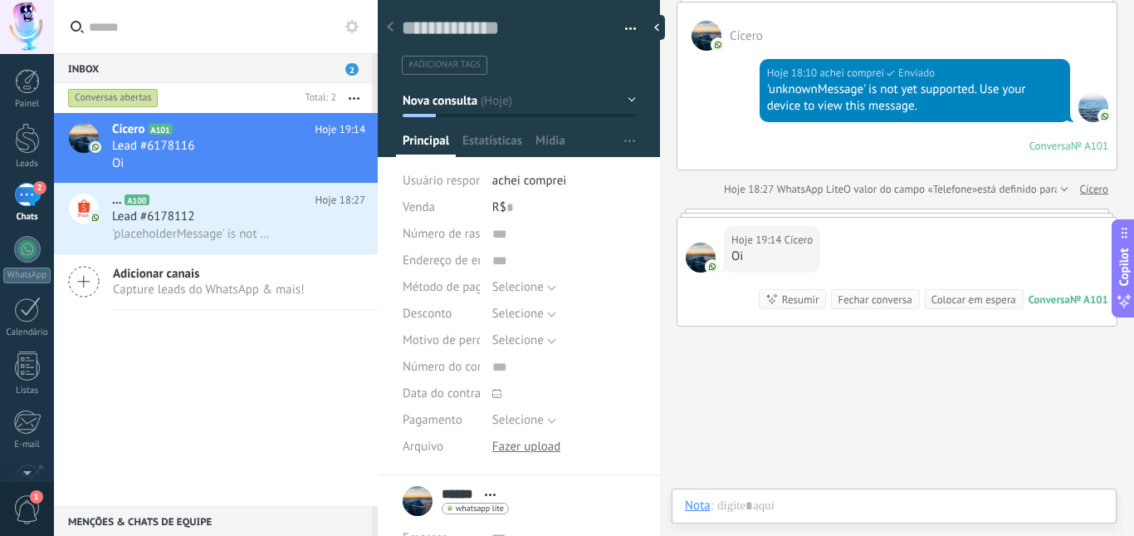
scroll to position [25, 0]
click at [895, 503] on div at bounding box center [894, 522] width 419 height 50
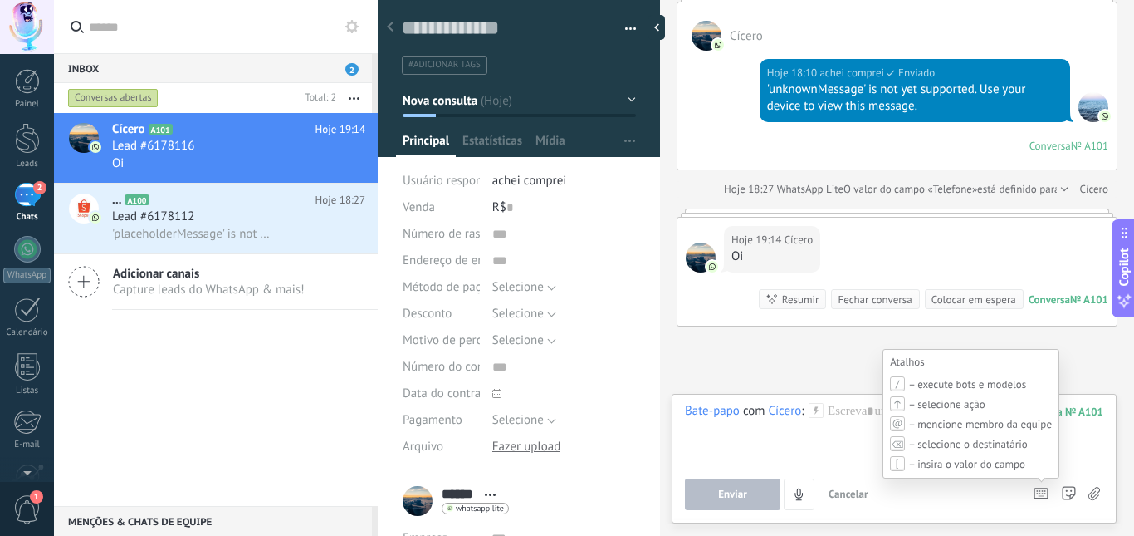
click at [1040, 495] on icon at bounding box center [1041, 493] width 15 height 12
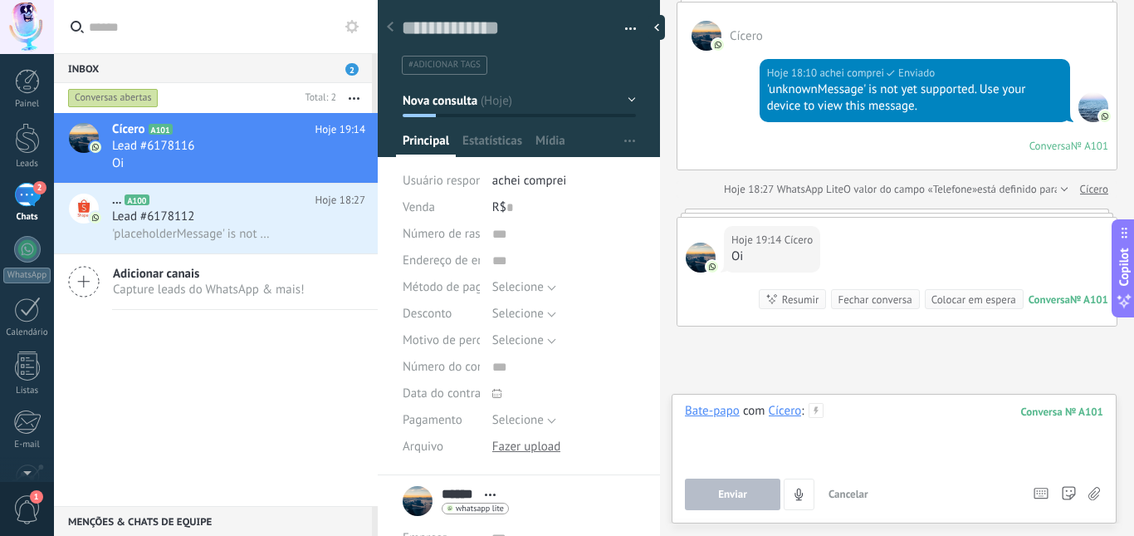
click at [888, 429] on div at bounding box center [894, 434] width 419 height 63
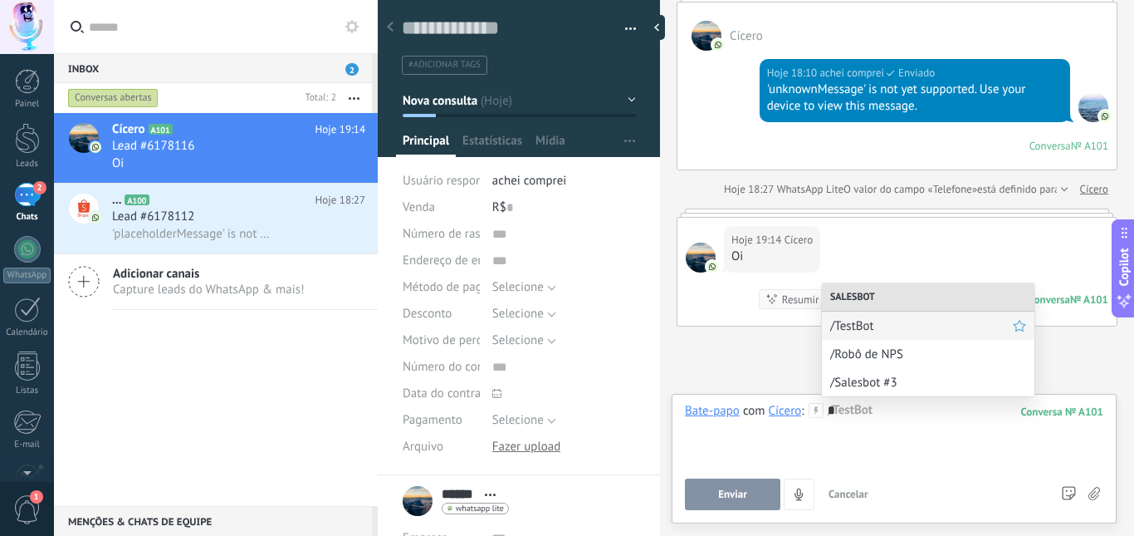
click at [926, 323] on span "/TestBot" at bounding box center [921, 326] width 183 height 16
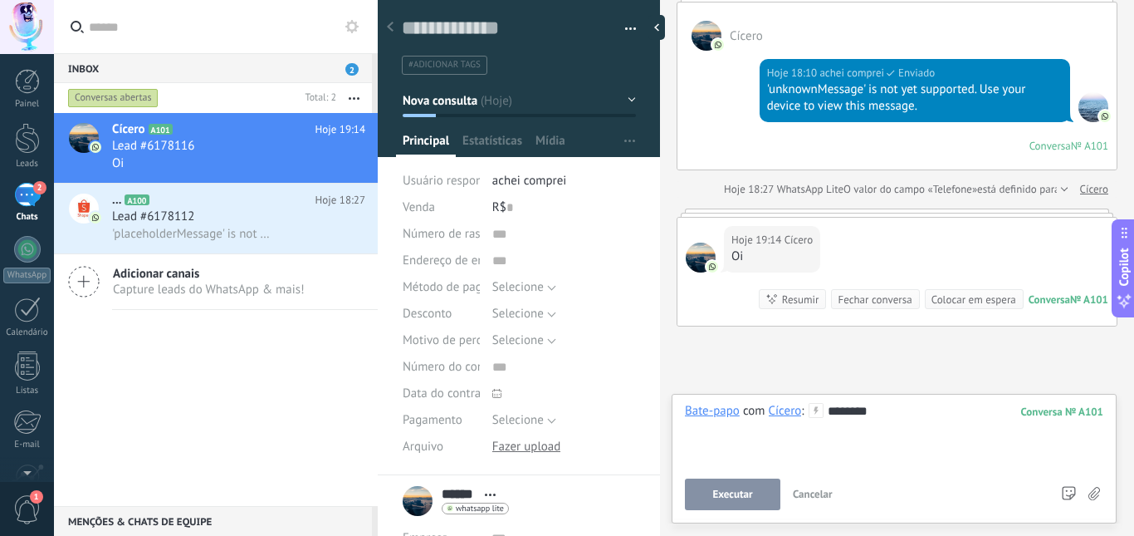
click at [728, 502] on button "Executar" at bounding box center [733, 494] width 96 height 32
click at [728, 502] on div "Executar Cancelar Rastrear cliques em links ? Reduzir links longos e rastrear c…" at bounding box center [867, 494] width 365 height 32
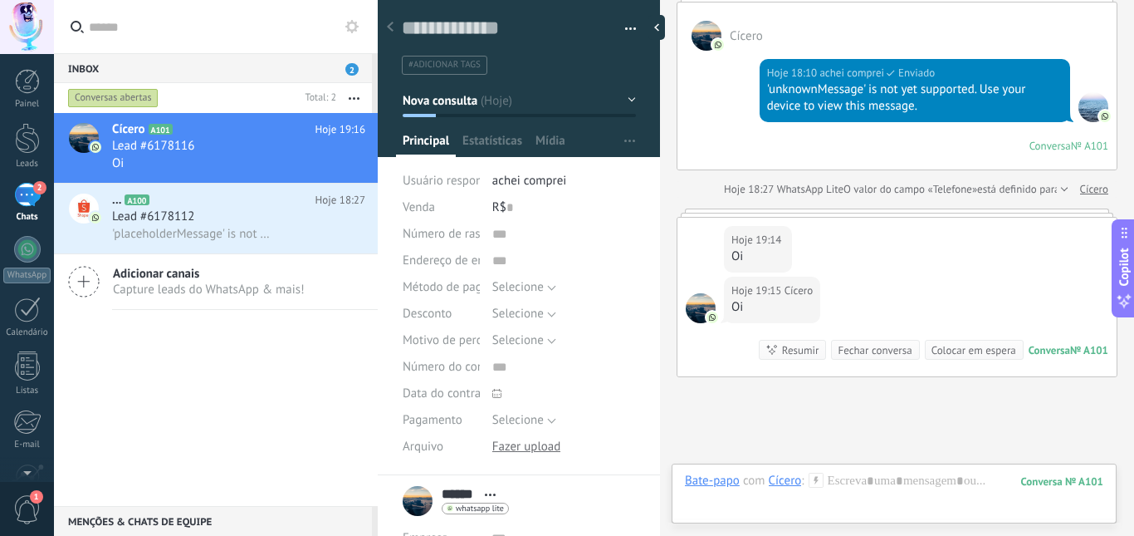
scroll to position [353, 0]
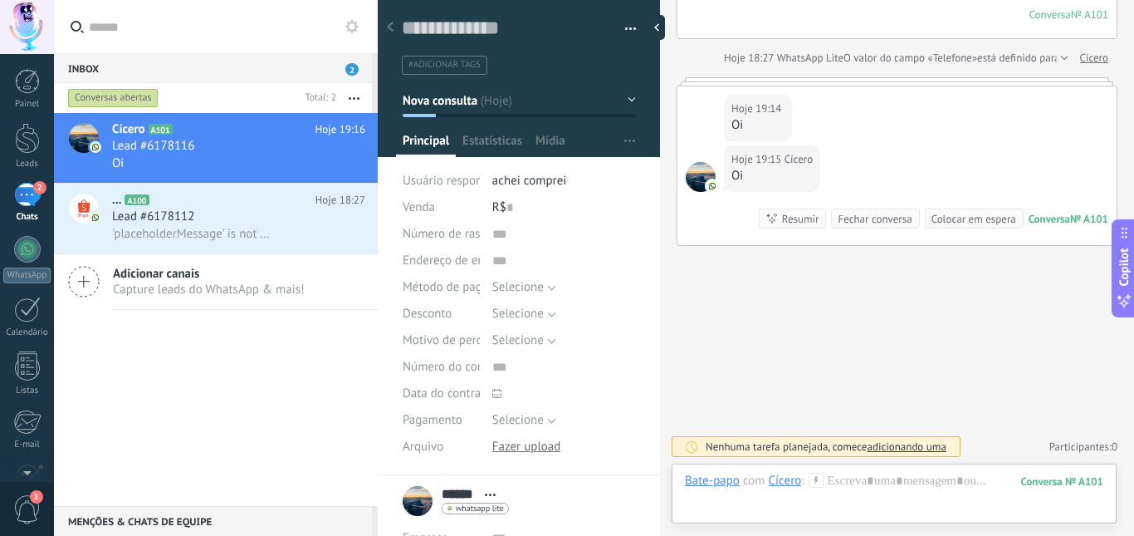
click at [899, 444] on span "adicionando uma" at bounding box center [906, 446] width 79 height 14
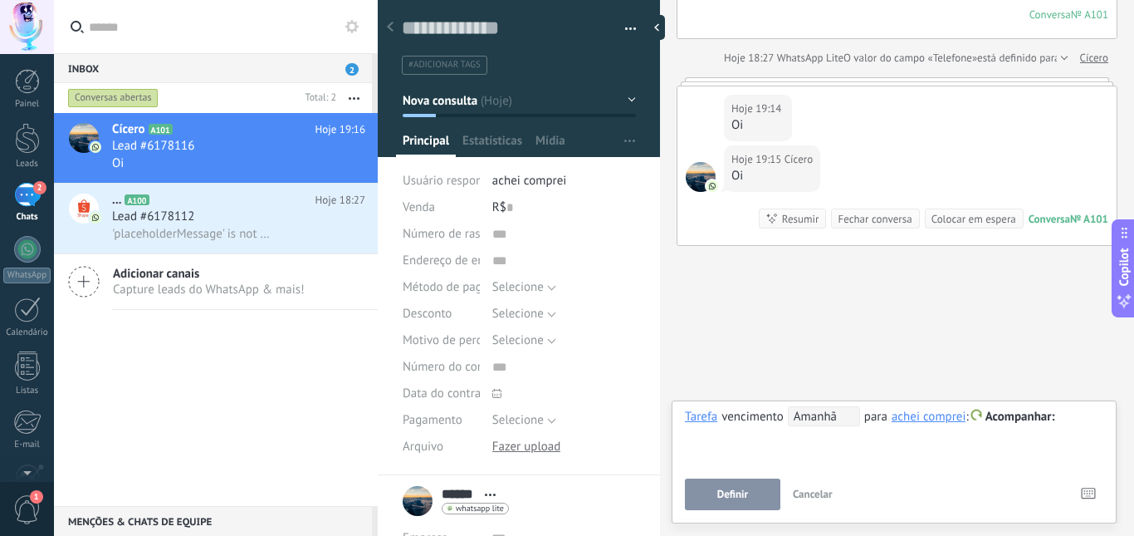
click at [1060, 420] on div at bounding box center [894, 417] width 419 height 20
drag, startPoint x: 33, startPoint y: 206, endPoint x: 421, endPoint y: 164, distance: 390.1
click at [33, 206] on div "2" at bounding box center [27, 195] width 27 height 24
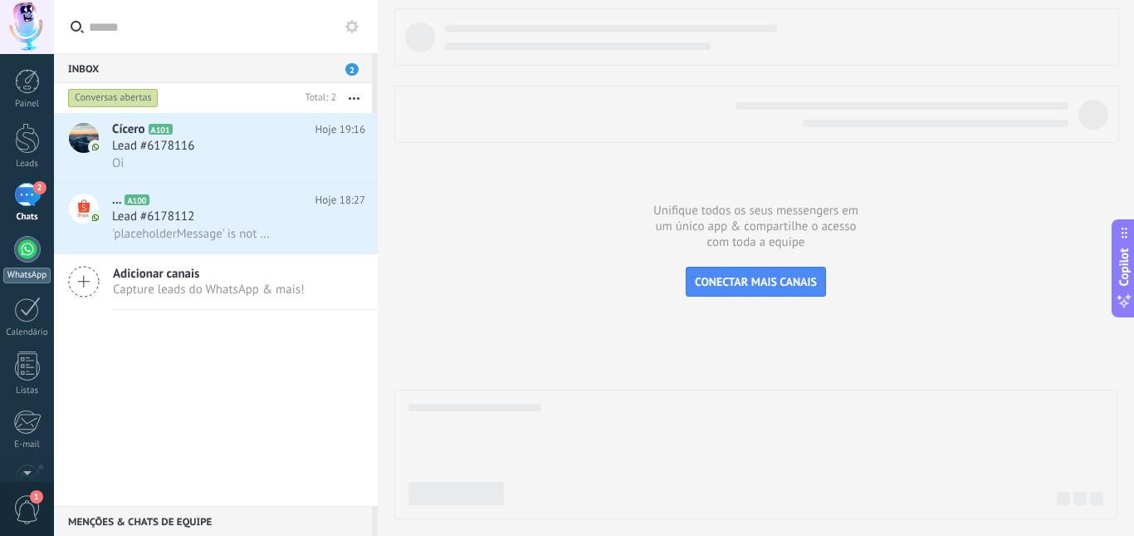
click at [32, 264] on link "WhatsApp" at bounding box center [27, 259] width 54 height 47
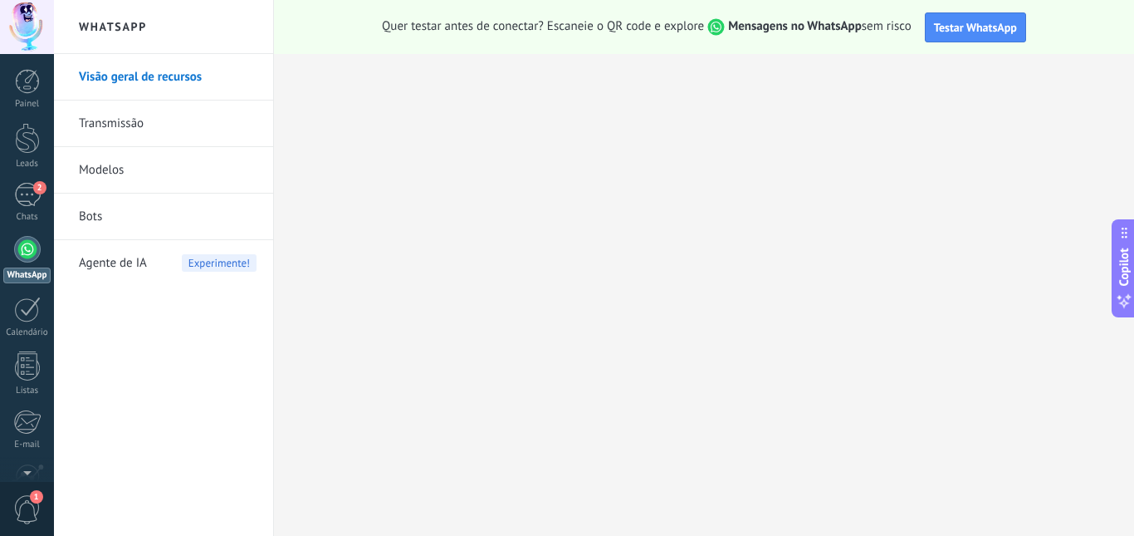
click at [107, 179] on link "Modelos" at bounding box center [168, 170] width 178 height 47
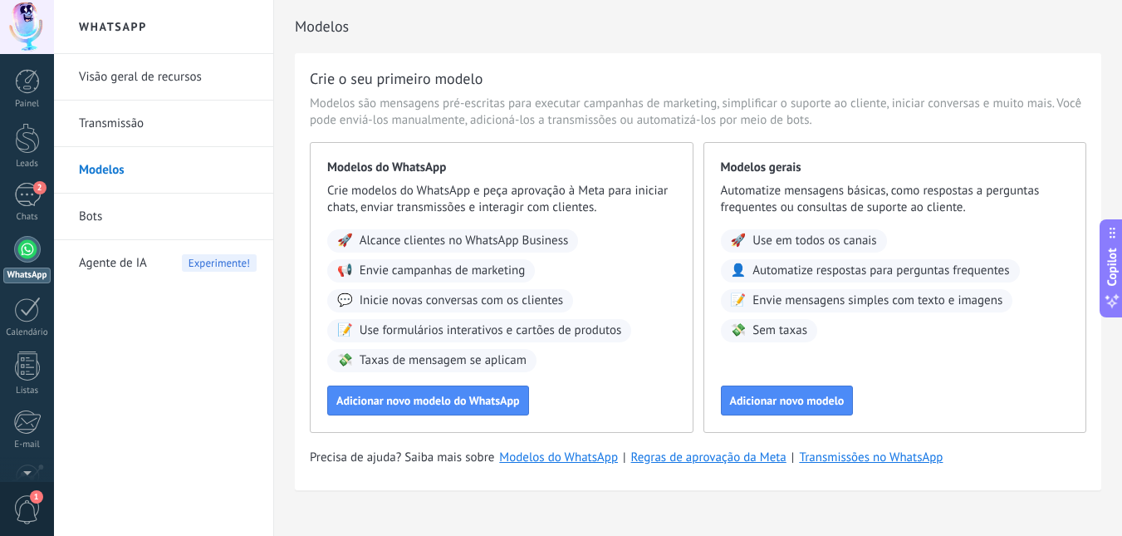
click at [130, 226] on link "Bots" at bounding box center [168, 217] width 178 height 47
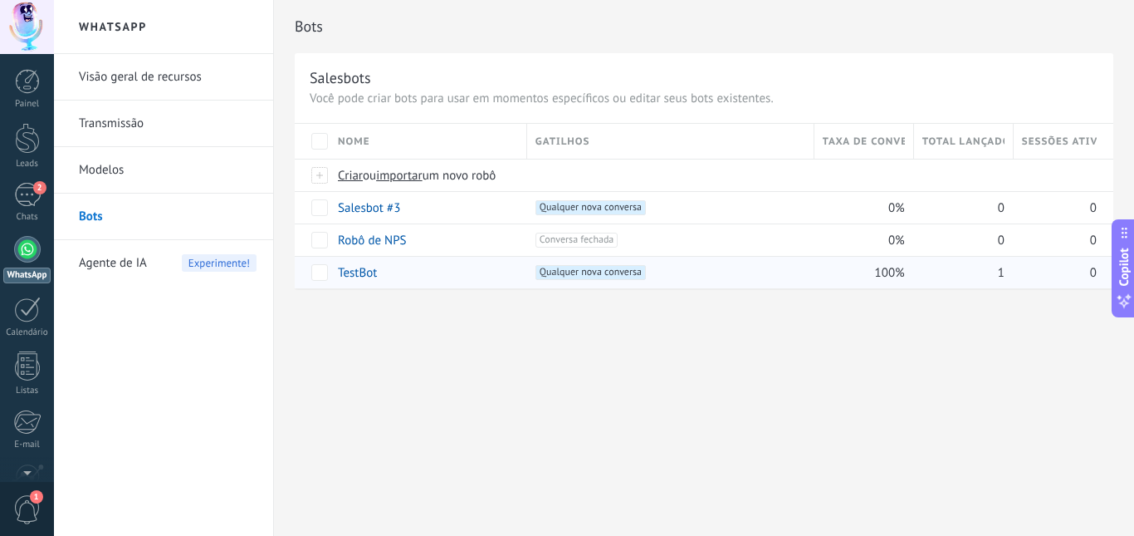
click at [590, 279] on span "Qualquer nova conversa +0" at bounding box center [591, 272] width 110 height 15
click at [168, 164] on link "Modelos" at bounding box center [168, 170] width 178 height 47
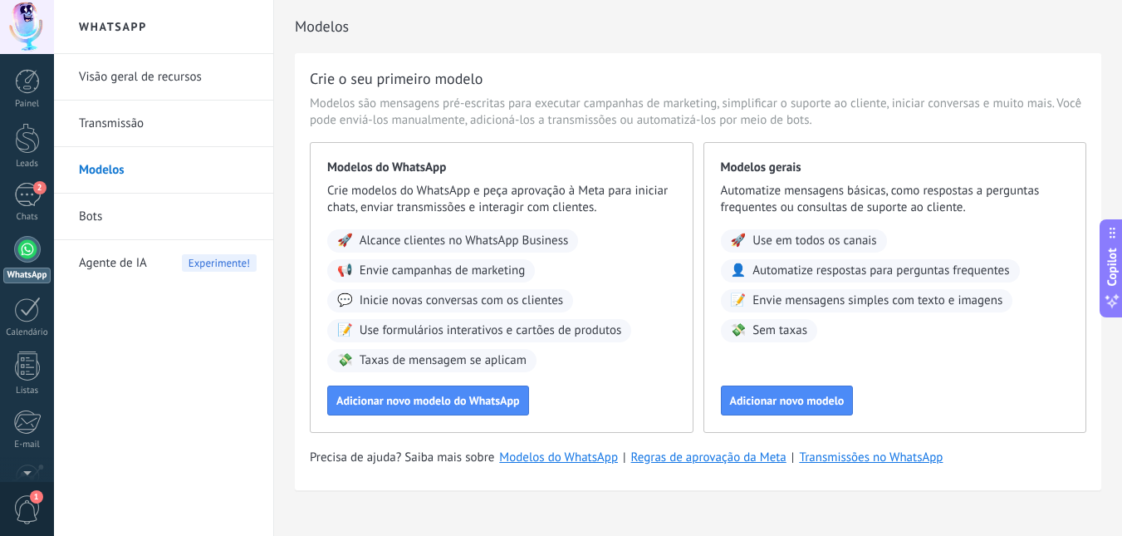
drag, startPoint x: 193, startPoint y: 214, endPoint x: 193, endPoint y: 203, distance: 10.8
click at [193, 214] on link "Bots" at bounding box center [168, 217] width 178 height 47
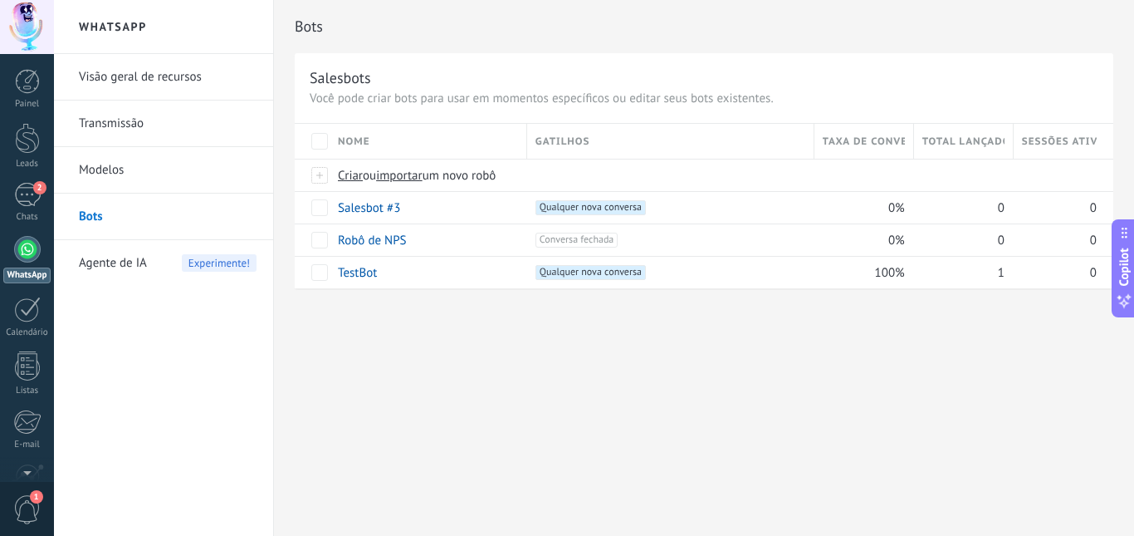
click at [181, 130] on link "Transmissão" at bounding box center [168, 123] width 178 height 47
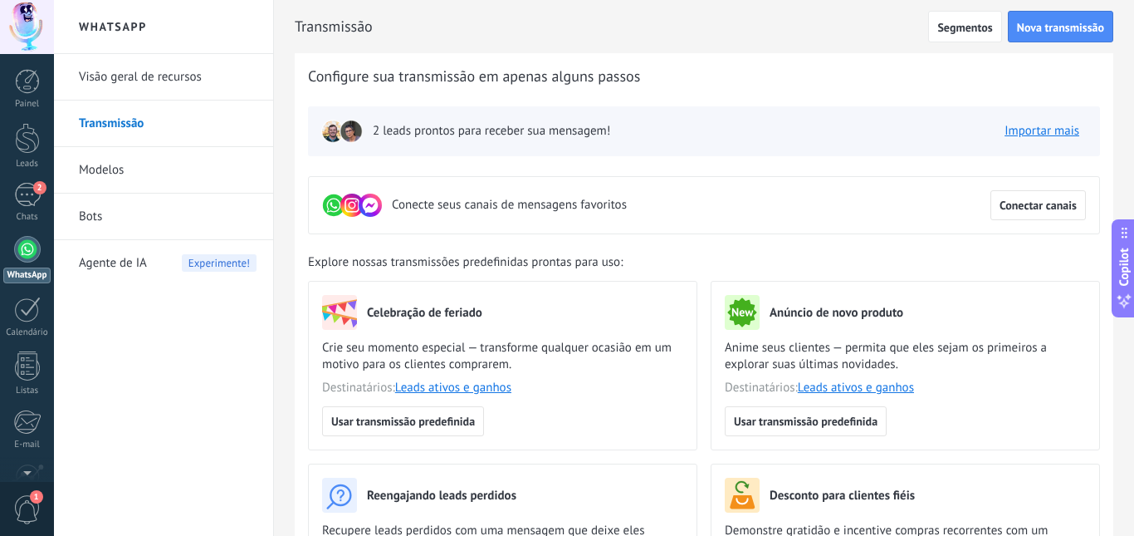
click at [155, 86] on link "Visão geral de recursos" at bounding box center [168, 77] width 178 height 47
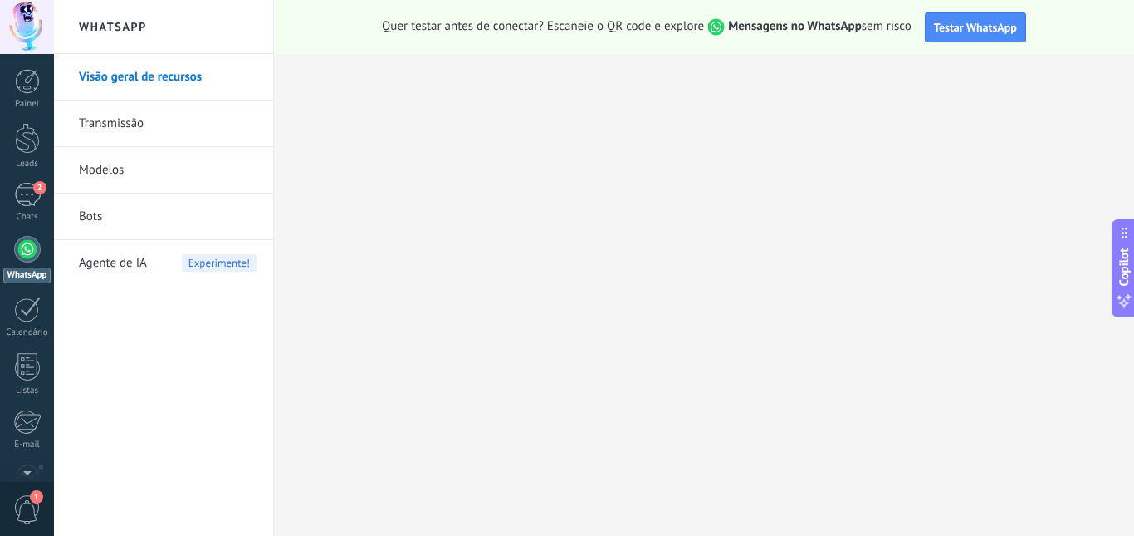
click at [141, 198] on link "Bots" at bounding box center [168, 217] width 178 height 47
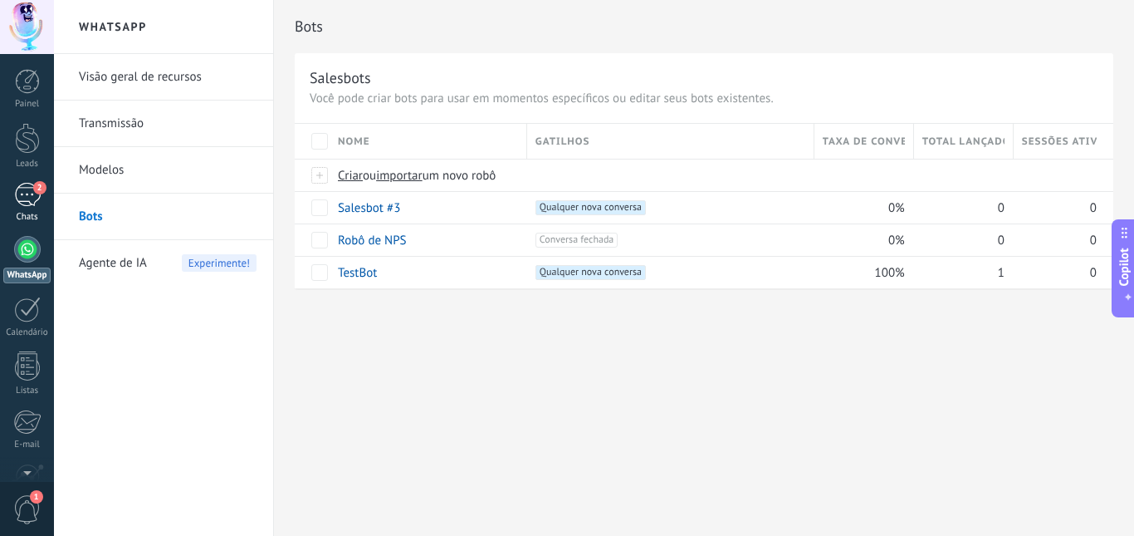
click at [36, 194] on div "2" at bounding box center [27, 195] width 27 height 24
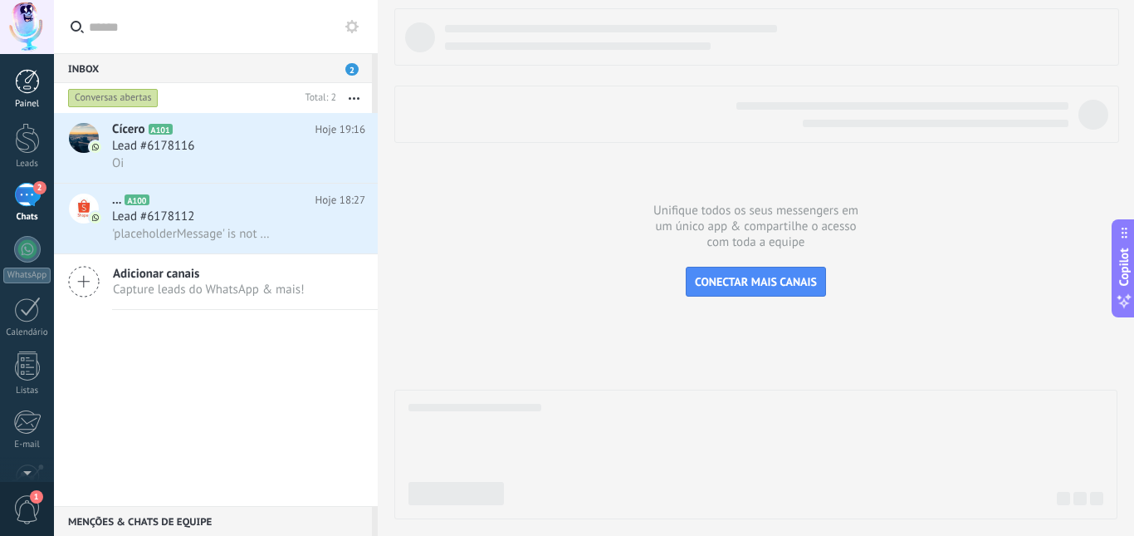
click at [34, 96] on link "Painel" at bounding box center [27, 89] width 54 height 41
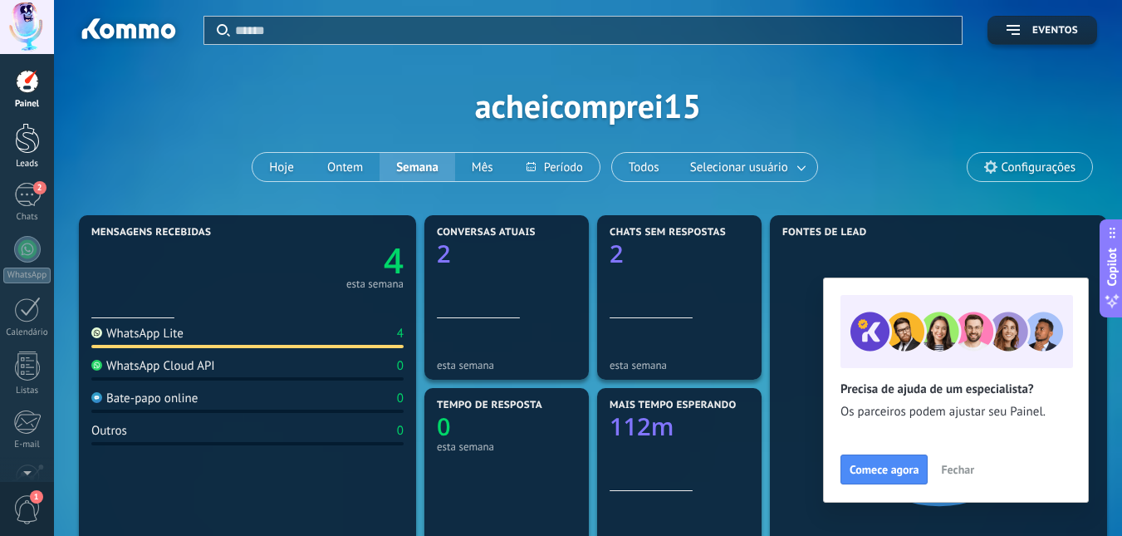
click at [25, 130] on div at bounding box center [27, 138] width 25 height 31
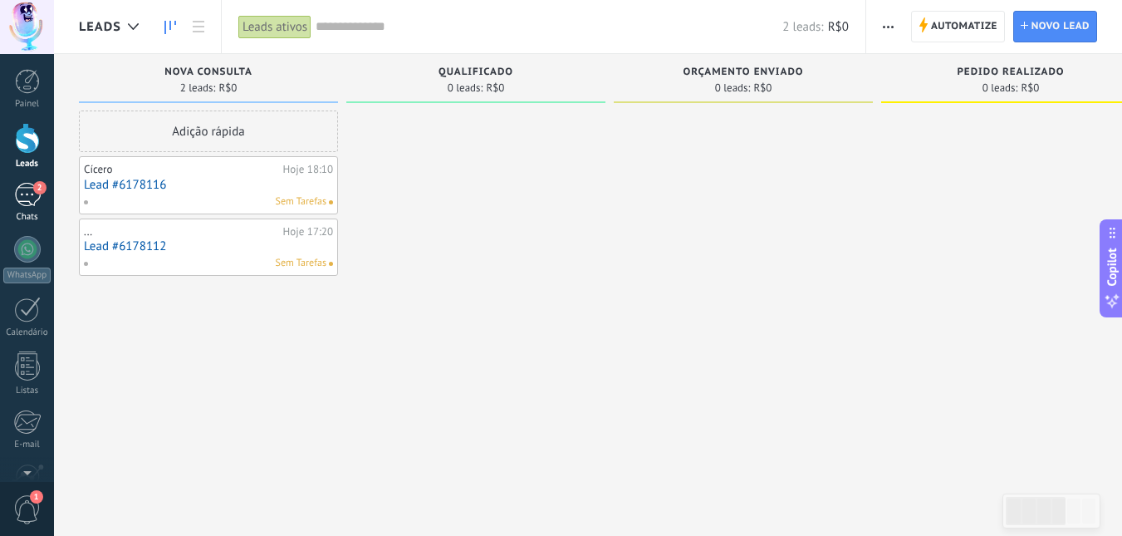
click at [28, 198] on div "2" at bounding box center [27, 195] width 27 height 24
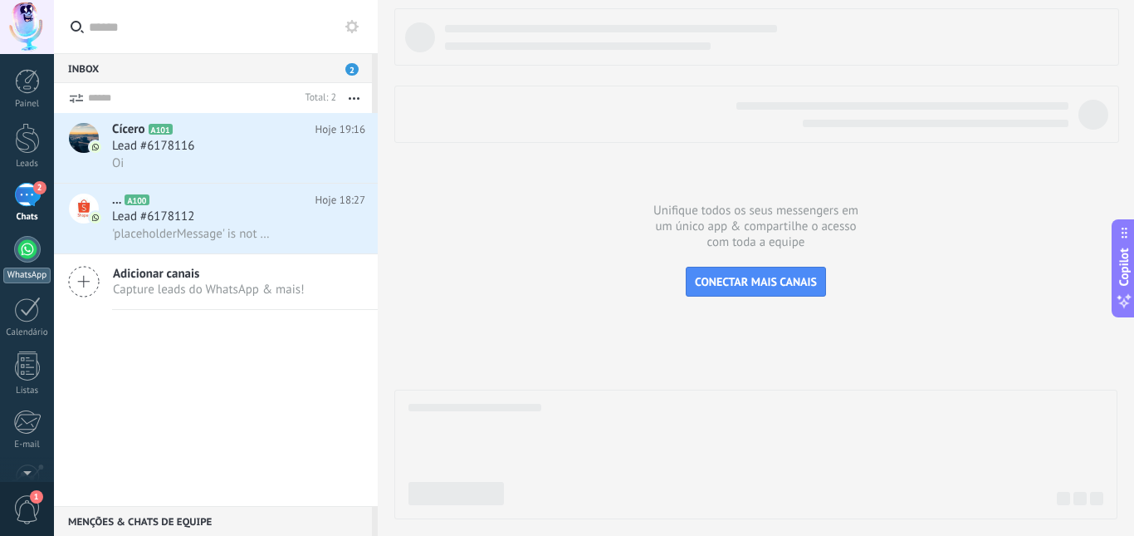
click at [25, 258] on div at bounding box center [27, 249] width 27 height 27
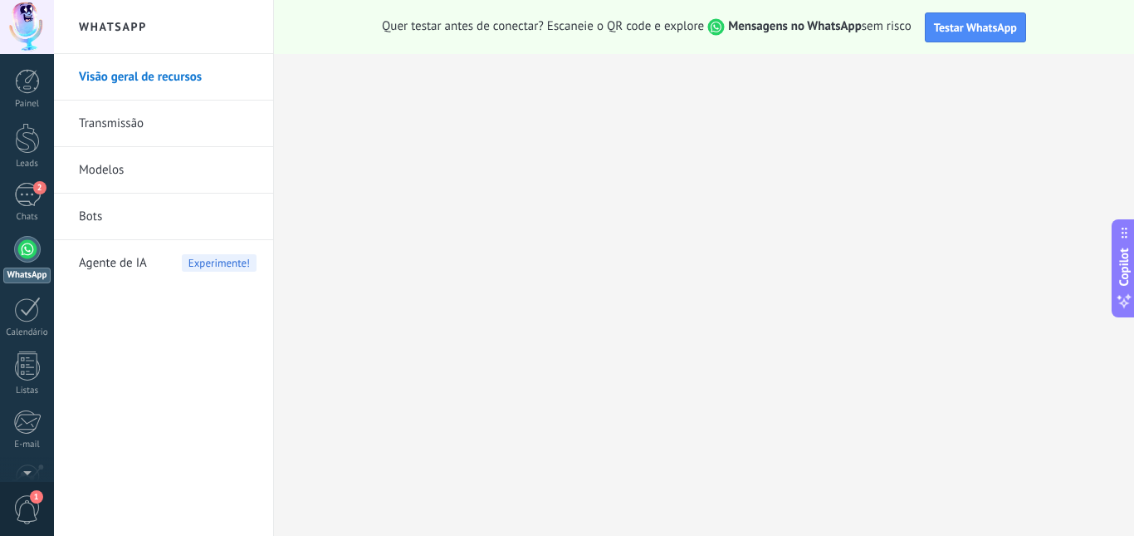
click at [116, 129] on link "Transmissão" at bounding box center [168, 123] width 178 height 47
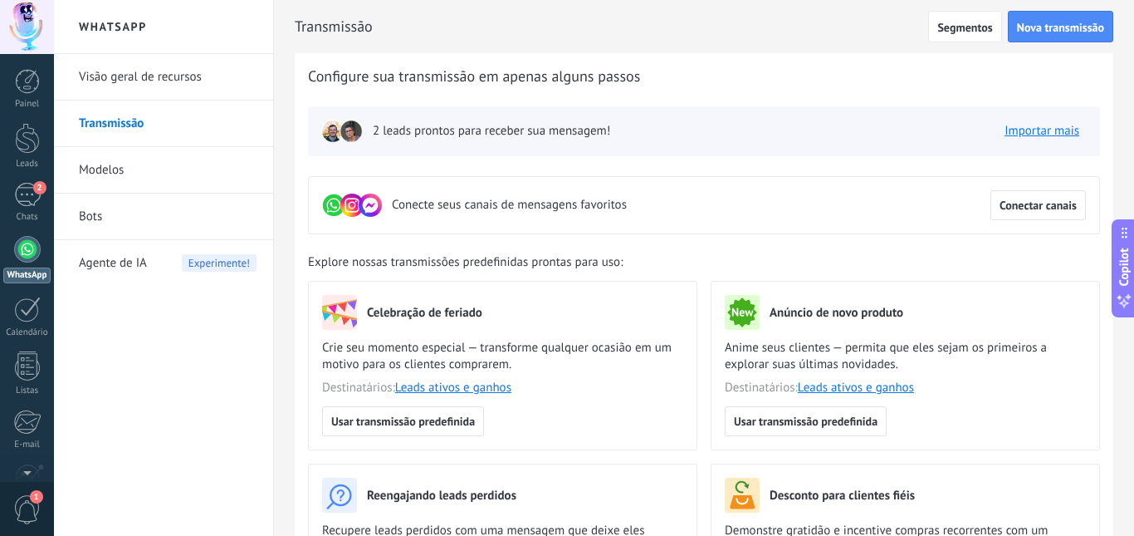
click at [120, 166] on link "Modelos" at bounding box center [168, 170] width 178 height 47
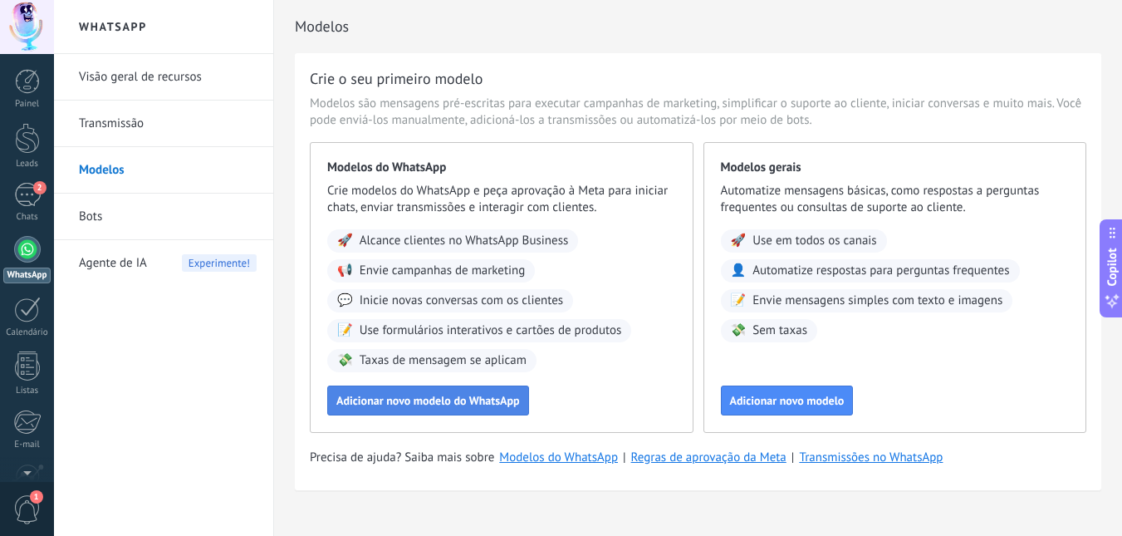
click at [453, 406] on span "Adicionar novo modelo do WhatsApp" at bounding box center [428, 400] width 184 height 12
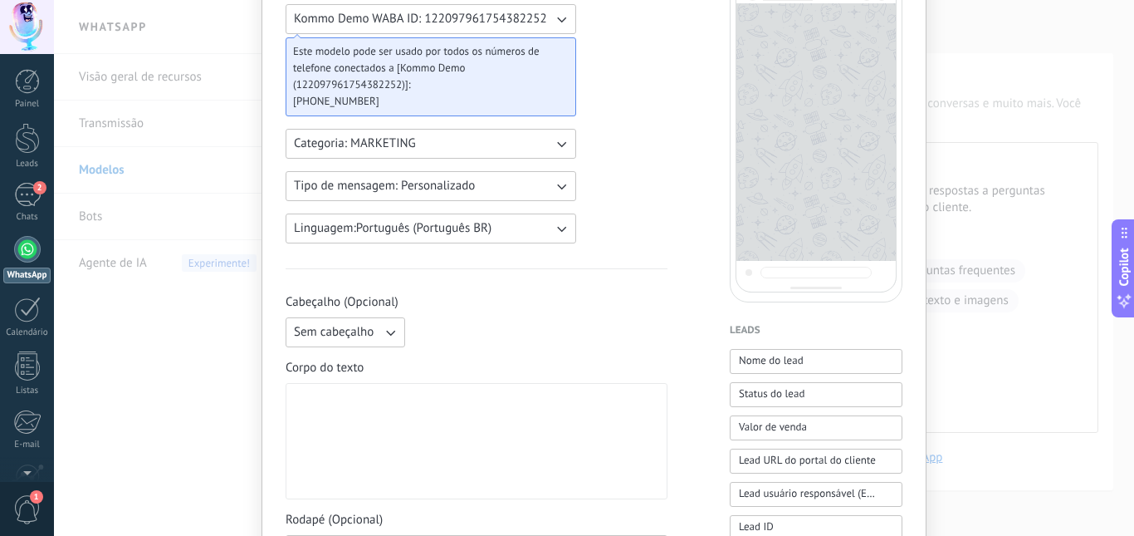
scroll to position [249, 0]
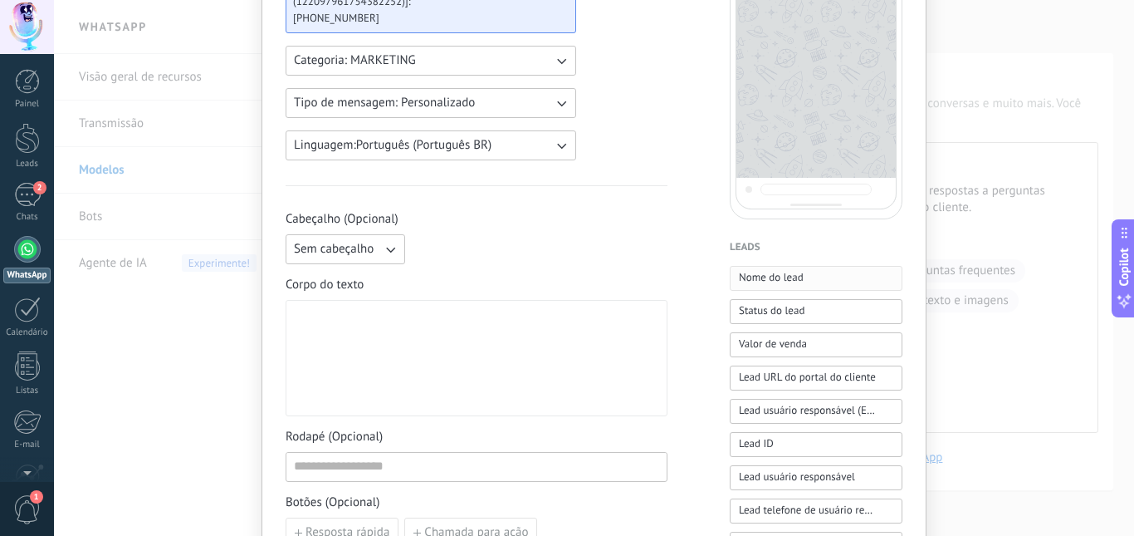
click at [753, 277] on span "Nome do lead" at bounding box center [771, 277] width 65 height 17
click at [590, 316] on div "**********" at bounding box center [476, 358] width 365 height 102
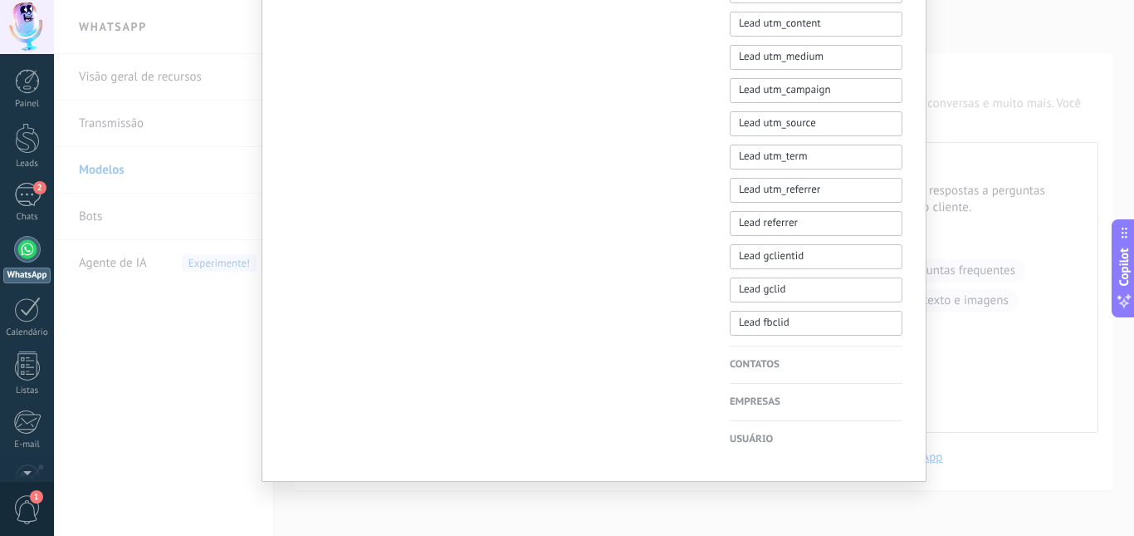
scroll to position [387, 0]
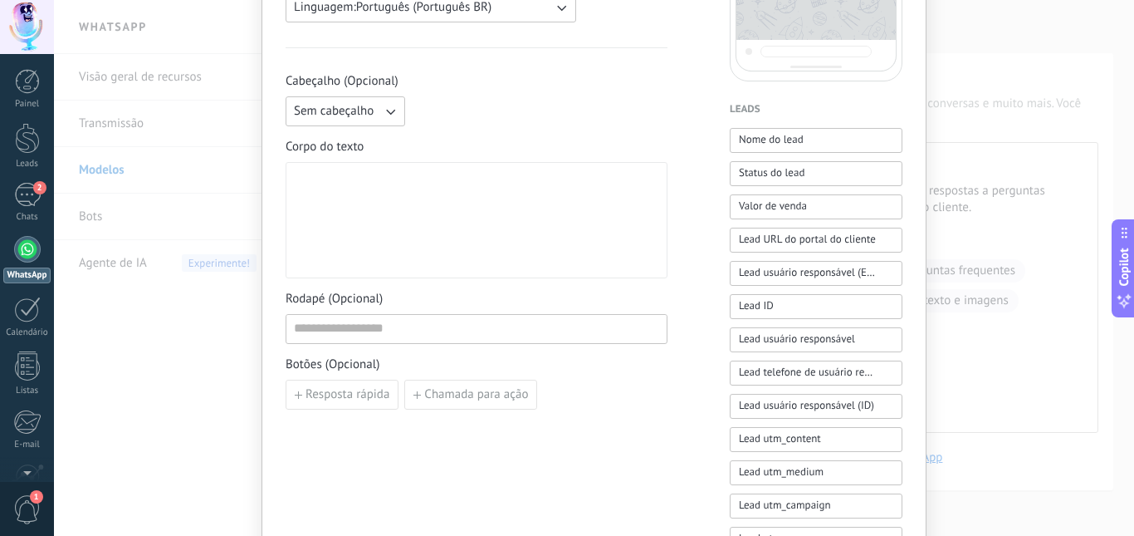
click at [1012, 310] on div "Novo modelo Cancelar Salvar rascunho Enviar para análise Kommo Demo WABA ID: 12…" at bounding box center [594, 268] width 1080 height 536
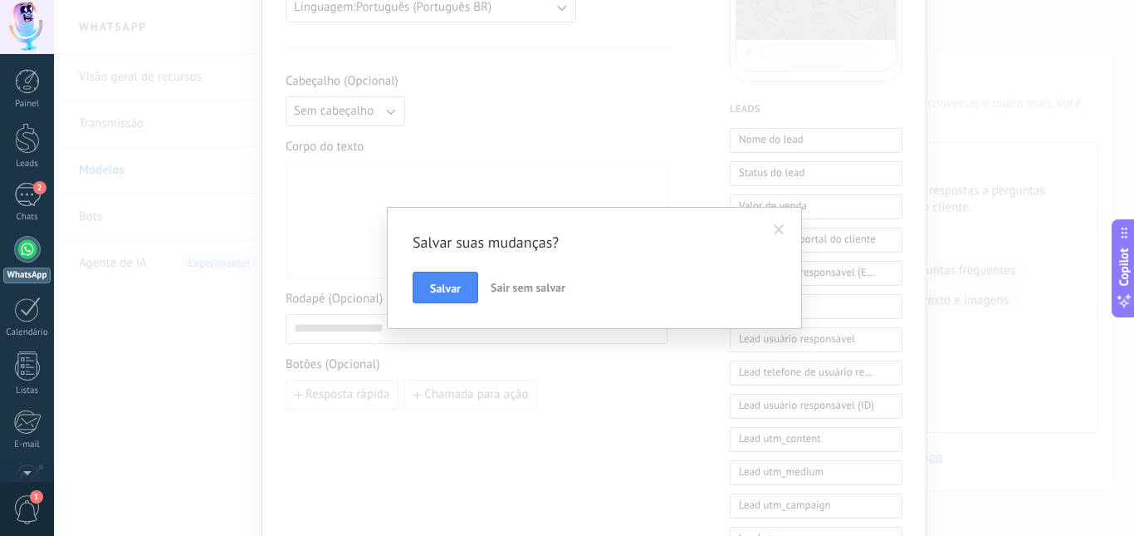
click at [517, 295] on button "Sair sem salvar" at bounding box center [528, 288] width 88 height 32
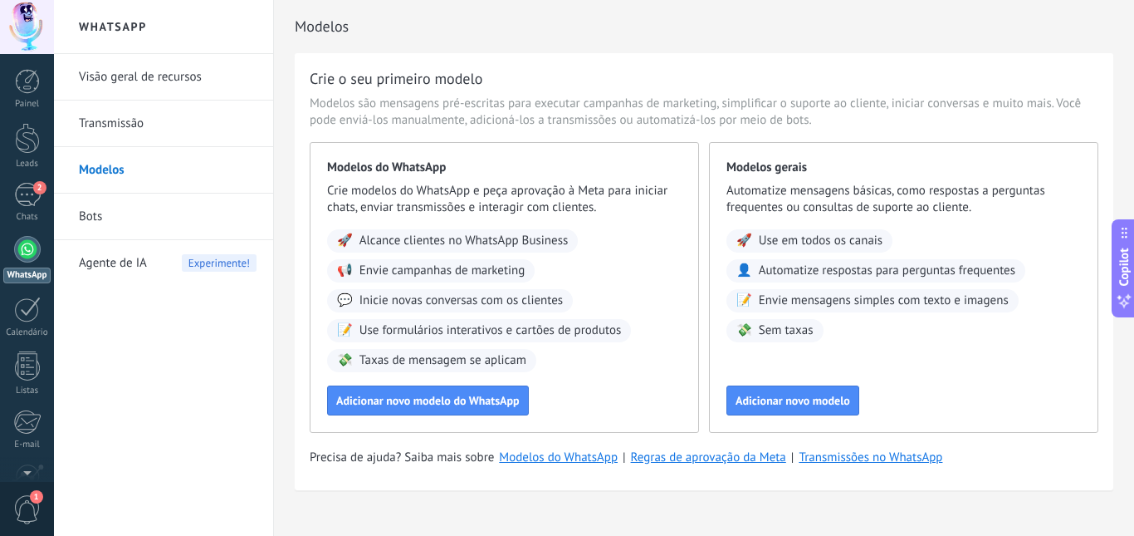
scroll to position [0, 0]
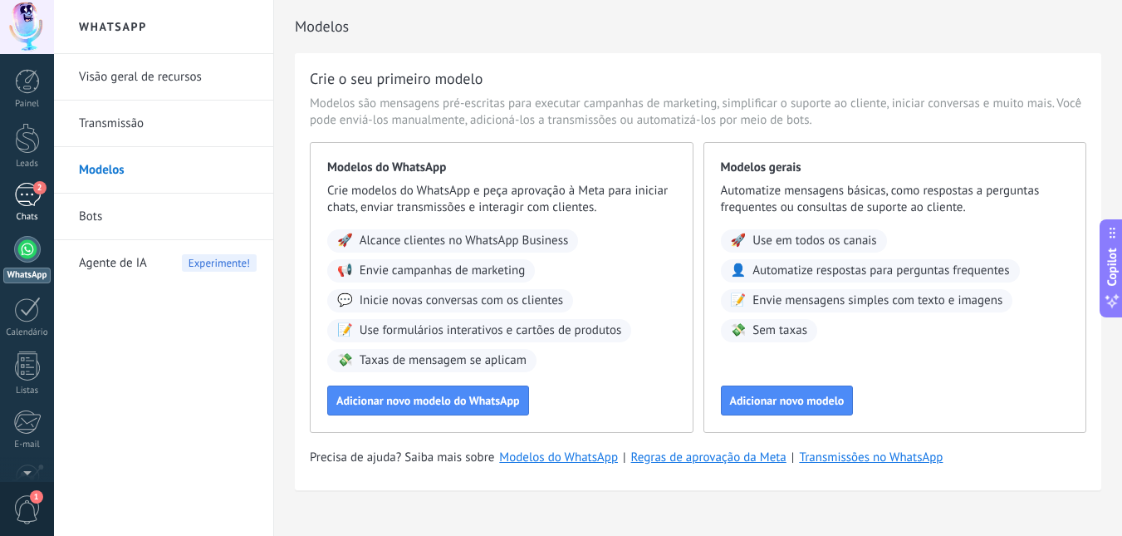
click at [29, 206] on div "2" at bounding box center [27, 195] width 27 height 24
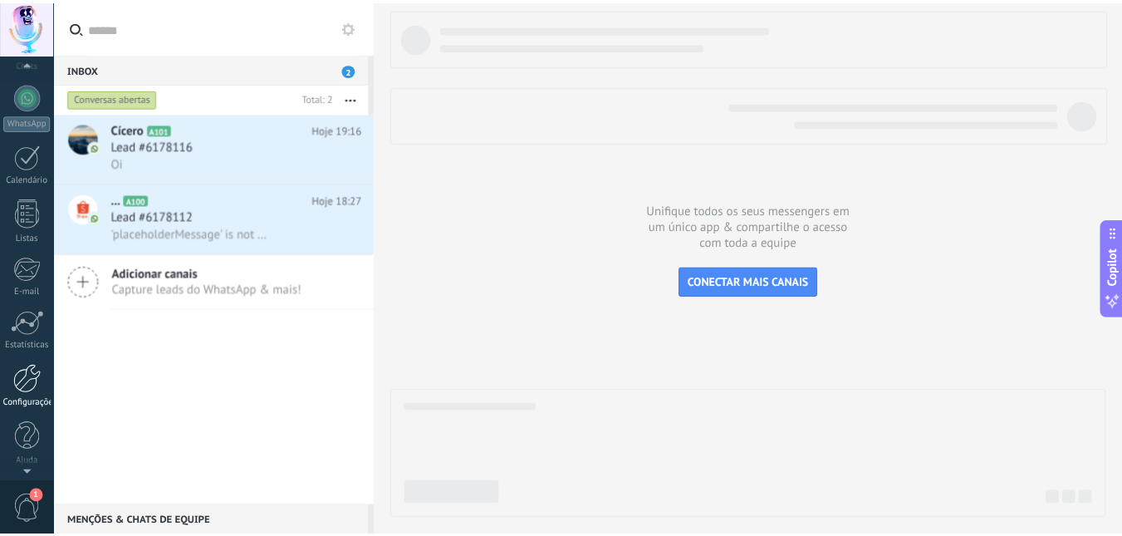
scroll to position [155, 0]
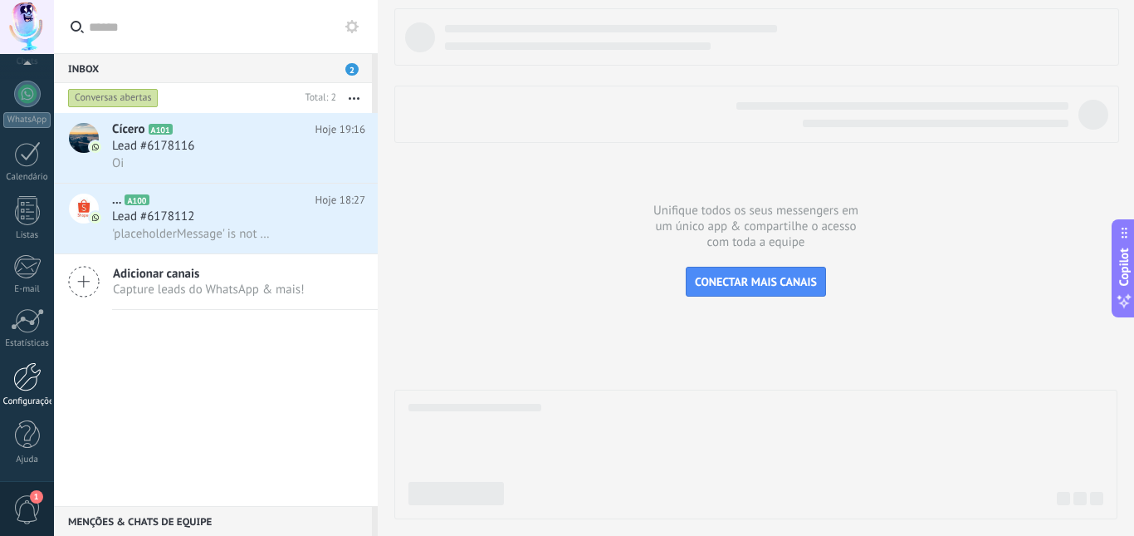
click at [37, 380] on div at bounding box center [27, 376] width 28 height 29
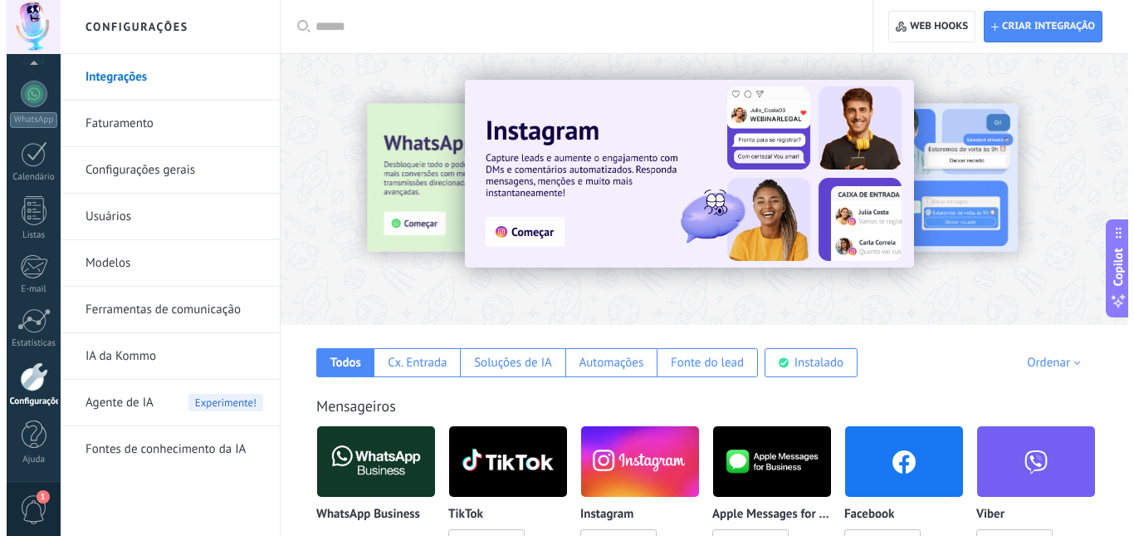
scroll to position [249, 0]
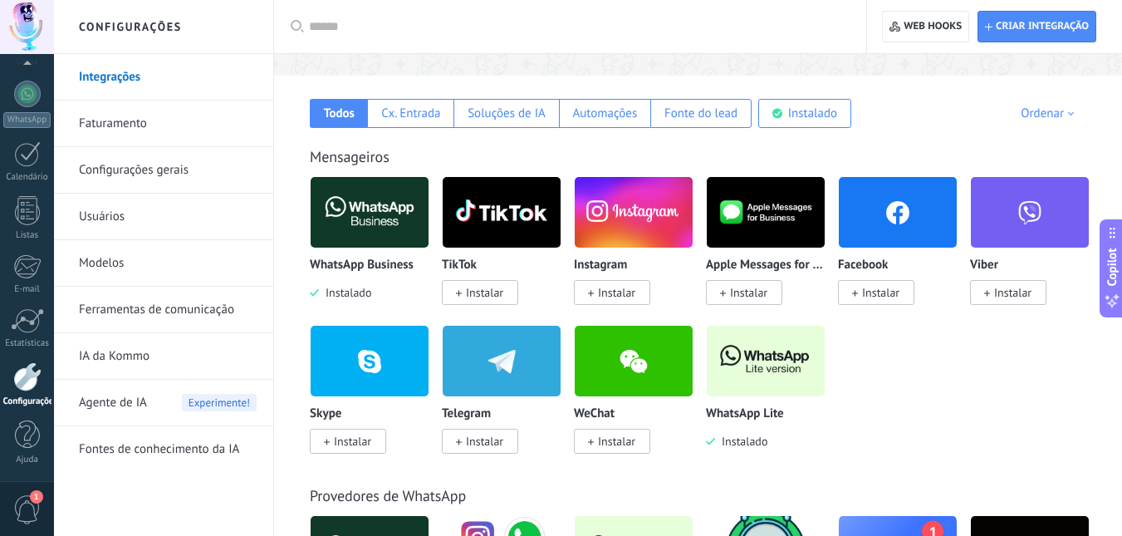
click at [338, 220] on img at bounding box center [370, 212] width 118 height 81
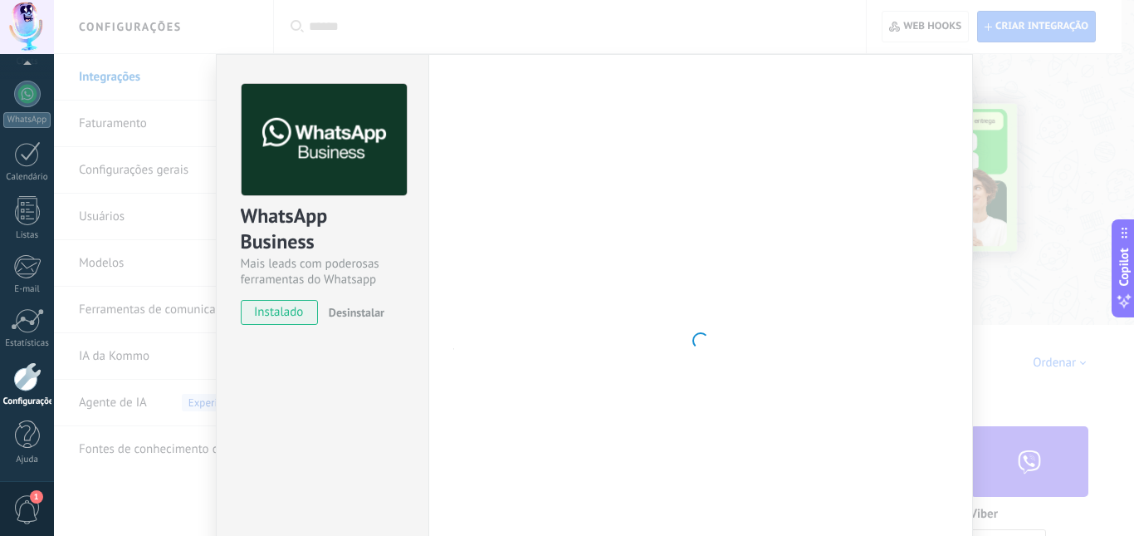
scroll to position [155, 0]
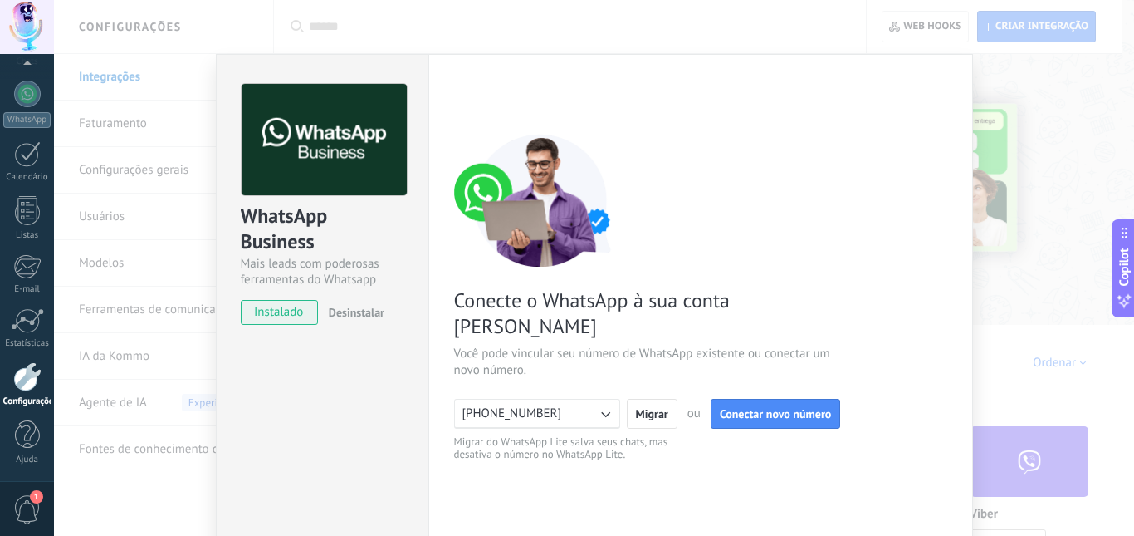
click at [979, 240] on div "WhatsApp Business Mais leads com poderosas ferramentas do Whatsapp instalado De…" at bounding box center [594, 268] width 1080 height 536
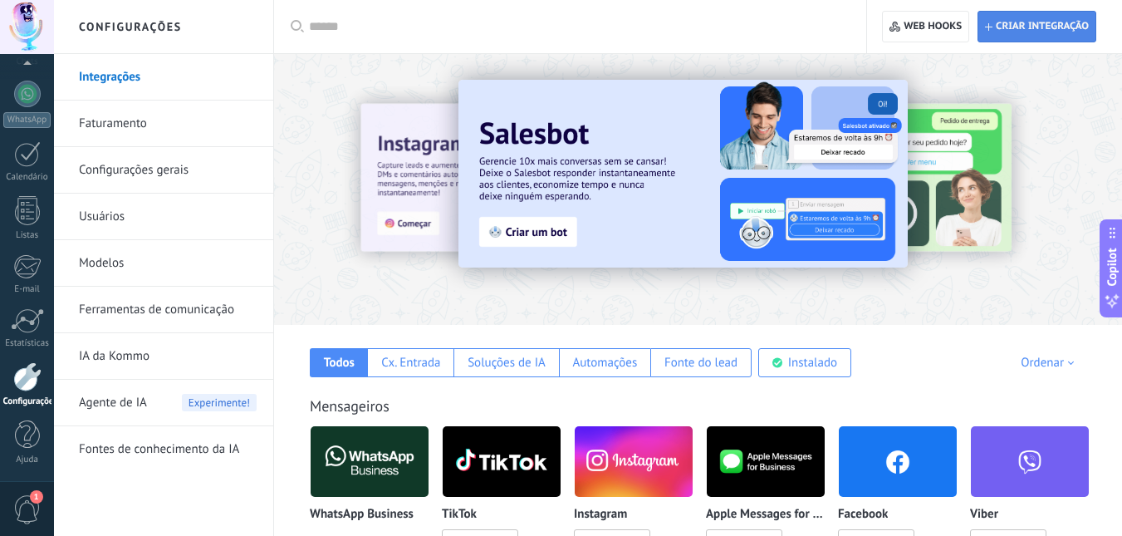
click at [1011, 26] on span "Criar integração" at bounding box center [1042, 26] width 93 height 13
type textarea "*********"
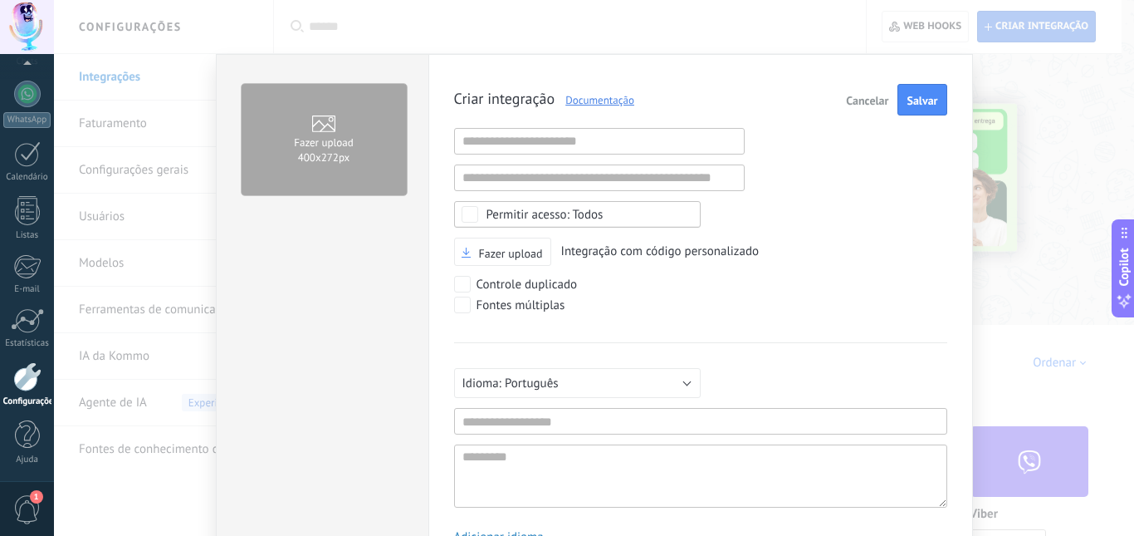
scroll to position [16, 0]
click at [1051, 176] on div "Fazer upload 400х272px Criar integração Documentação Cancelar Salvar URL inváli…" at bounding box center [594, 268] width 1080 height 536
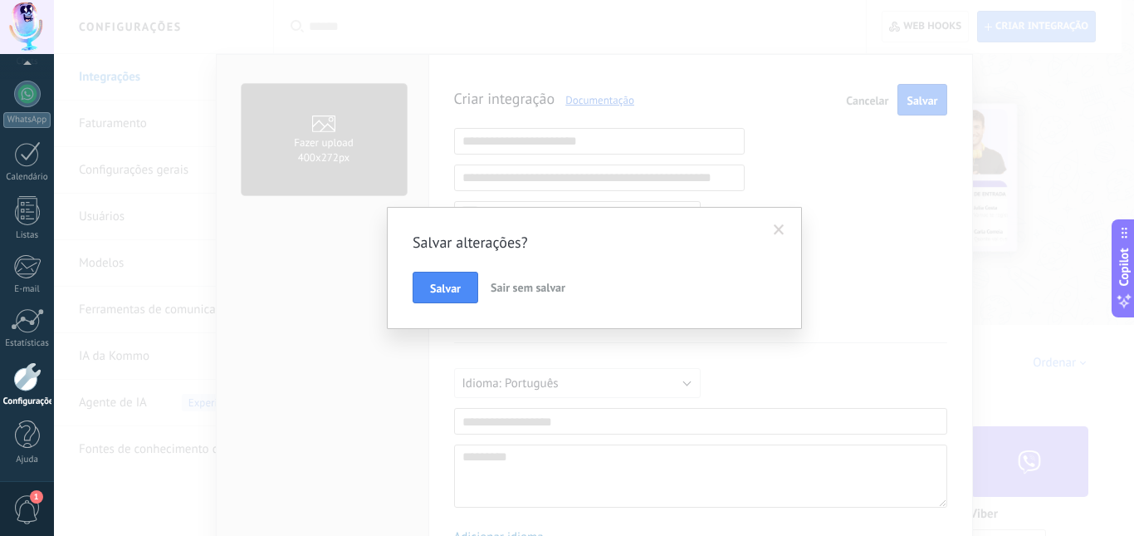
click at [517, 285] on span "Sair sem salvar" at bounding box center [528, 287] width 75 height 15
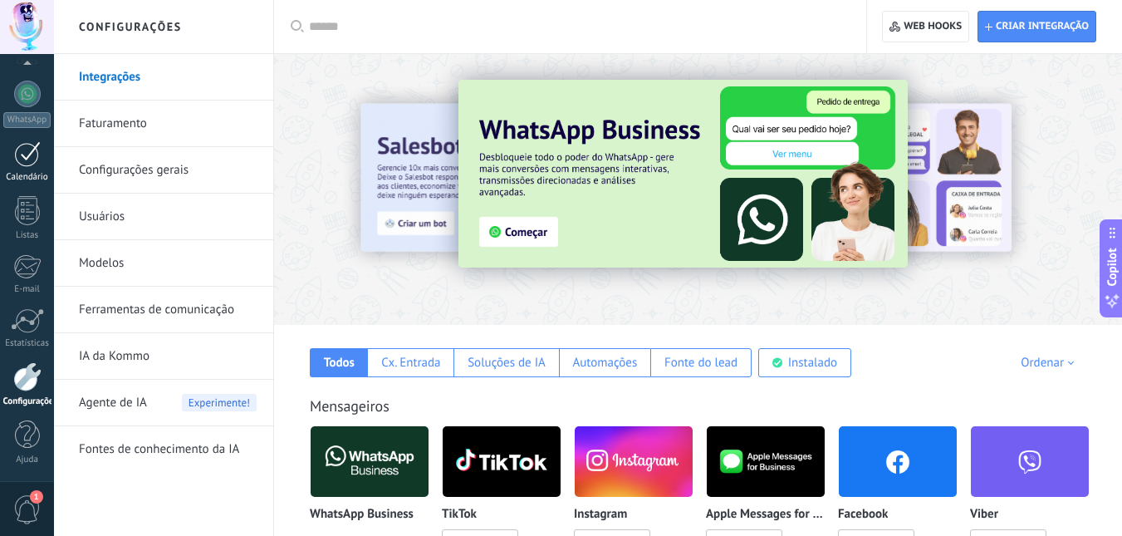
click at [32, 168] on link "Calendário" at bounding box center [27, 162] width 54 height 42
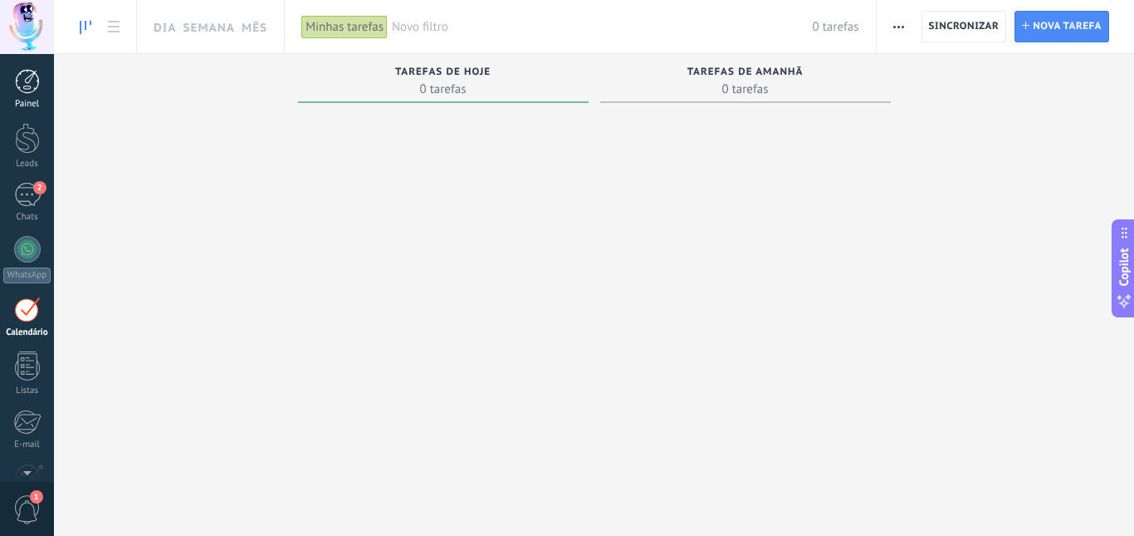
click at [19, 96] on link "Painel" at bounding box center [27, 89] width 54 height 41
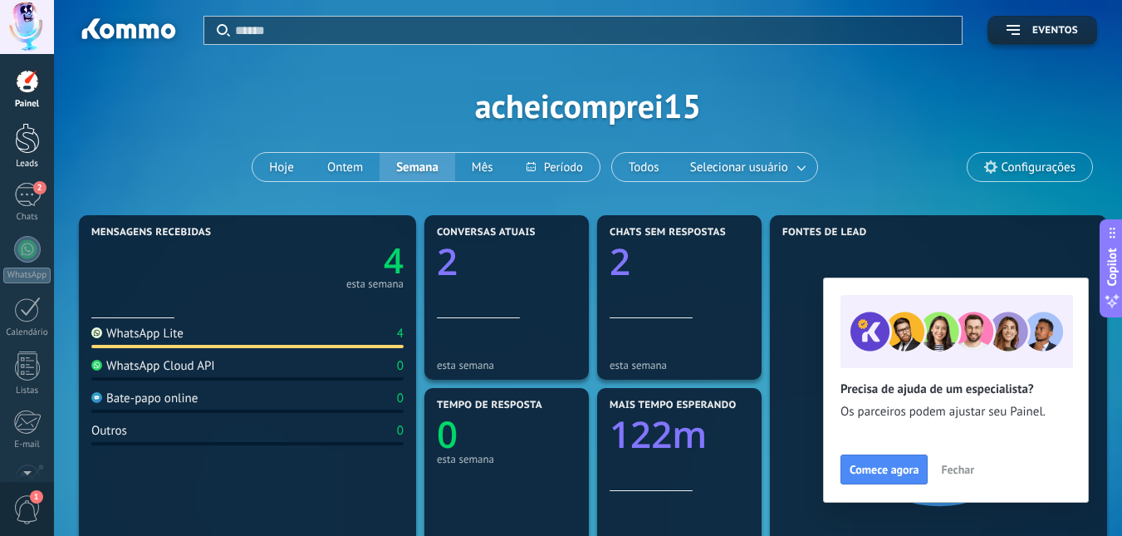
click at [26, 140] on div at bounding box center [27, 138] width 25 height 31
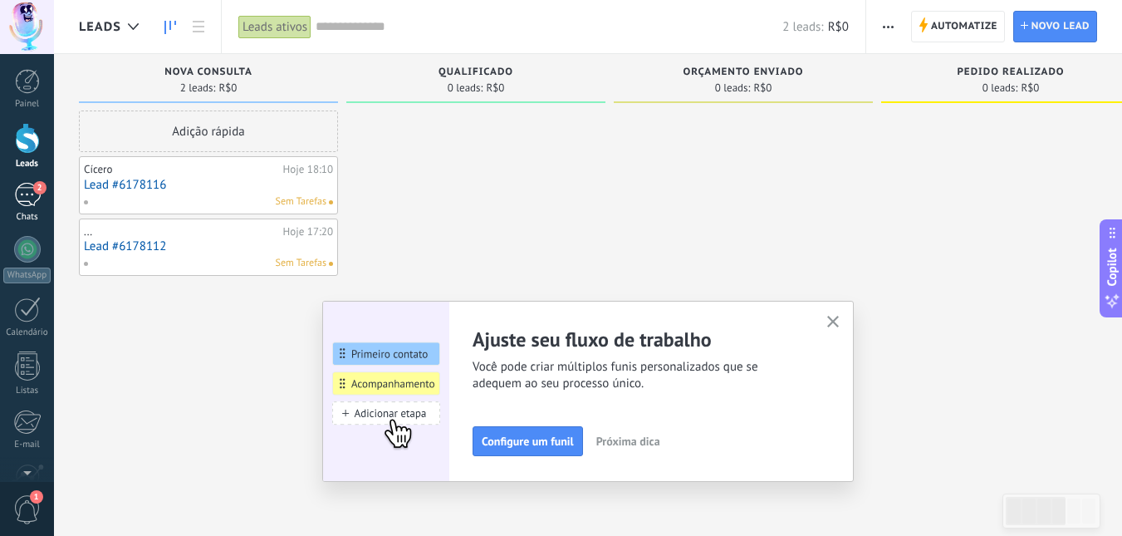
click at [30, 201] on div "2" at bounding box center [27, 195] width 27 height 24
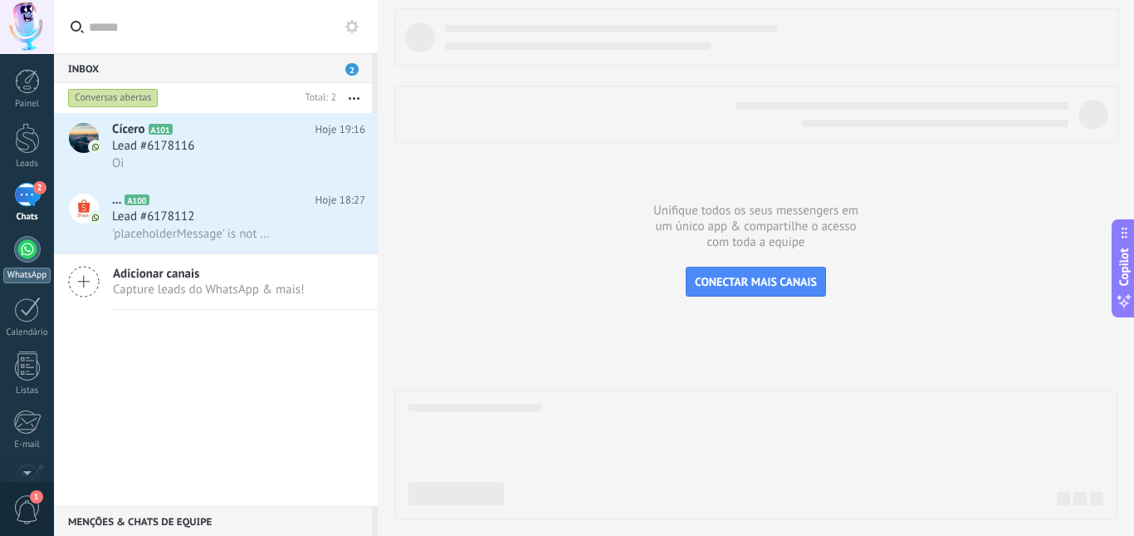
click at [29, 252] on div at bounding box center [27, 249] width 27 height 27
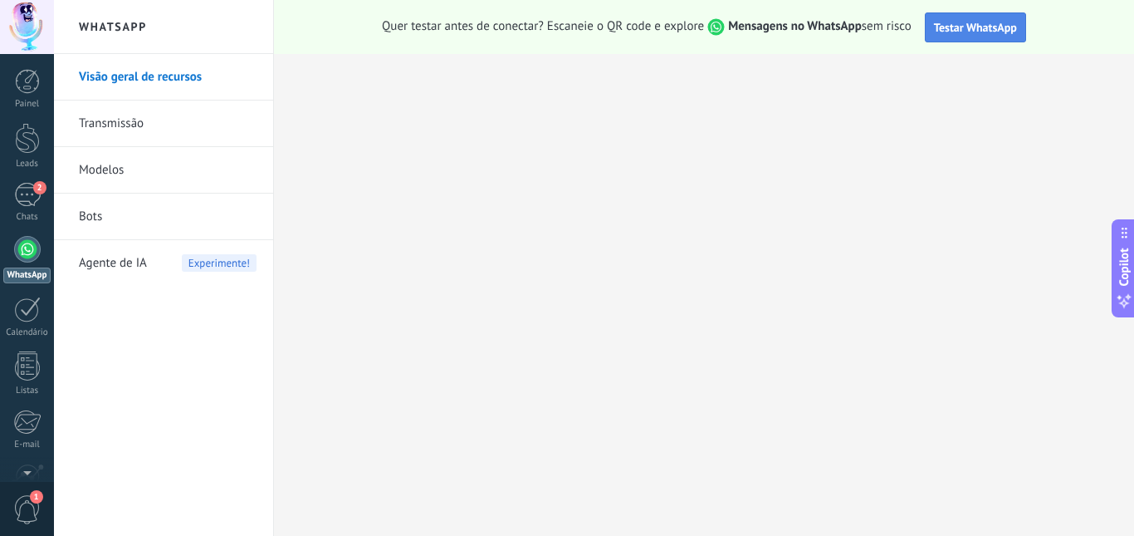
click at [965, 34] on span "Testar WhatsApp" at bounding box center [975, 27] width 83 height 15
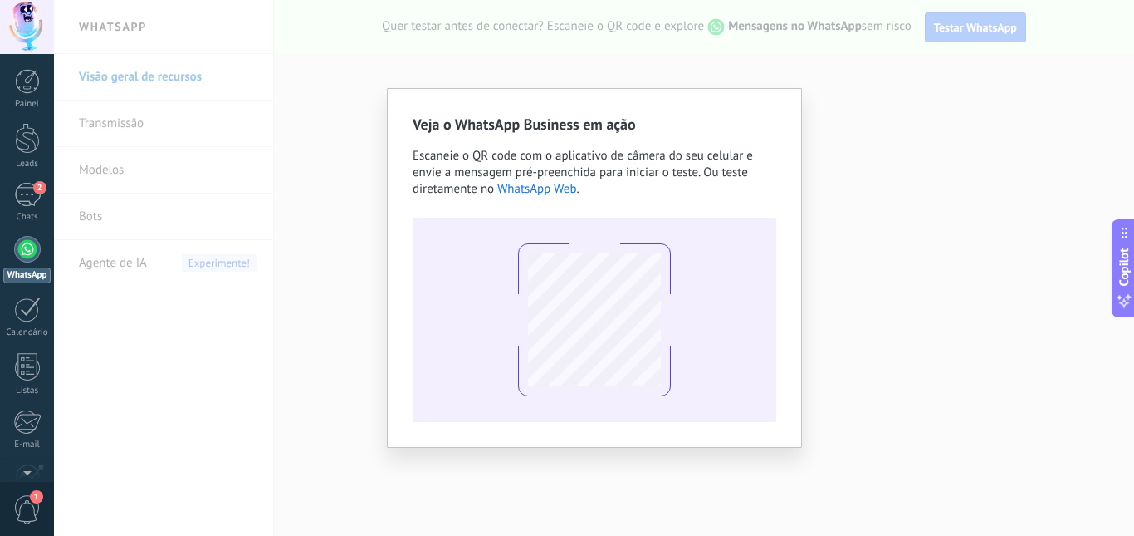
drag, startPoint x: 67, startPoint y: 134, endPoint x: 73, endPoint y: 122, distance: 13.0
click at [67, 131] on div "Veja o WhatsApp Business em ação Escaneie o QR code com o aplicativo de câmera …" at bounding box center [594, 268] width 1080 height 536
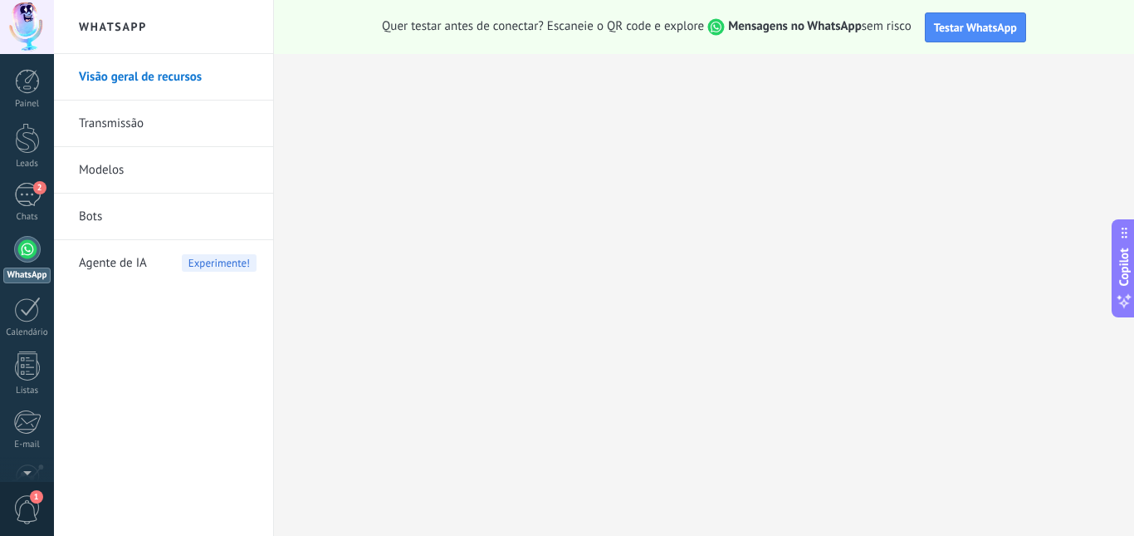
click at [136, 134] on link "Transmissão" at bounding box center [168, 123] width 178 height 47
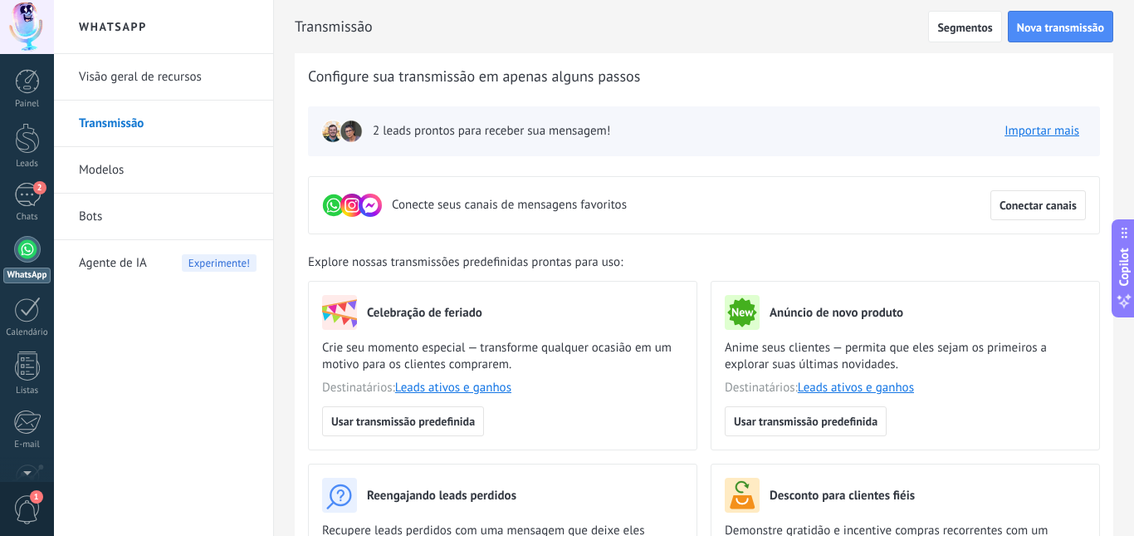
click at [154, 180] on link "Modelos" at bounding box center [168, 170] width 178 height 47
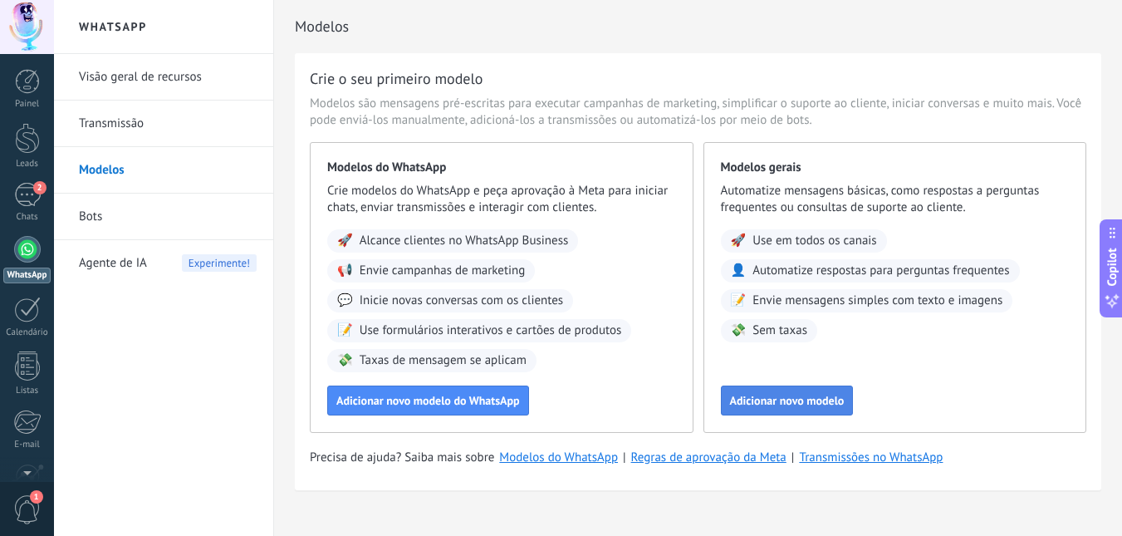
click at [785, 401] on span "Adicionar novo modelo" at bounding box center [787, 400] width 115 height 12
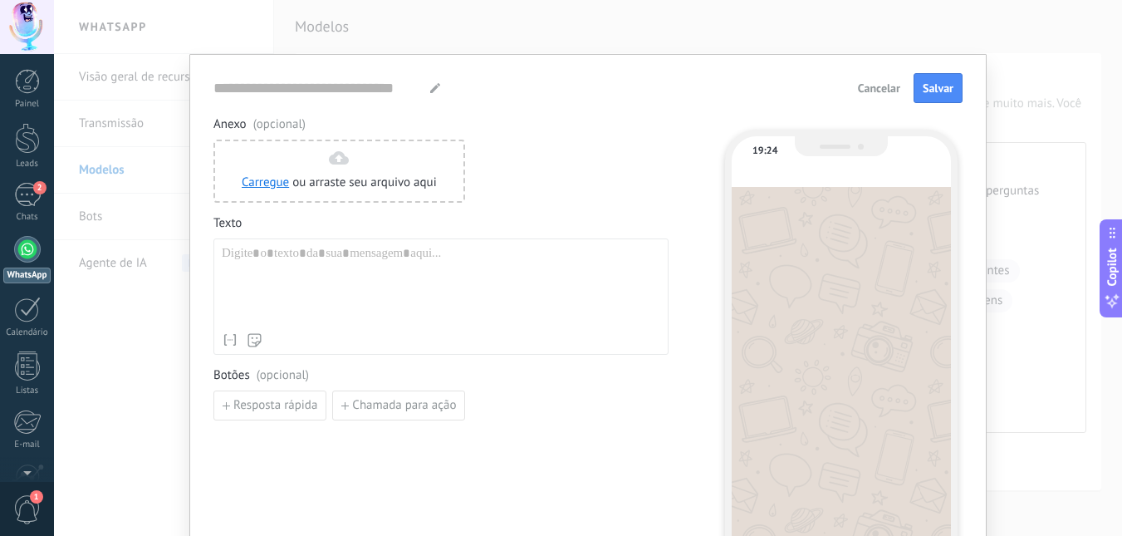
type input "**********"
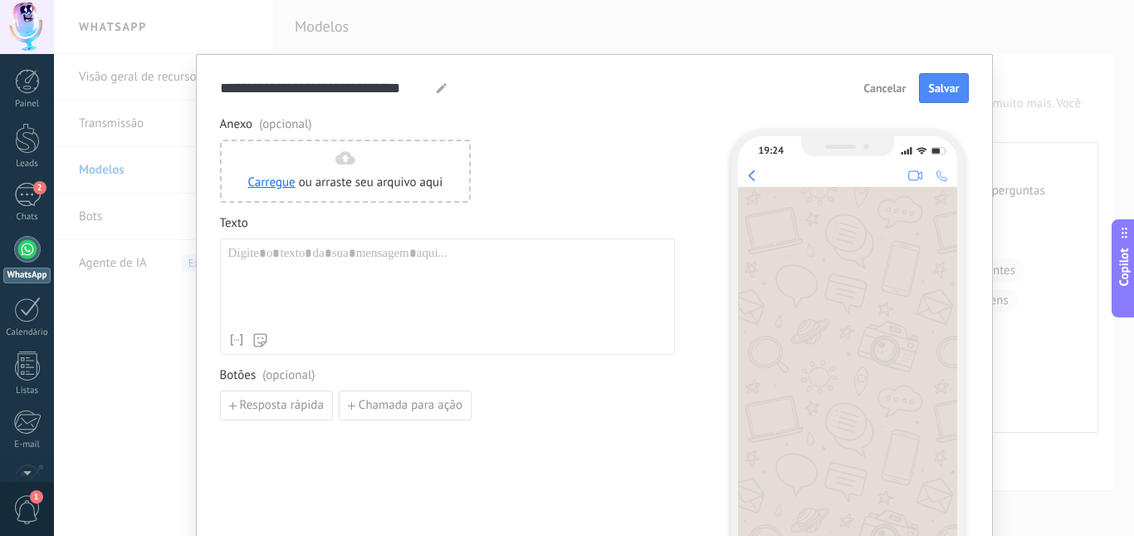
click at [1033, 126] on div "**********" at bounding box center [594, 268] width 1080 height 536
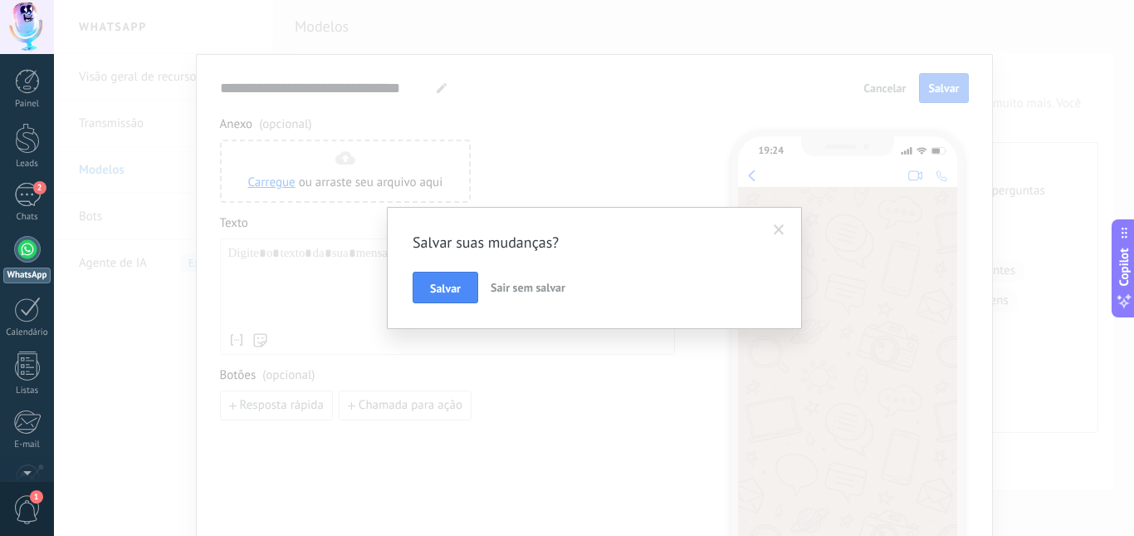
click at [516, 282] on span "Sair sem salvar" at bounding box center [528, 287] width 75 height 15
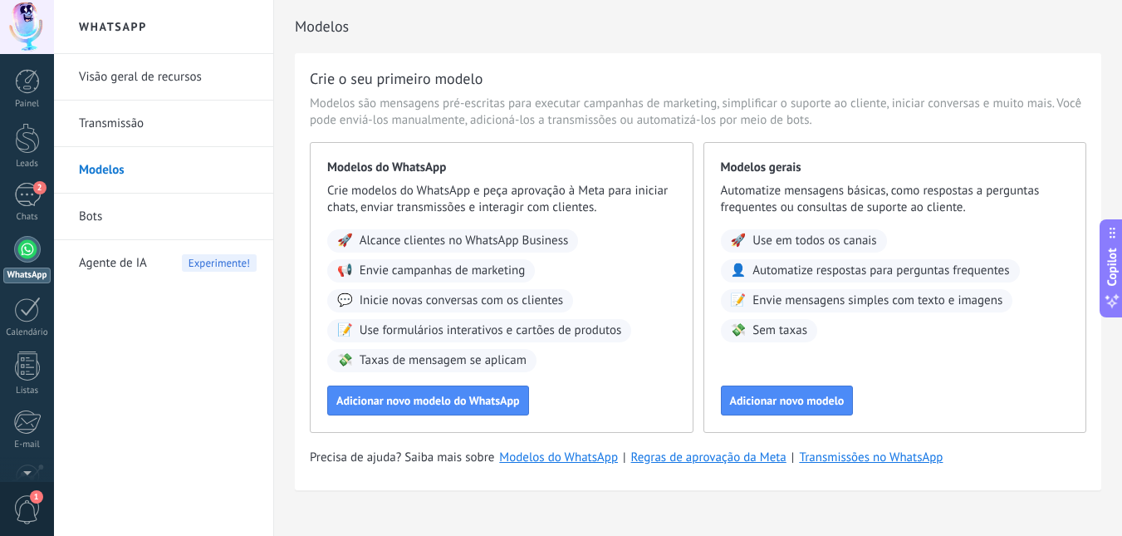
click at [137, 235] on link "Bots" at bounding box center [168, 217] width 178 height 47
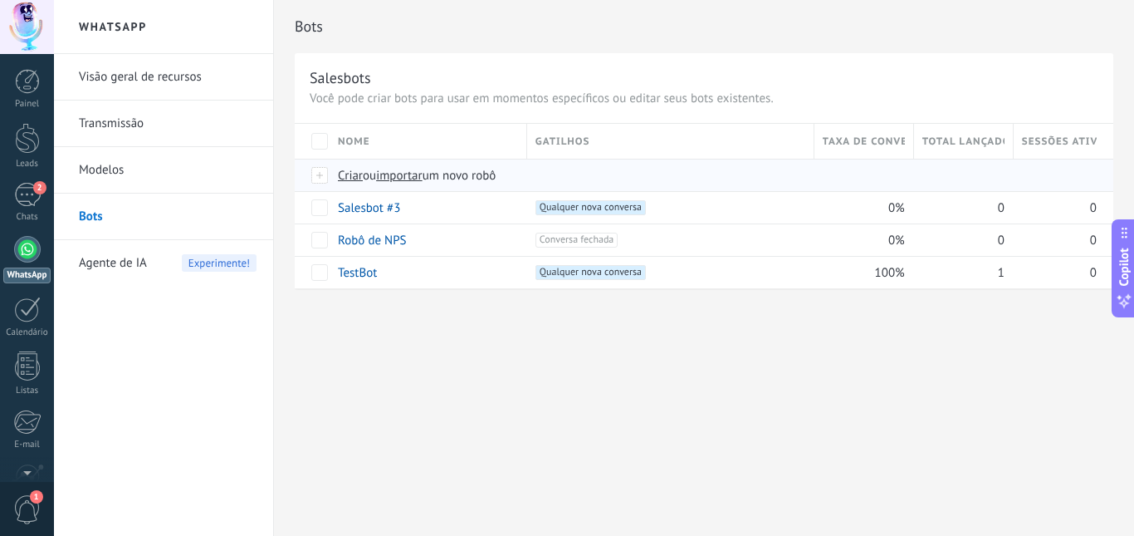
click at [400, 179] on span "importar" at bounding box center [399, 176] width 47 height 16
click at [0, 0] on input "importar um novo robô" at bounding box center [0, 0] width 0 height 0
click at [654, 204] on span at bounding box center [658, 207] width 17 height 17
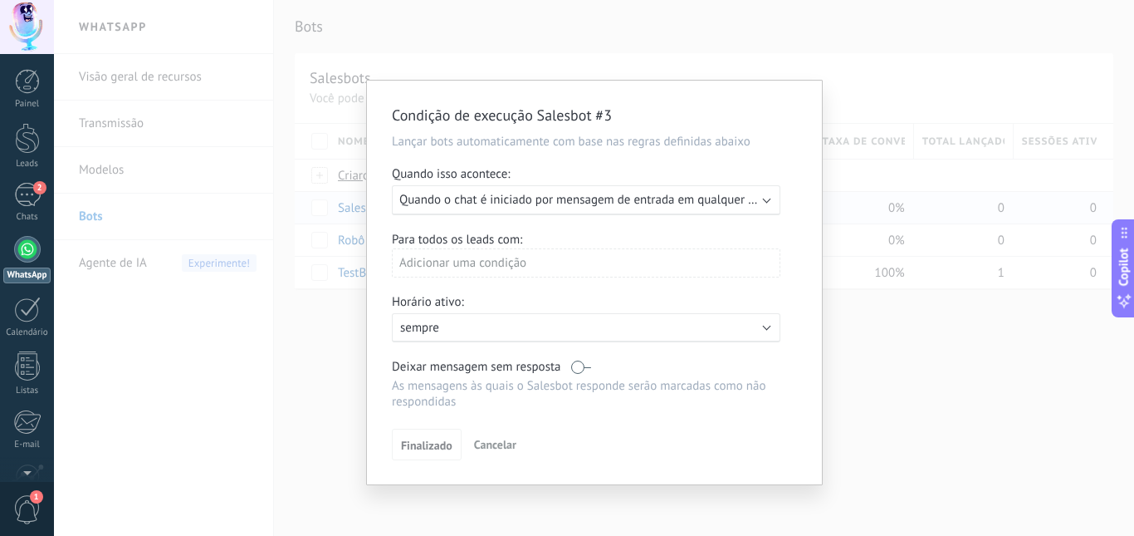
click at [726, 203] on span "Quando o chat é iniciado por mensagem de entrada em qualquer canal" at bounding box center [587, 200] width 377 height 16
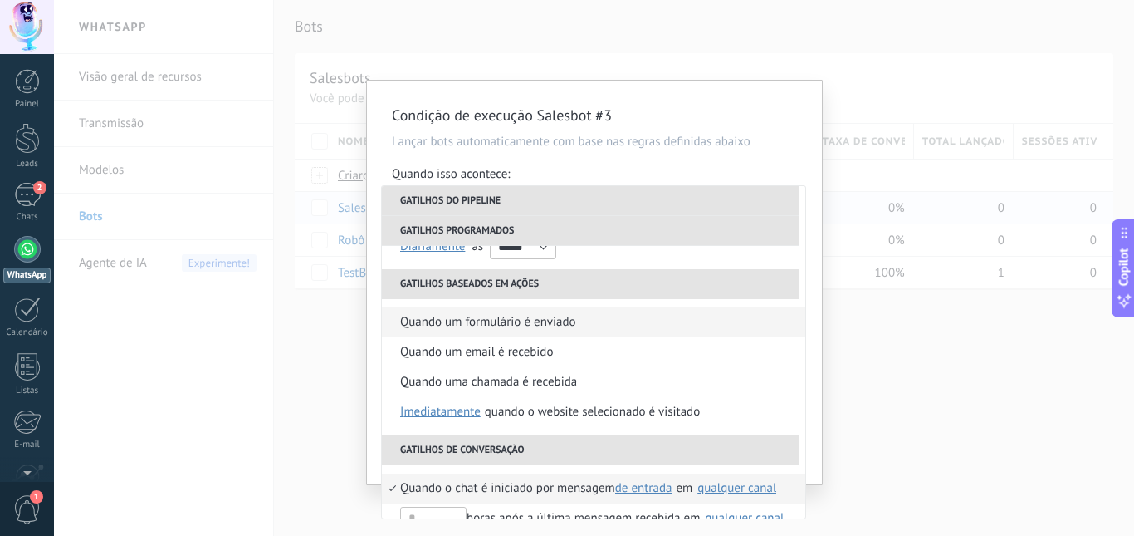
scroll to position [332, 0]
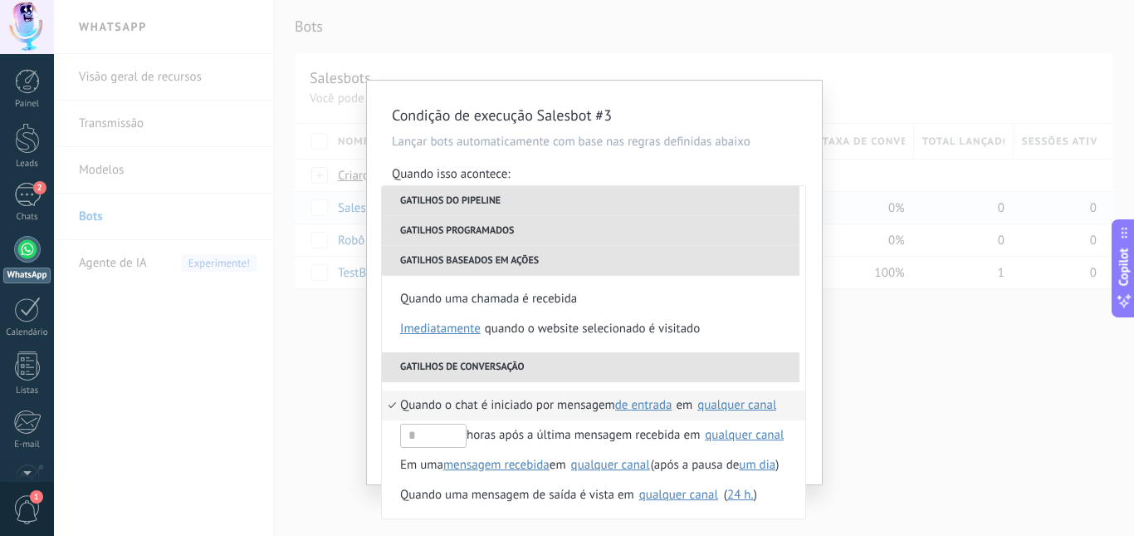
click at [661, 407] on span "de entrada" at bounding box center [643, 405] width 57 height 16
click at [727, 412] on div "qualquer canal" at bounding box center [737, 405] width 81 height 15
click at [459, 316] on div "Selecionar tudo" at bounding box center [453, 315] width 83 height 17
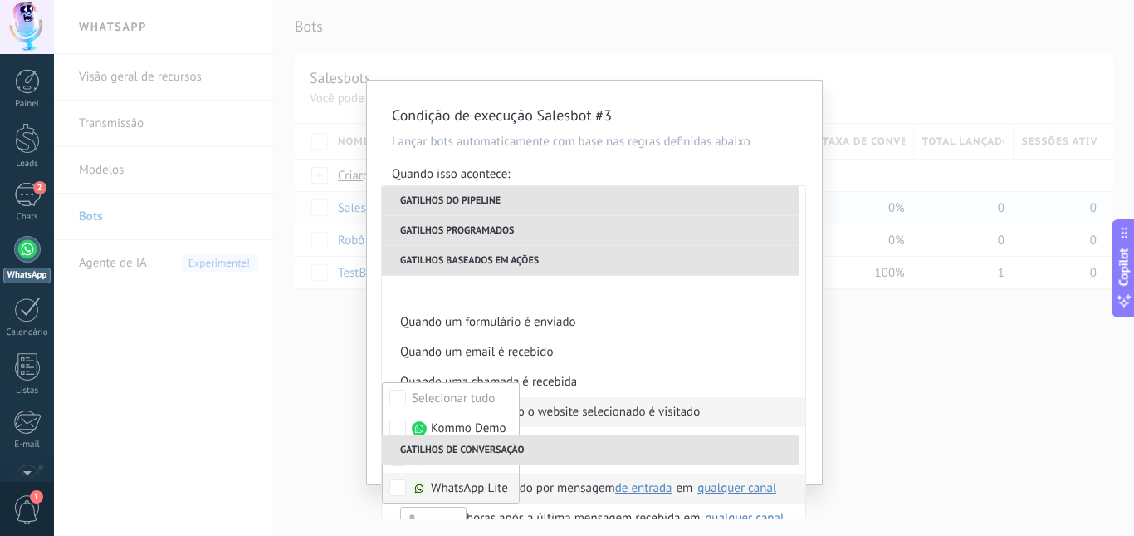
scroll to position [362, 0]
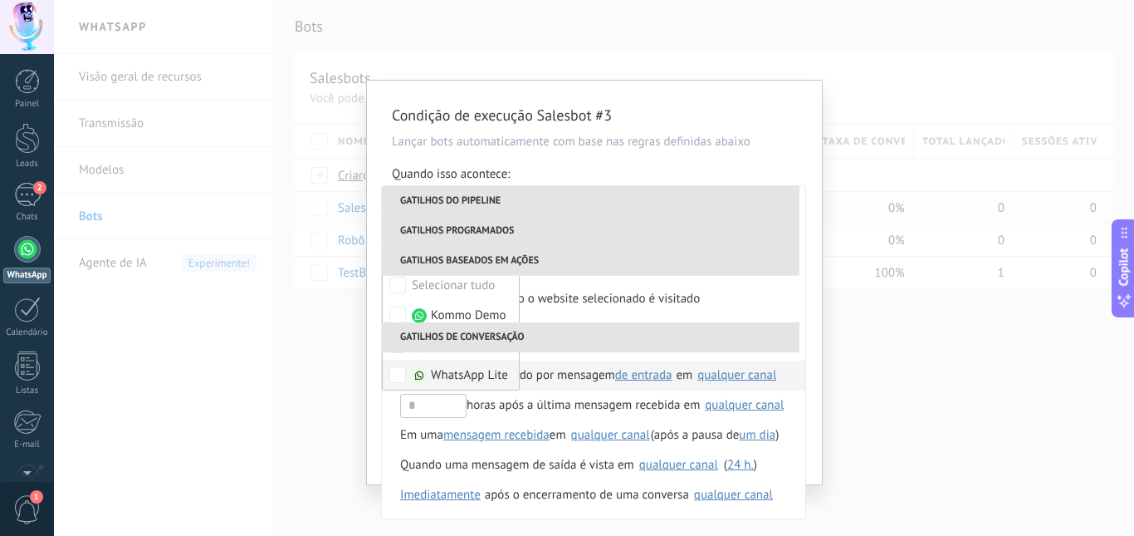
click at [771, 338] on li "Gatilhos de conversação" at bounding box center [591, 337] width 418 height 30
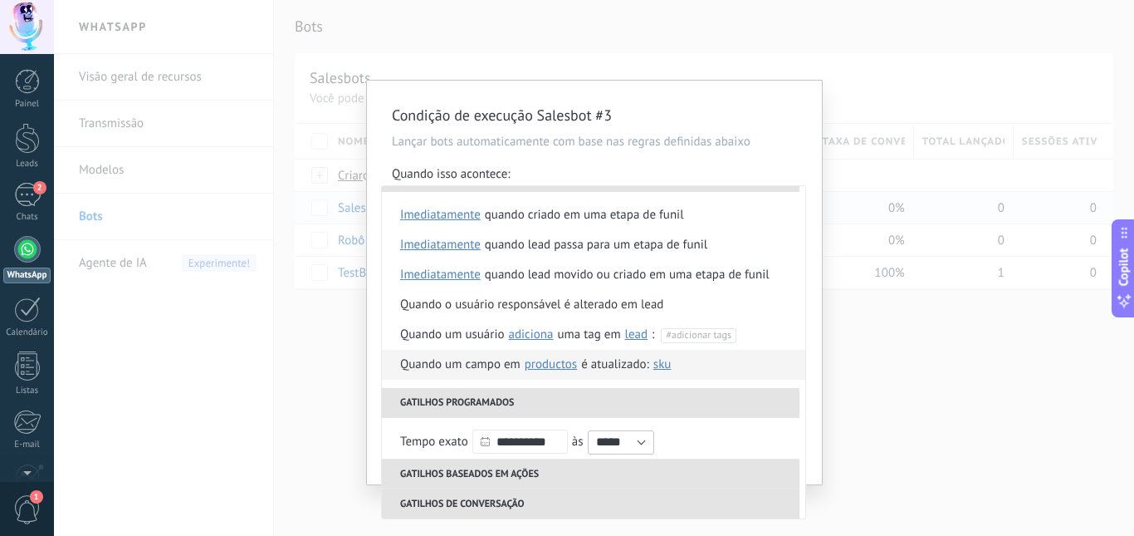
scroll to position [0, 0]
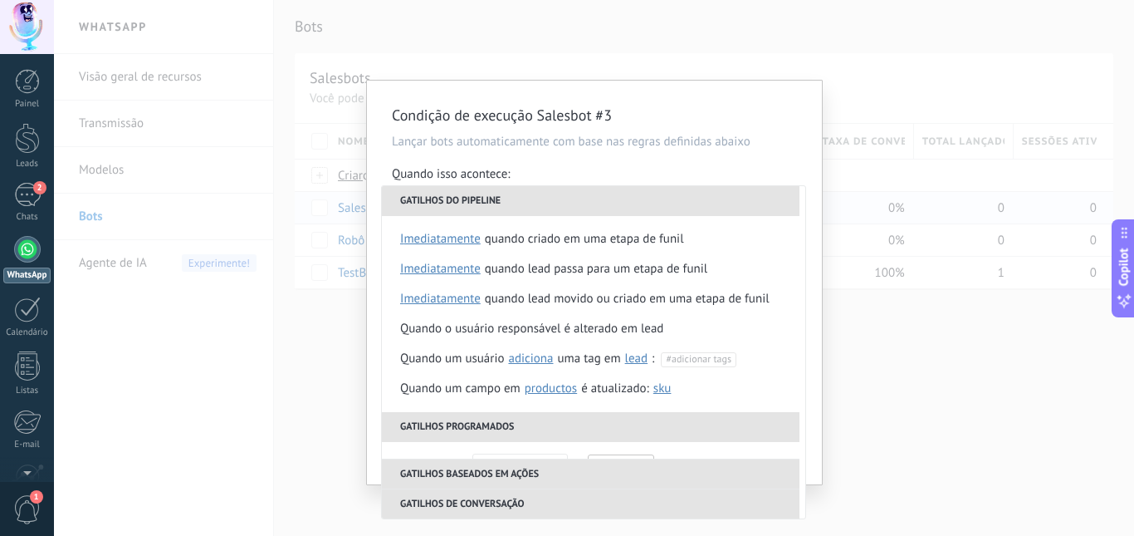
click at [532, 173] on div "Quando isso acontece:" at bounding box center [594, 175] width 405 height 19
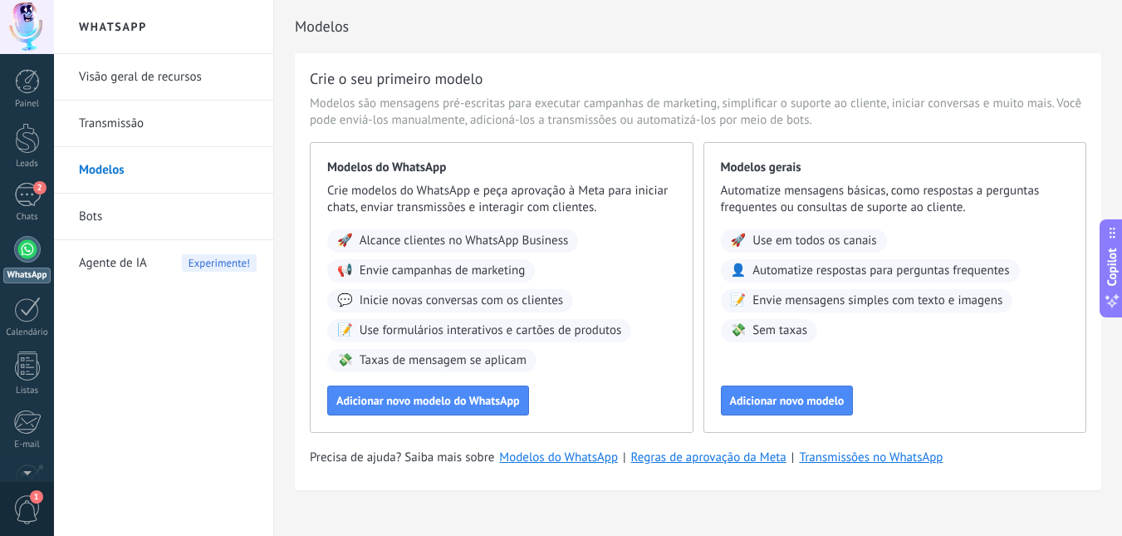
click at [98, 219] on link "Bots" at bounding box center [168, 217] width 178 height 47
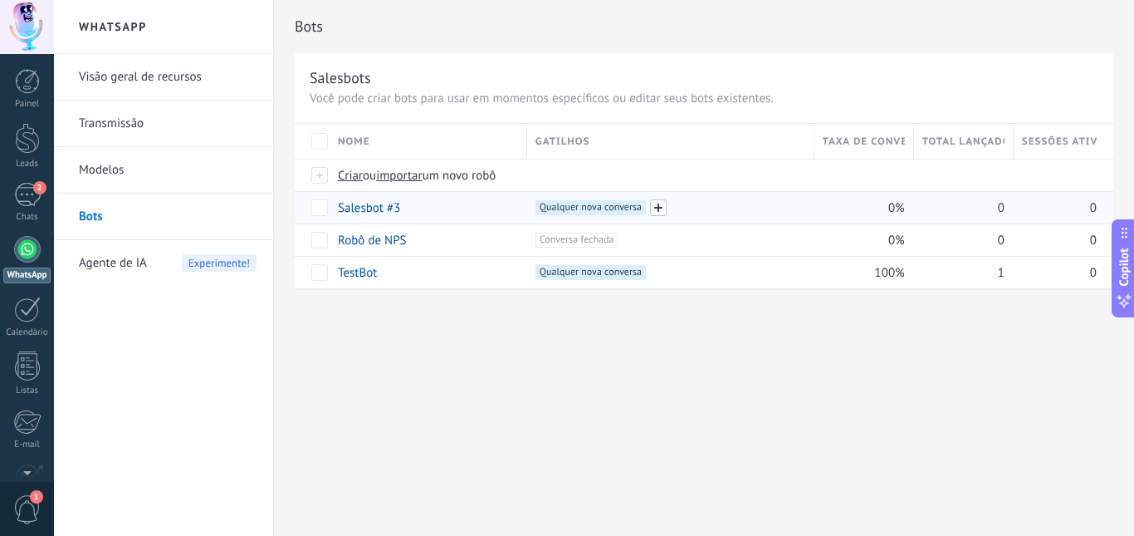
click at [658, 207] on span at bounding box center [658, 207] width 17 height 17
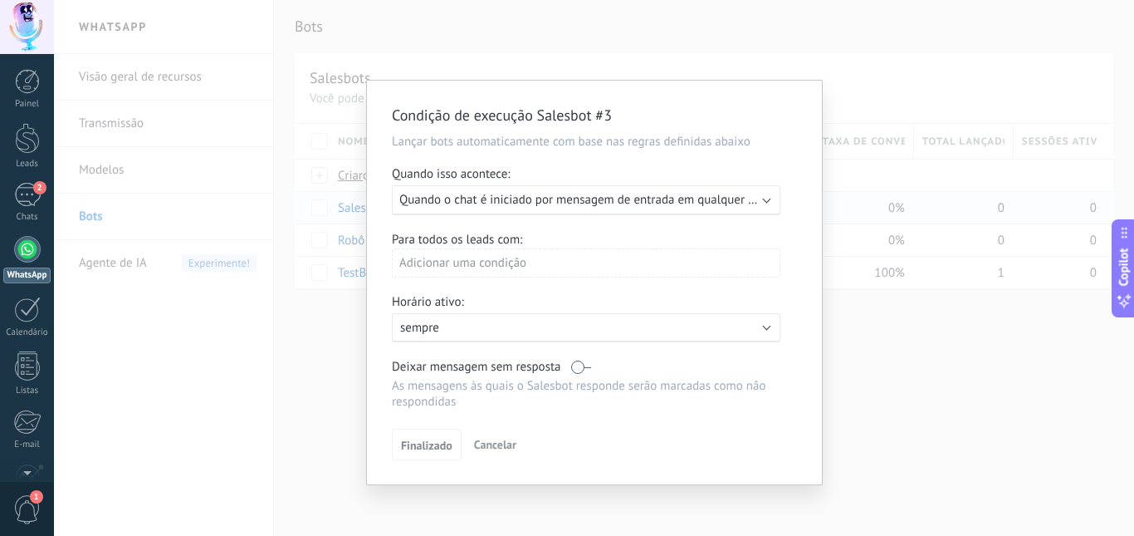
click at [714, 200] on span "Quando o chat é iniciado por mensagem de entrada em qualquer canal" at bounding box center [587, 200] width 377 height 16
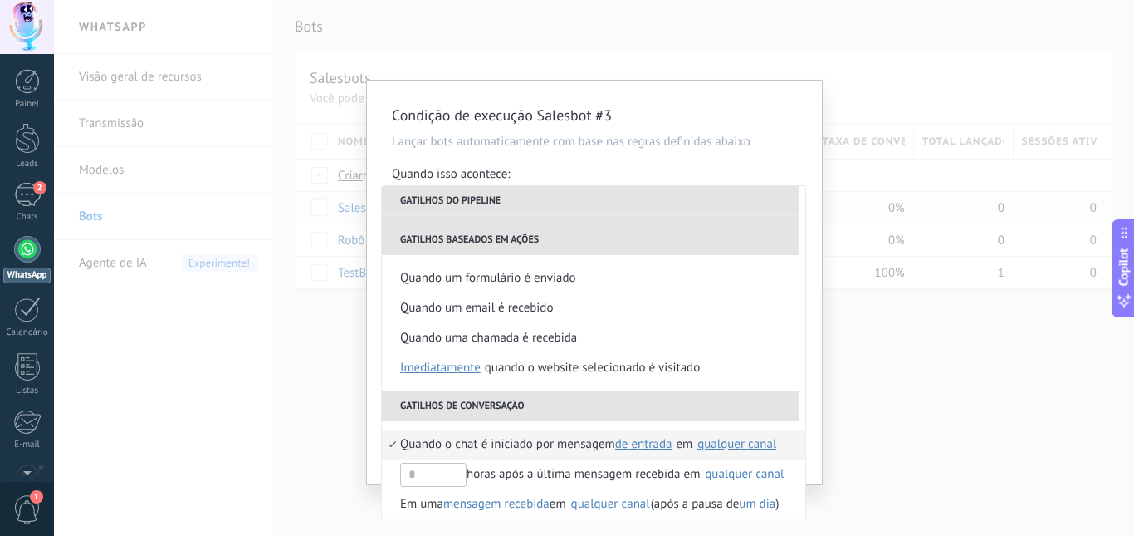
scroll to position [362, 0]
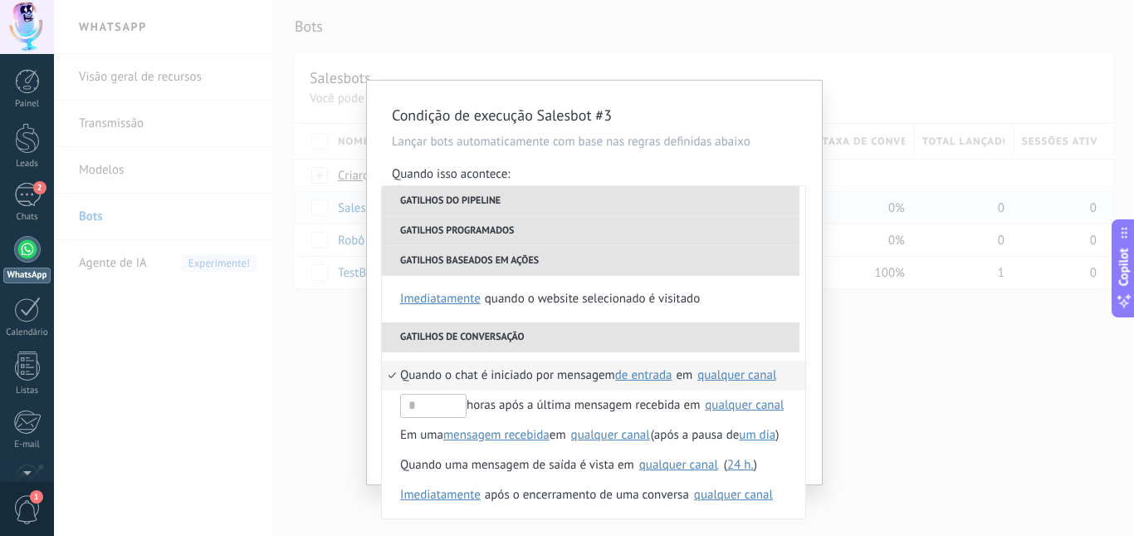
click at [722, 380] on div "qualquer canal" at bounding box center [737, 375] width 79 height 12
click at [439, 286] on div "Selecionar tudo" at bounding box center [453, 285] width 83 height 17
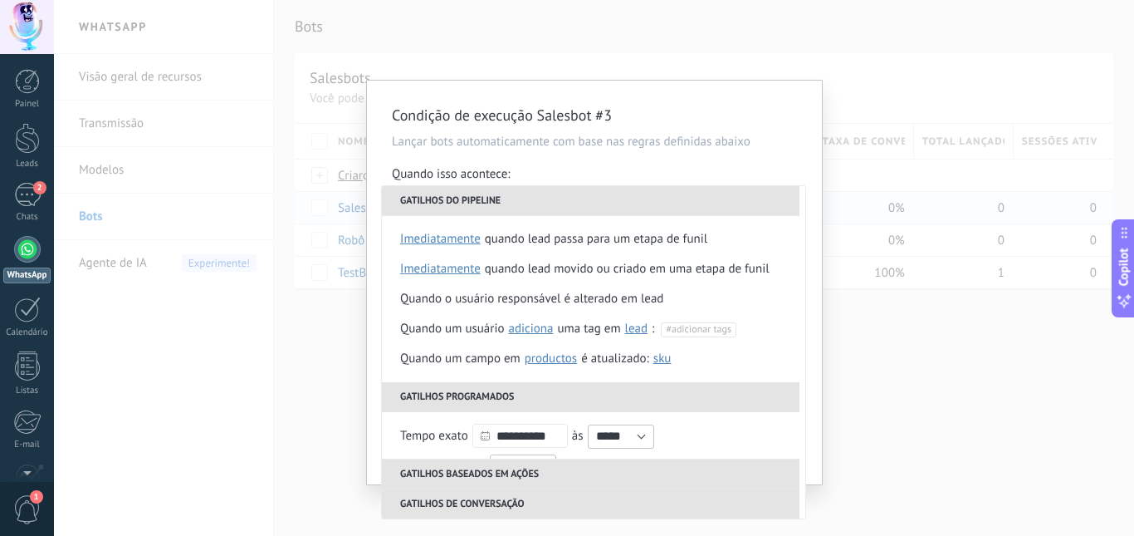
scroll to position [0, 0]
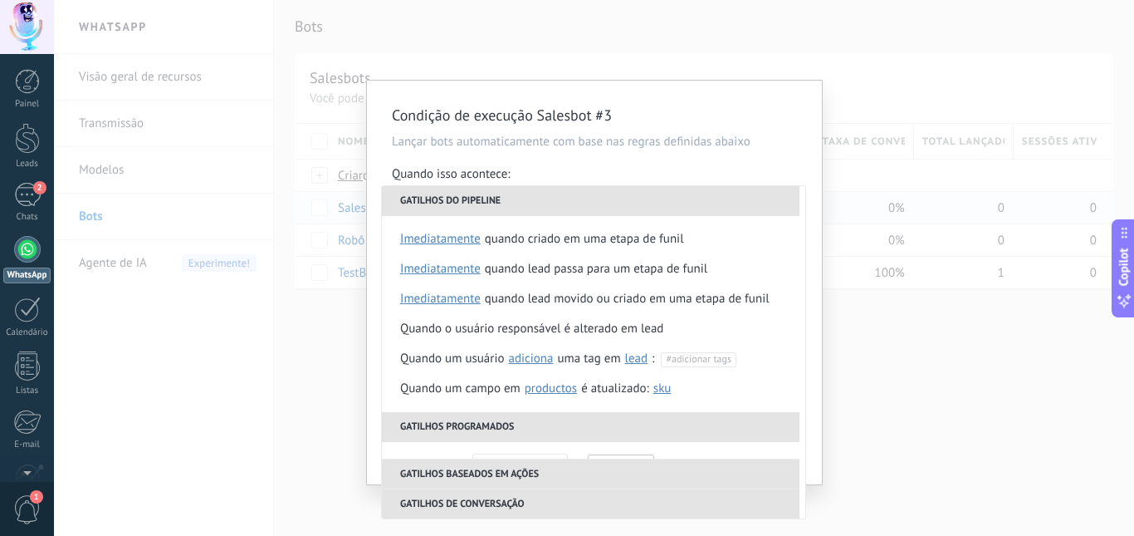
click at [512, 195] on li "Gatilhos do pipeline" at bounding box center [591, 201] width 418 height 30
click at [659, 140] on p "Lançar bots automaticamente com base nas regras definidas abaixo" at bounding box center [594, 142] width 405 height 16
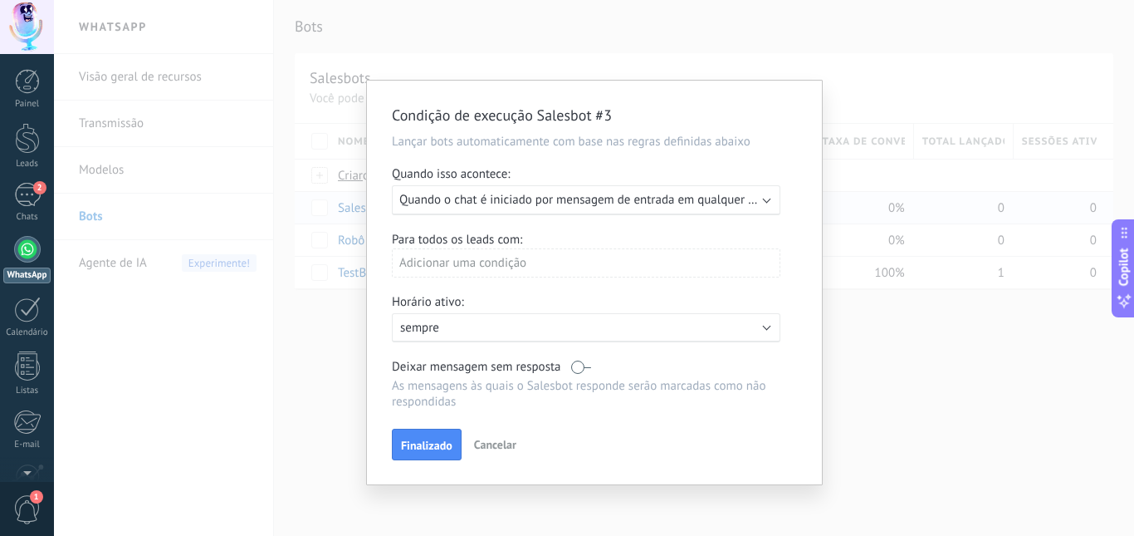
drag, startPoint x: 551, startPoint y: 133, endPoint x: 535, endPoint y: 133, distance: 16.6
click at [535, 133] on div "Condição de execução Salesbot #3 Lançar bots automaticamente com base nas regra…" at bounding box center [594, 283] width 455 height 404
drag, startPoint x: 535, startPoint y: 133, endPoint x: 610, endPoint y: 164, distance: 81.6
click at [610, 164] on div "Condição de execução Salesbot #3 Lançar bots automaticamente com base nas regra…" at bounding box center [594, 283] width 455 height 404
click at [710, 203] on span "Quando o chat é iniciado por mensagem de entrada em qualquer canal" at bounding box center [587, 200] width 377 height 16
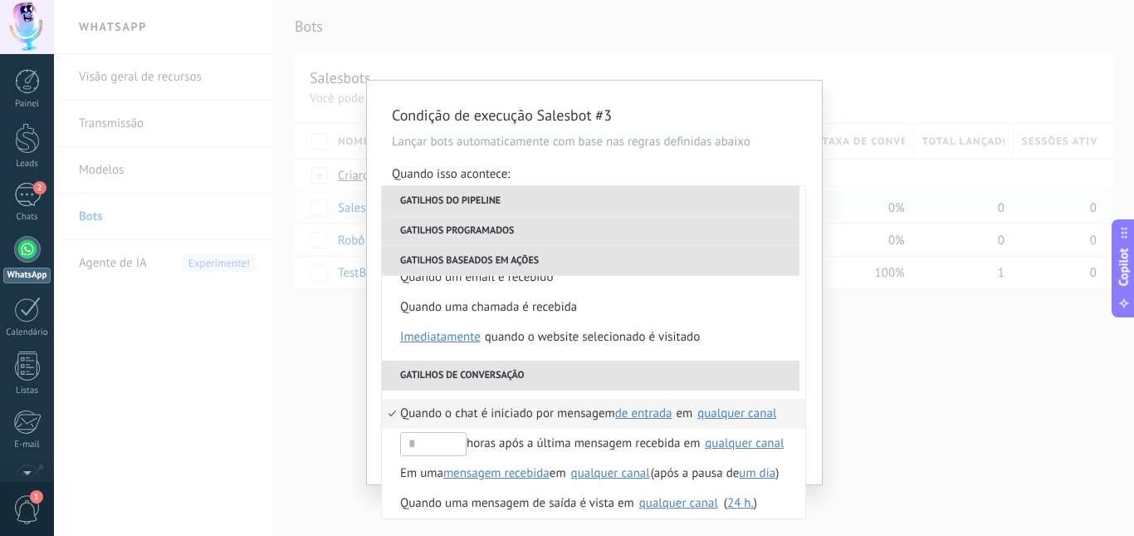
scroll to position [362, 0]
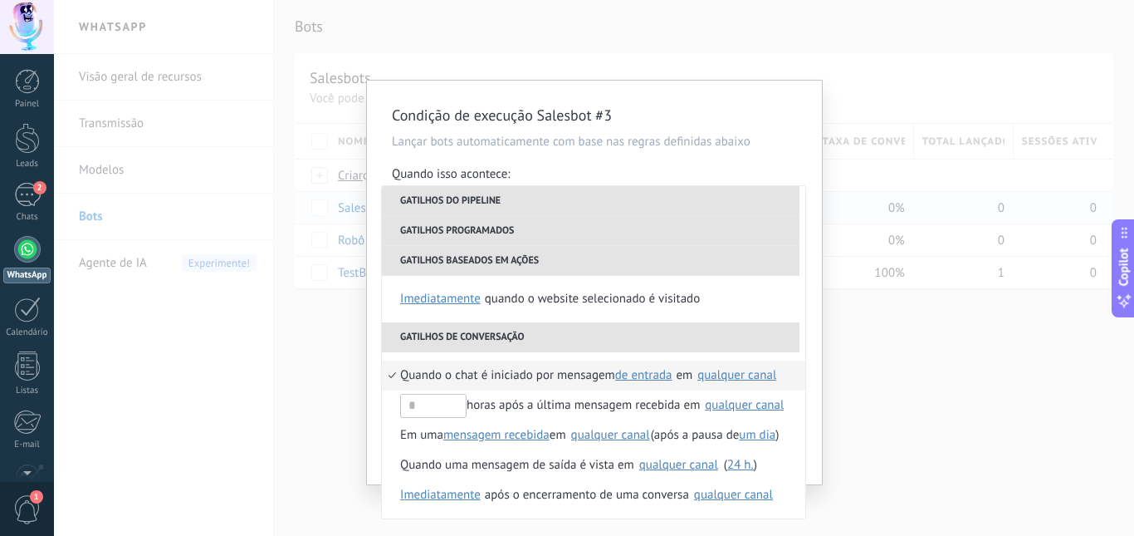
click at [719, 380] on div "qualquer canal" at bounding box center [737, 375] width 79 height 12
click at [722, 377] on div "qualquer canal" at bounding box center [737, 375] width 79 height 12
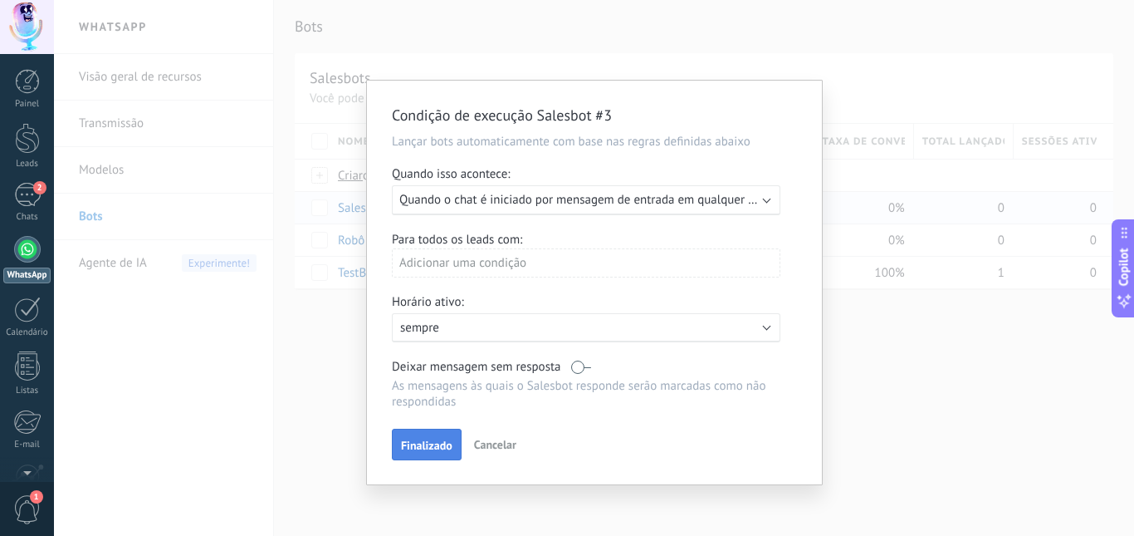
click at [426, 435] on button "Finalizado" at bounding box center [427, 445] width 70 height 32
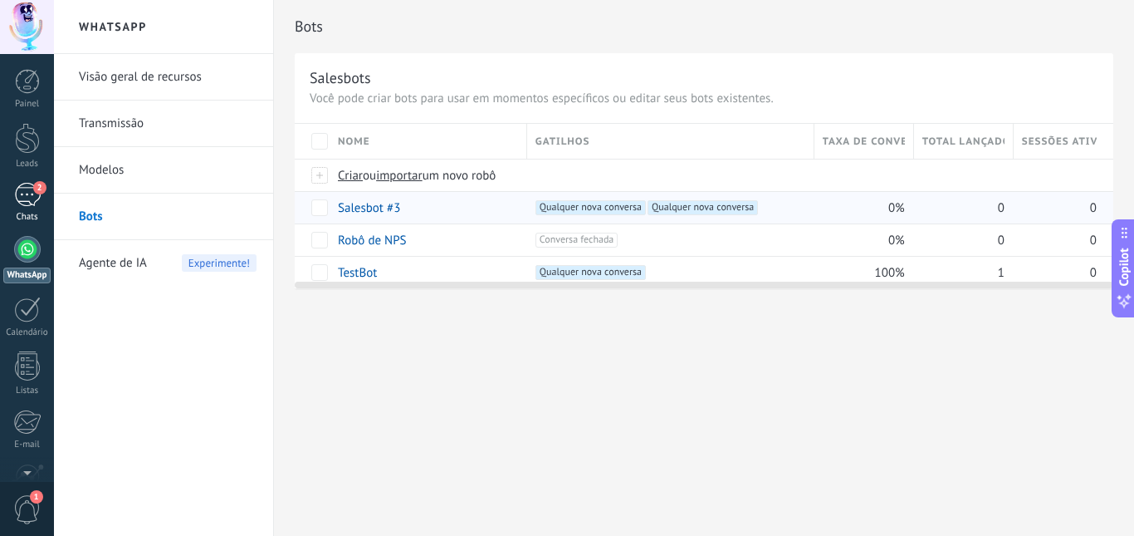
click at [37, 206] on div "2" at bounding box center [27, 195] width 27 height 24
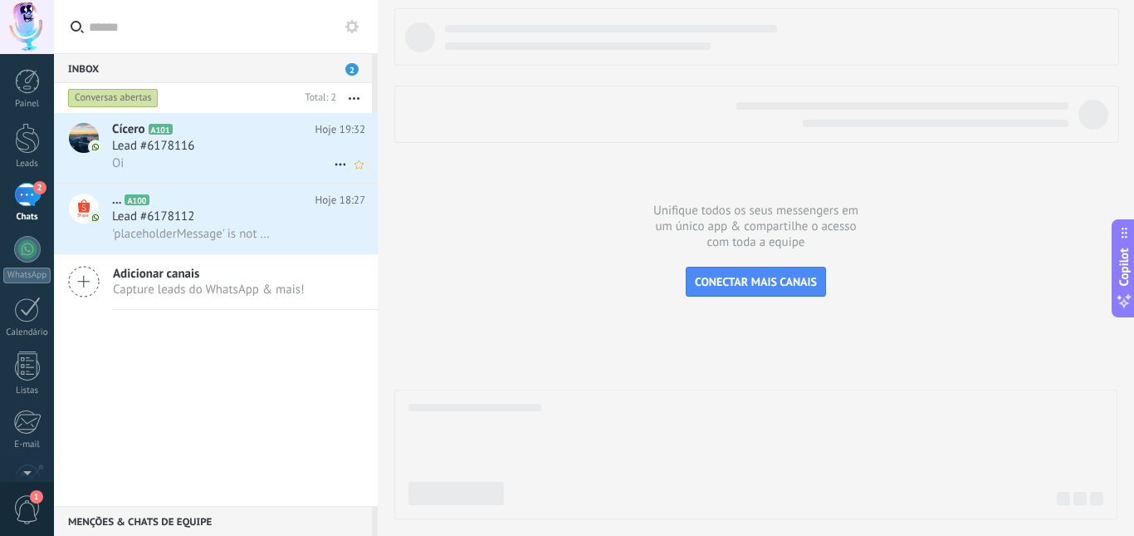
click at [195, 141] on h3 "Lead #6178116" at bounding box center [157, 146] width 91 height 17
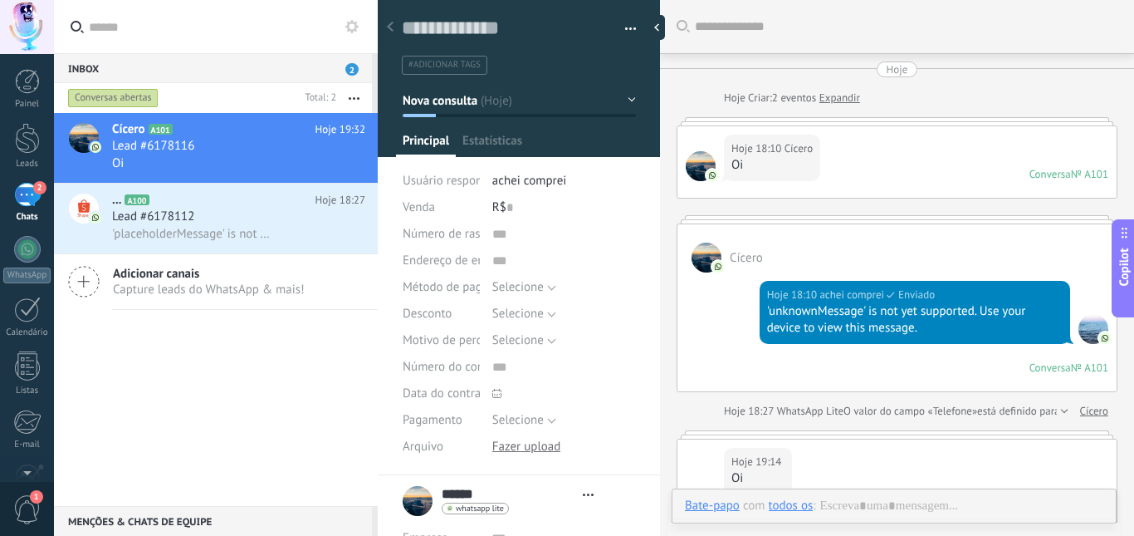
scroll to position [331, 0]
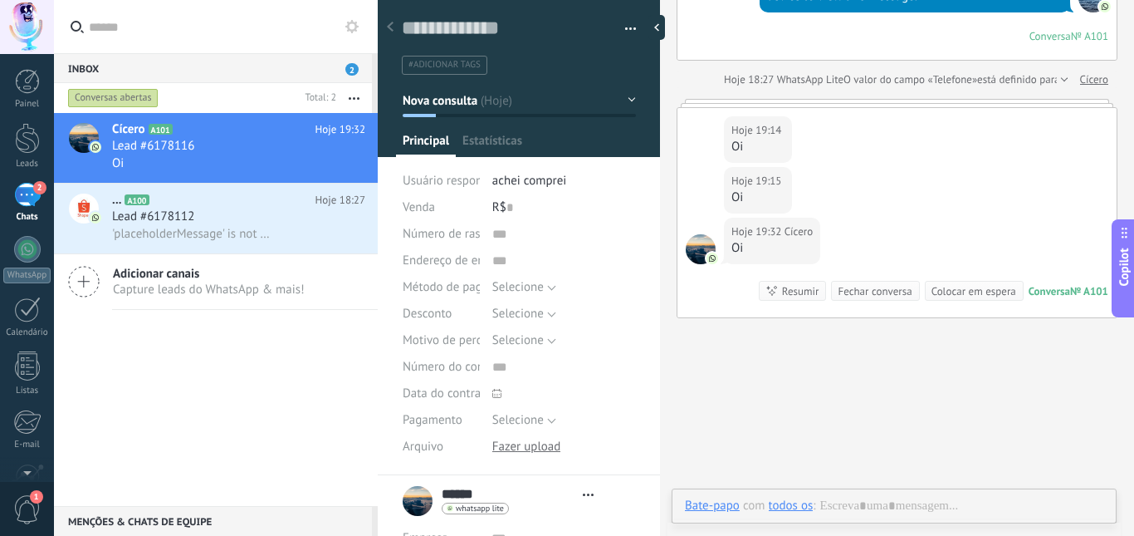
type textarea "**********"
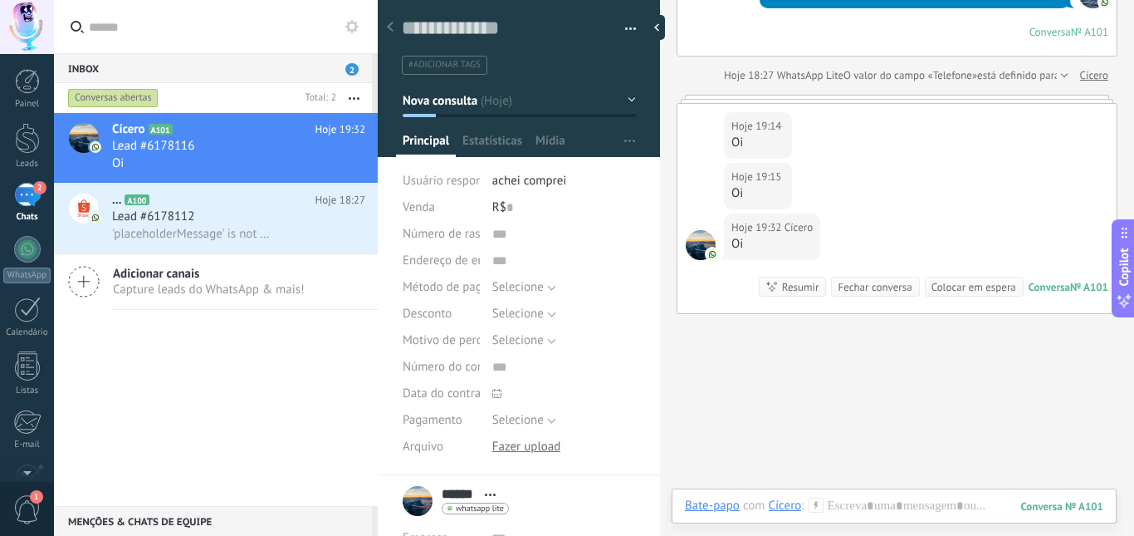
scroll to position [404, 0]
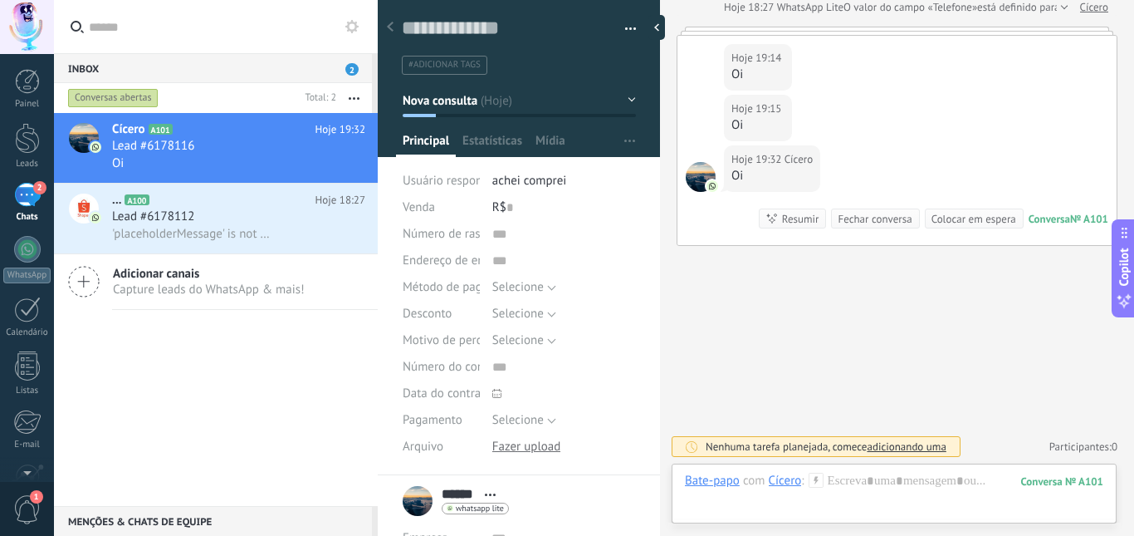
click at [902, 443] on span "adicionando uma" at bounding box center [906, 446] width 79 height 14
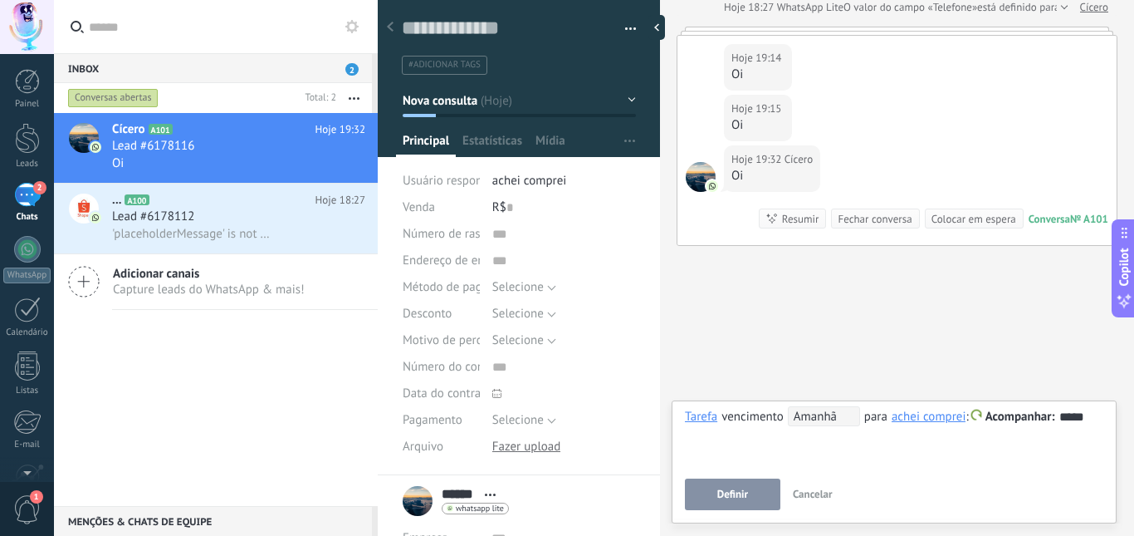
click at [733, 493] on span "Definir" at bounding box center [733, 494] width 31 height 12
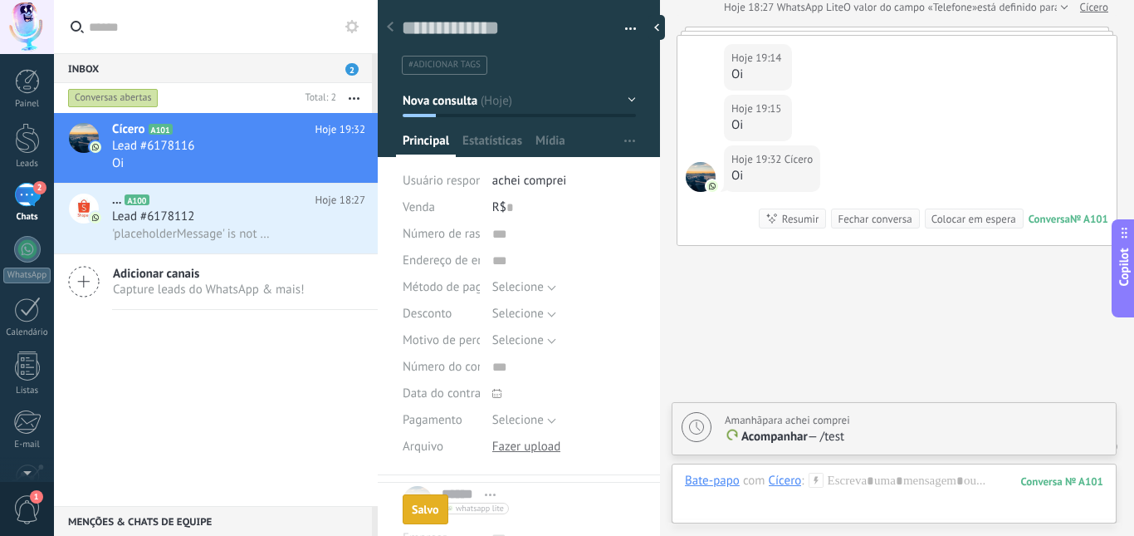
scroll to position [462, 0]
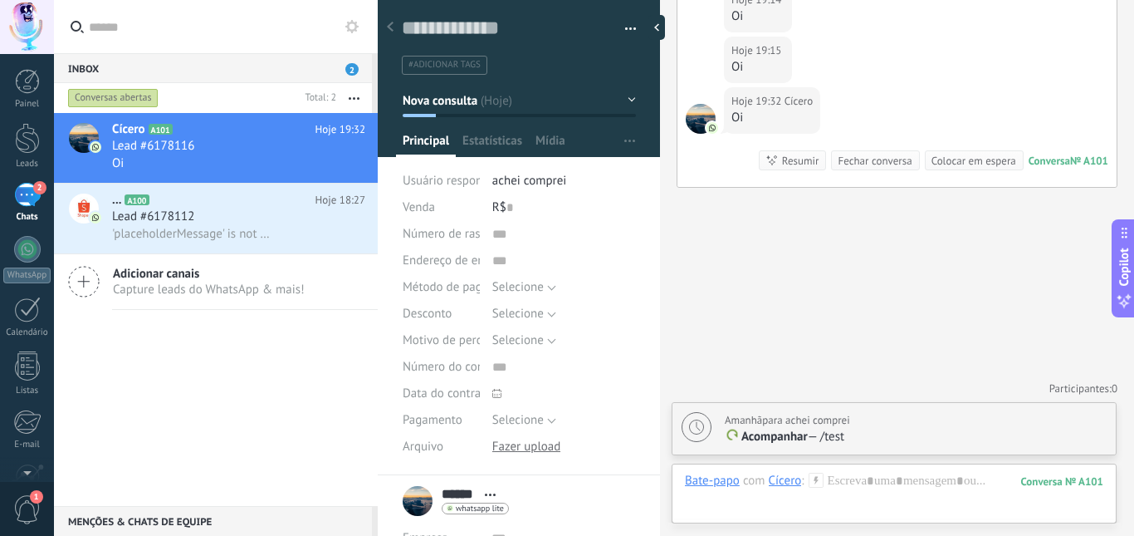
click at [22, 207] on div "2" at bounding box center [27, 195] width 27 height 24
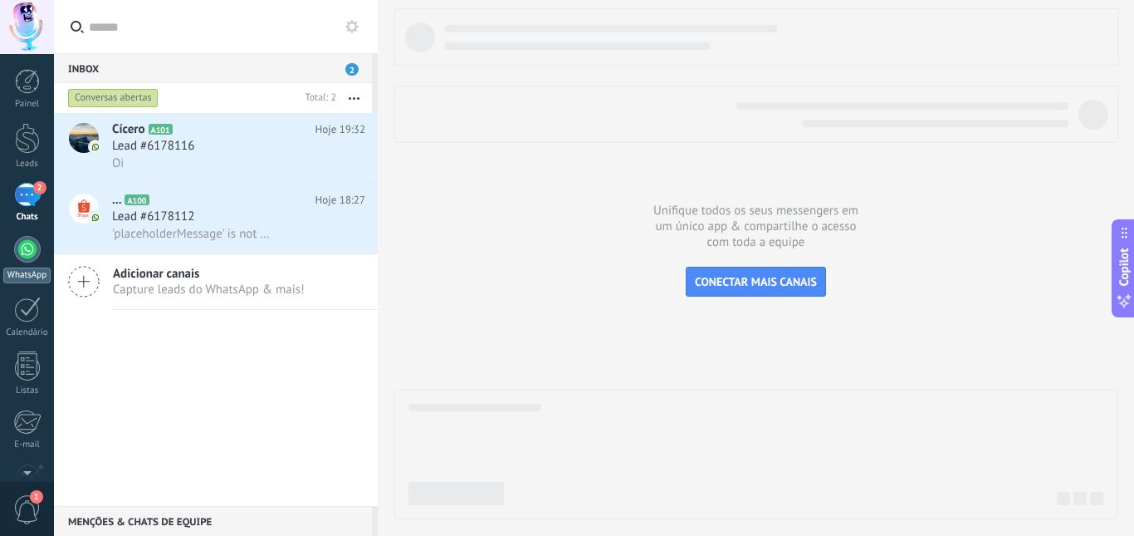
click at [31, 249] on div at bounding box center [27, 249] width 27 height 27
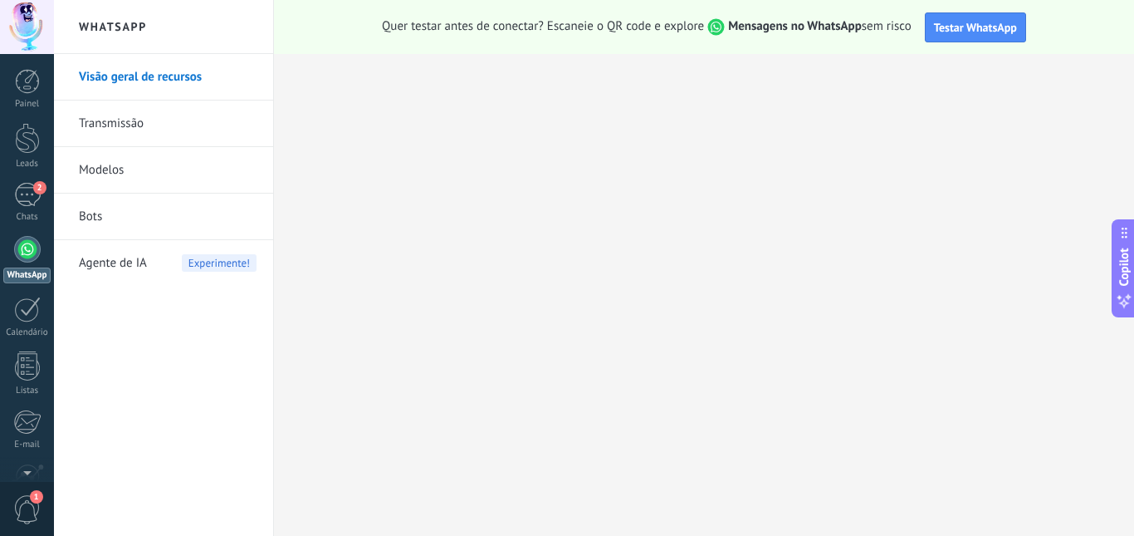
click at [205, 210] on link "Bots" at bounding box center [168, 217] width 178 height 47
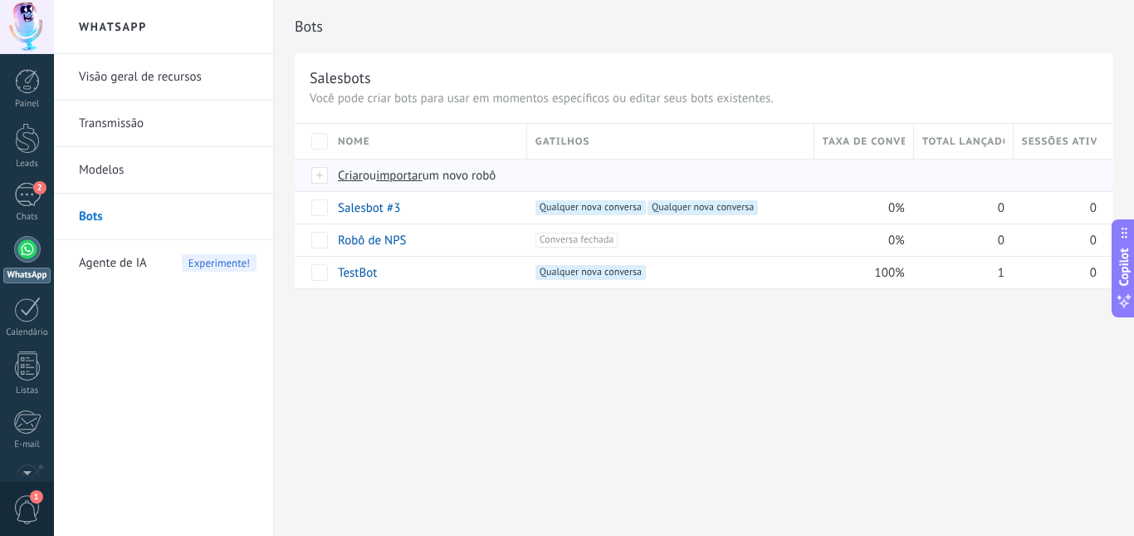
click at [356, 179] on span "Criar" at bounding box center [350, 176] width 25 height 16
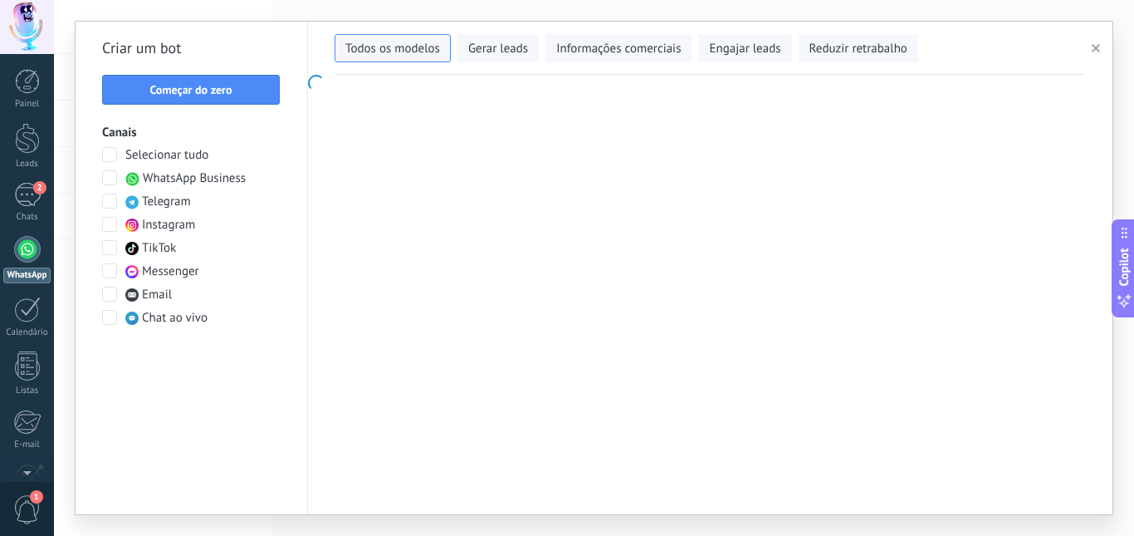
type input "**********"
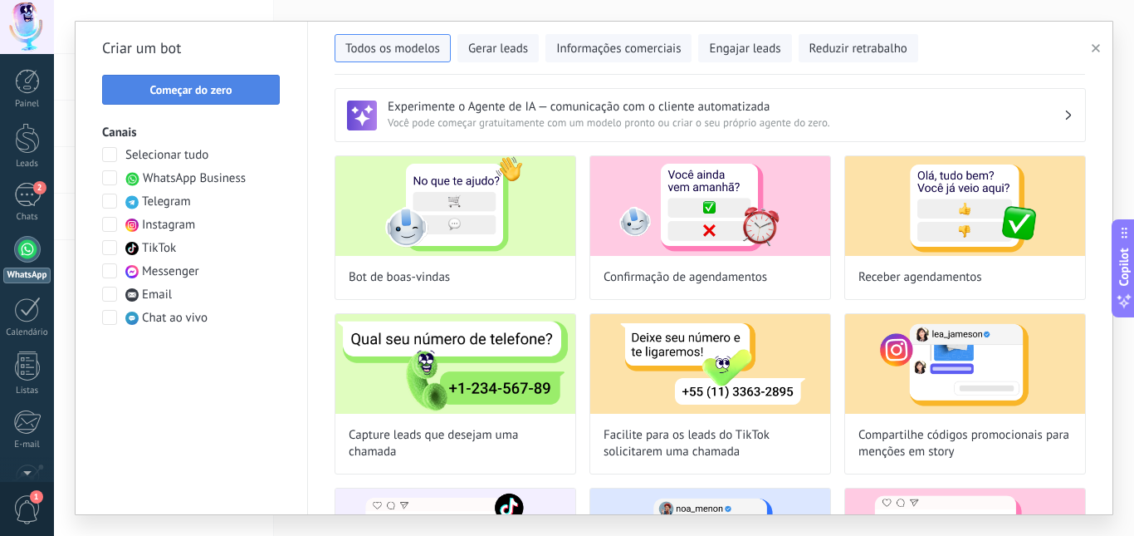
click at [247, 79] on button "Começar do zero" at bounding box center [191, 90] width 178 height 30
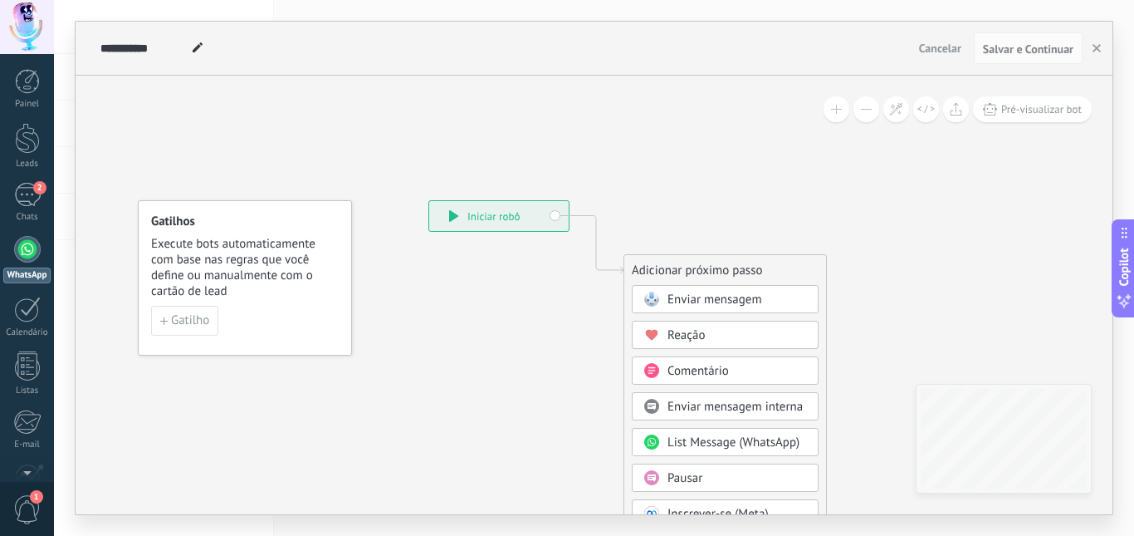
click at [677, 297] on span "Enviar mensagem" at bounding box center [715, 299] width 95 height 16
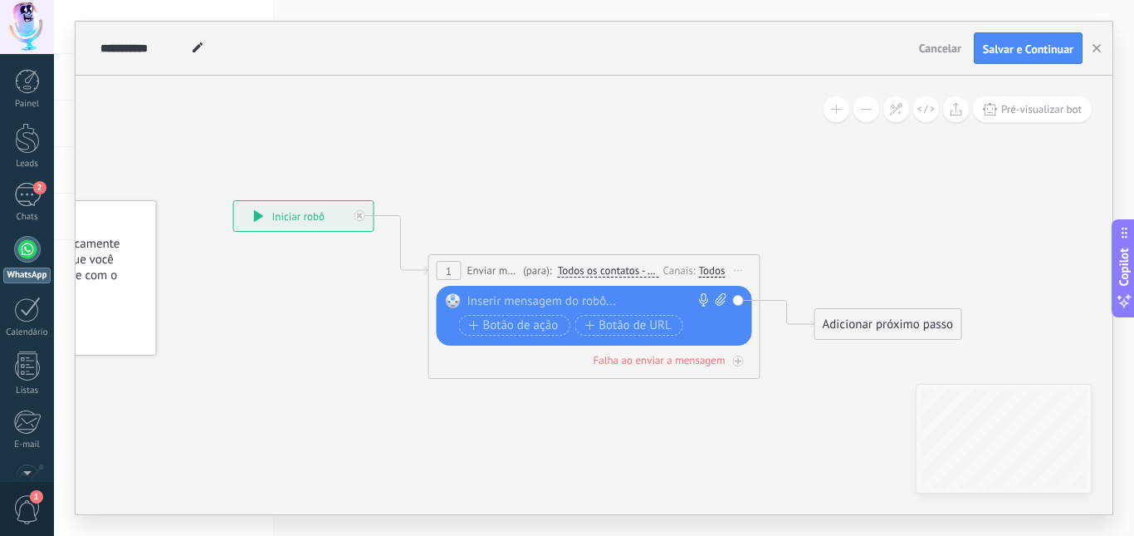
scroll to position [25, 0]
paste div
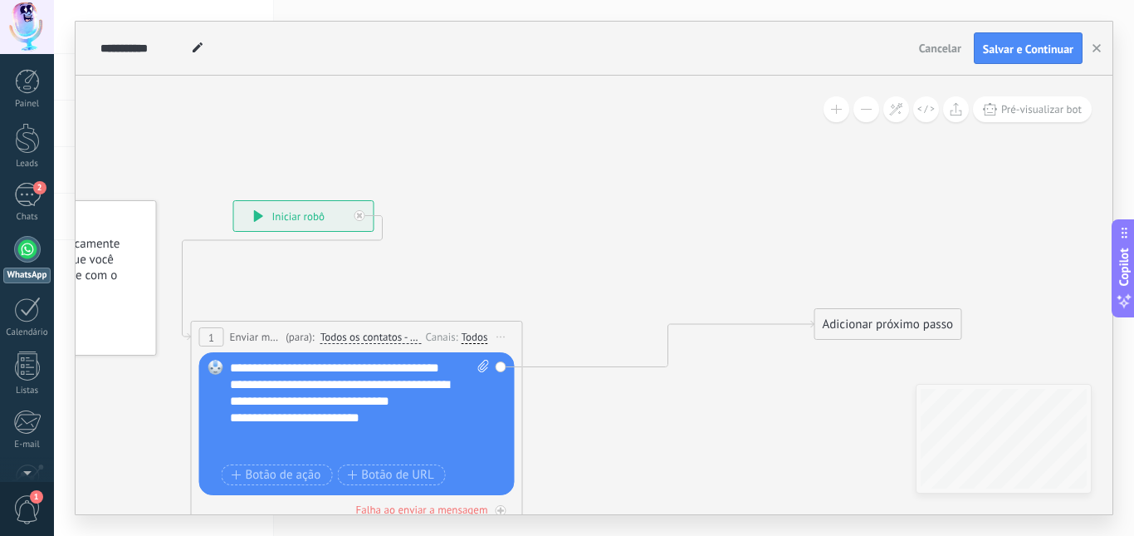
drag, startPoint x: 610, startPoint y: 257, endPoint x: 372, endPoint y: 323, distance: 246.6
click at [372, 323] on div "**********" at bounding box center [357, 336] width 331 height 31
drag, startPoint x: 842, startPoint y: 321, endPoint x: 629, endPoint y: 155, distance: 269.9
click at [629, 155] on div "Adicionar próximo passo" at bounding box center [675, 158] width 146 height 27
click at [636, 159] on div "Adicionar próximo passo" at bounding box center [675, 158] width 146 height 27
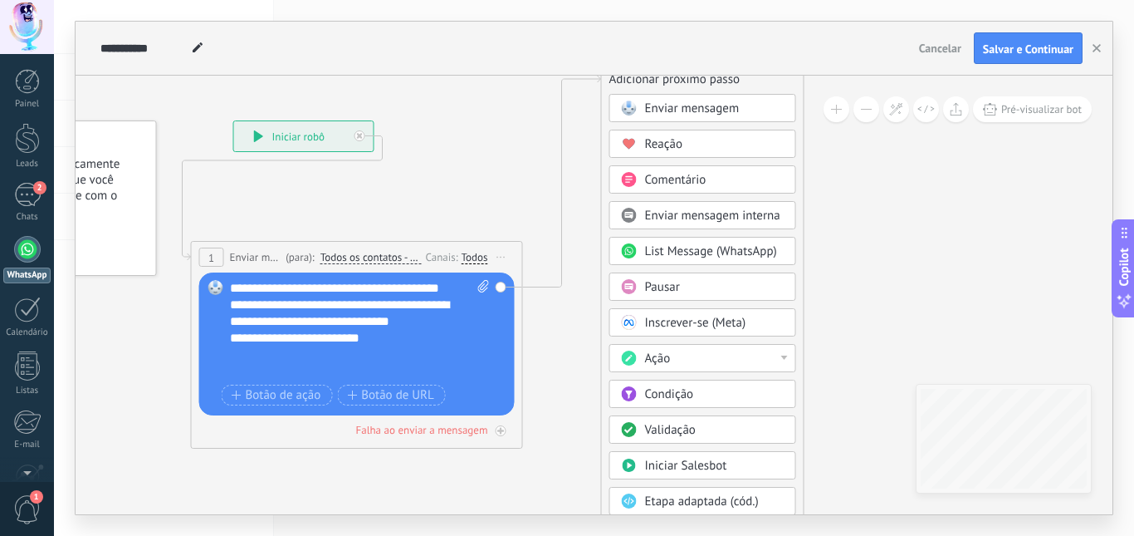
click at [683, 440] on div "Validação" at bounding box center [703, 429] width 187 height 28
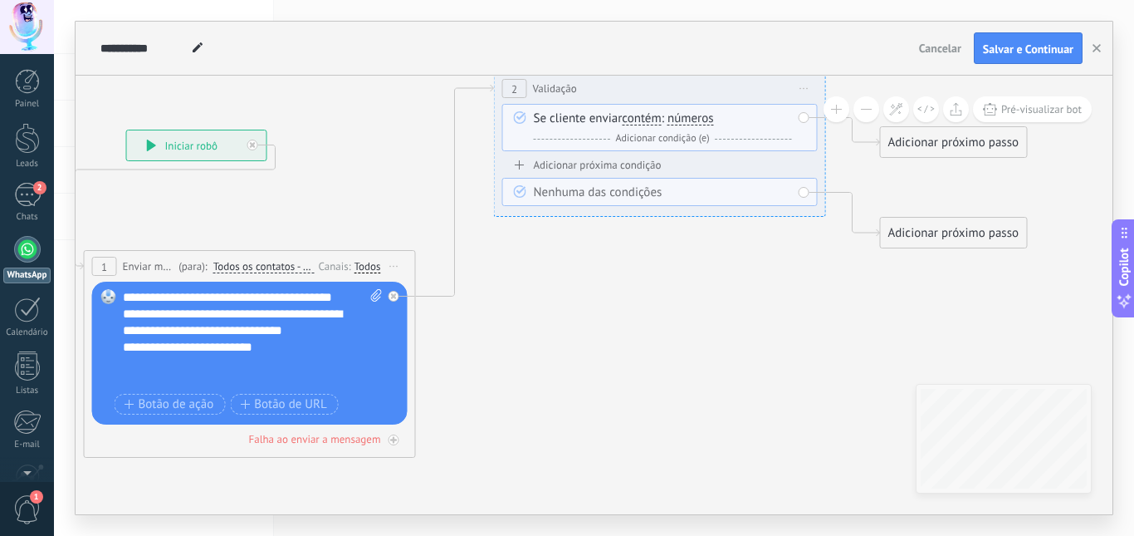
drag, startPoint x: 505, startPoint y: 291, endPoint x: 340, endPoint y: 316, distance: 167.1
click at [620, 312] on icon at bounding box center [527, 265] width 1717 height 1216
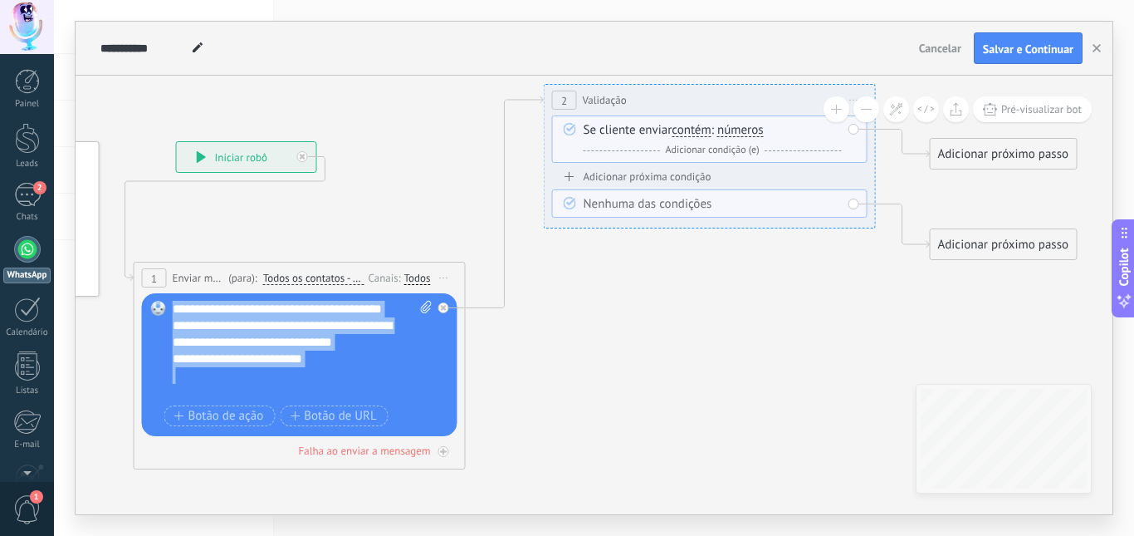
drag, startPoint x: 177, startPoint y: 309, endPoint x: 289, endPoint y: 371, distance: 128.3
click at [342, 389] on div "**********" at bounding box center [303, 351] width 260 height 100
drag, startPoint x: 287, startPoint y: 371, endPoint x: 180, endPoint y: 306, distance: 125.6
click at [180, 306] on div "**********" at bounding box center [303, 351] width 260 height 100
drag, startPoint x: 180, startPoint y: 306, endPoint x: 321, endPoint y: 389, distance: 163.1
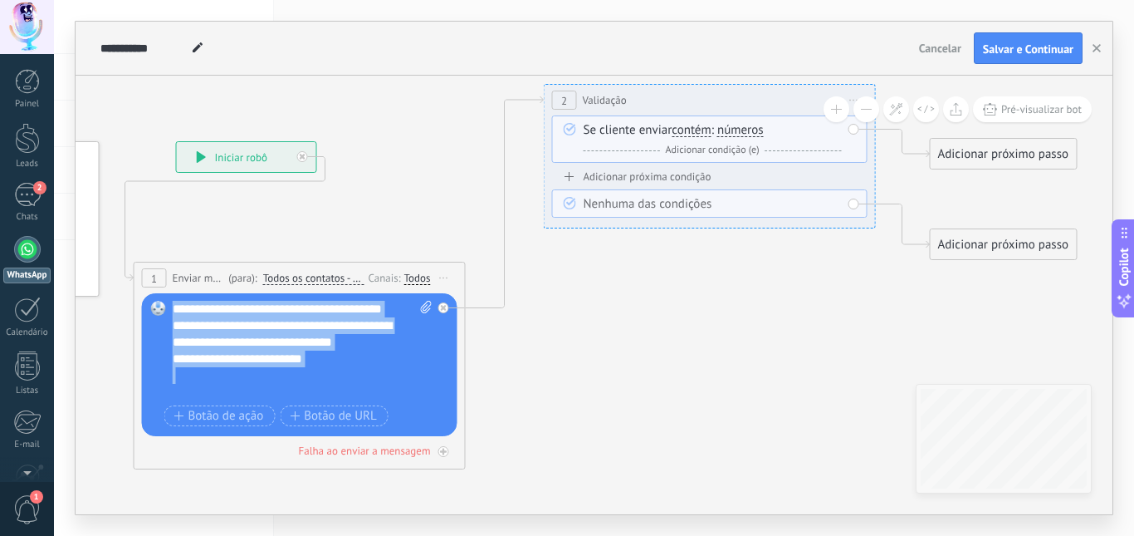
click at [380, 429] on div "**********" at bounding box center [302, 366] width 259 height 130
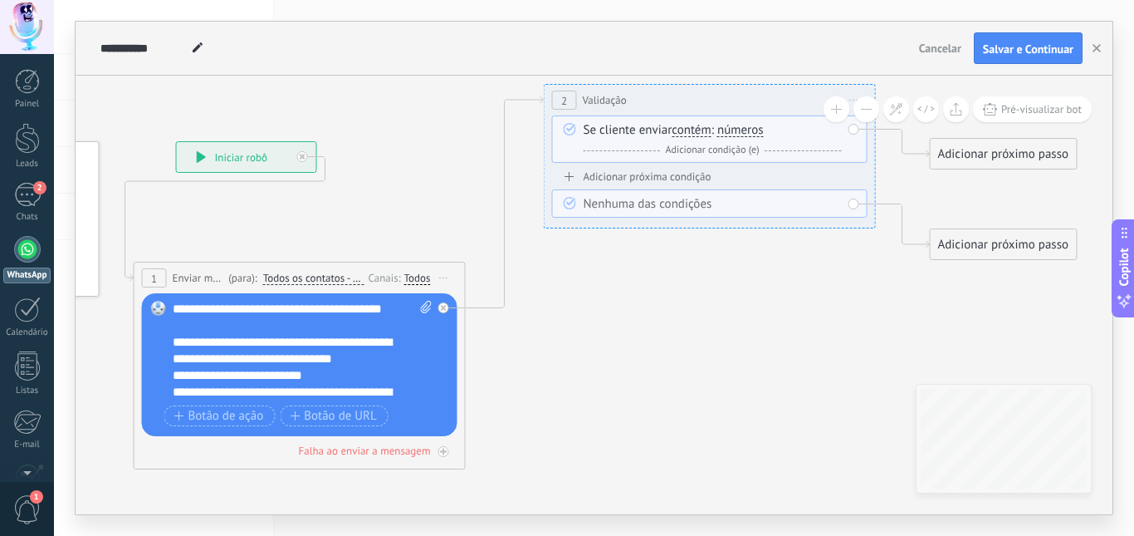
scroll to position [50, 0]
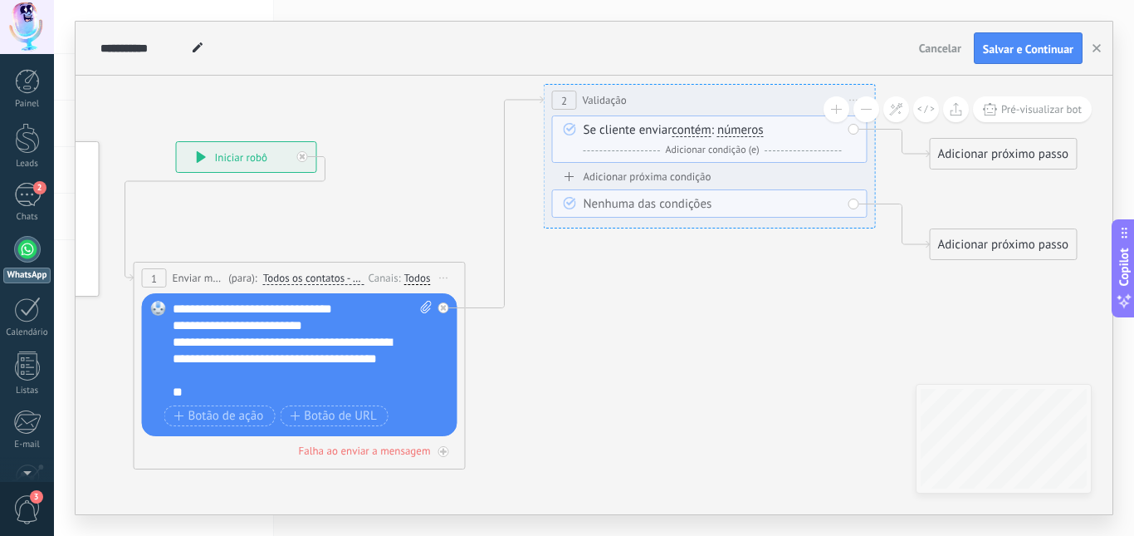
click at [424, 309] on icon at bounding box center [425, 307] width 11 height 12
click input "Upload" at bounding box center [0, 0] width 0 height 0
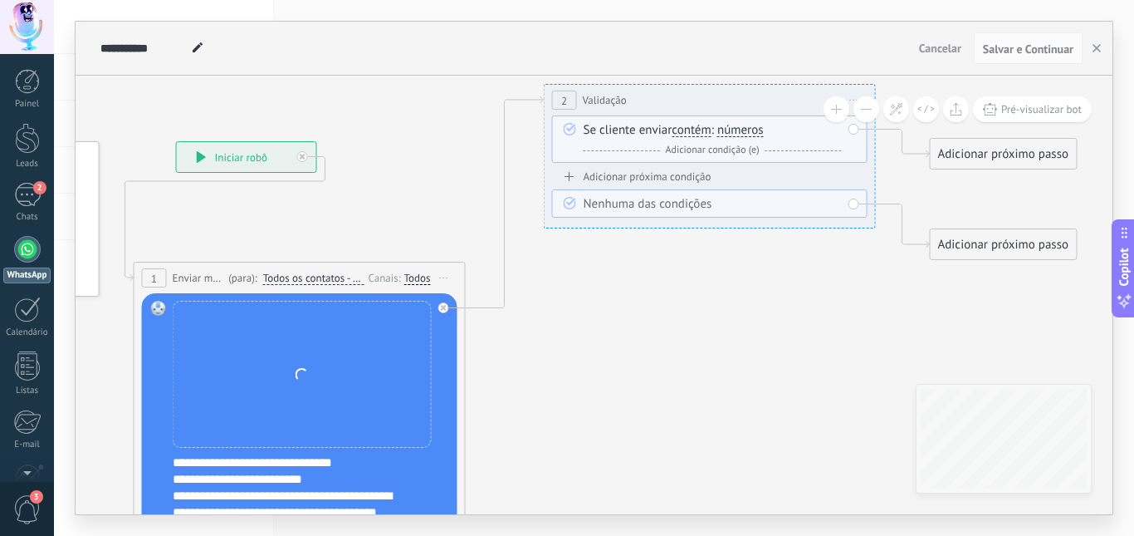
scroll to position [33, 0]
drag, startPoint x: 381, startPoint y: 340, endPoint x: 347, endPoint y: 473, distance: 137.2
click at [347, 473] on div "**********" at bounding box center [302, 442] width 259 height 283
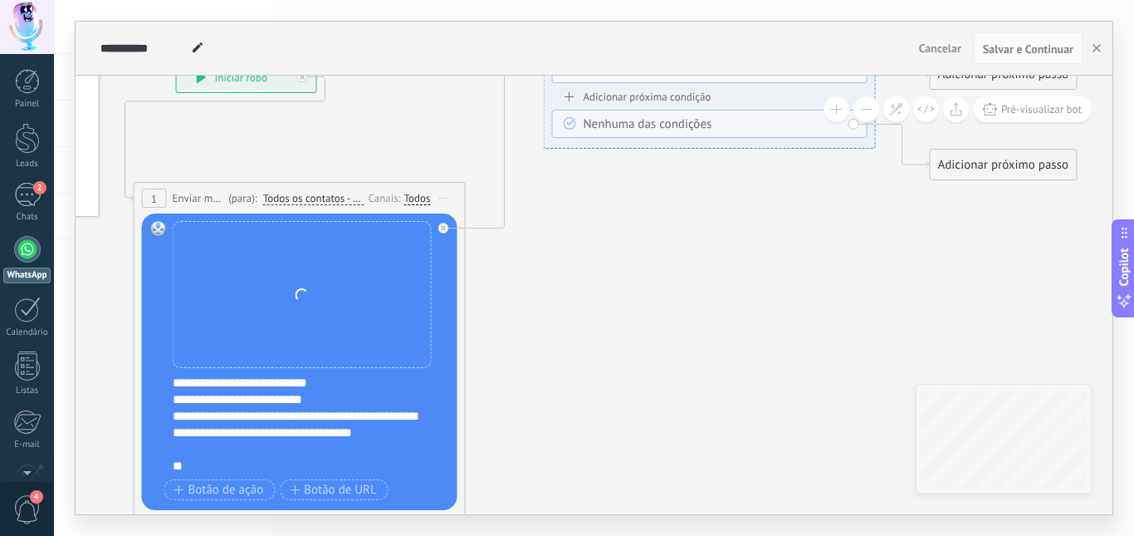
click at [254, 228] on div "Substituir Remover Converter para mensagem de voz Arraste a imagem aqui para an…" at bounding box center [302, 294] width 259 height 147
drag, startPoint x: 430, startPoint y: 364, endPoint x: 426, endPoint y: 385, distance: 22.0
click at [426, 385] on div "**********" at bounding box center [302, 362] width 259 height 283
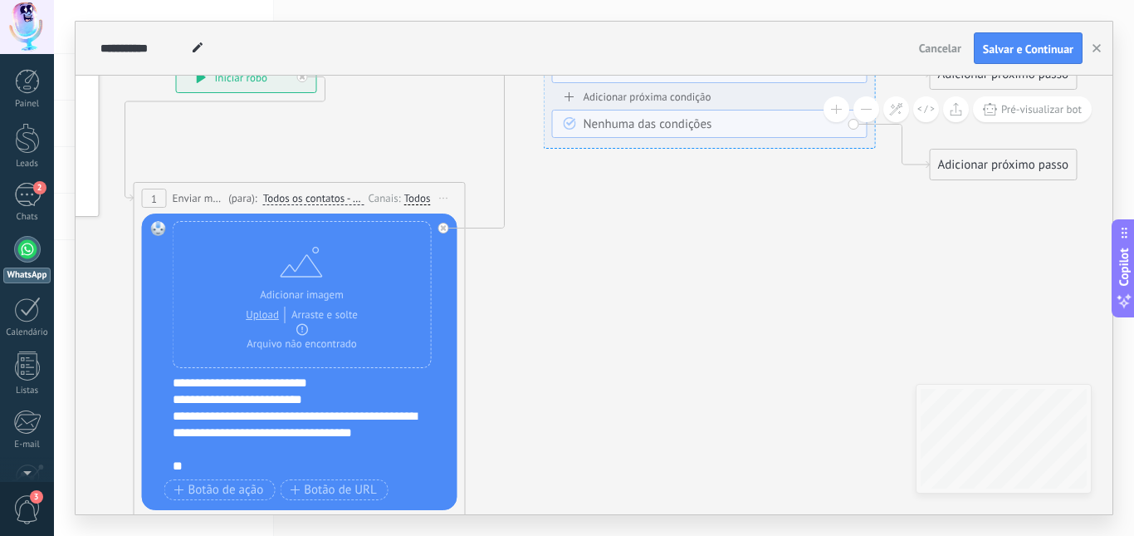
drag, startPoint x: 410, startPoint y: 334, endPoint x: 399, endPoint y: 394, distance: 60.9
click at [399, 394] on div "**********" at bounding box center [302, 362] width 259 height 283
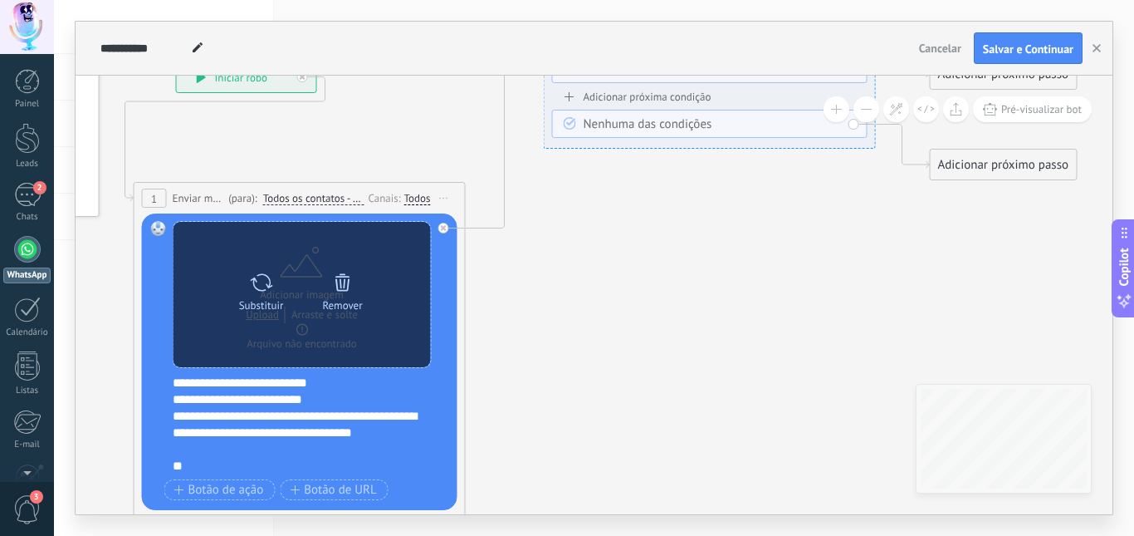
drag, startPoint x: 347, startPoint y: 222, endPoint x: 343, endPoint y: 320, distance: 98.1
click at [350, 266] on div "Substituir Remover Converter para mensagem de voz" at bounding box center [302, 294] width 257 height 145
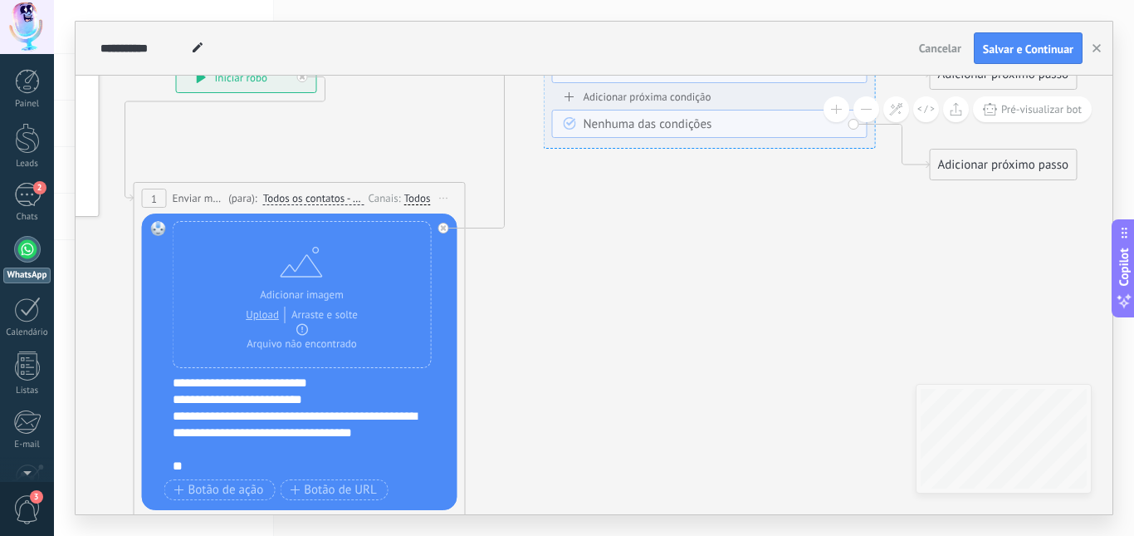
drag, startPoint x: 312, startPoint y: 361, endPoint x: 290, endPoint y: 424, distance: 67.0
click at [307, 403] on div "**********" at bounding box center [302, 362] width 259 height 283
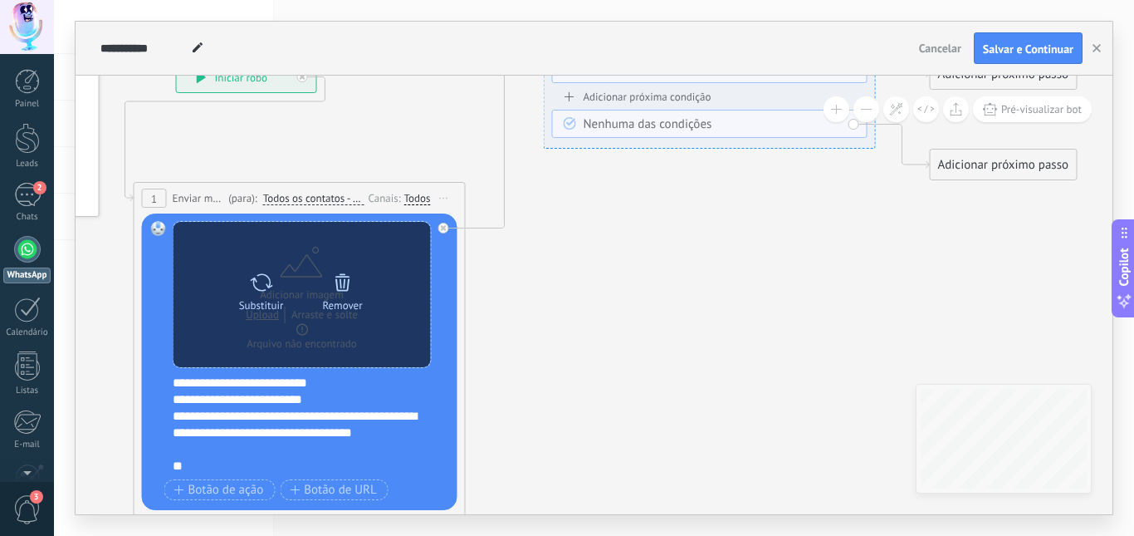
click at [272, 347] on div "Substituir Remover Converter para mensagem de voz" at bounding box center [302, 294] width 257 height 145
click at [261, 297] on div at bounding box center [261, 282] width 24 height 33
click input "Upload" at bounding box center [0, 0] width 0 height 0
drag, startPoint x: 311, startPoint y: 349, endPoint x: 331, endPoint y: 363, distance: 24.4
click at [331, 363] on div "Substituir Remover Converter para mensagem de voz" at bounding box center [302, 294] width 257 height 145
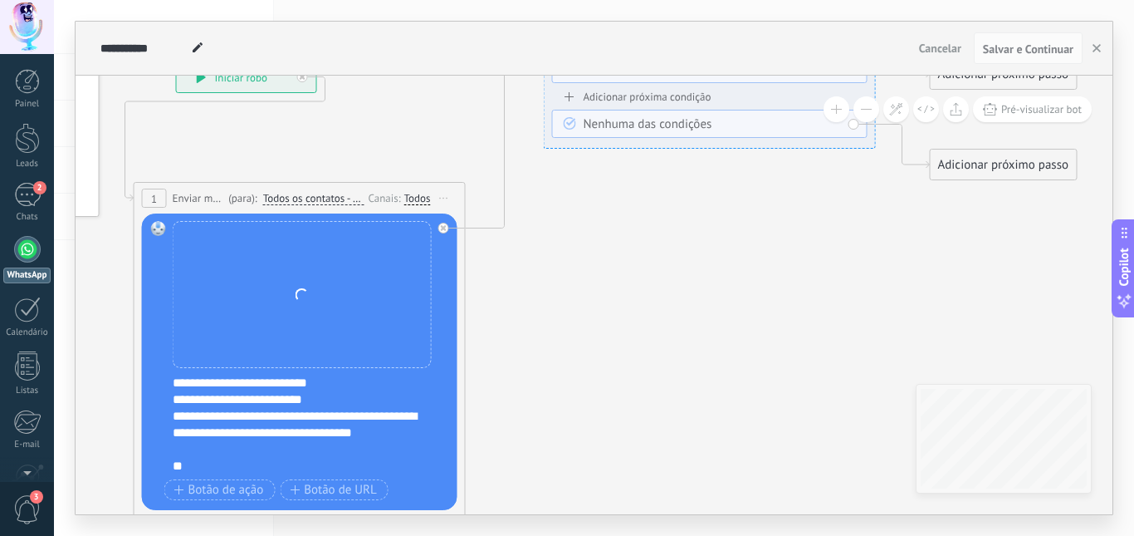
click at [205, 473] on div "**" at bounding box center [296, 466] width 247 height 17
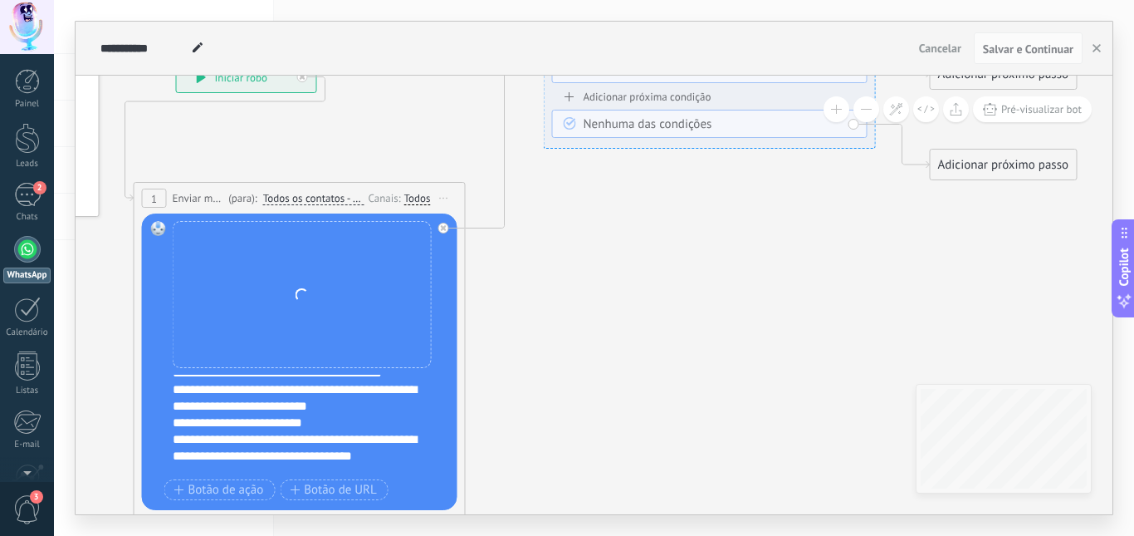
scroll to position [0, 0]
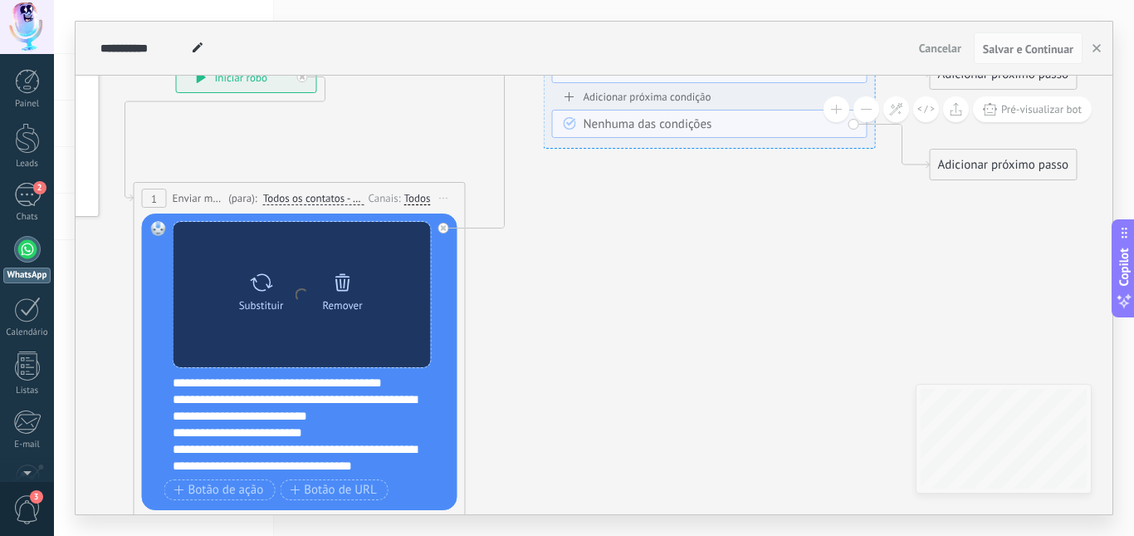
drag, startPoint x: 302, startPoint y: 342, endPoint x: 404, endPoint y: 302, distance: 109.7
click at [417, 426] on div "**********" at bounding box center [302, 362] width 259 height 283
drag, startPoint x: 430, startPoint y: 238, endPoint x: 430, endPoint y: 250, distance: 11.6
click at [430, 250] on div "Substituir Remover Converter para mensagem de voz" at bounding box center [302, 294] width 257 height 145
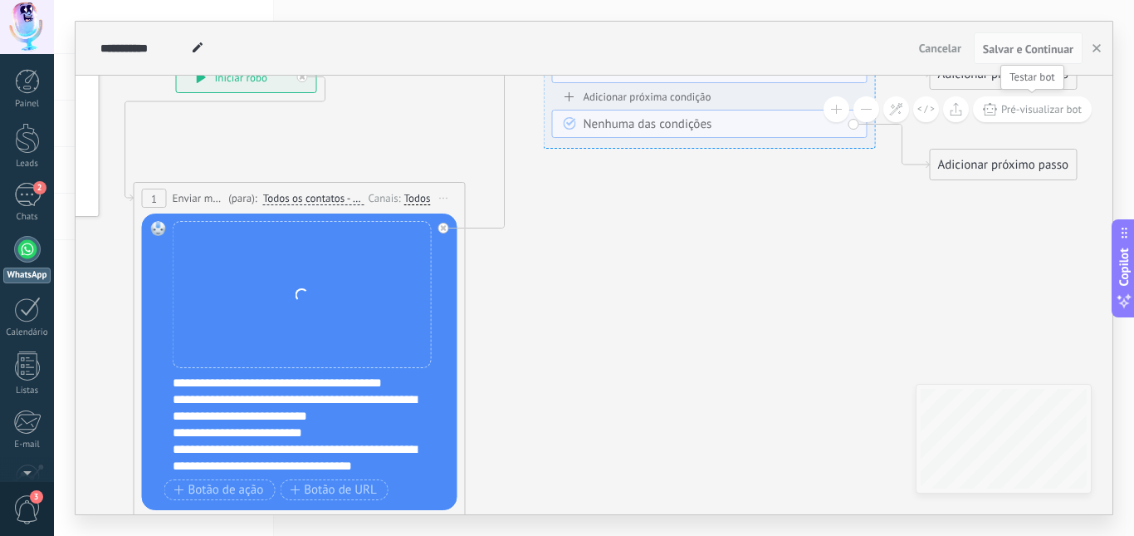
click at [1050, 107] on span "Pré-visualizar bot" at bounding box center [1042, 109] width 81 height 14
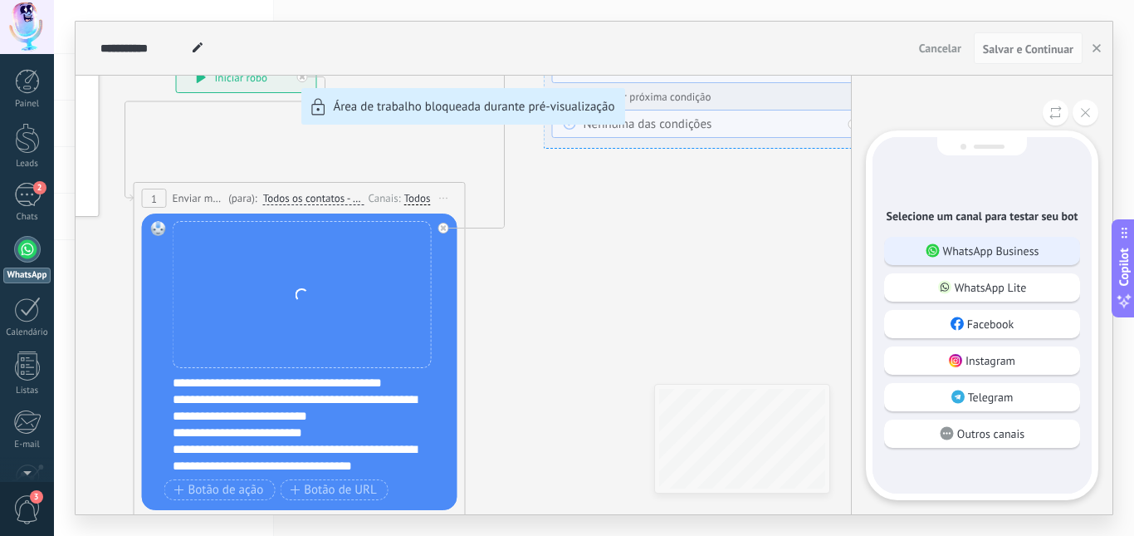
click at [1003, 254] on p "WhatsApp Business" at bounding box center [991, 250] width 96 height 15
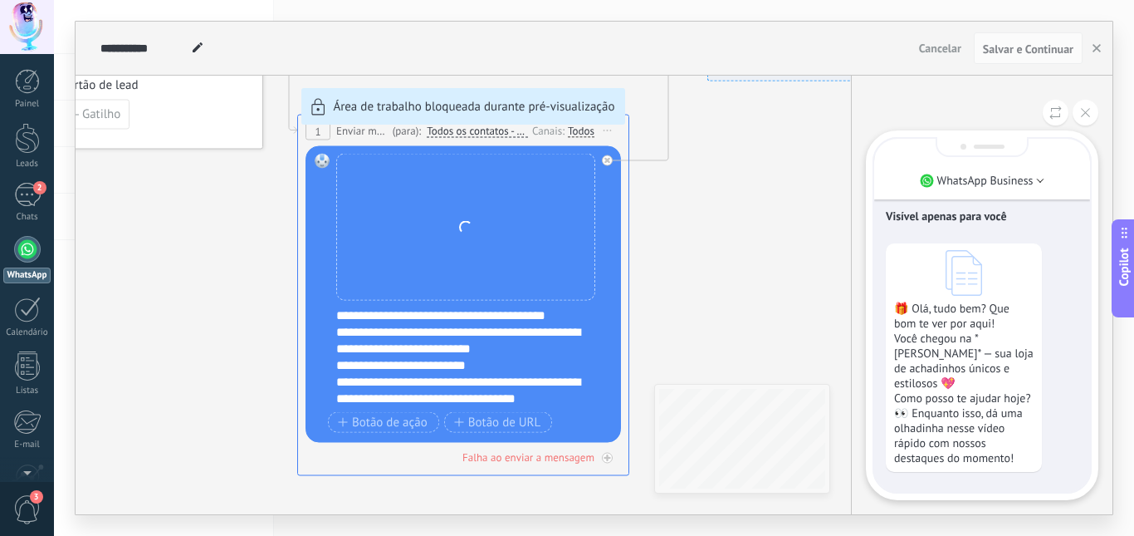
click at [958, 278] on icon at bounding box center [964, 273] width 37 height 46
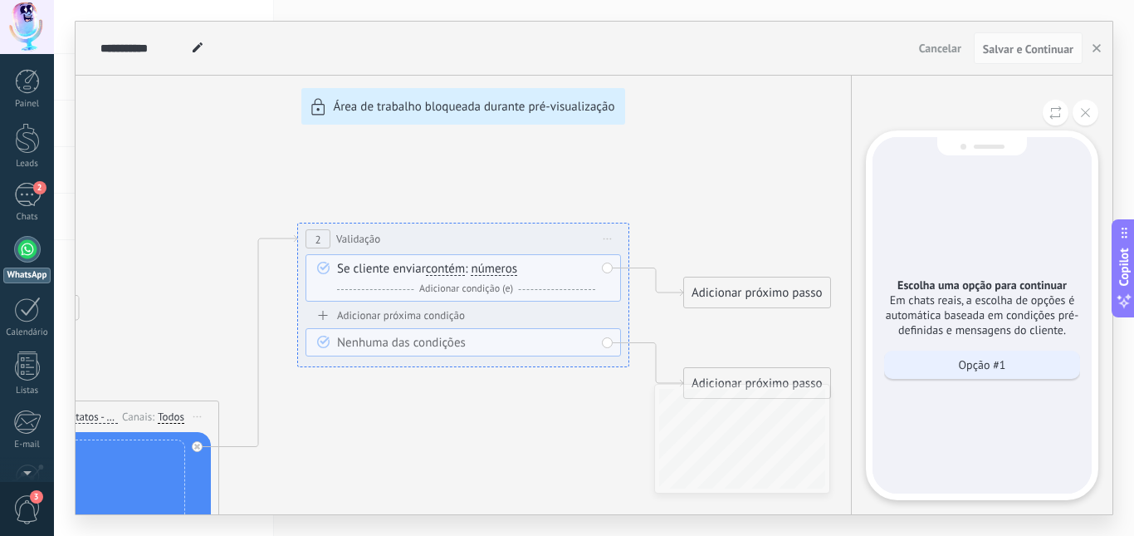
click at [959, 369] on p "Opção #1" at bounding box center [982, 364] width 47 height 15
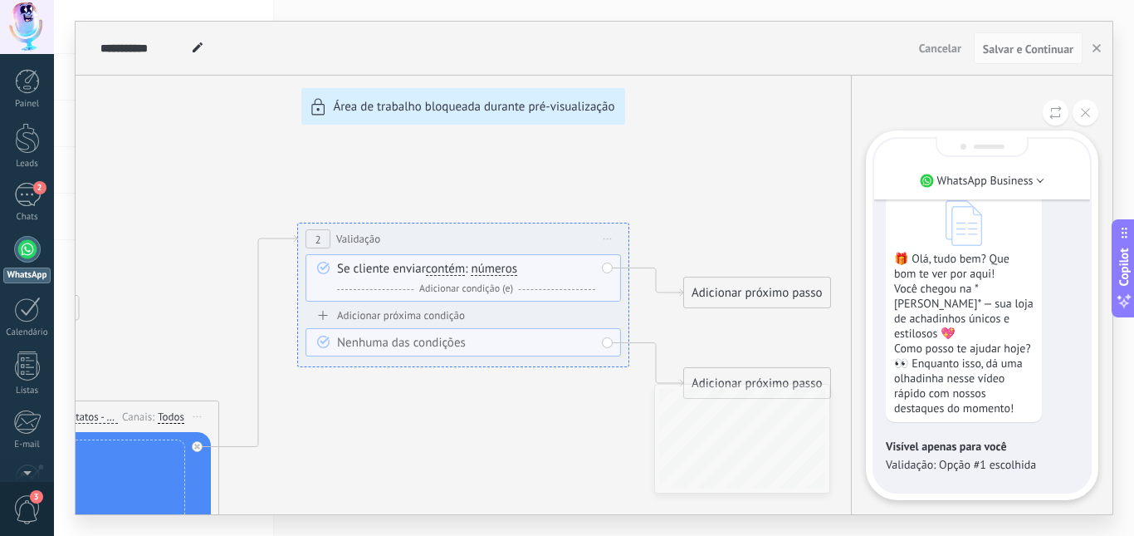
scroll to position [-56, 0]
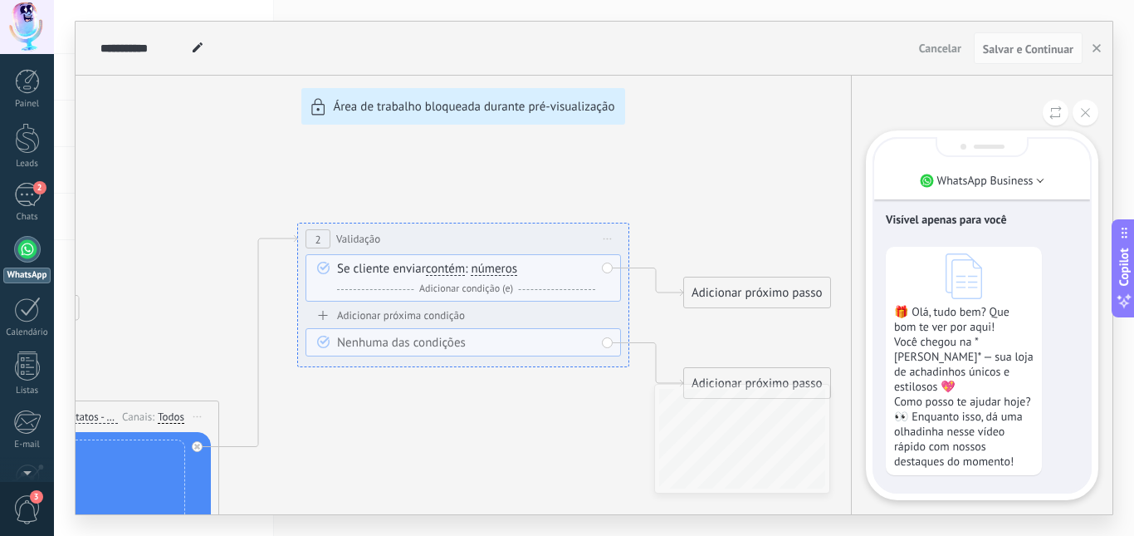
click at [962, 289] on icon at bounding box center [964, 276] width 37 height 46
click at [959, 287] on icon at bounding box center [964, 276] width 37 height 46
click at [961, 287] on icon at bounding box center [964, 276] width 37 height 46
drag, startPoint x: 171, startPoint y: 324, endPoint x: 354, endPoint y: 387, distance: 193.3
click at [351, 296] on div "**********" at bounding box center [594, 268] width 1037 height 492
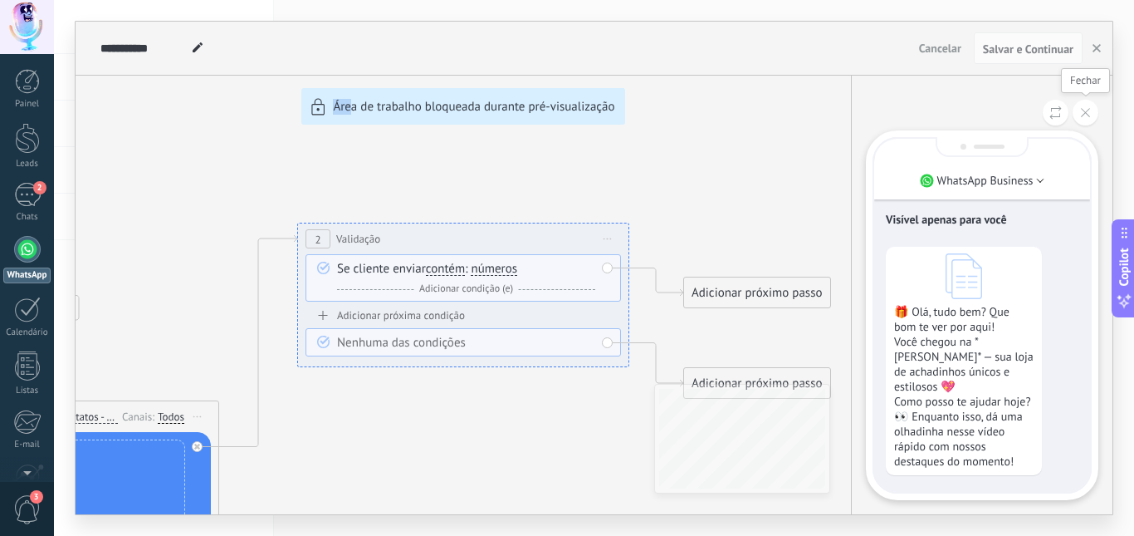
click at [1084, 120] on button at bounding box center [1086, 113] width 26 height 26
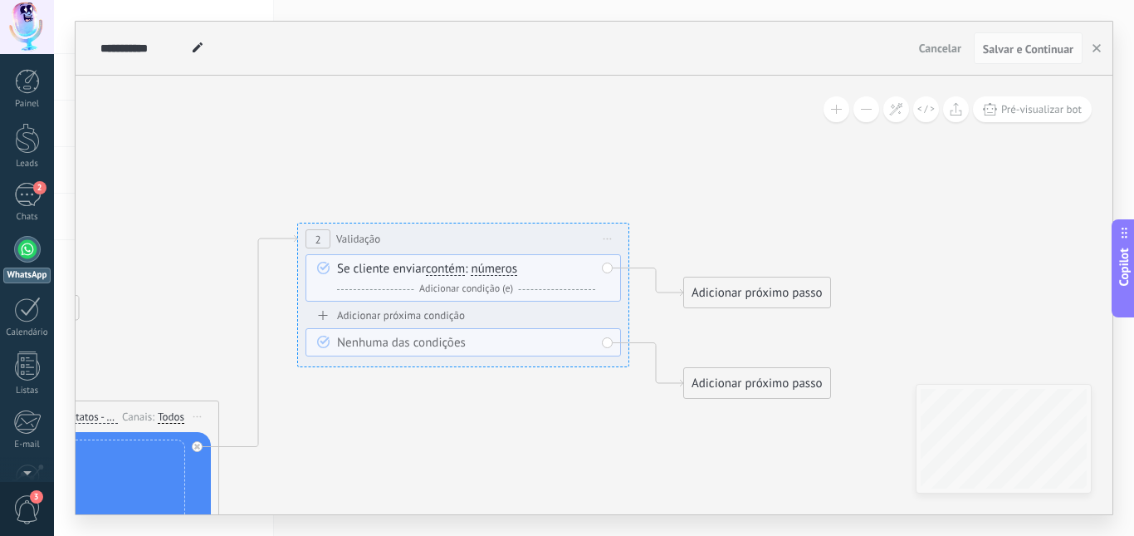
click at [555, 272] on div "Se cliente enviar contém iguais desiguais contém não contém tem o comprimento d…" at bounding box center [466, 279] width 258 height 37
click at [493, 287] on span "Adicionar condição (e)" at bounding box center [466, 288] width 102 height 12
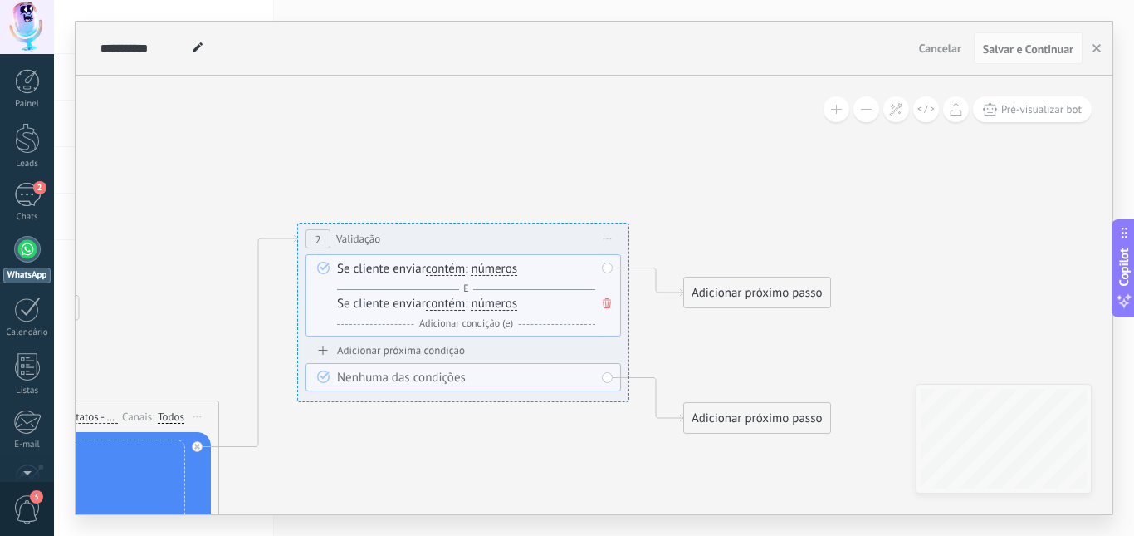
click at [497, 269] on span "números" at bounding box center [494, 268] width 47 height 13
click at [497, 269] on button "números" at bounding box center [567, 269] width 208 height 30
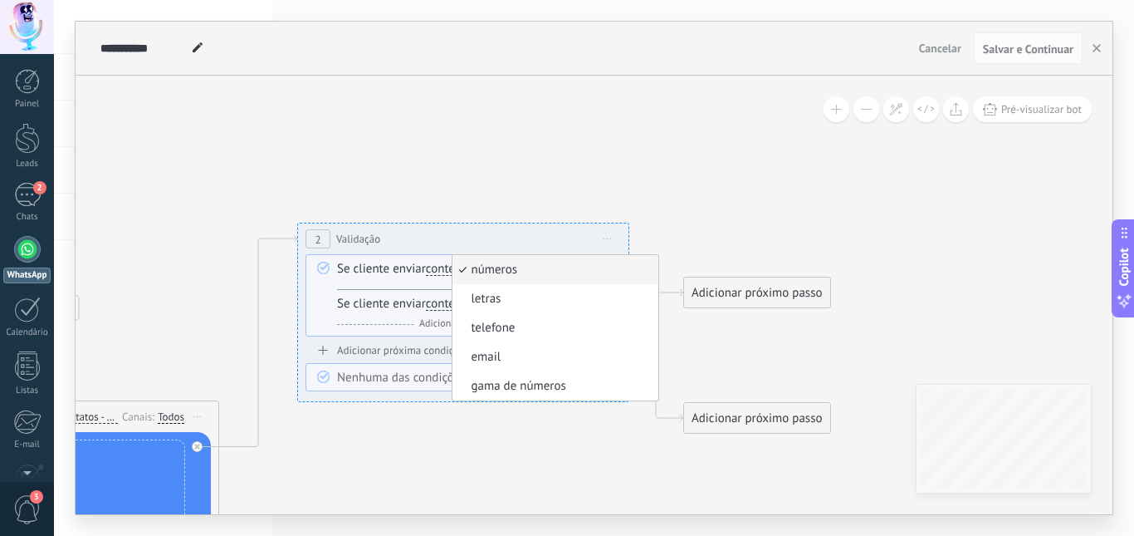
click at [678, 204] on icon at bounding box center [330, 415] width 1717 height 1216
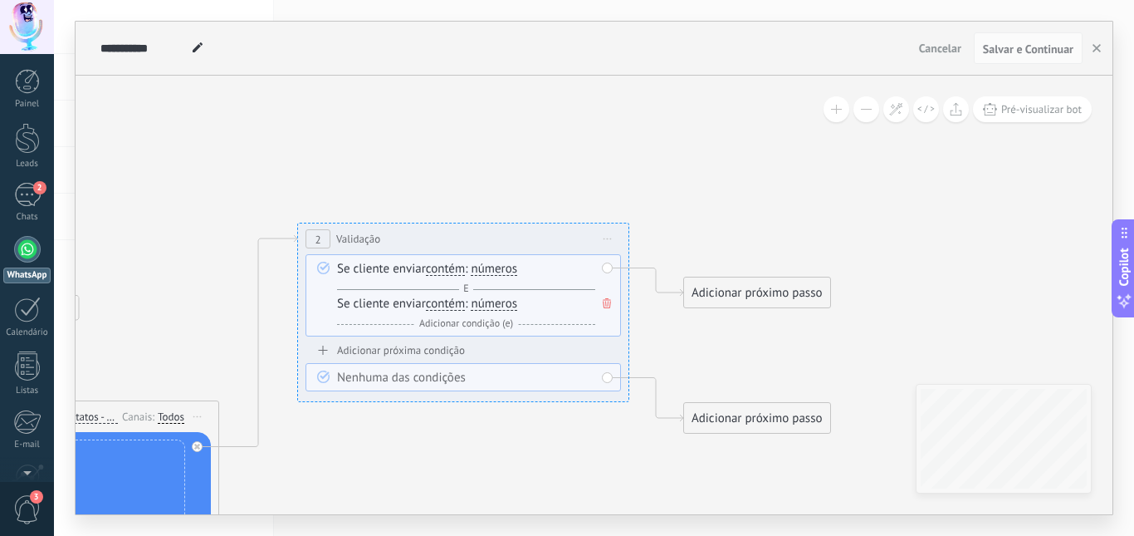
click at [608, 301] on icon at bounding box center [607, 303] width 8 height 10
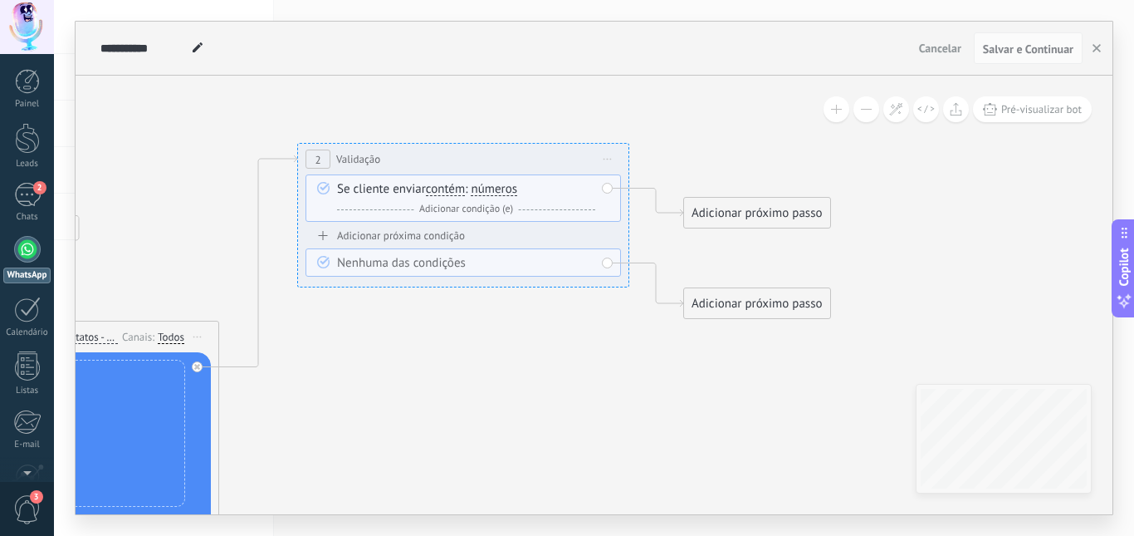
drag, startPoint x: 433, startPoint y: 163, endPoint x: 627, endPoint y: 145, distance: 195.1
click at [620, 81] on icon at bounding box center [330, 336] width 1717 height 1216
click at [610, 160] on span "Iniciar pré-visualização aqui Renomear Duplicar Excluir" at bounding box center [608, 159] width 27 height 24
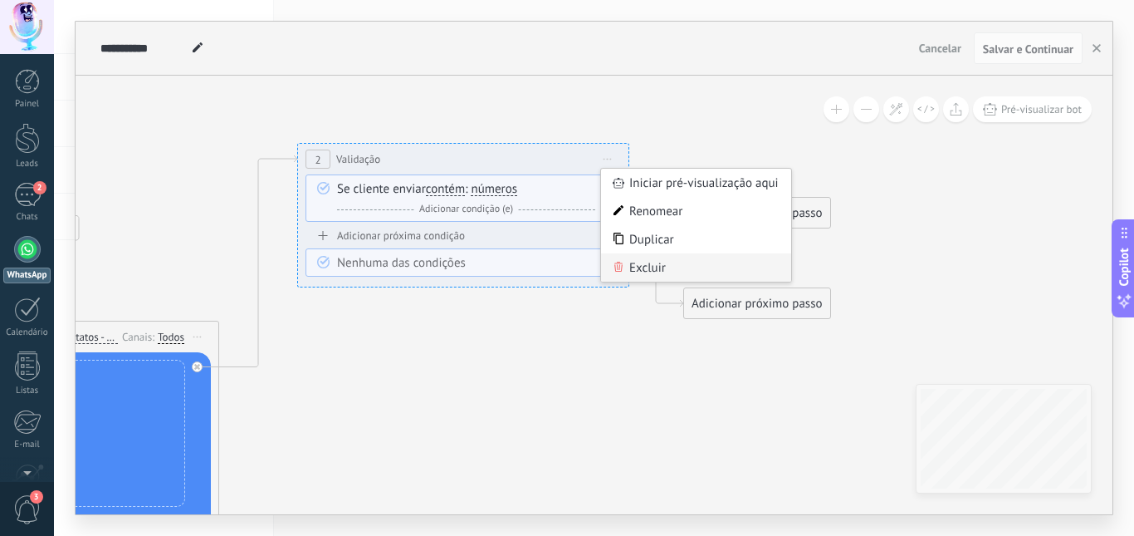
click at [643, 262] on div "Excluir" at bounding box center [696, 267] width 190 height 28
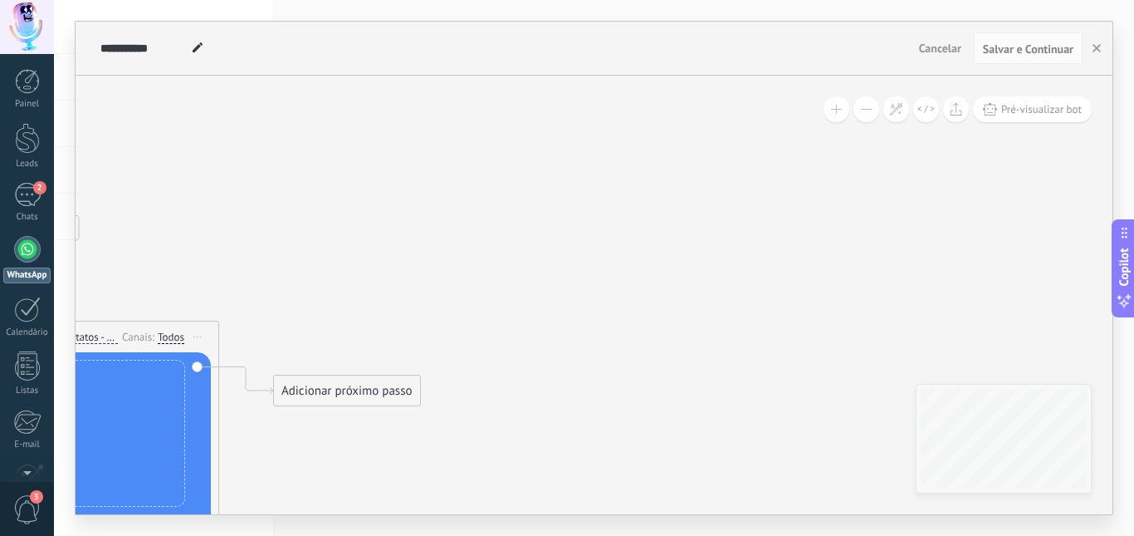
click at [297, 385] on div "Adicionar próximo passo" at bounding box center [347, 390] width 146 height 27
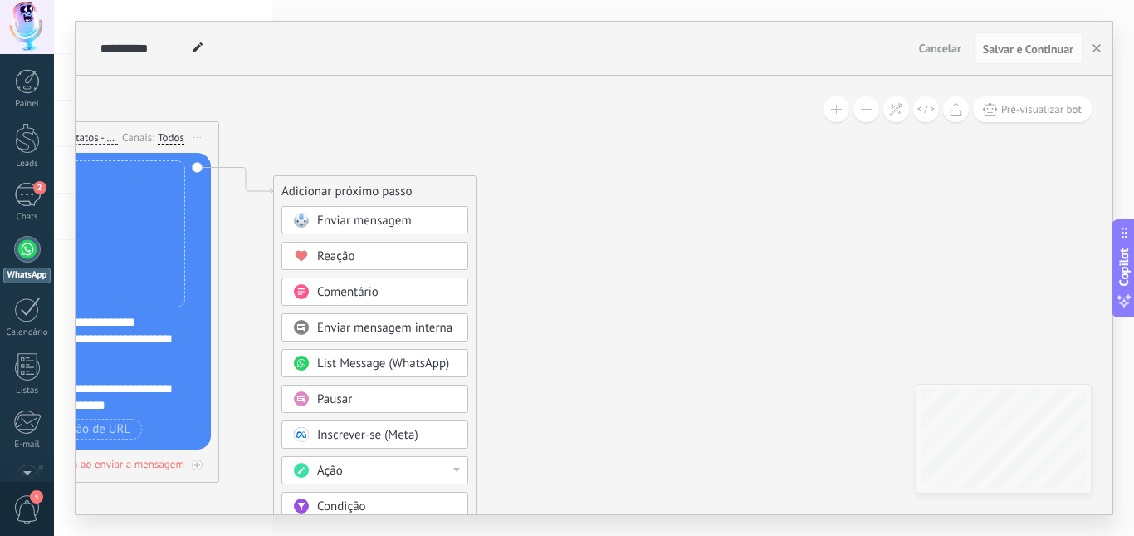
click at [379, 212] on div "Enviar mensagem" at bounding box center [375, 220] width 187 height 28
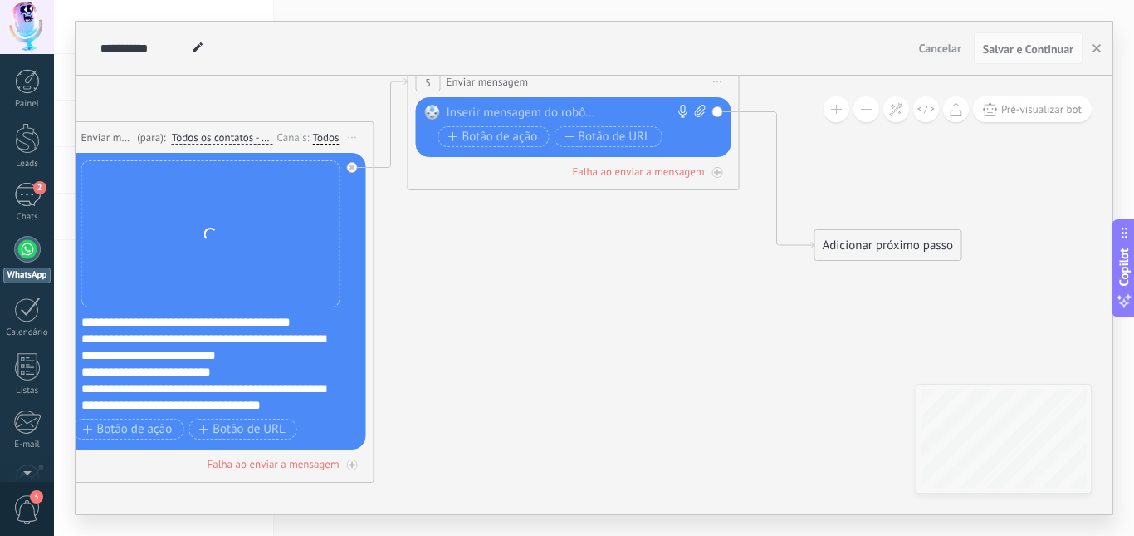
drag, startPoint x: 514, startPoint y: 188, endPoint x: 506, endPoint y: 195, distance: 11.2
click at [487, 53] on div "**********" at bounding box center [594, 268] width 1037 height 492
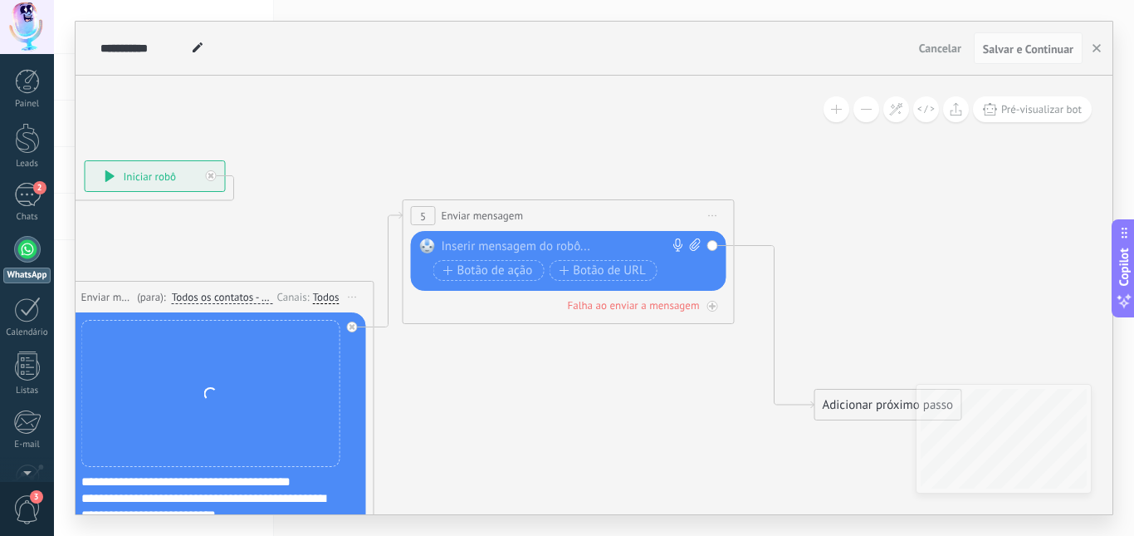
click at [528, 242] on div at bounding box center [565, 246] width 247 height 17
paste div
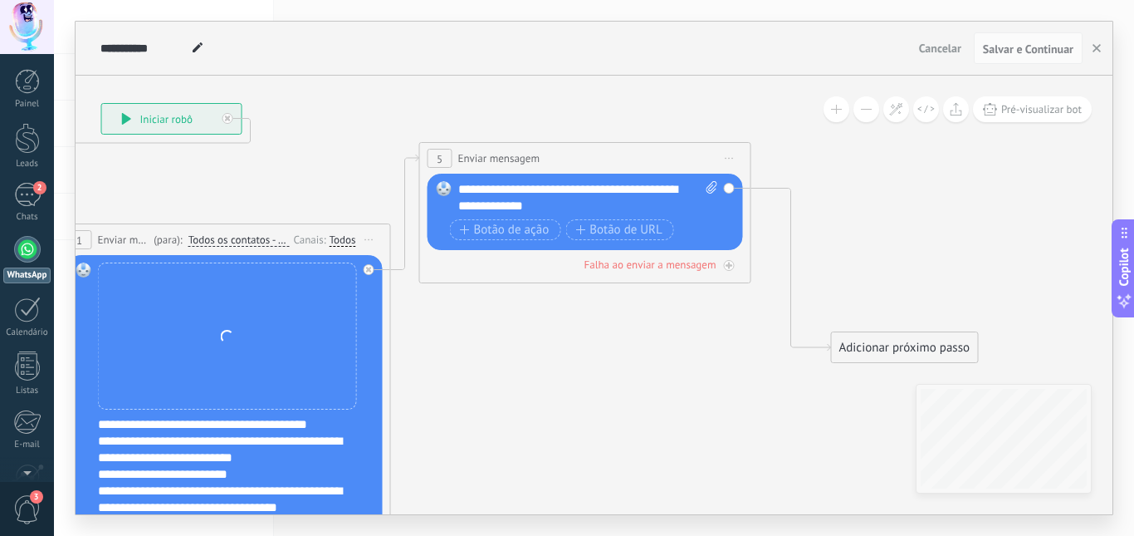
drag, startPoint x: 497, startPoint y: 484, endPoint x: 513, endPoint y: 427, distance: 59.7
click at [513, 427] on icon at bounding box center [490, 344] width 1693 height 1312
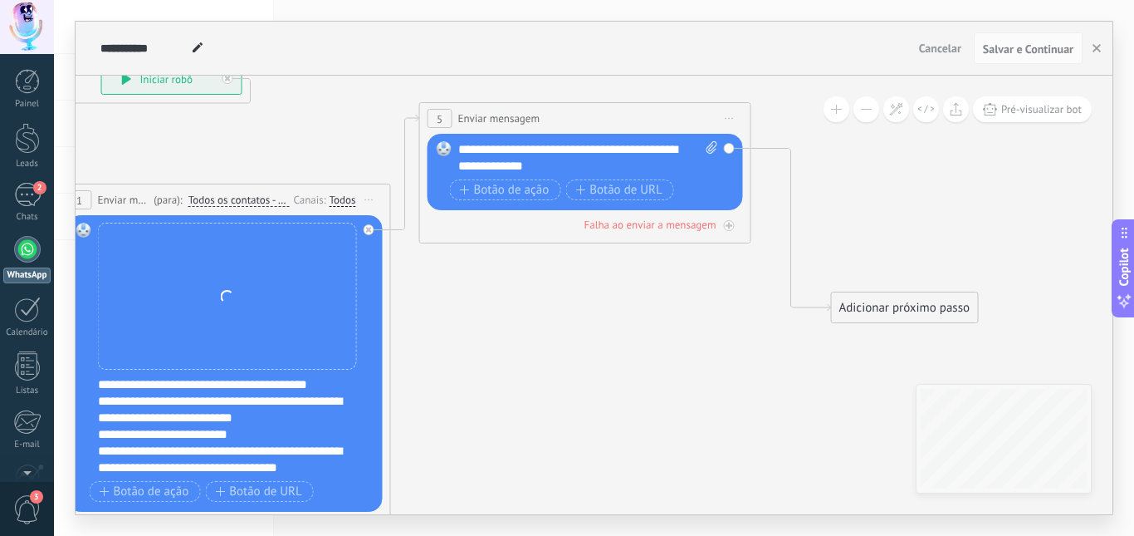
click at [384, 241] on div "**********" at bounding box center [225, 364] width 332 height 361
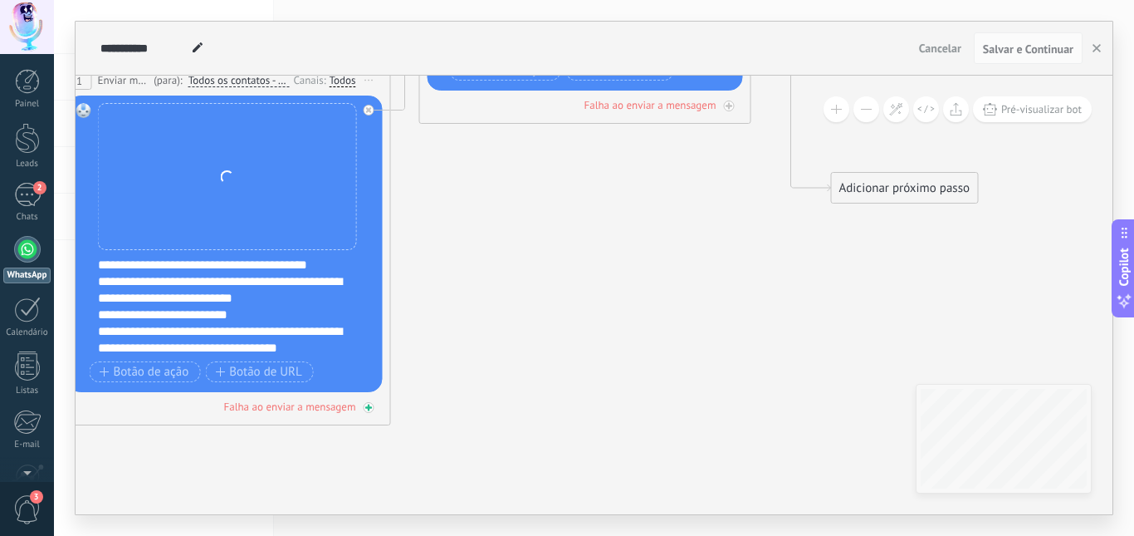
click at [366, 400] on div "Falha ao enviar a mensagem" at bounding box center [225, 407] width 316 height 16
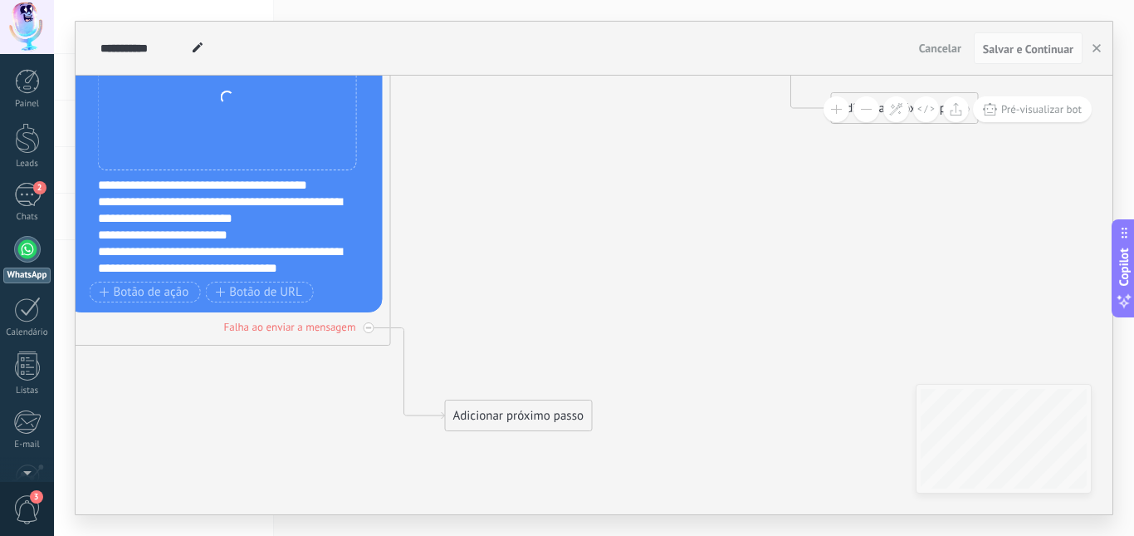
click at [526, 407] on div "Adicionar próximo passo" at bounding box center [519, 415] width 146 height 27
click at [547, 441] on span "Enviar mensagem" at bounding box center [536, 445] width 95 height 16
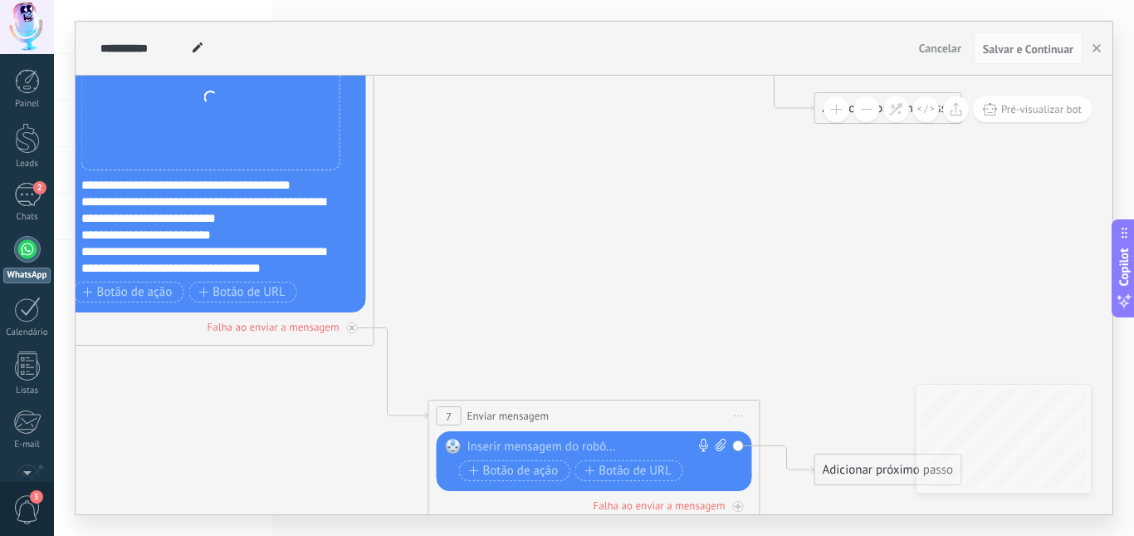
click at [548, 447] on div at bounding box center [591, 446] width 247 height 17
paste div
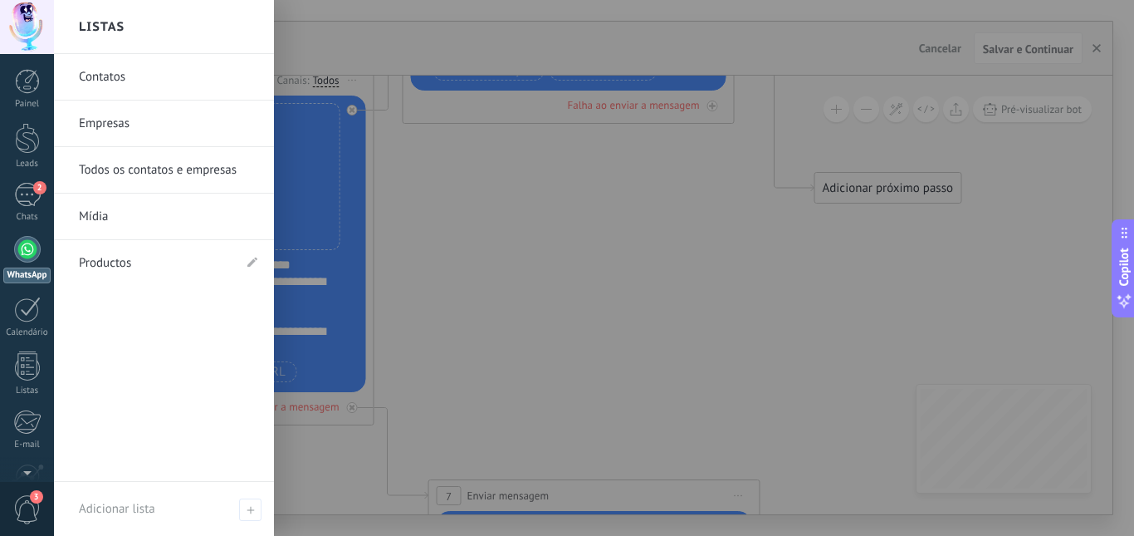
click at [410, 248] on div at bounding box center [621, 268] width 1134 height 536
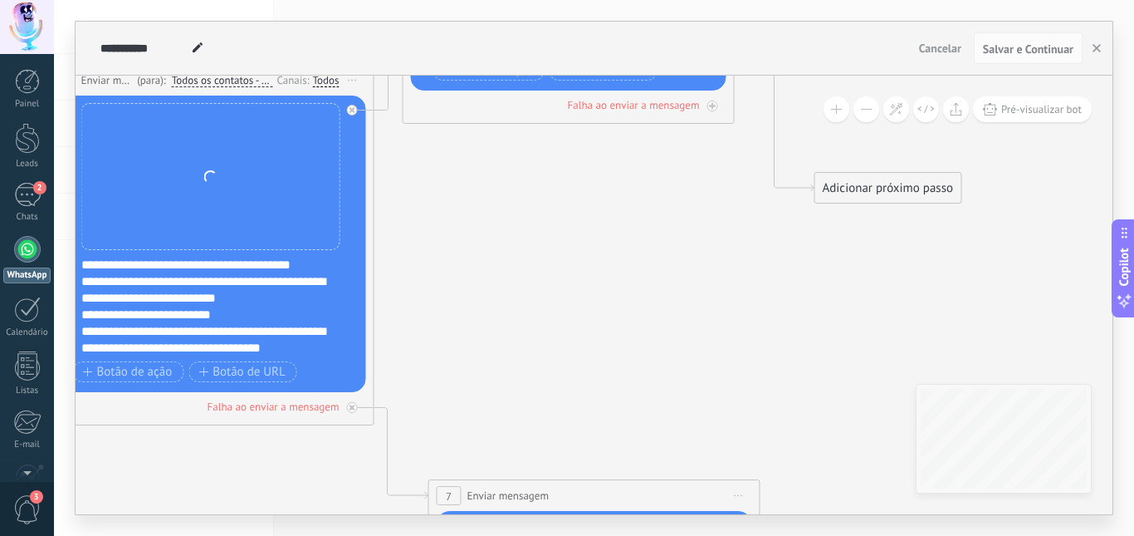
drag, startPoint x: 321, startPoint y: 219, endPoint x: 294, endPoint y: 325, distance: 109.0
click at [294, 325] on div "**********" at bounding box center [210, 244] width 259 height 283
drag, startPoint x: 361, startPoint y: 237, endPoint x: 376, endPoint y: 237, distance: 14.9
click at [371, 226] on div "**********" at bounding box center [208, 244] width 332 height 361
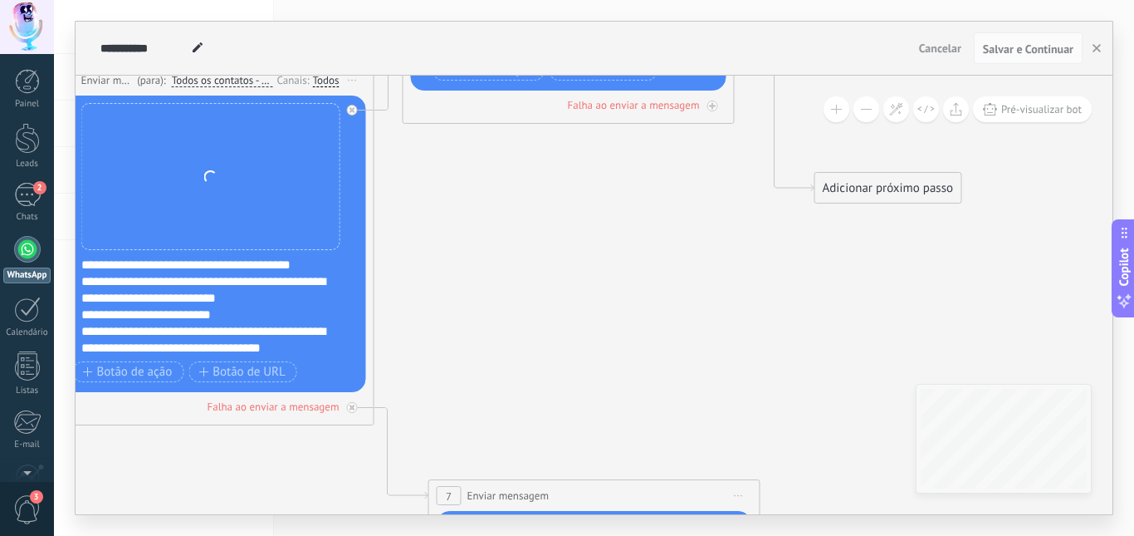
drag, startPoint x: 341, startPoint y: 218, endPoint x: 355, endPoint y: 237, distance: 22.6
click at [346, 239] on div "Substituir Remover Converter para mensagem de voz Arraste a imagem aqui para an…" at bounding box center [209, 244] width 316 height 296
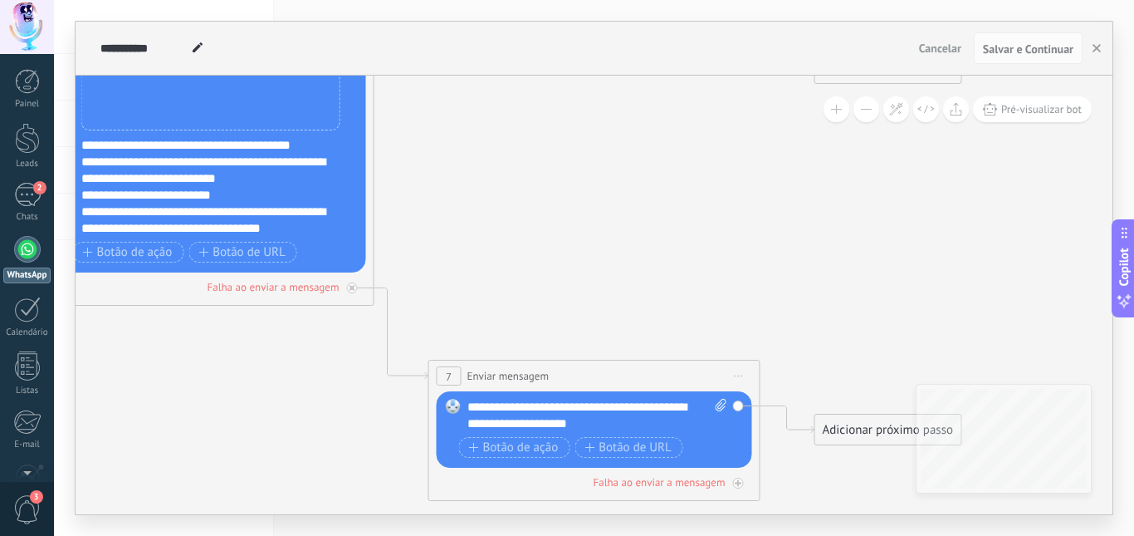
click at [76, 140] on div "Substituir Remover Converter para mensagem de voz Arraste a imagem aqui para an…" at bounding box center [209, 124] width 316 height 296
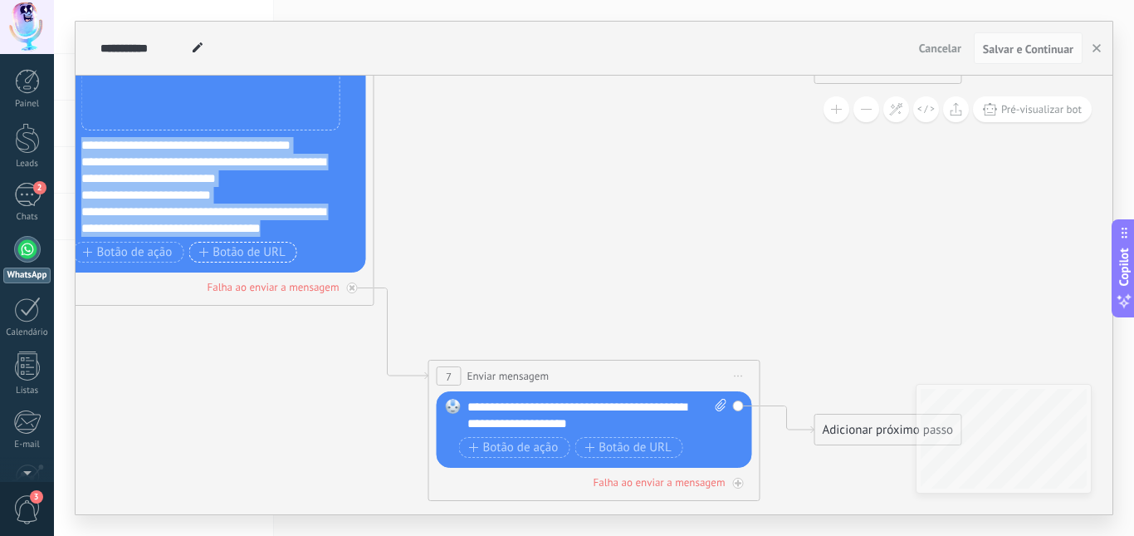
scroll to position [33, 0]
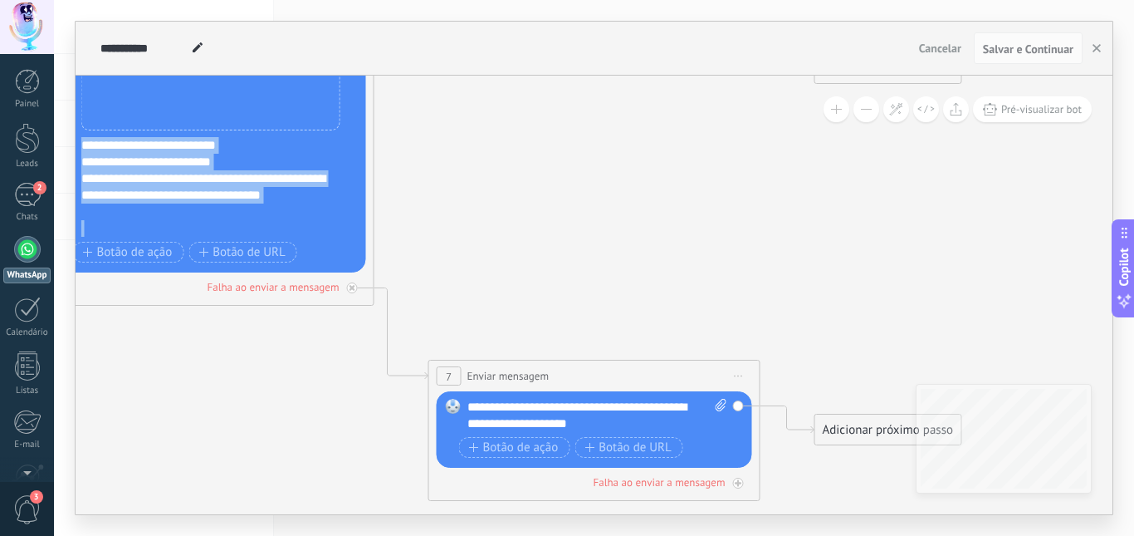
drag, startPoint x: 85, startPoint y: 143, endPoint x: 299, endPoint y: 262, distance: 245.4
click at [299, 262] on div "**********" at bounding box center [210, 124] width 259 height 283
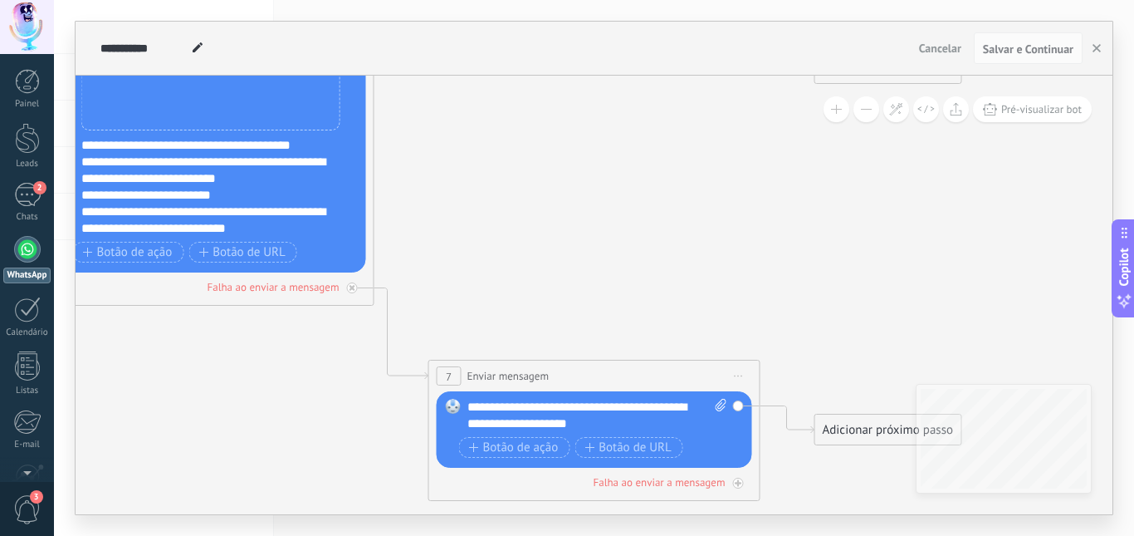
scroll to position [83, 0]
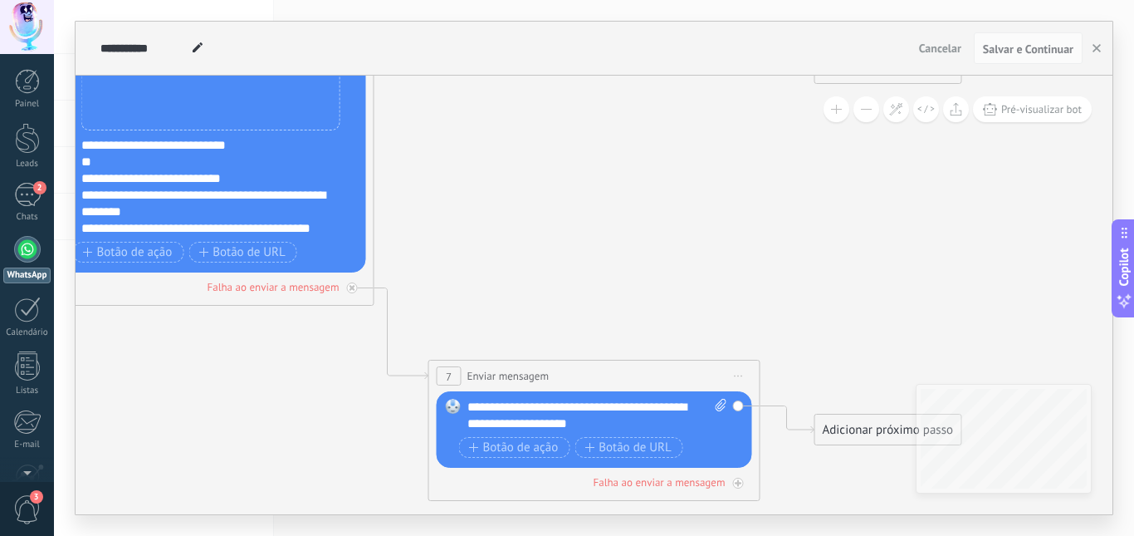
click at [229, 180] on div "**********" at bounding box center [204, 178] width 247 height 17
click at [217, 187] on div "**********" at bounding box center [204, 203] width 247 height 33
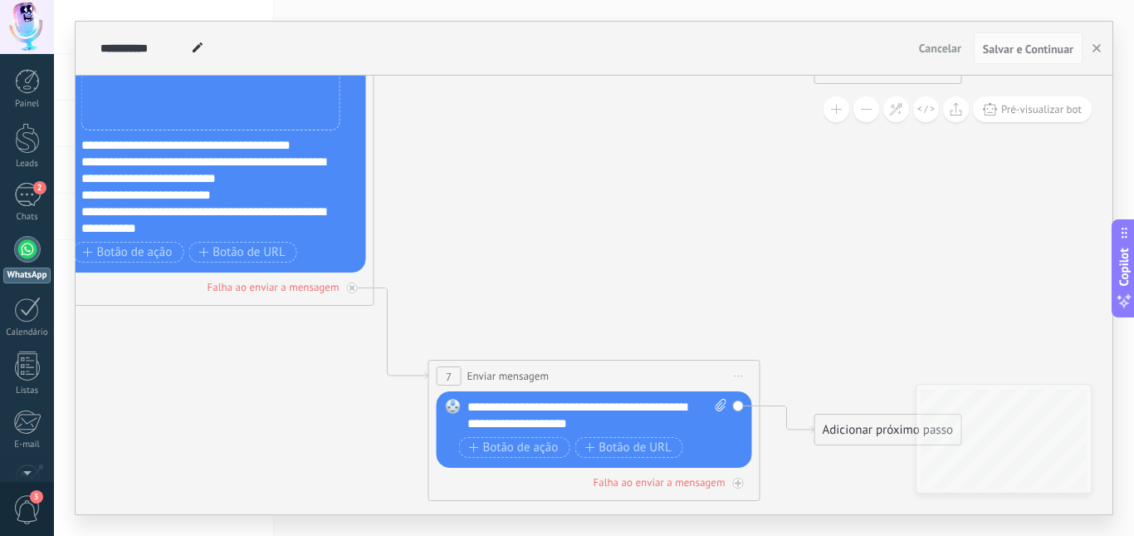
scroll to position [66, 0]
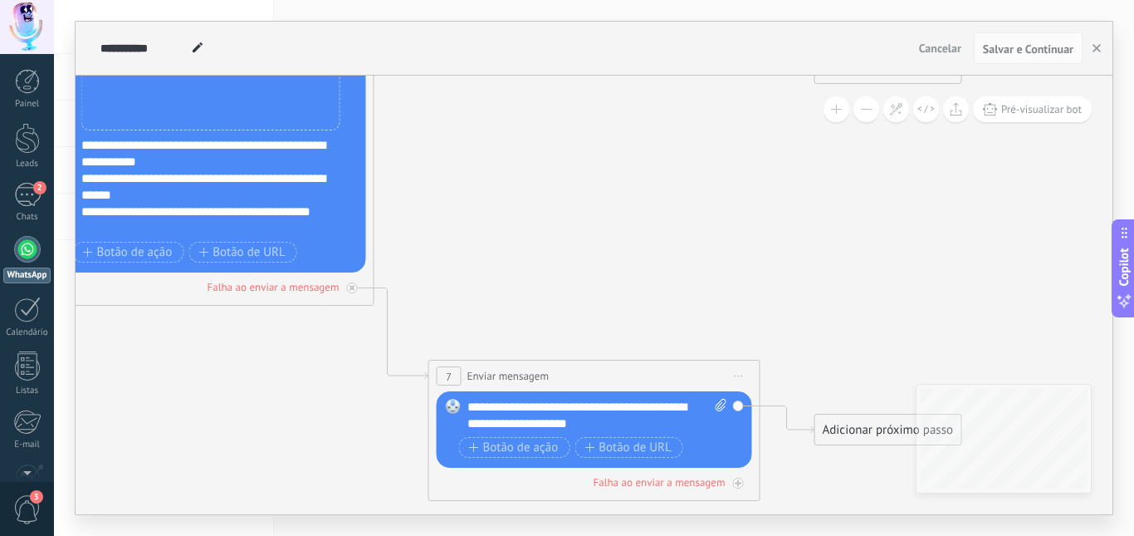
click at [206, 164] on div "**********" at bounding box center [204, 153] width 247 height 33
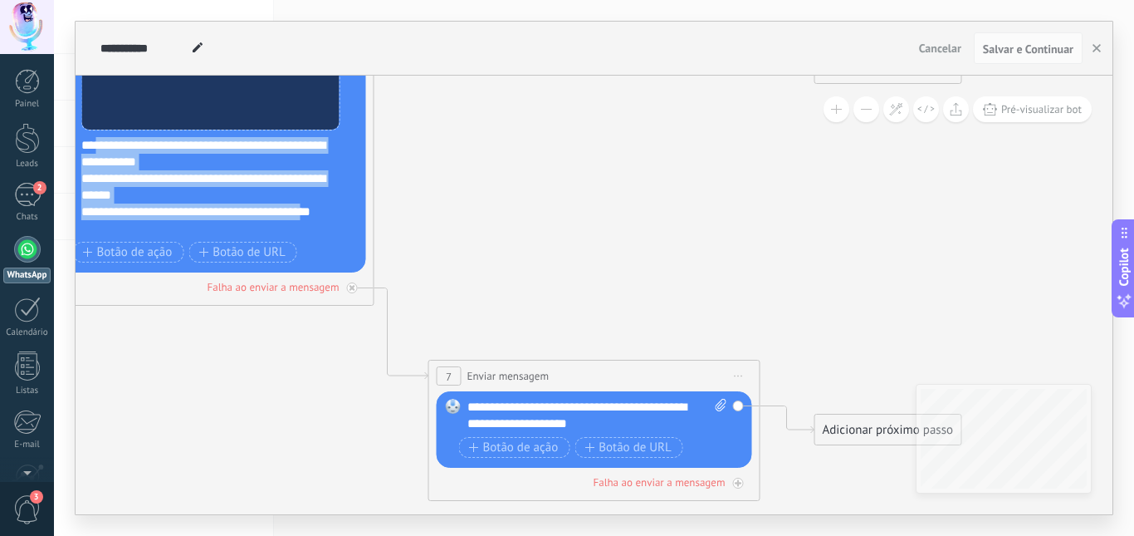
scroll to position [0, 0]
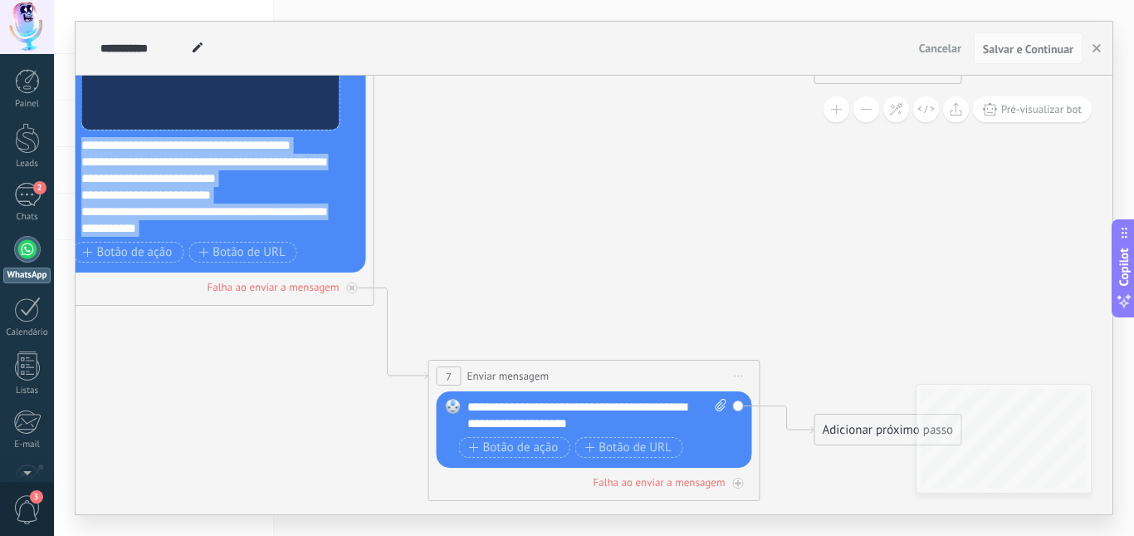
drag, startPoint x: 85, startPoint y: 223, endPoint x: 88, endPoint y: 105, distance: 118.8
click at [88, 105] on div "**********" at bounding box center [210, 124] width 259 height 283
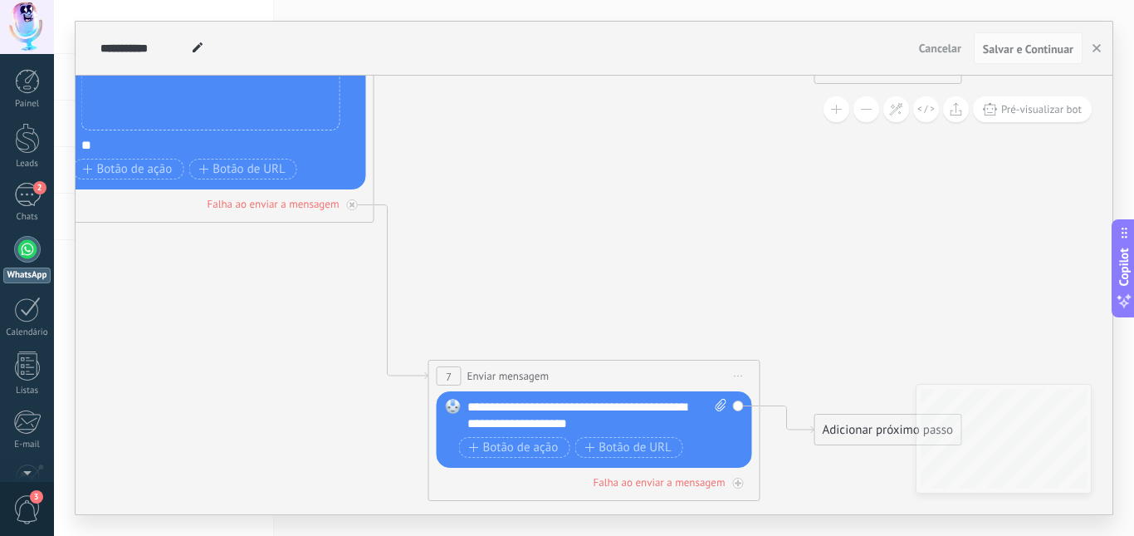
click at [100, 144] on div "**" at bounding box center [204, 145] width 247 height 17
drag, startPoint x: 100, startPoint y: 144, endPoint x: 61, endPoint y: 142, distance: 39.9
click at [61, 142] on div "**********" at bounding box center [594, 268] width 1080 height 536
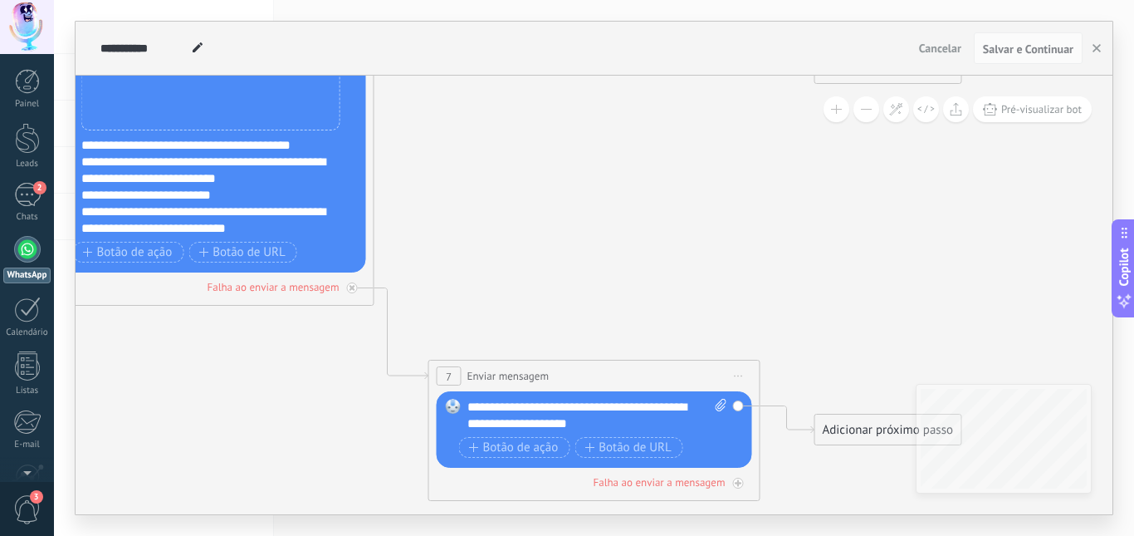
scroll to position [83, 0]
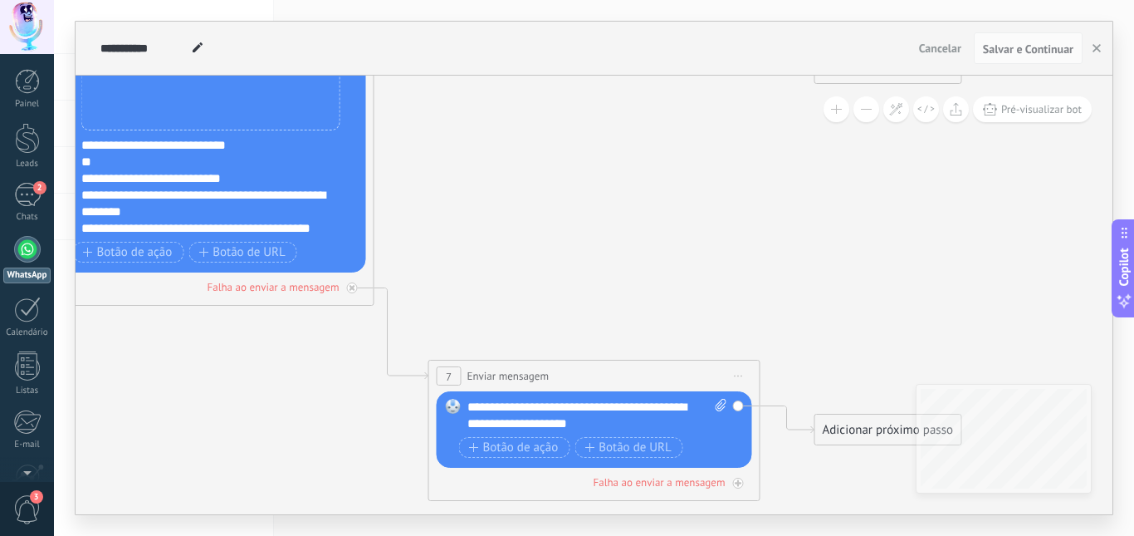
click at [233, 184] on div "**********" at bounding box center [204, 178] width 247 height 17
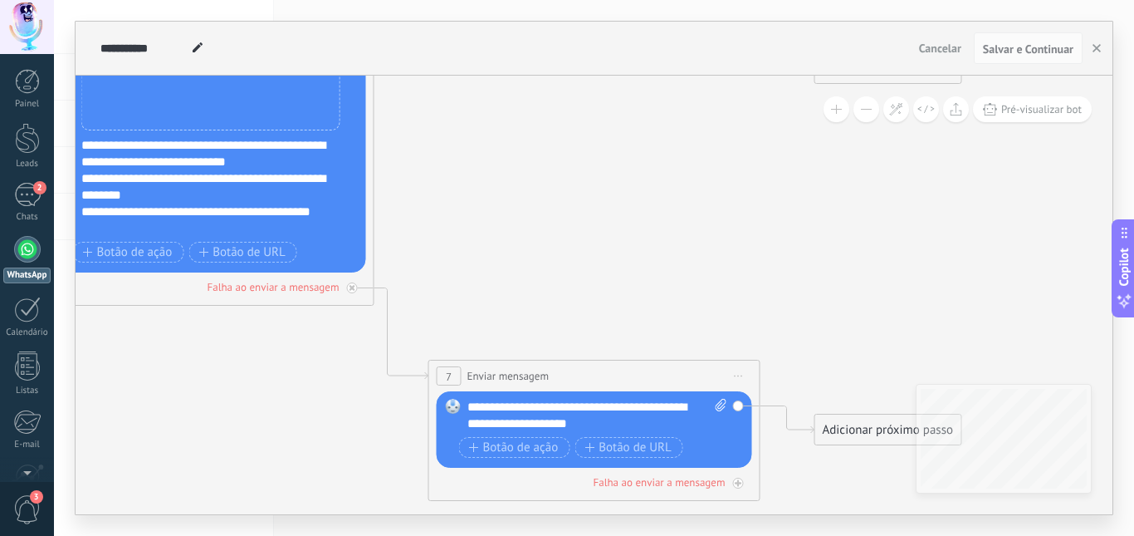
scroll to position [66, 0]
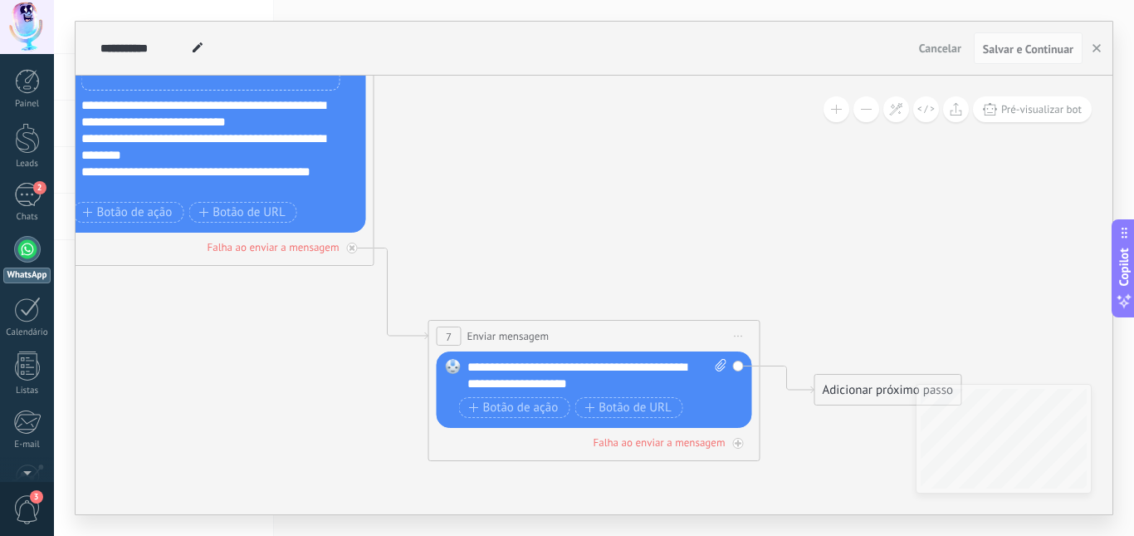
click at [737, 337] on span "Iniciar pré-visualização aqui Renomear Duplicar Excluir" at bounding box center [739, 336] width 27 height 24
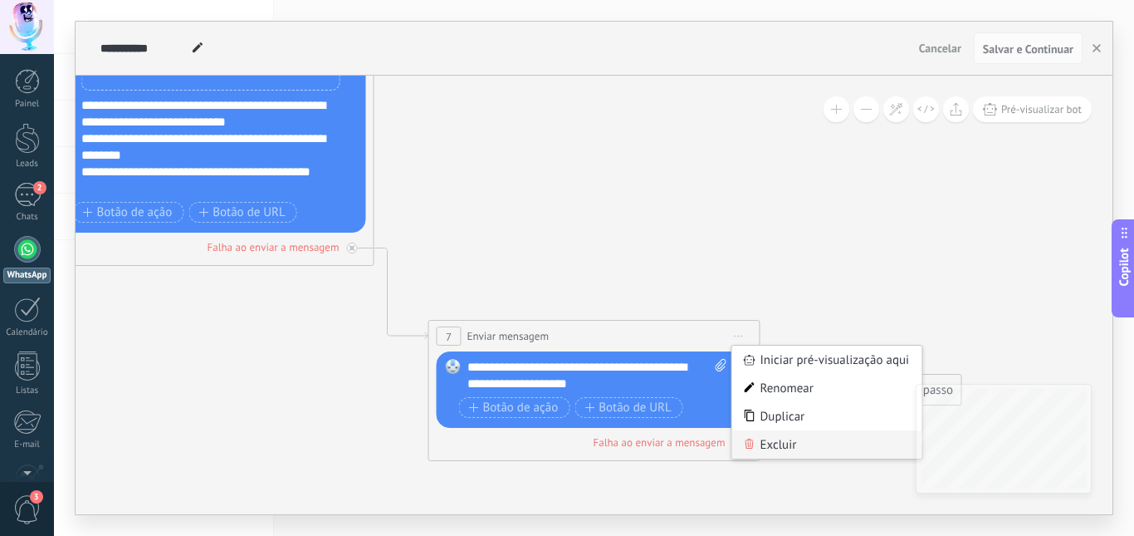
click at [775, 443] on div "Excluir" at bounding box center [827, 444] width 190 height 28
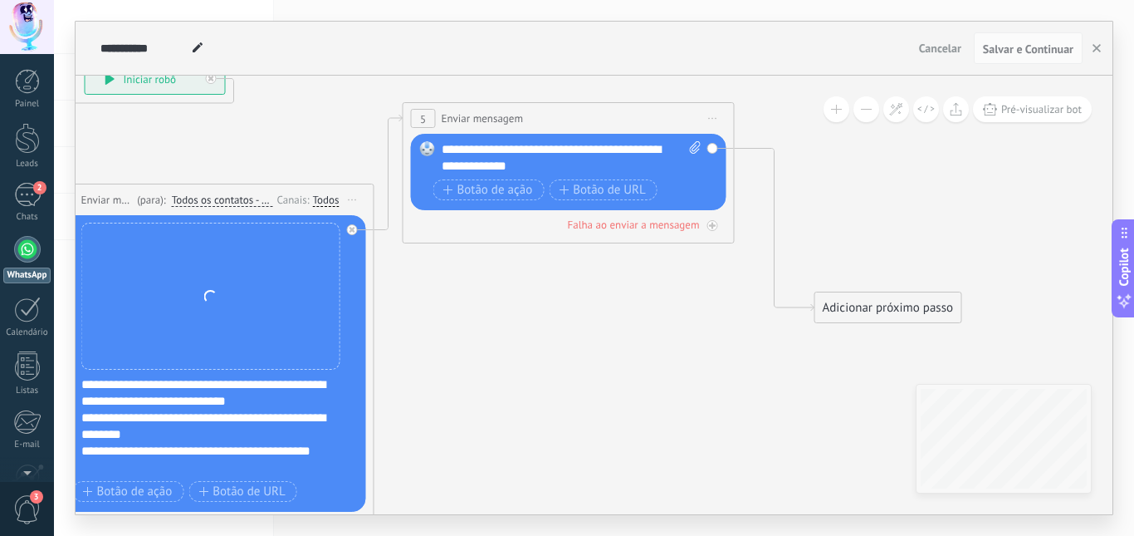
click at [713, 120] on span "Iniciar pré-visualização aqui Renomear Duplicar Excluir" at bounding box center [713, 118] width 27 height 24
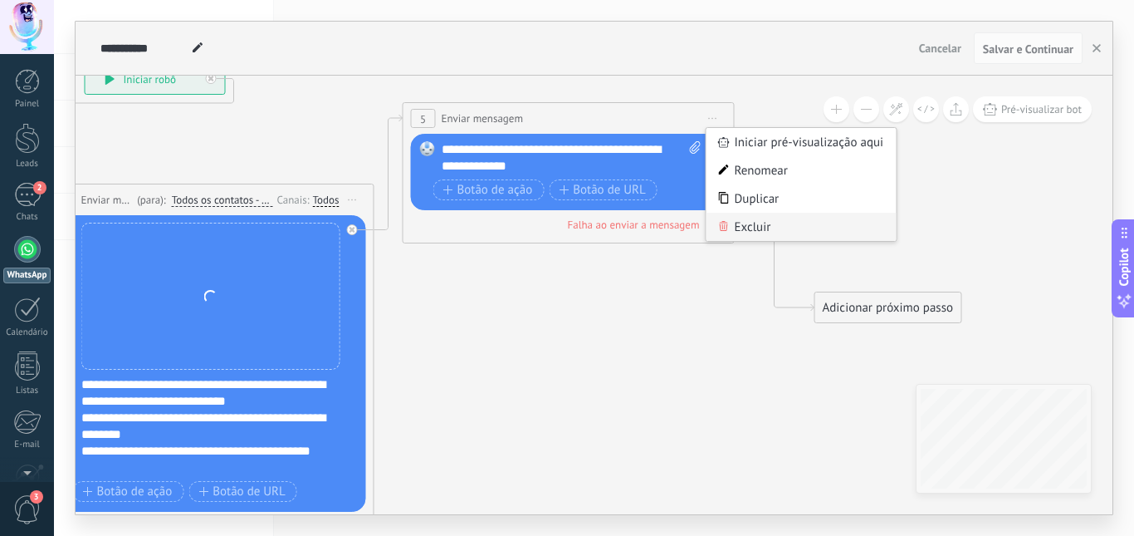
click at [753, 233] on div "Excluir" at bounding box center [802, 227] width 190 height 28
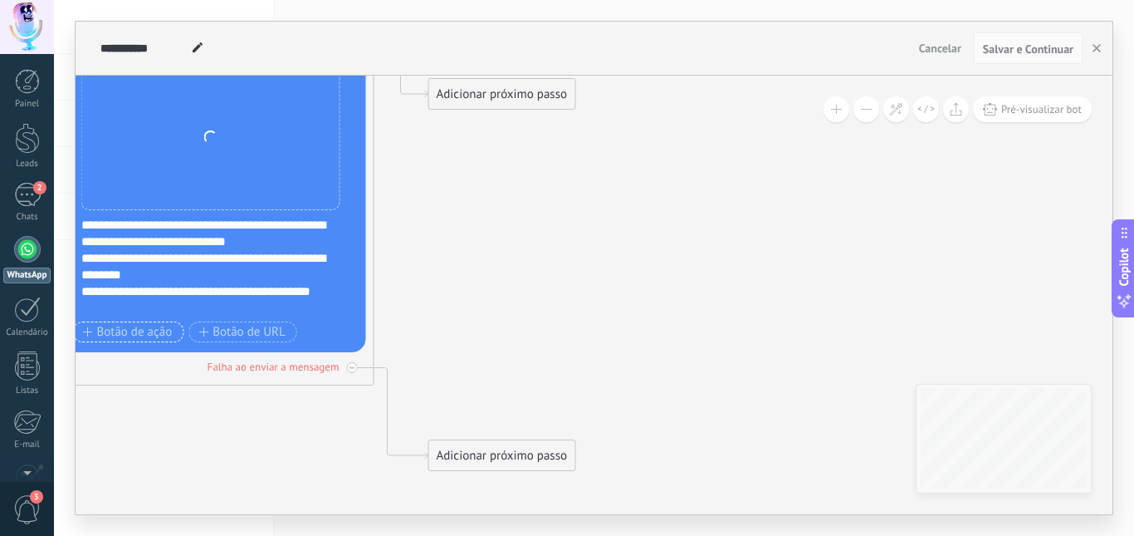
click at [133, 330] on span "Botão de ação" at bounding box center [128, 332] width 90 height 13
